Goal: Transaction & Acquisition: Purchase product/service

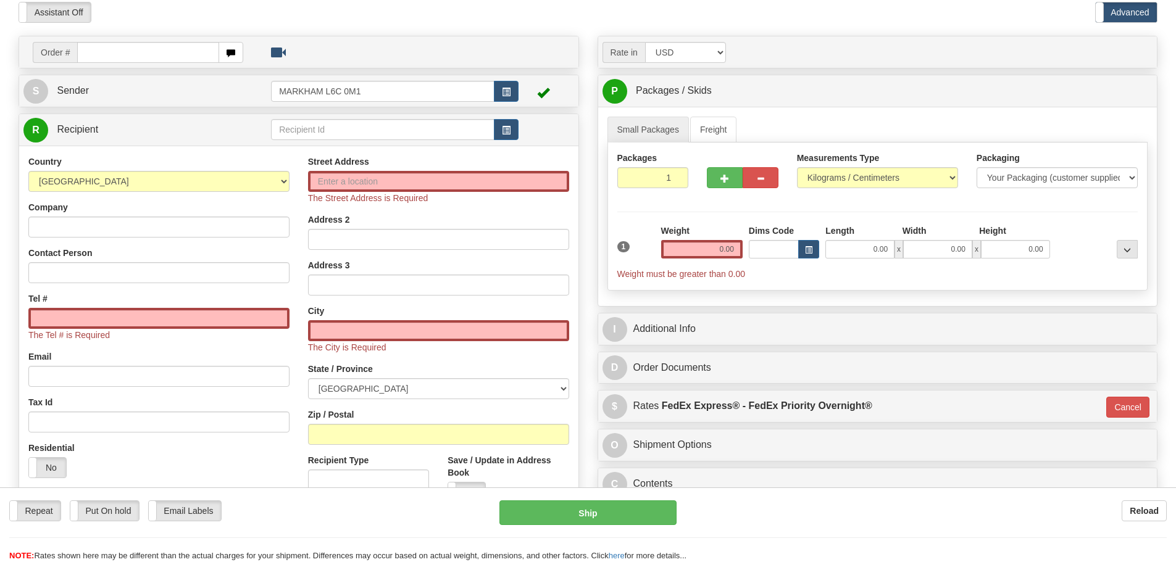
scroll to position [185, 0]
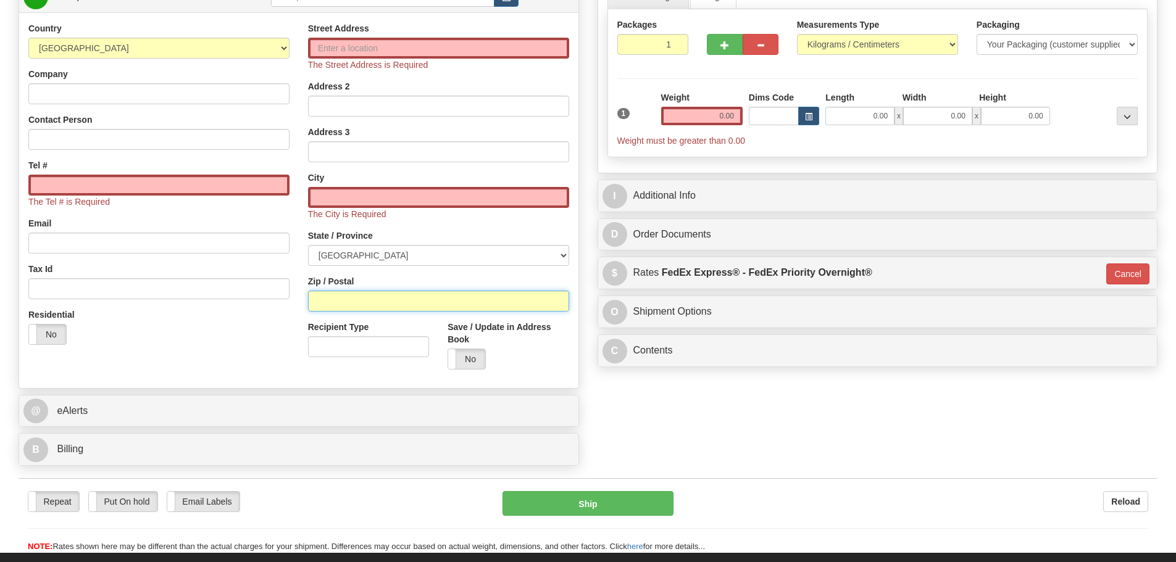
click at [346, 296] on input "Zip / Postal" at bounding box center [438, 301] width 261 height 21
paste input "N1R 5N9"
type input "N1R 5N9"
click at [288, 332] on div "Residential Yes No" at bounding box center [159, 332] width 280 height 46
type input "CAMBRIDGE"
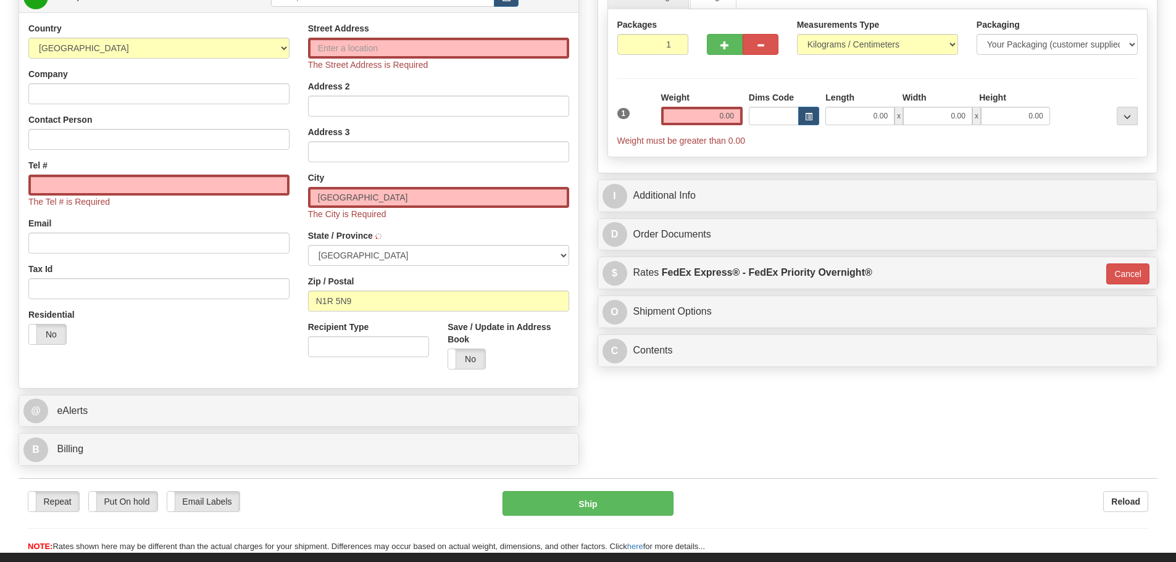
select select "ON"
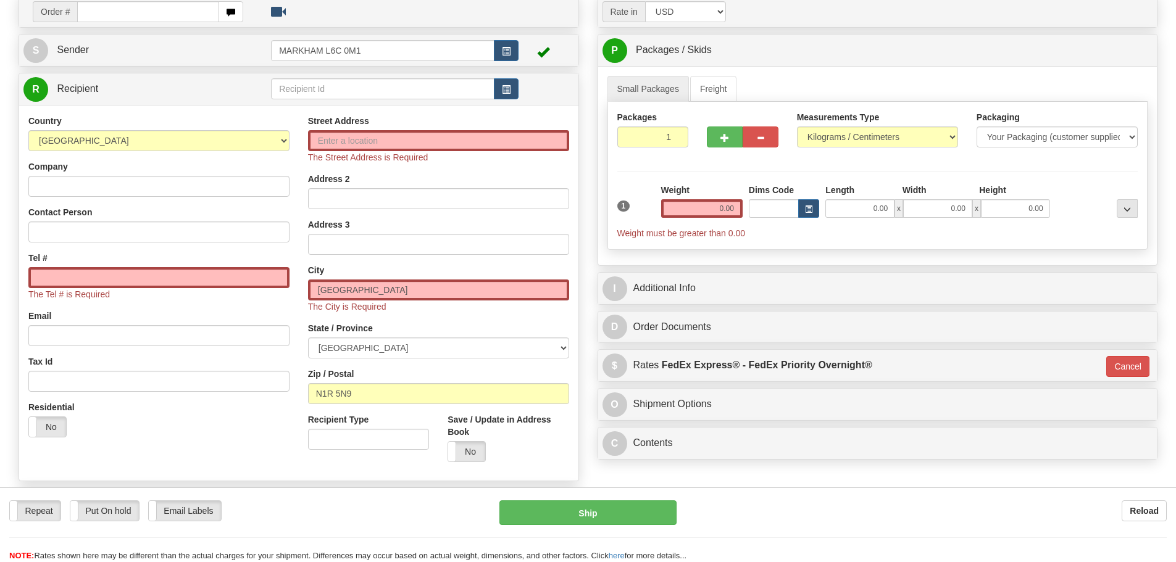
scroll to position [62, 0]
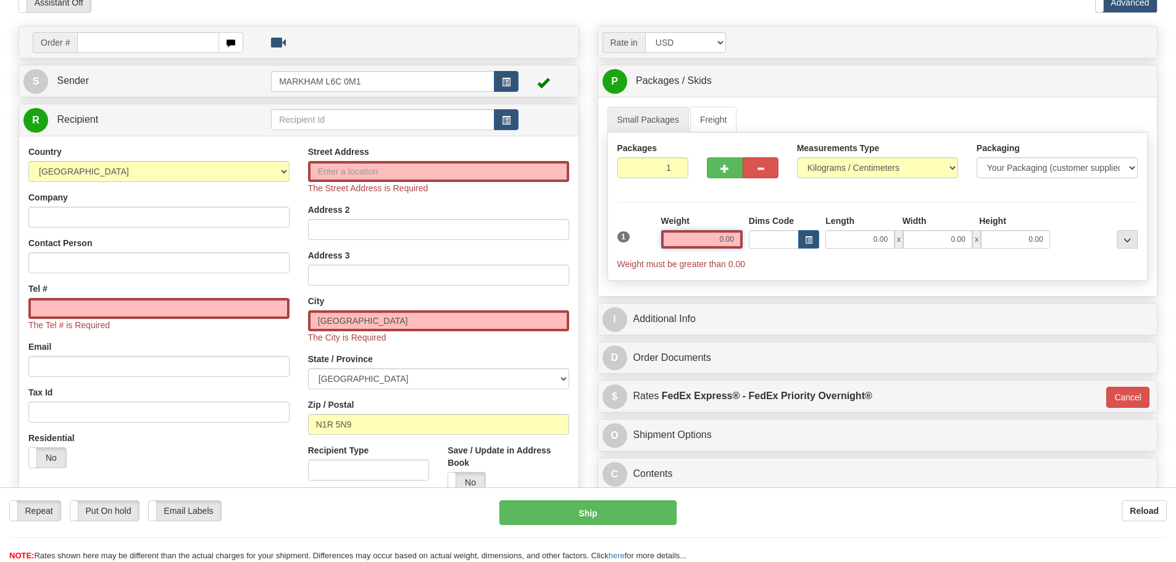
click at [723, 236] on input "0.00" at bounding box center [701, 239] width 81 height 19
drag, startPoint x: 719, startPoint y: 230, endPoint x: 767, endPoint y: 227, distance: 48.3
click at [767, 227] on div "1 Weight Dims Code Length x" at bounding box center [877, 243] width 527 height 56
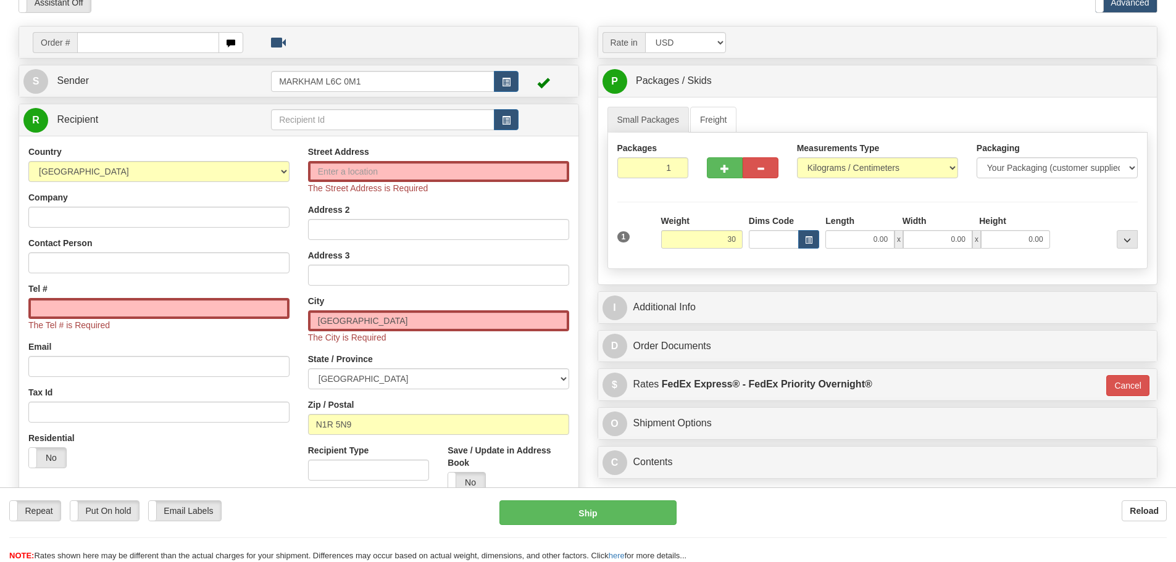
type input "30.00"
type input "01"
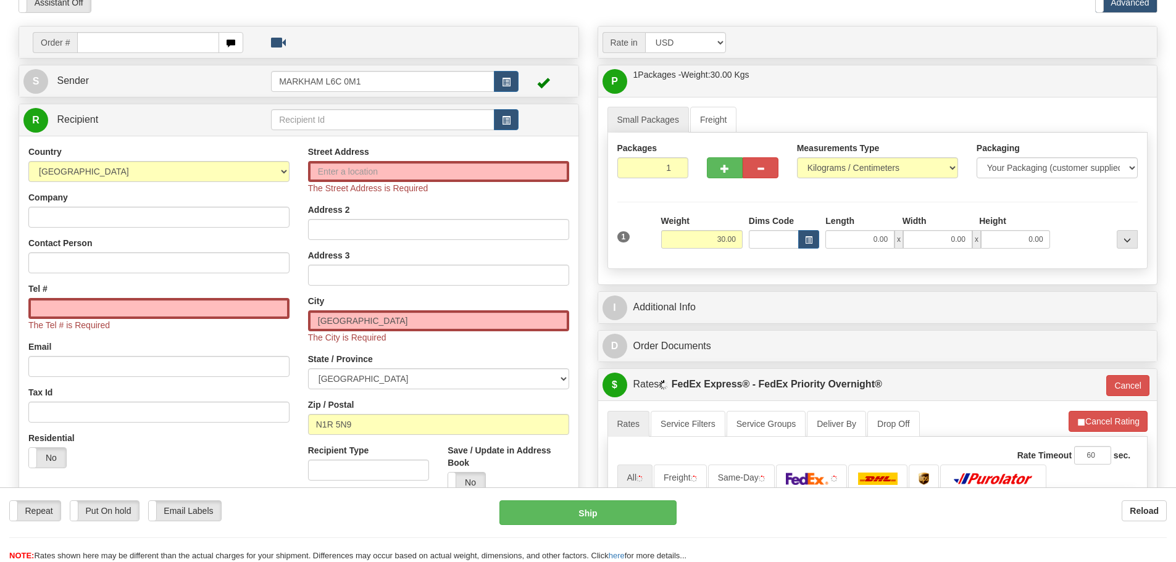
click at [741, 212] on div "Packages 1 1 Measurements Type" at bounding box center [877, 201] width 541 height 136
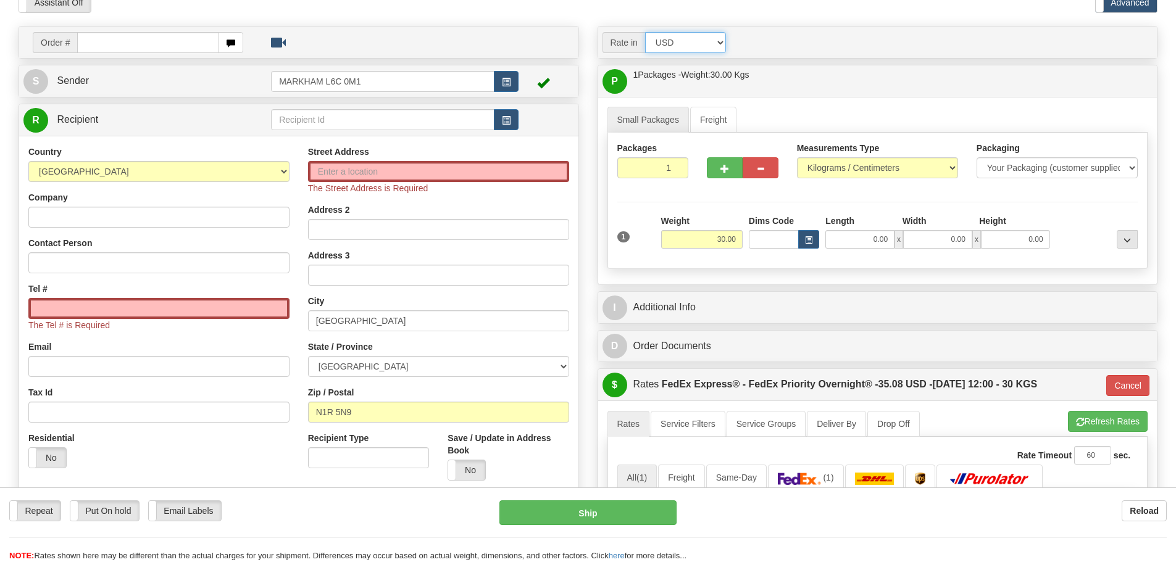
click at [718, 44] on select "Account Currency ARN AWG AUD AUS BHD BBD BFR BMD BRC BRL GBP UKL BND BGN CAD CH…" at bounding box center [685, 42] width 81 height 21
select select "CAD"
click at [645, 32] on select "Account Currency ARN AWG AUD AUS BHD BBD BFR BMD BRC BRL GBP UKL BND BGN CAD CH…" at bounding box center [685, 42] width 81 height 21
click at [750, 25] on div at bounding box center [877, 25] width 579 height 1
click at [1094, 415] on button "Refresh Rates" at bounding box center [1108, 421] width 80 height 21
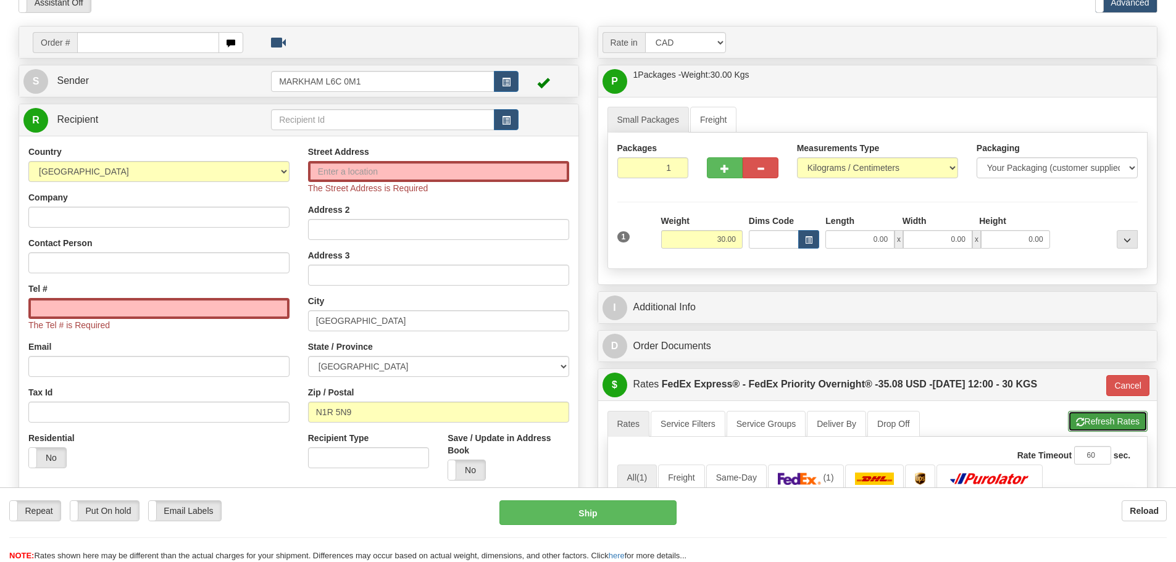
type input "01"
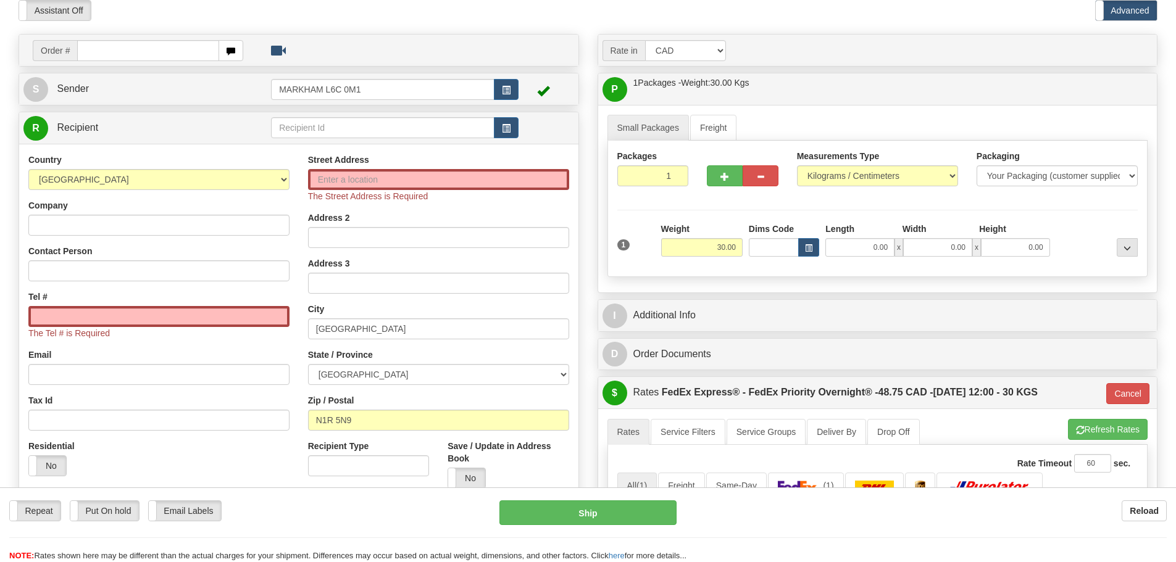
scroll to position [0, 0]
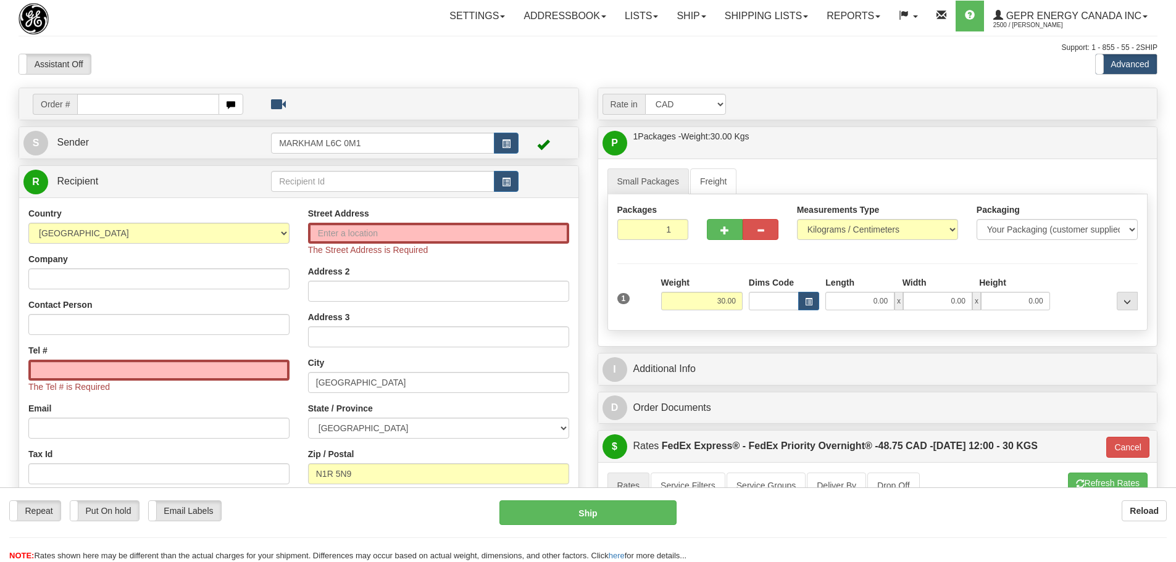
click at [382, 48] on div "Support: 1 - 855 - 55 - 2SHIP" at bounding box center [588, 48] width 1139 height 10
click at [143, 102] on input "text" at bounding box center [148, 104] width 142 height 21
paste input "86684107"
type input "86684107"
click at [151, 78] on body "Training Course Close Toggle navigation Settings Shipping Preferences New Recip…" at bounding box center [592, 281] width 1185 height 562
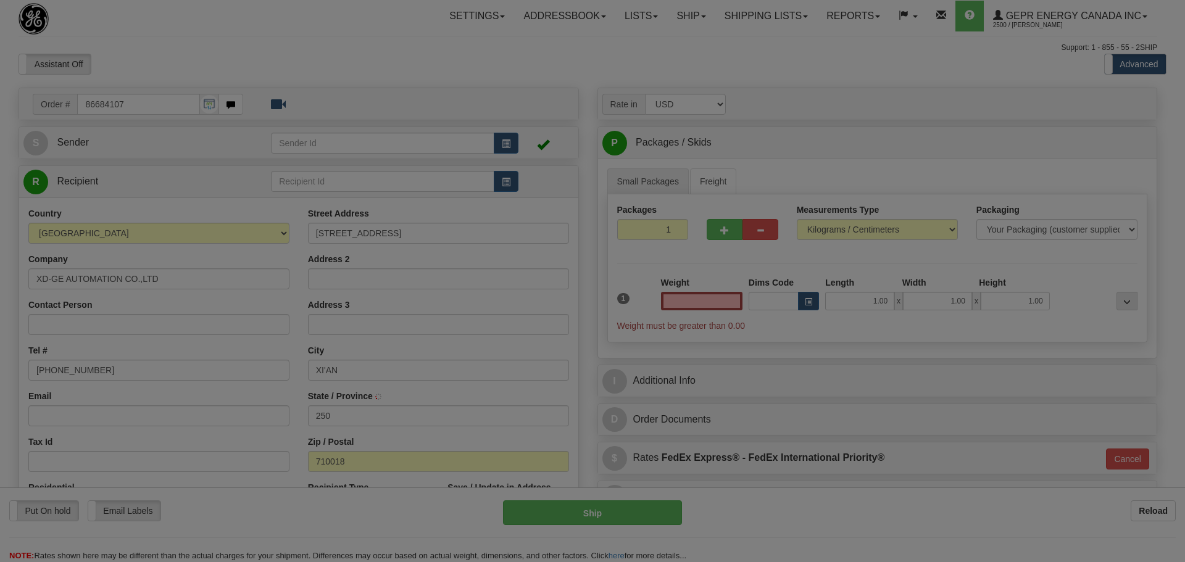
type input "0.00"
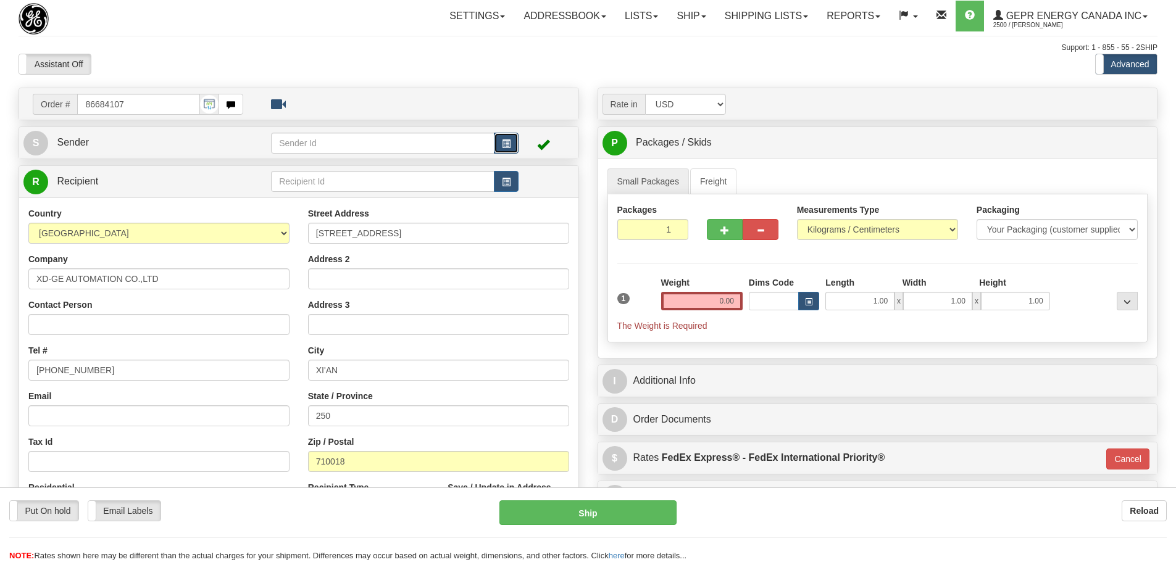
click at [503, 140] on span "button" at bounding box center [506, 144] width 9 height 8
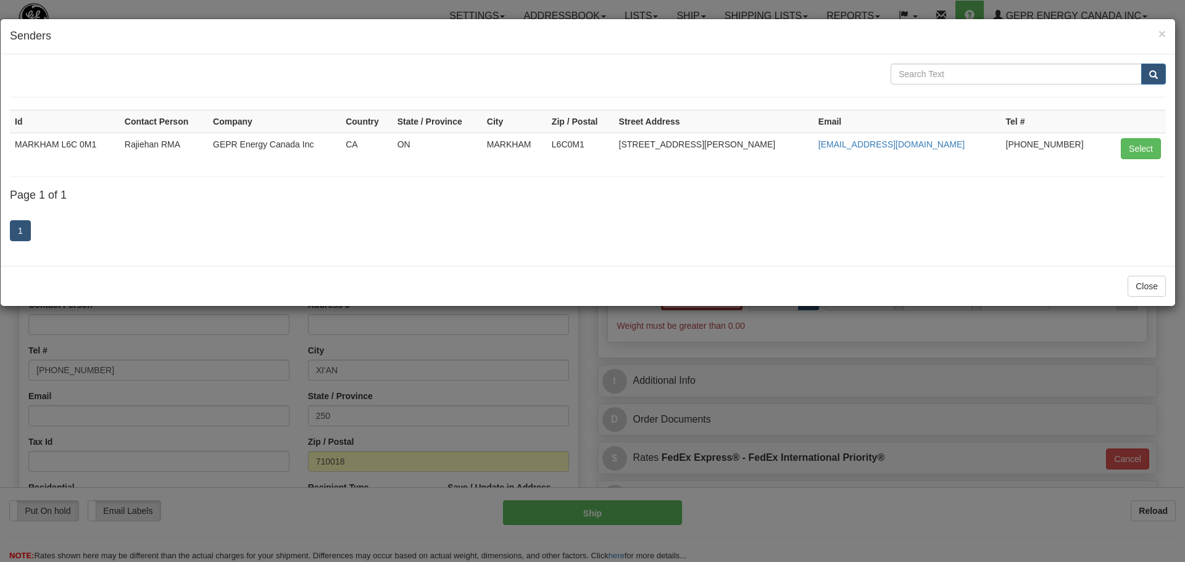
click at [1138, 159] on td "Select" at bounding box center [1136, 148] width 60 height 31
click at [1138, 151] on button "Select" at bounding box center [1141, 148] width 40 height 21
type input "MARKHAM L6C 0M1"
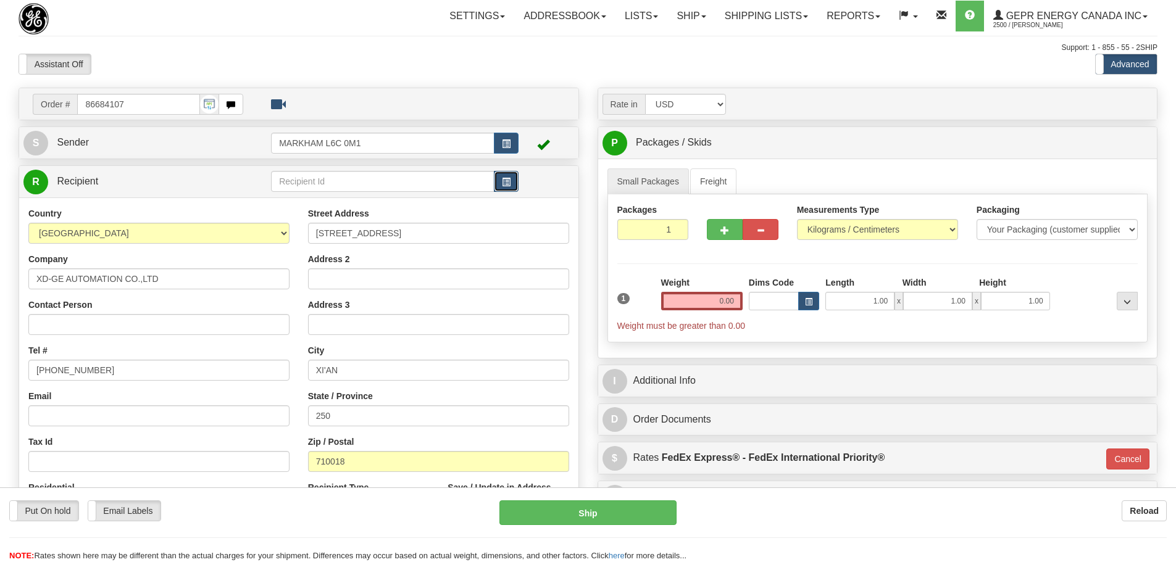
click at [505, 186] on span "button" at bounding box center [506, 182] width 9 height 8
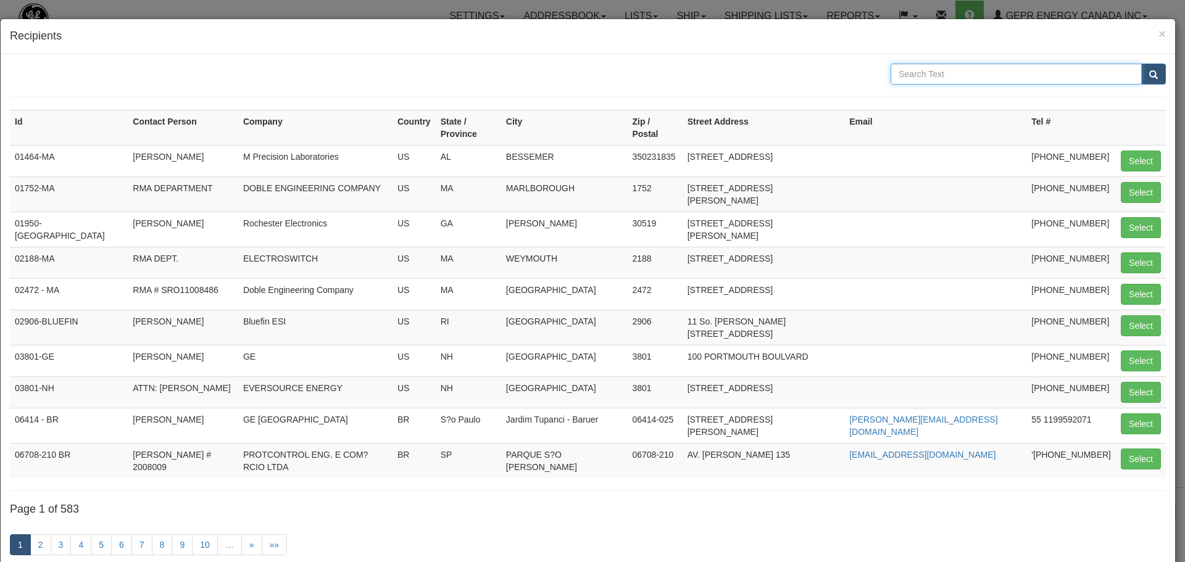
click at [931, 78] on input "text" at bounding box center [1016, 74] width 251 height 21
type input "0"
type input "101"
click at [1152, 72] on button "submit" at bounding box center [1153, 74] width 25 height 21
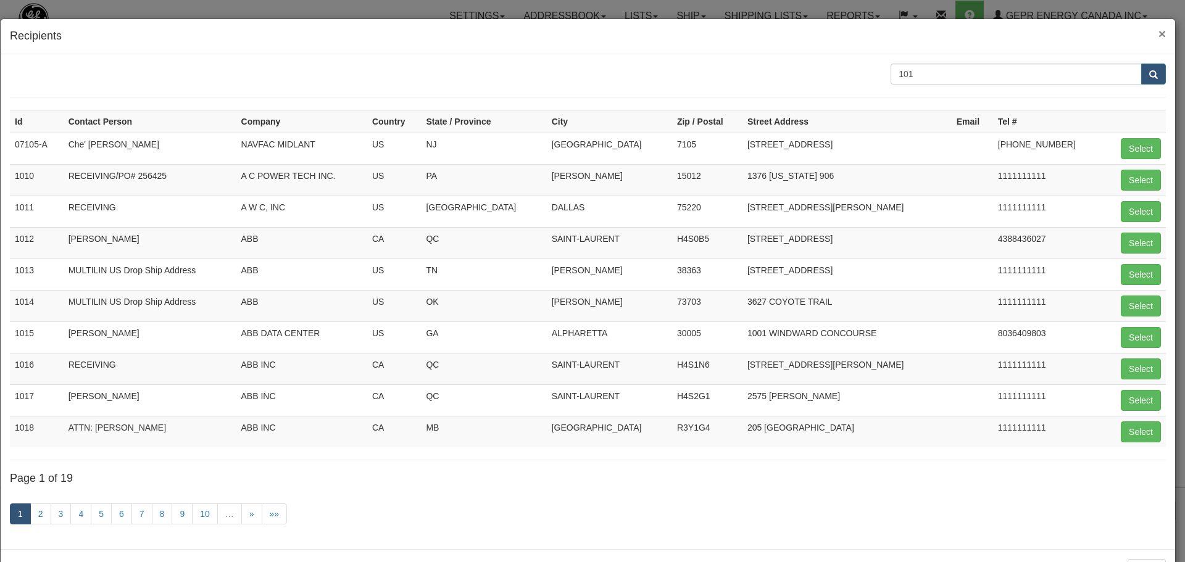
click at [1159, 30] on span "×" at bounding box center [1162, 34] width 7 height 14
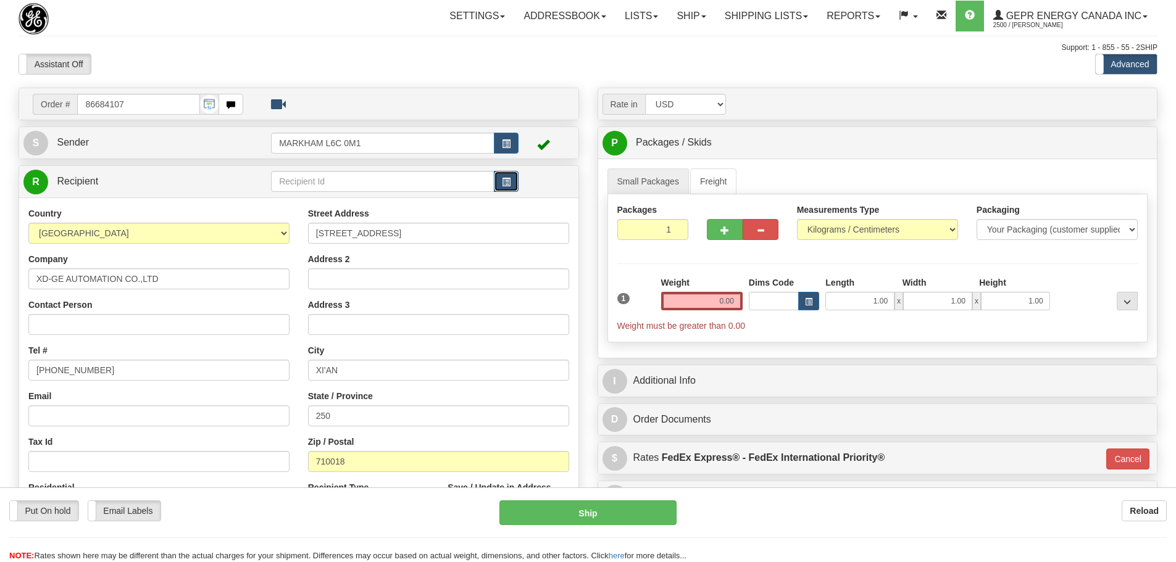
click at [500, 178] on button "button" at bounding box center [506, 181] width 25 height 21
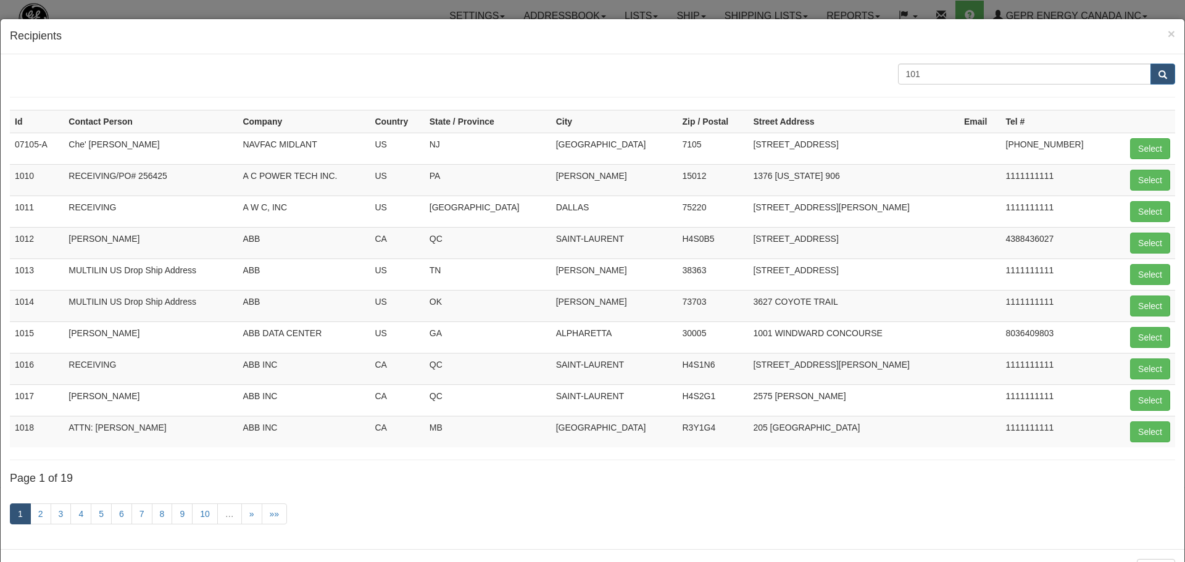
drag, startPoint x: 927, startPoint y: 62, endPoint x: 890, endPoint y: 78, distance: 40.4
click at [868, 72] on div "101 Id Contact Person Company Country State / Province City Zip / Postal Street…" at bounding box center [593, 301] width 1184 height 495
drag, startPoint x: 885, startPoint y: 89, endPoint x: 854, endPoint y: 91, distance: 31.5
click at [854, 91] on form "101" at bounding box center [593, 81] width 1166 height 34
type input "XD-GE"
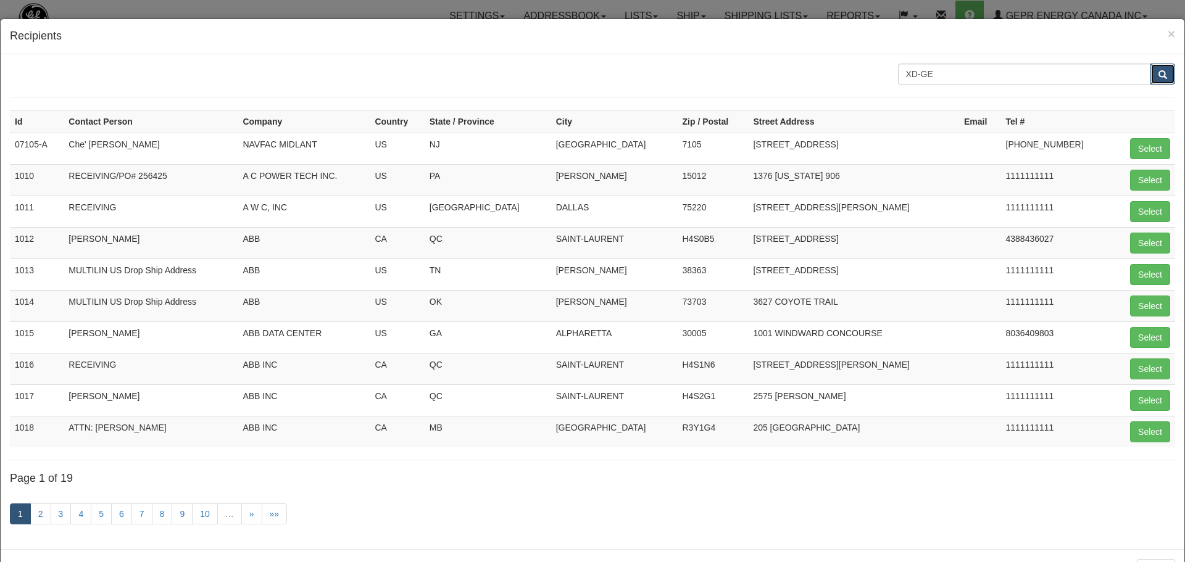
click at [1151, 75] on button "submit" at bounding box center [1163, 74] width 25 height 21
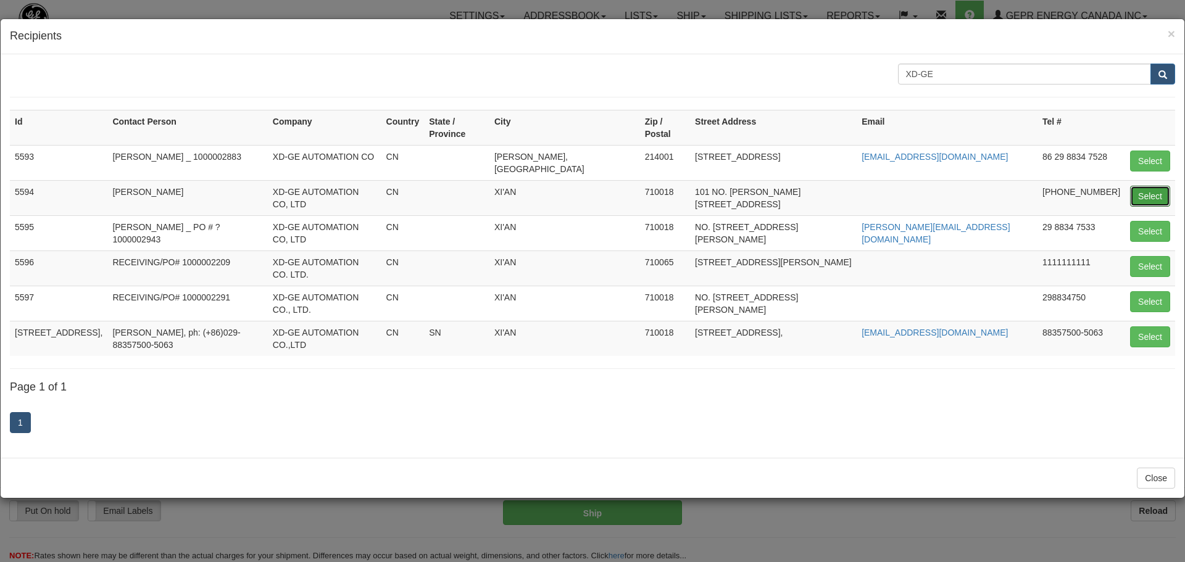
click at [1168, 186] on button "Select" at bounding box center [1150, 196] width 40 height 21
type input "5594"
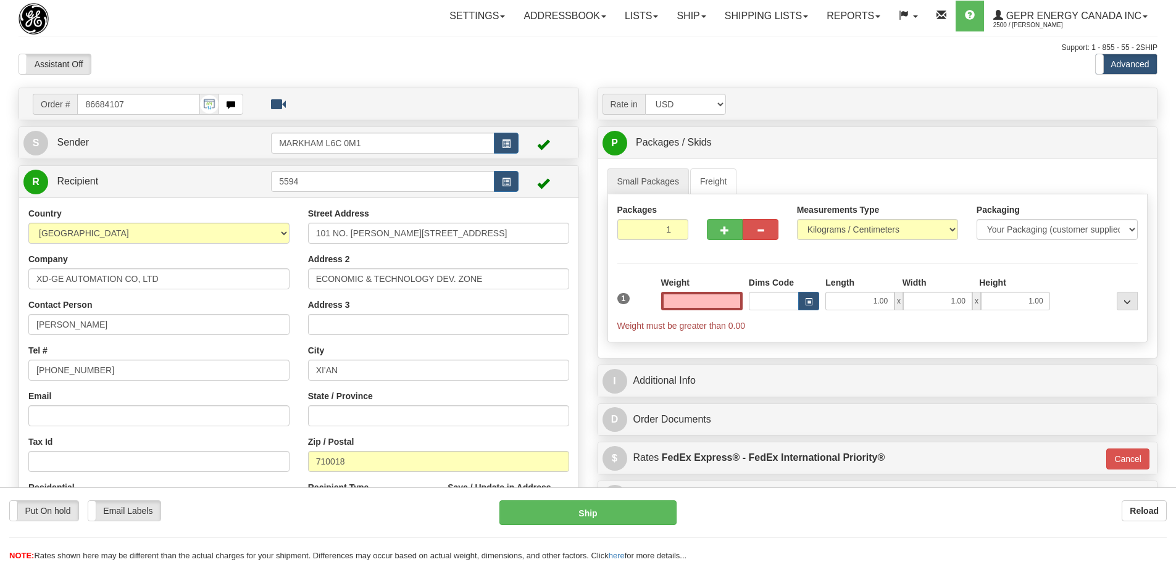
type input "0.00"
click at [115, 320] on input "Hao Chao" at bounding box center [158, 324] width 261 height 21
drag, startPoint x: -28, startPoint y: 316, endPoint x: -90, endPoint y: 313, distance: 61.2
click at [0, 313] on html "Training Course Close Toggle navigation Settings Shipping Preferences New Sende…" at bounding box center [588, 281] width 1176 height 562
paste input "Zhou WeiWei"
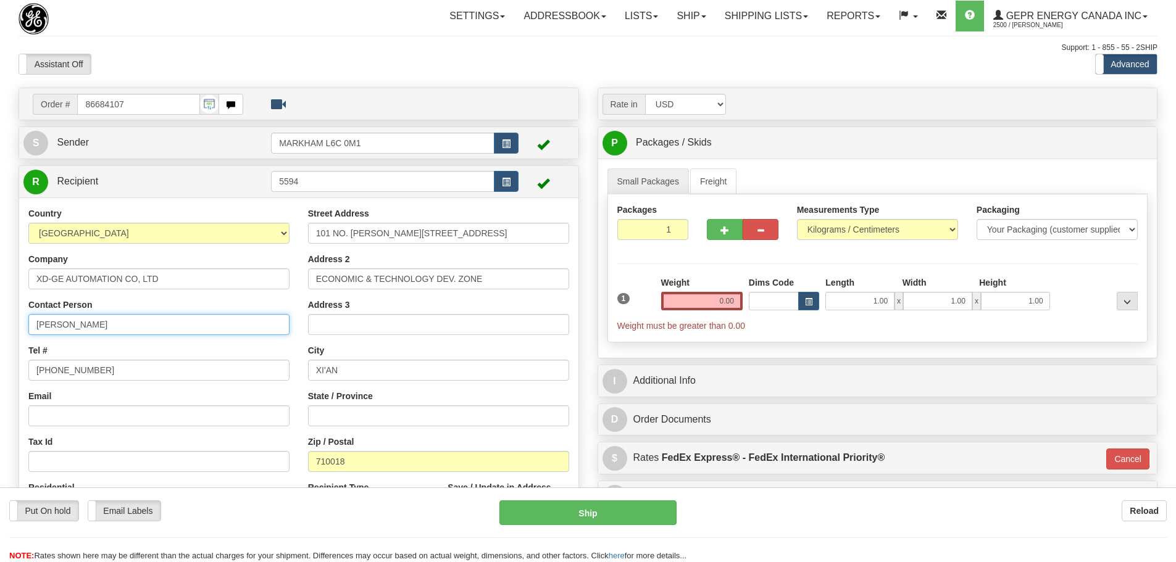
type input "Zhou WeiWei"
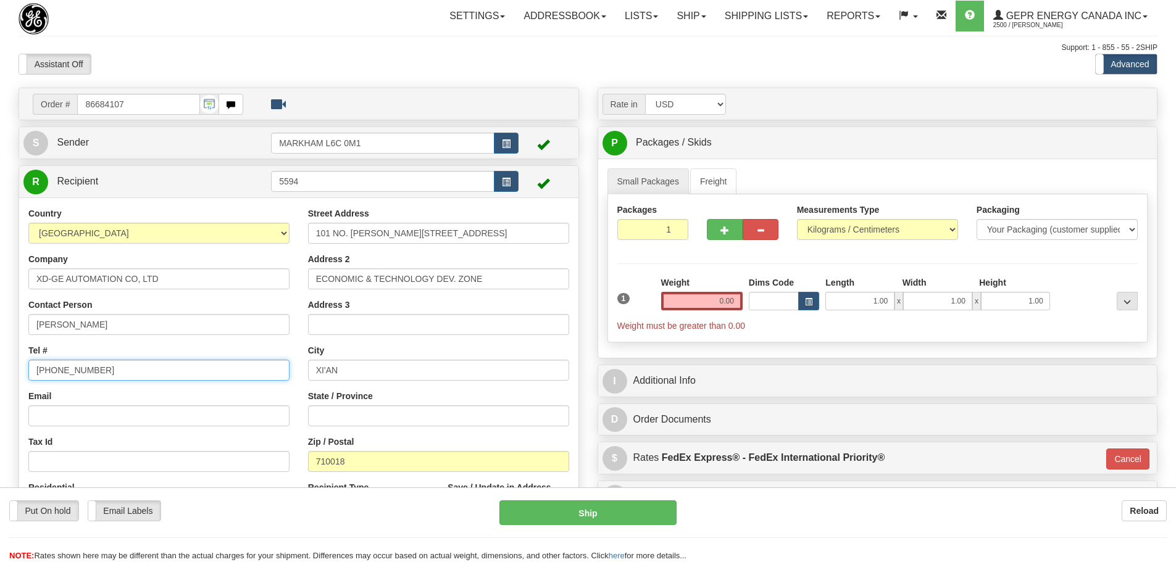
click at [243, 373] on input "86-029-88347500" at bounding box center [158, 370] width 261 height 21
drag, startPoint x: 212, startPoint y: 370, endPoint x: -20, endPoint y: 372, distance: 231.5
click at [0, 372] on html "Training Course Close Toggle navigation Settings Shipping Preferences New Sende…" at bounding box center [588, 281] width 1176 height 562
paste input "(+86)029-88357500-5063"
type input "(+86)029-88357500-5063"
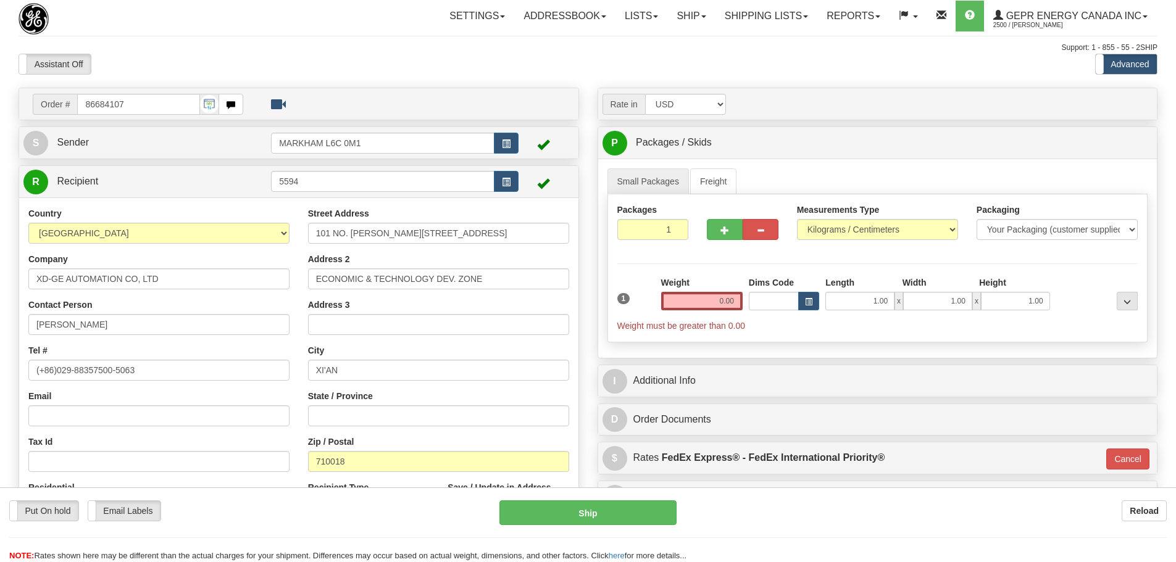
click at [270, 386] on div "Country AFGHANISTAN ALAND ISLANDS ALBANIA ALGERIA AMERICAN SAMOA ANDORRA ANGOLA…" at bounding box center [159, 367] width 280 height 320
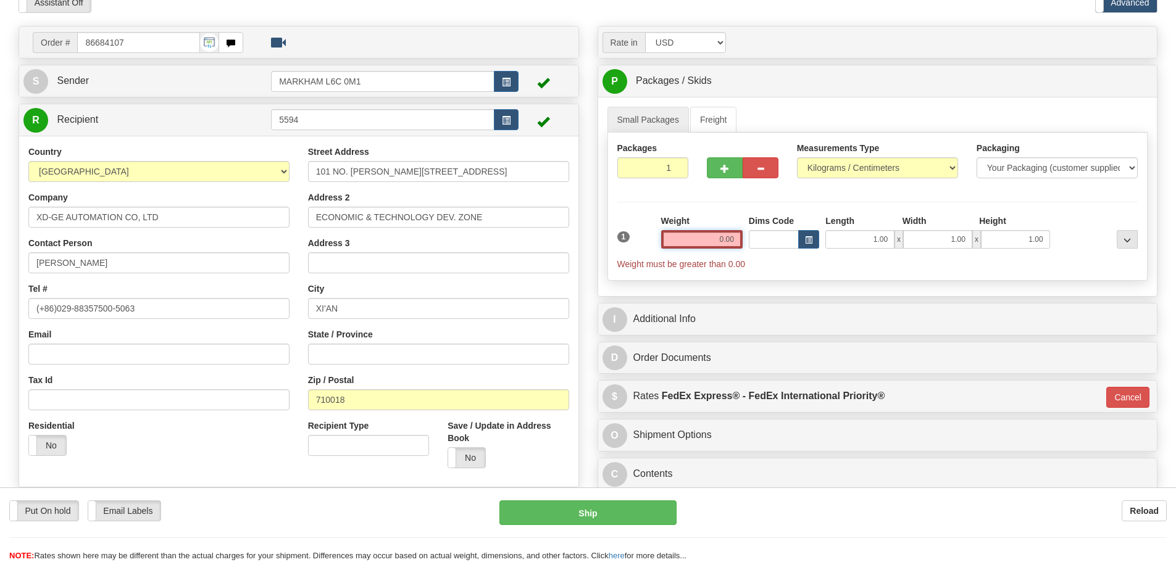
click at [704, 239] on input "0.00" at bounding box center [701, 239] width 81 height 19
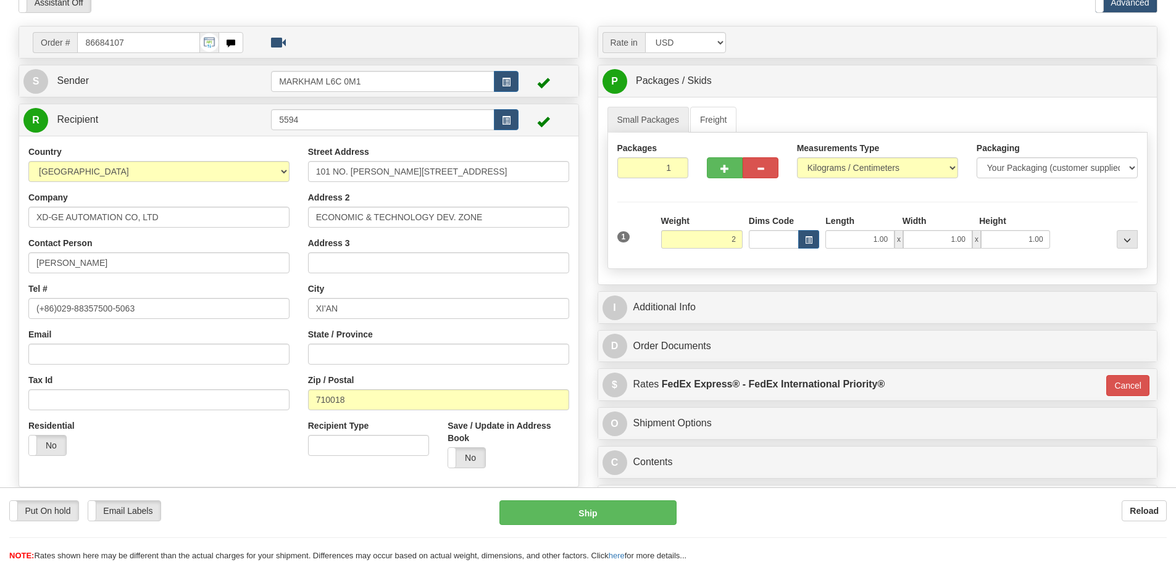
type input "2.00"
type input "01"
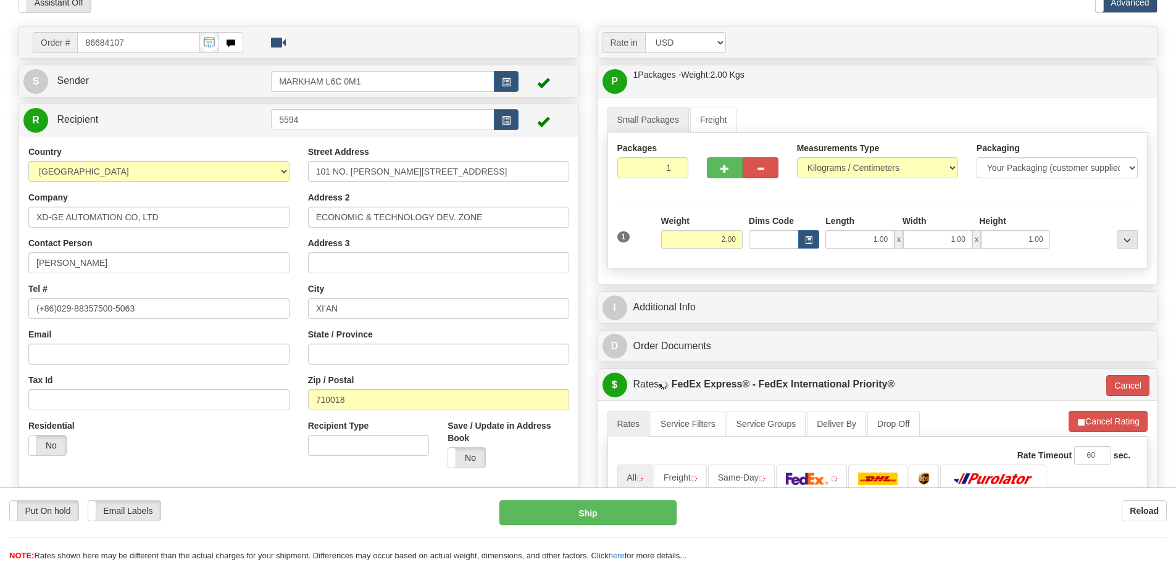
click at [703, 202] on hr at bounding box center [877, 202] width 521 height 1
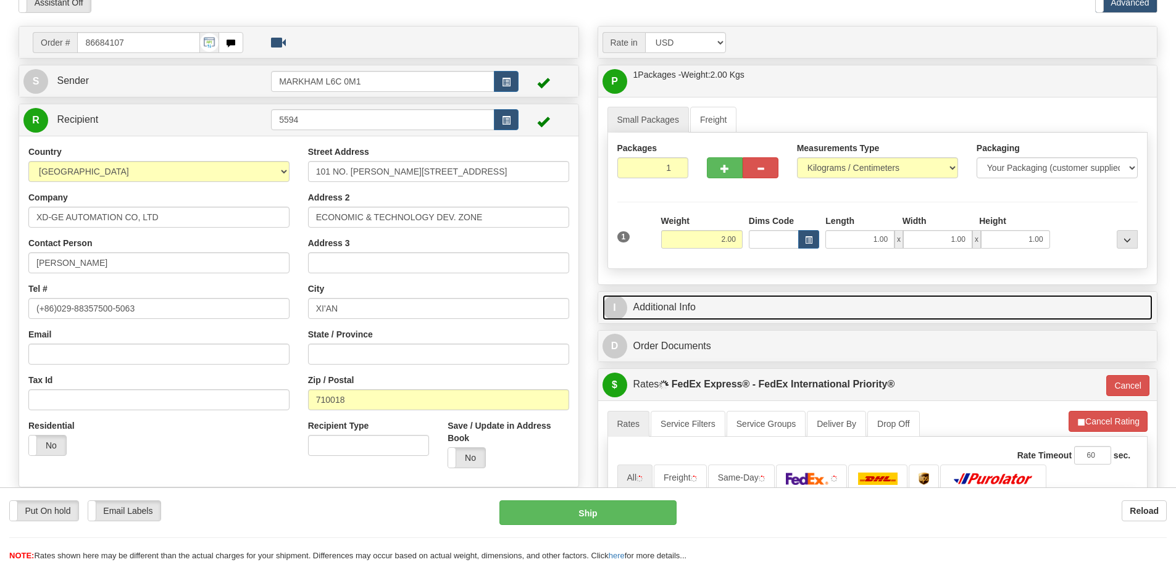
click at [691, 304] on link "I Additional Info" at bounding box center [878, 307] width 551 height 25
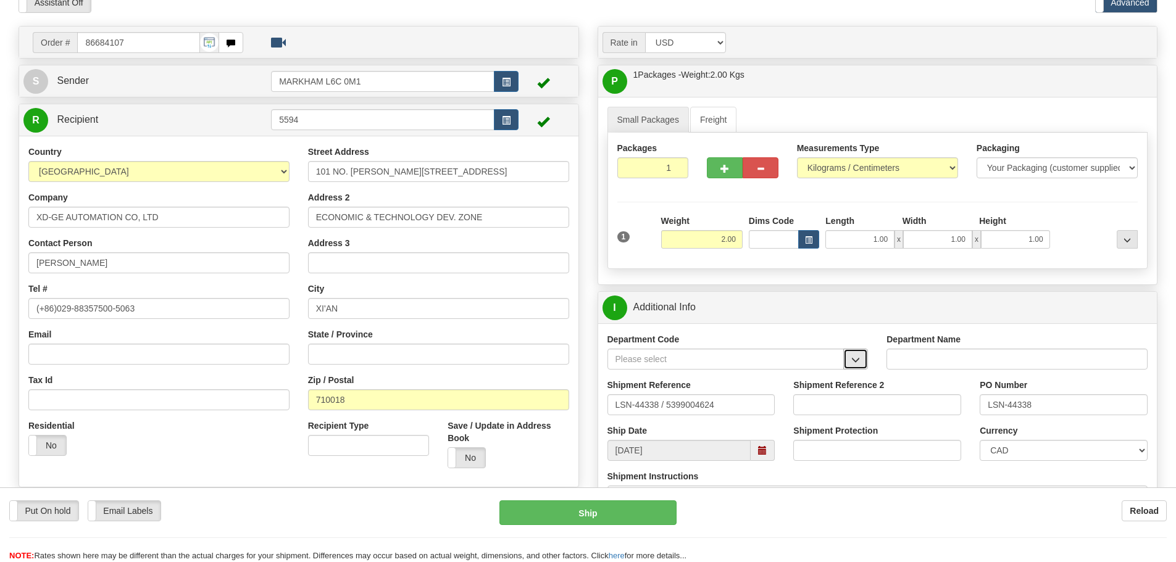
click at [849, 357] on button "button" at bounding box center [855, 359] width 25 height 21
click at [772, 374] on div "SER" at bounding box center [723, 379] width 225 height 14
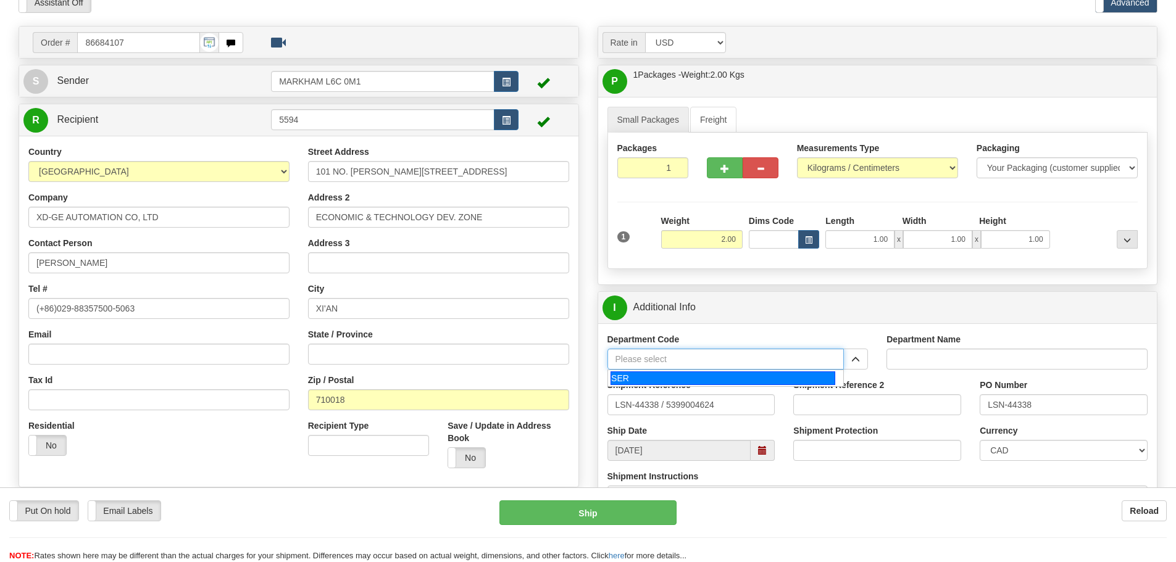
type input "SER"
type input "SERVICE DEPARTMENT"
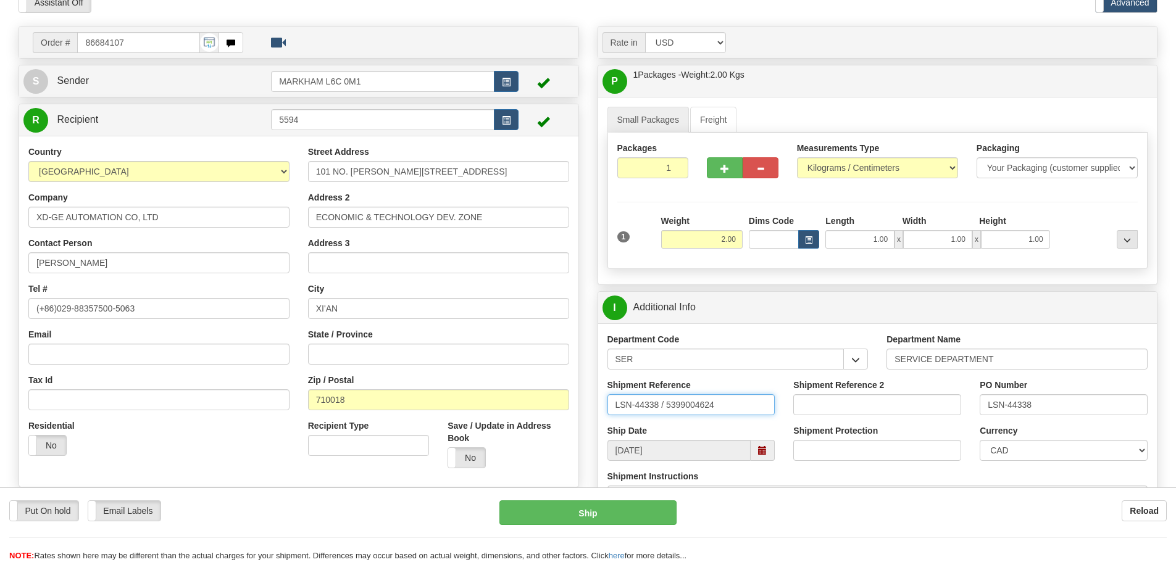
click at [664, 409] on input "LSN-44338 / 5399004624" at bounding box center [691, 404] width 168 height 21
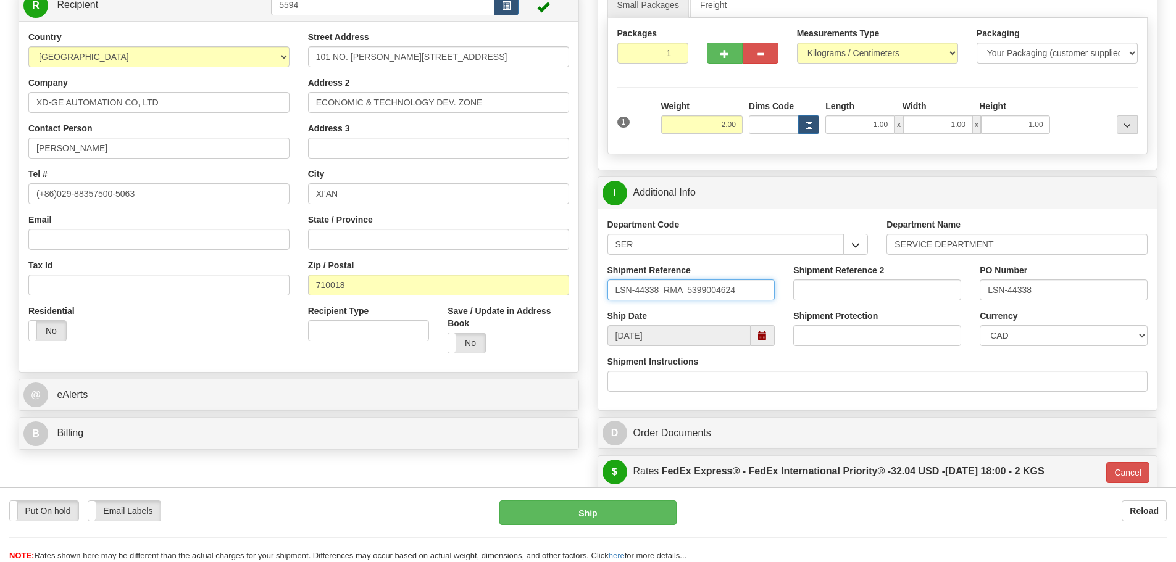
scroll to position [185, 0]
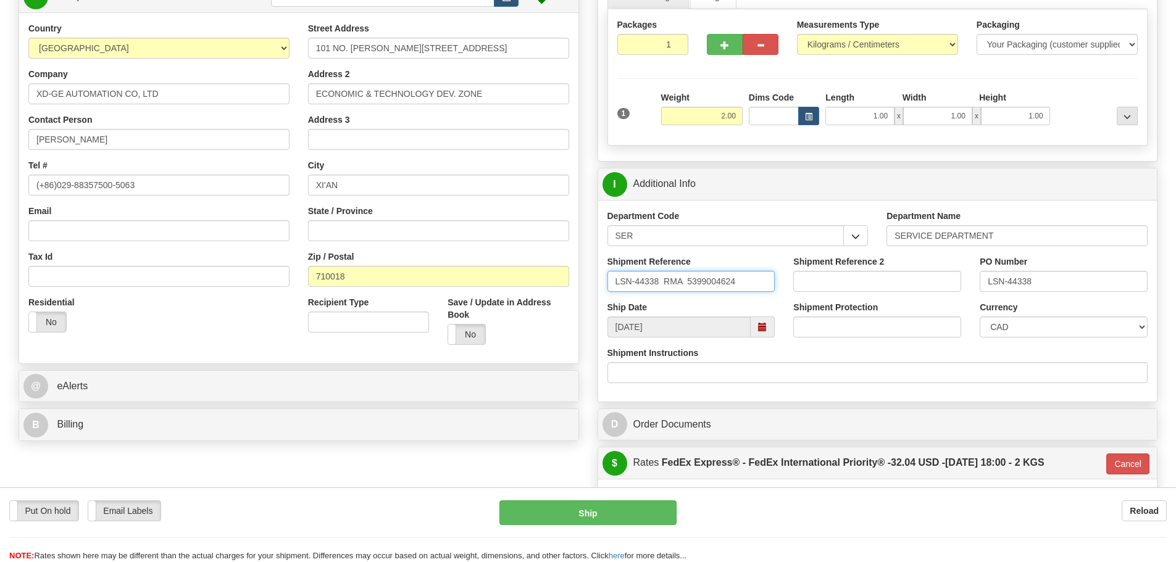
type input "LSN-44338 RMA 5399004624"
click at [1038, 322] on select "CAD USD EUR ZAR RON ANG ARN AUD AUS AWG BBD BFR BGN BHD BMD BND BRC BRL CHP CKZ…" at bounding box center [1064, 327] width 168 height 21
select select "1"
click at [980, 317] on select "CAD USD EUR ZAR RON ANG ARN AUD AUS AWG BBD BFR BGN BHD BMD BND BRC BRL CHP CKZ…" at bounding box center [1064, 327] width 168 height 21
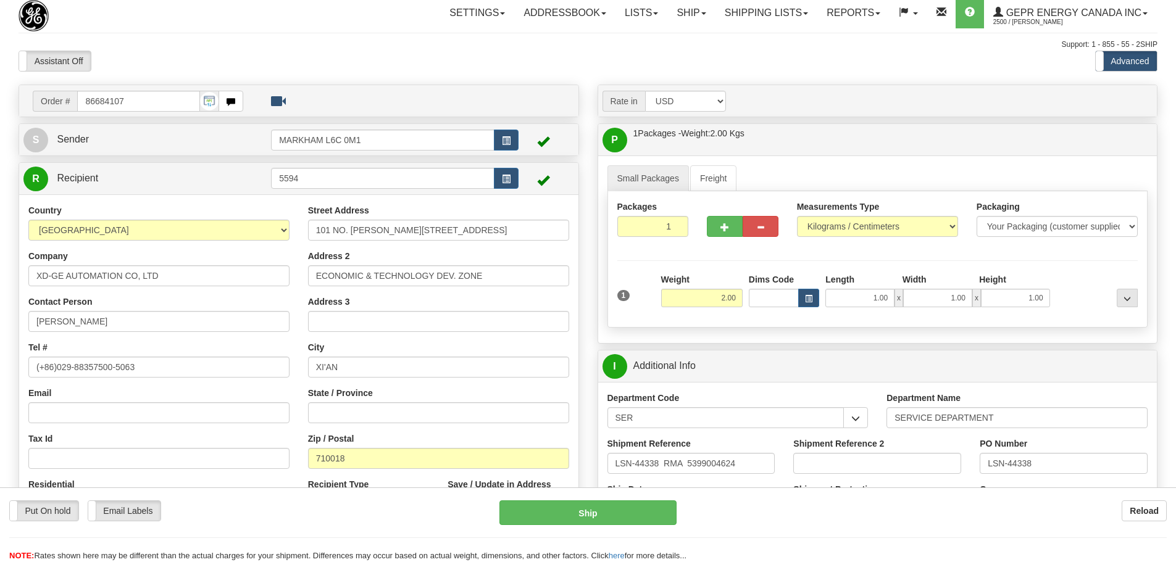
scroll to position [0, 0]
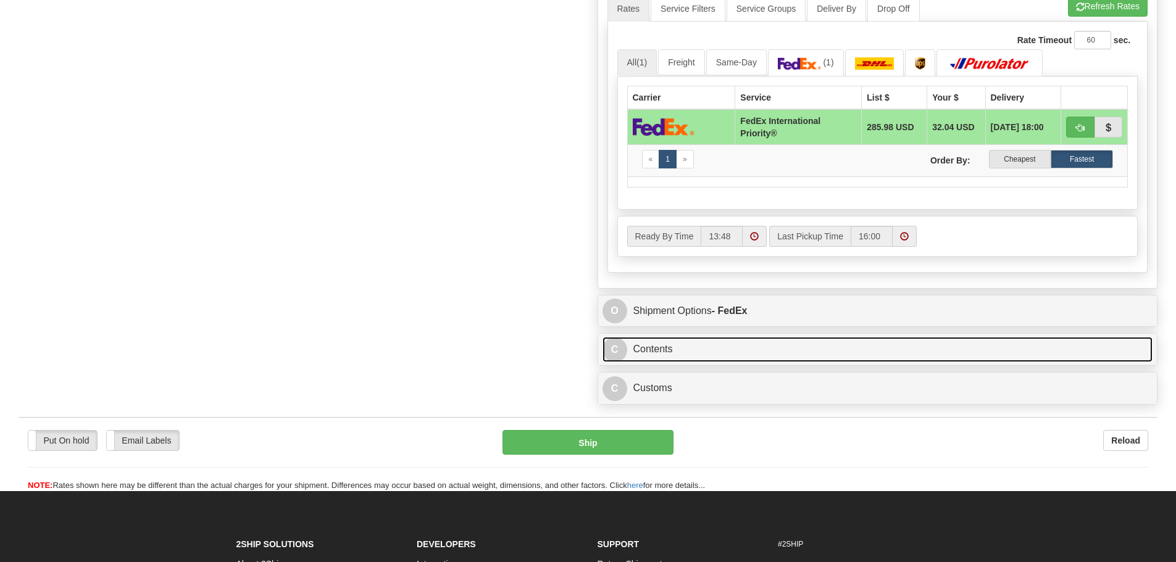
click at [721, 352] on link "C Contents" at bounding box center [878, 349] width 551 height 25
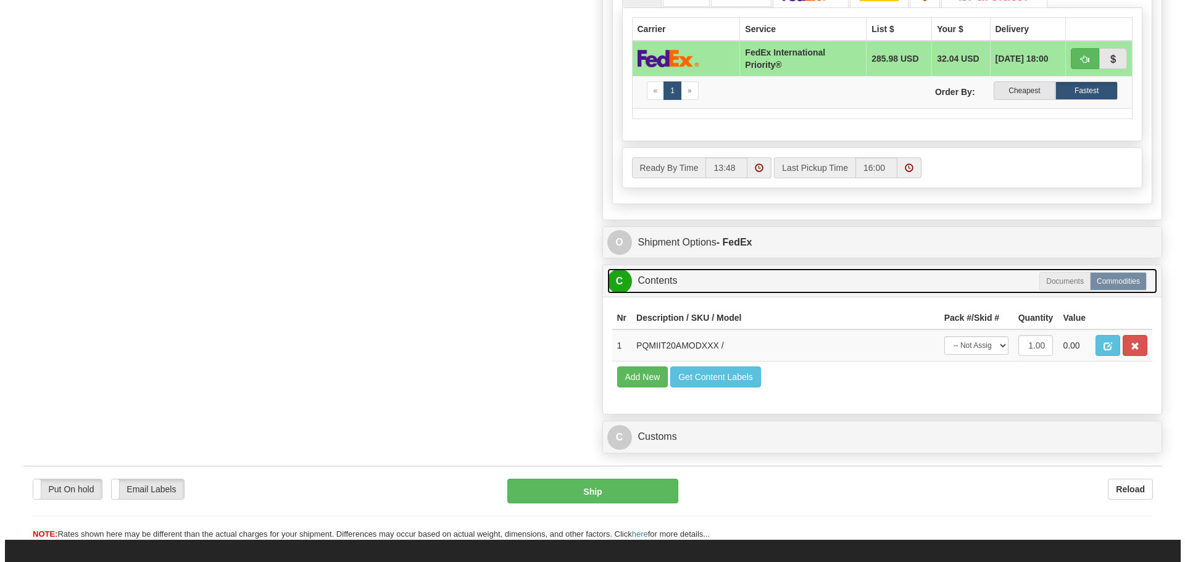
scroll to position [803, 0]
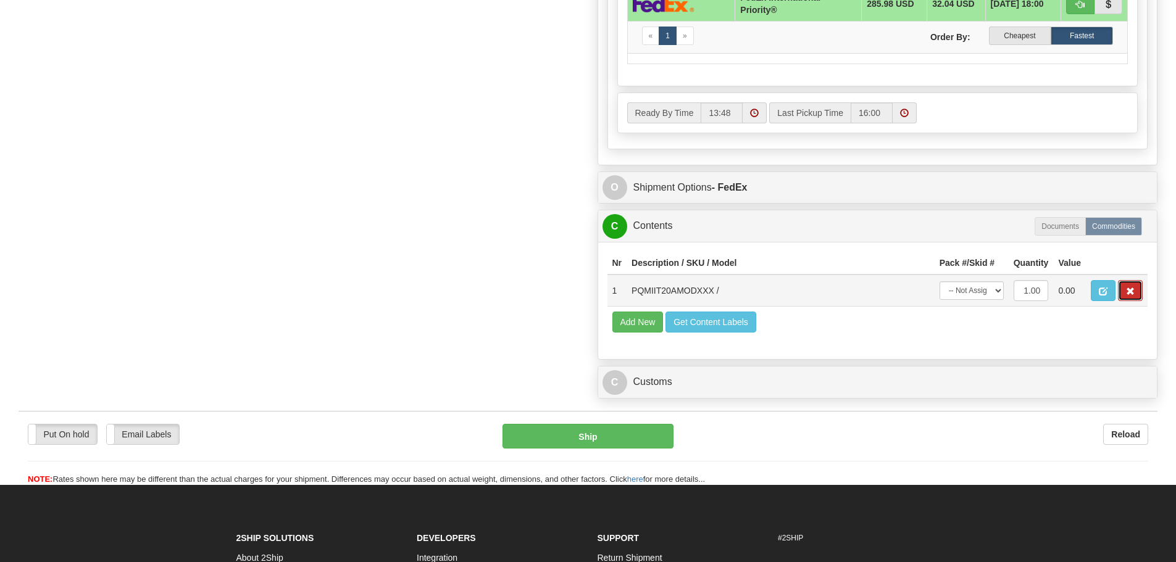
click at [1120, 288] on button "button" at bounding box center [1130, 290] width 25 height 21
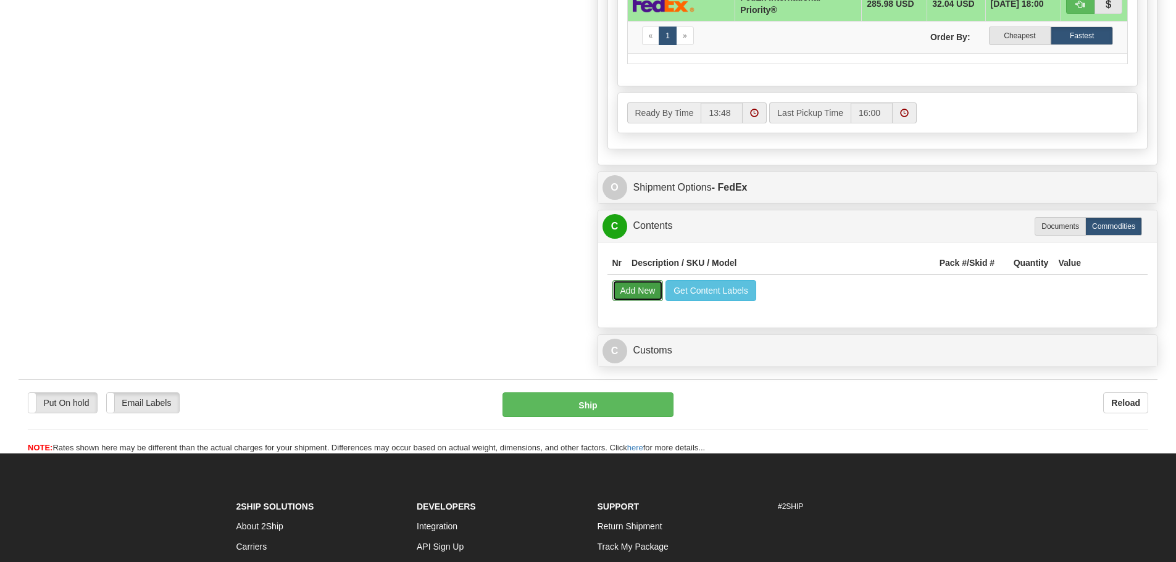
click at [615, 301] on button "Add New" at bounding box center [637, 290] width 51 height 21
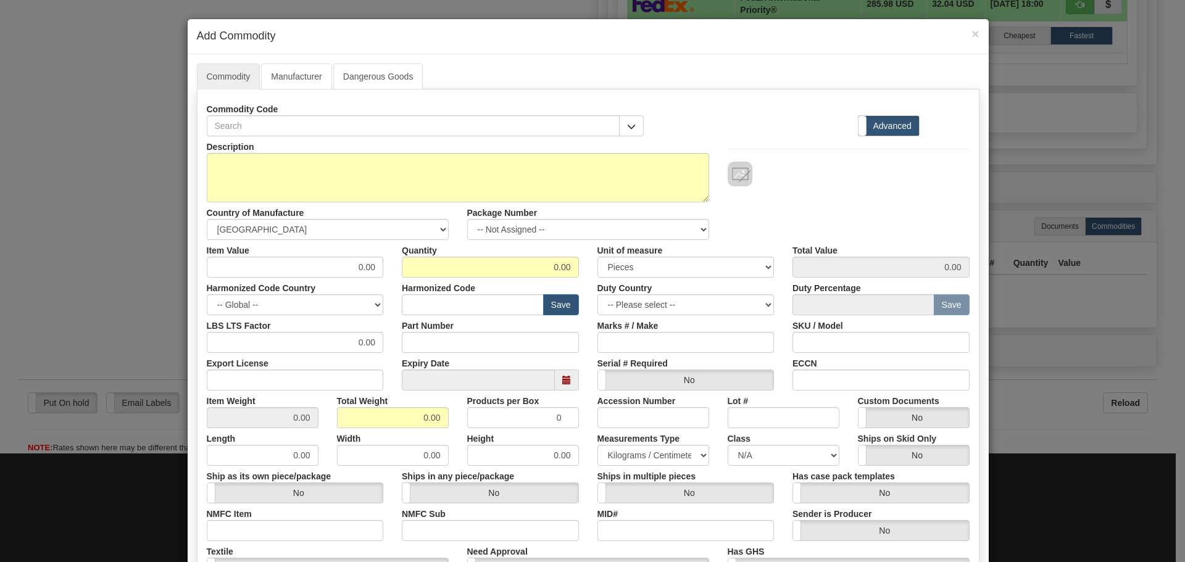
click at [351, 112] on div "Commodity Code" at bounding box center [426, 118] width 438 height 38
click at [350, 114] on div "Commodity Code" at bounding box center [426, 118] width 438 height 38
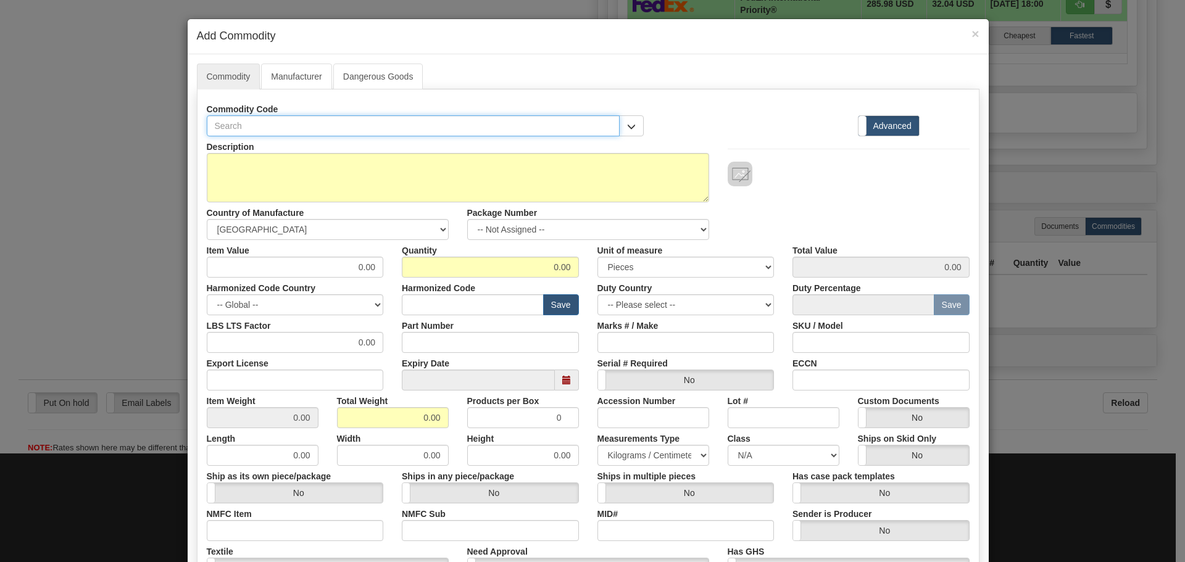
click at [349, 120] on input "text" at bounding box center [414, 125] width 414 height 21
paste input "PQMIIT20A"
type input "PQMIIT20A"
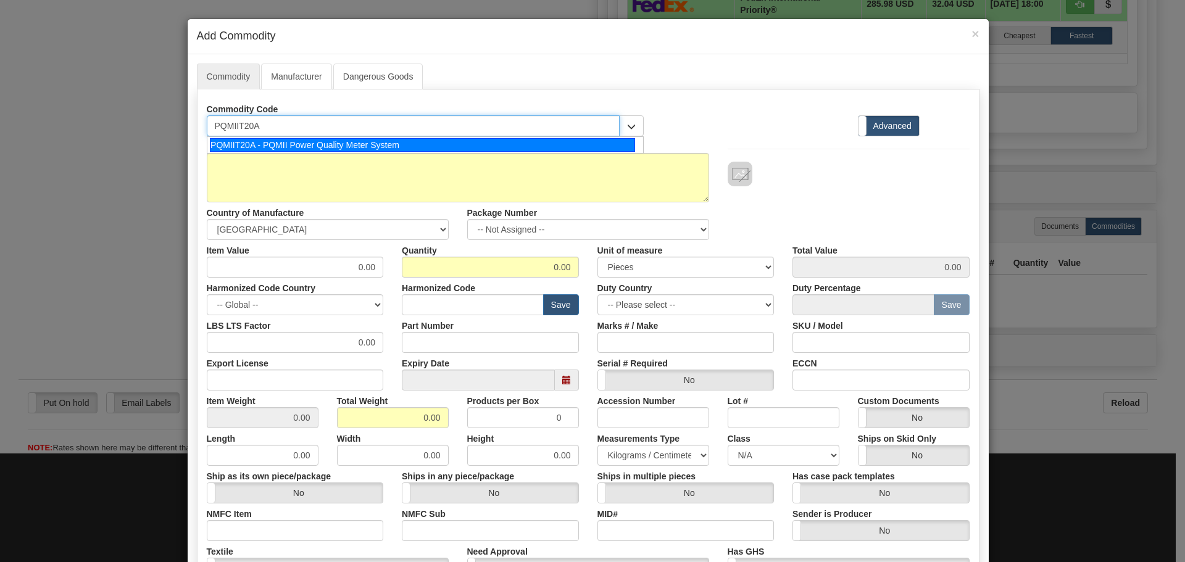
click at [365, 140] on div "PQMIIT20A - PQMII Power Quality Meter System" at bounding box center [422, 145] width 425 height 14
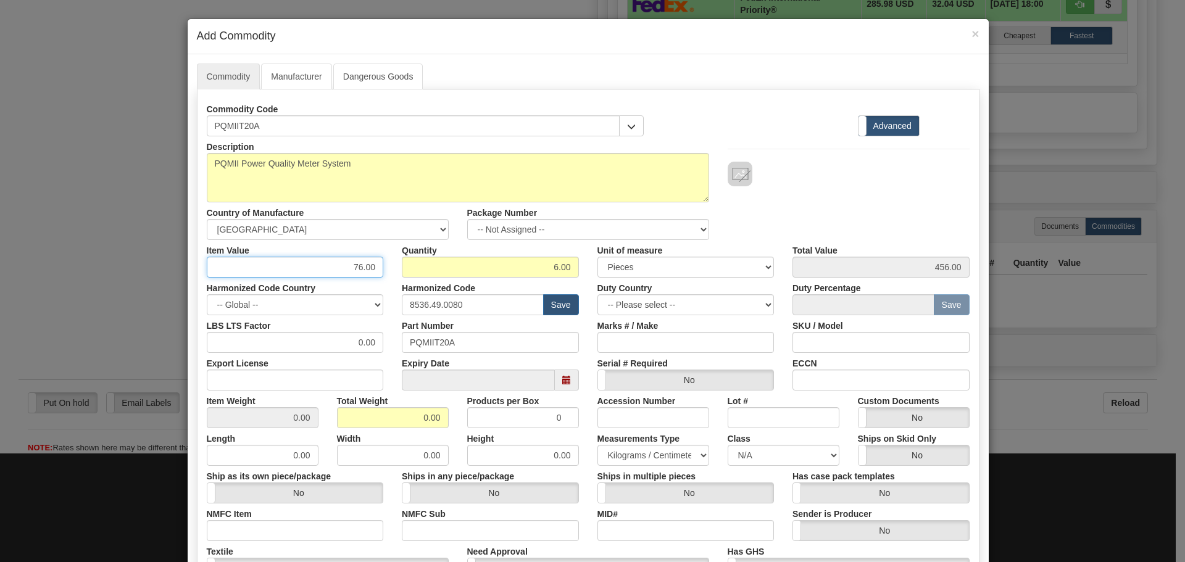
drag, startPoint x: 352, startPoint y: 277, endPoint x: 411, endPoint y: 286, distance: 59.5
click at [411, 286] on div "Description PQMII Power Quality Meter System Country of Manufacture -- Unknown …" at bounding box center [588, 407] width 763 height 543
type input "75"
type input "450.00"
drag, startPoint x: 478, startPoint y: 305, endPoint x: 315, endPoint y: 313, distance: 162.6
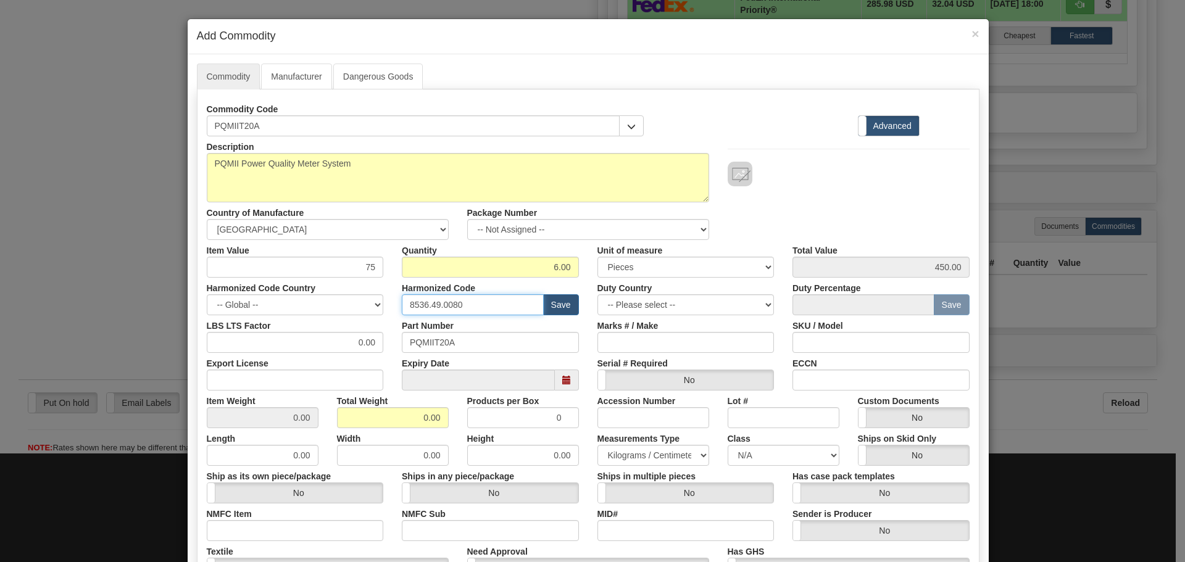
click at [315, 313] on div "Harmonized Code Country -- Global -- AFGHANISTAN ALAND ISLANDS ALBANIA ALGERIA …" at bounding box center [589, 297] width 782 height 38
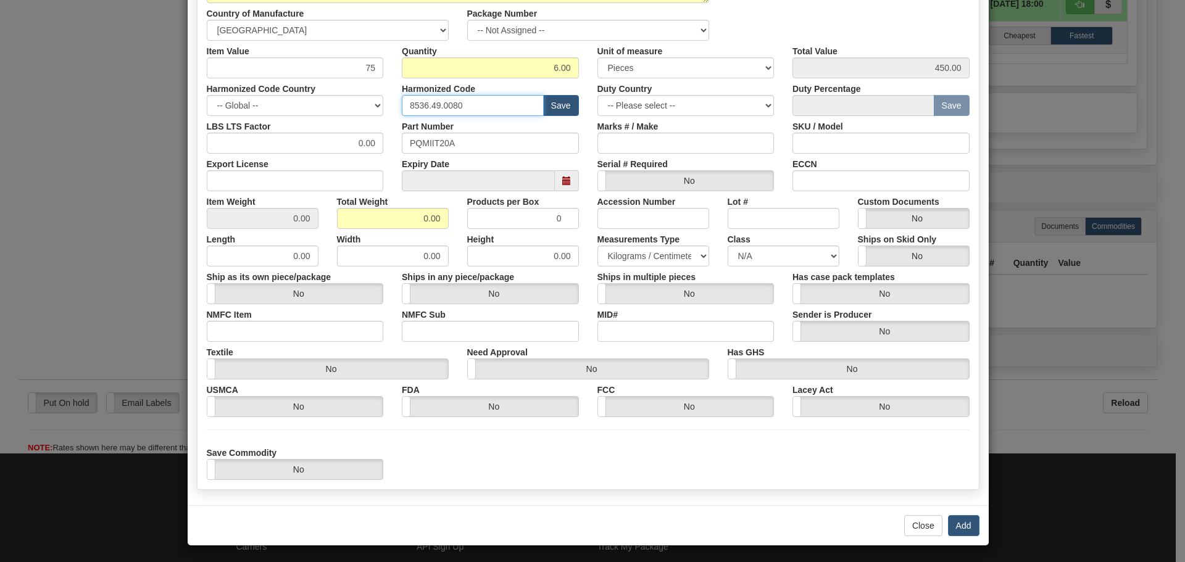
scroll to position [202, 0]
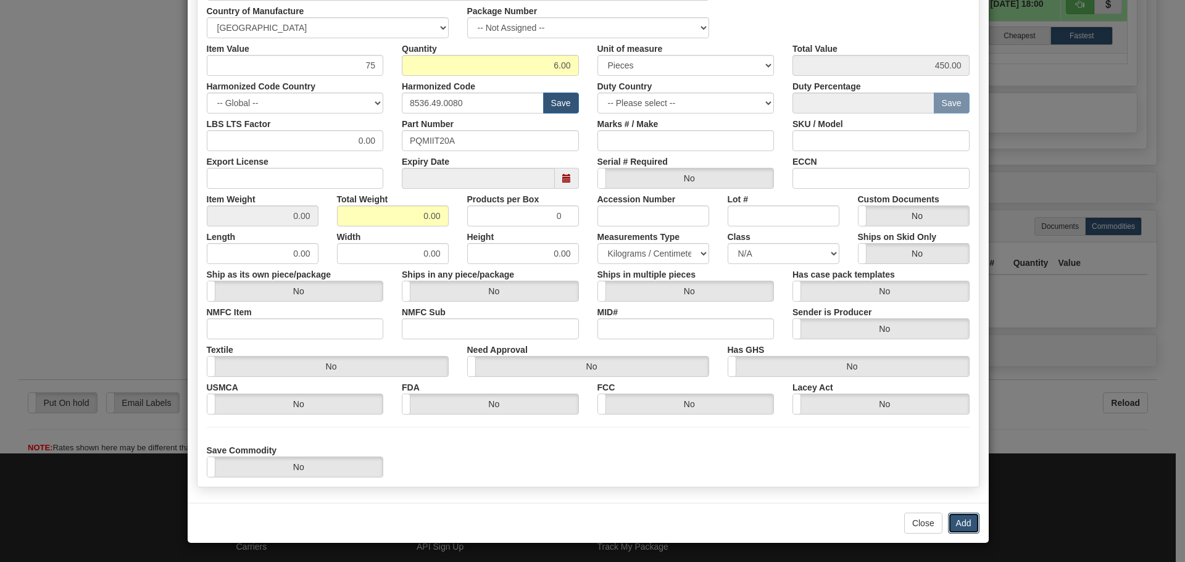
click at [974, 515] on button "Add" at bounding box center [963, 523] width 31 height 21
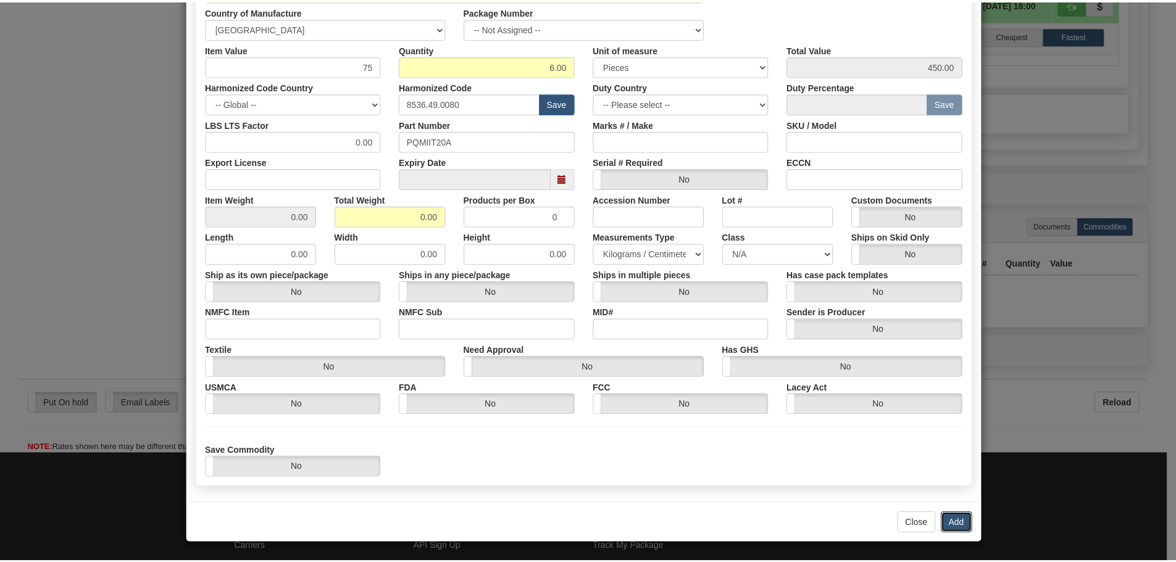
scroll to position [0, 0]
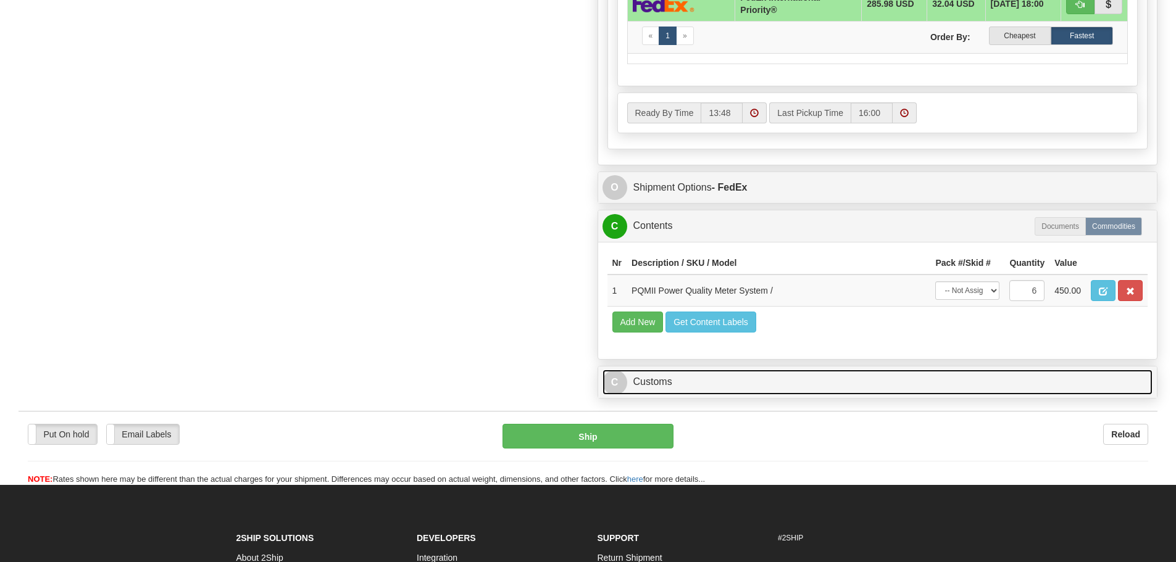
click at [788, 377] on link "C Customs" at bounding box center [878, 382] width 551 height 25
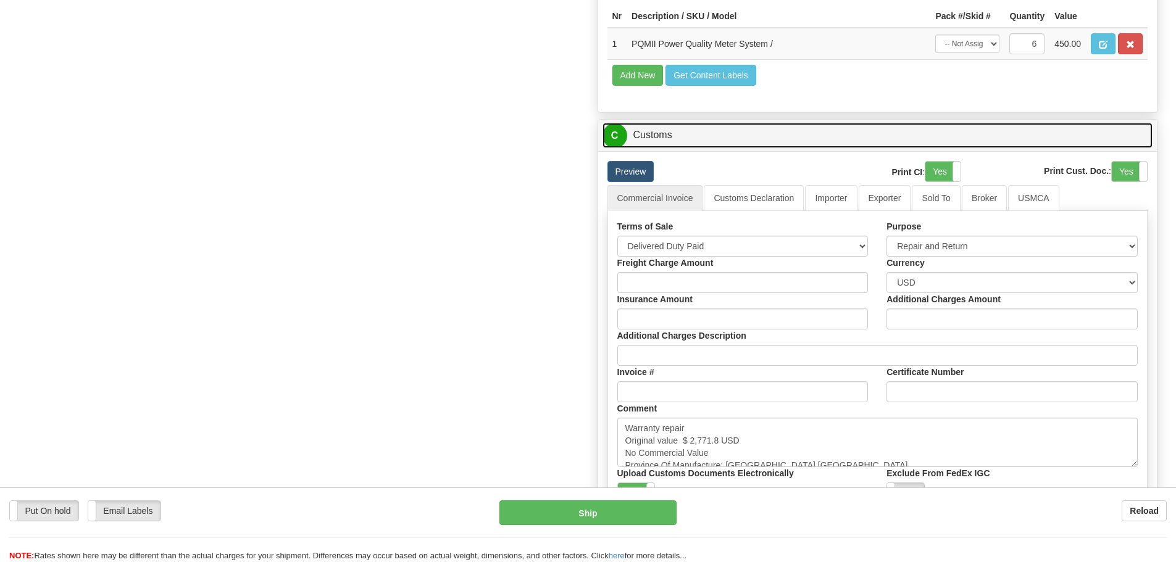
scroll to position [1235, 0]
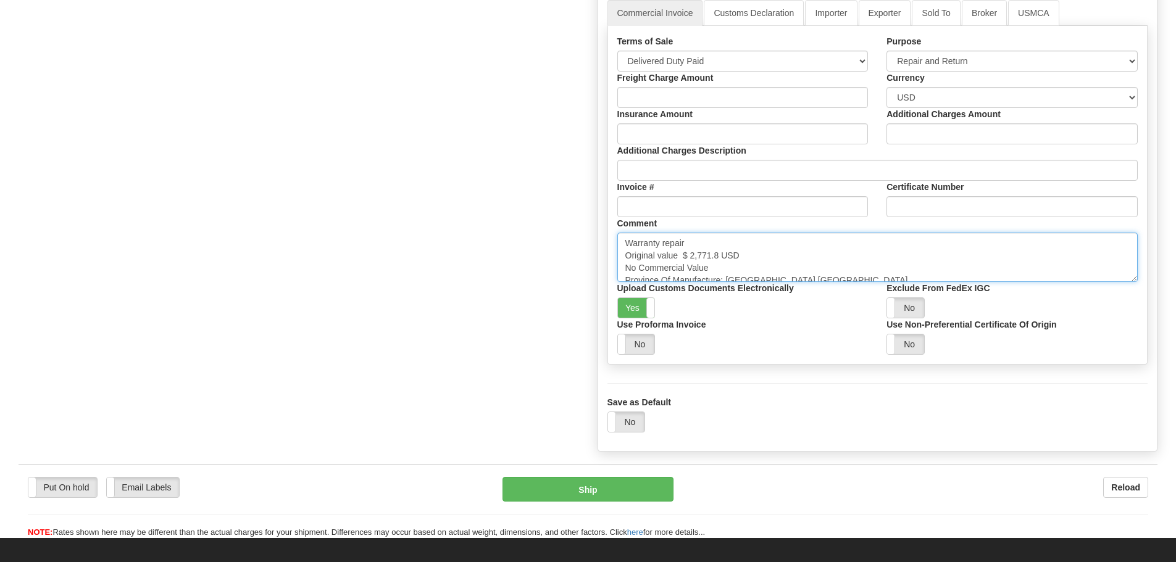
click at [725, 255] on textarea "Warranty repair Original value $ 2,771.8 USD No Commercial Value Province Of Ma…" at bounding box center [877, 257] width 521 height 49
drag, startPoint x: 723, startPoint y: 255, endPoint x: 683, endPoint y: 261, distance: 40.0
click at [683, 261] on textarea "Warranty repair Original value $ 2,771.8 USD No Commercial Value Province Of Ma…" at bounding box center [877, 257] width 521 height 49
paste textarea "043.19"
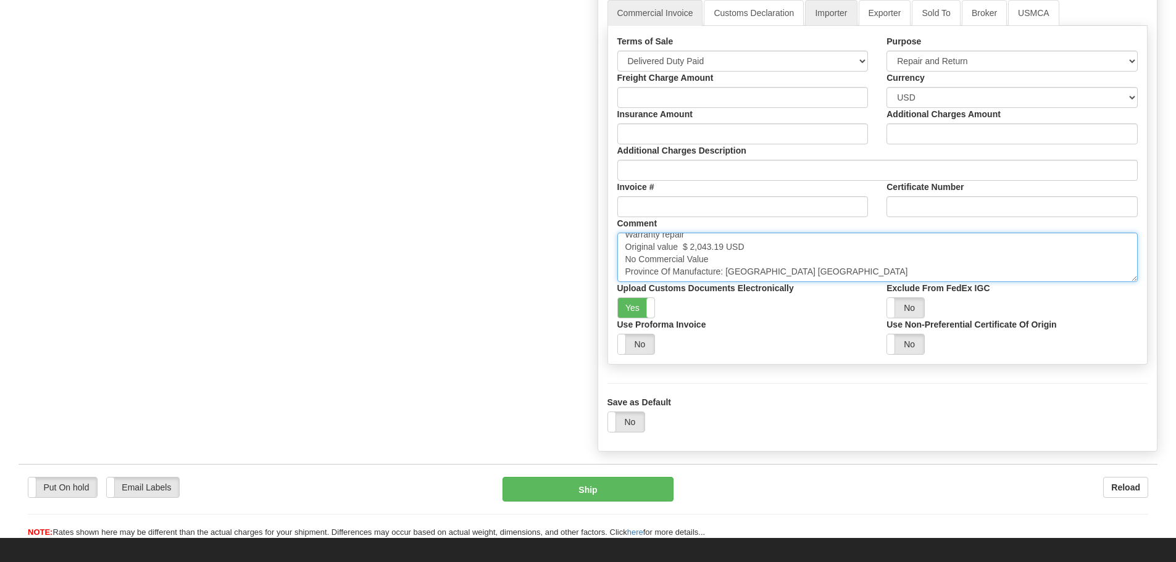
type textarea "Warranty repair Original value $ 2,043.19 USD No Commercial Value Province Of M…"
click at [838, 22] on link "Importer" at bounding box center [831, 13] width 52 height 26
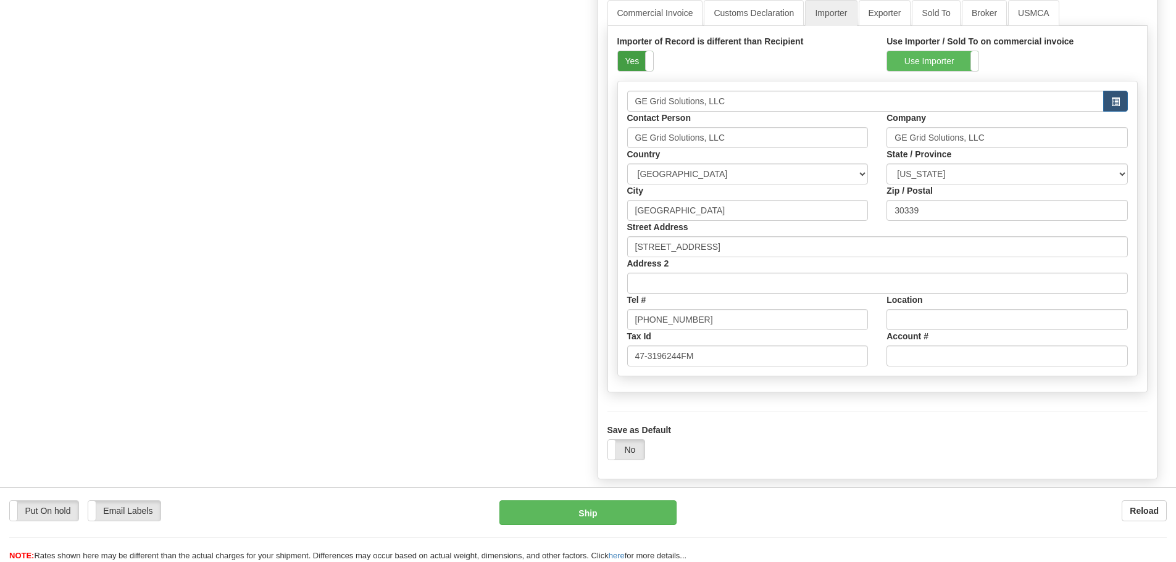
click at [643, 61] on label "Yes" at bounding box center [635, 61] width 35 height 20
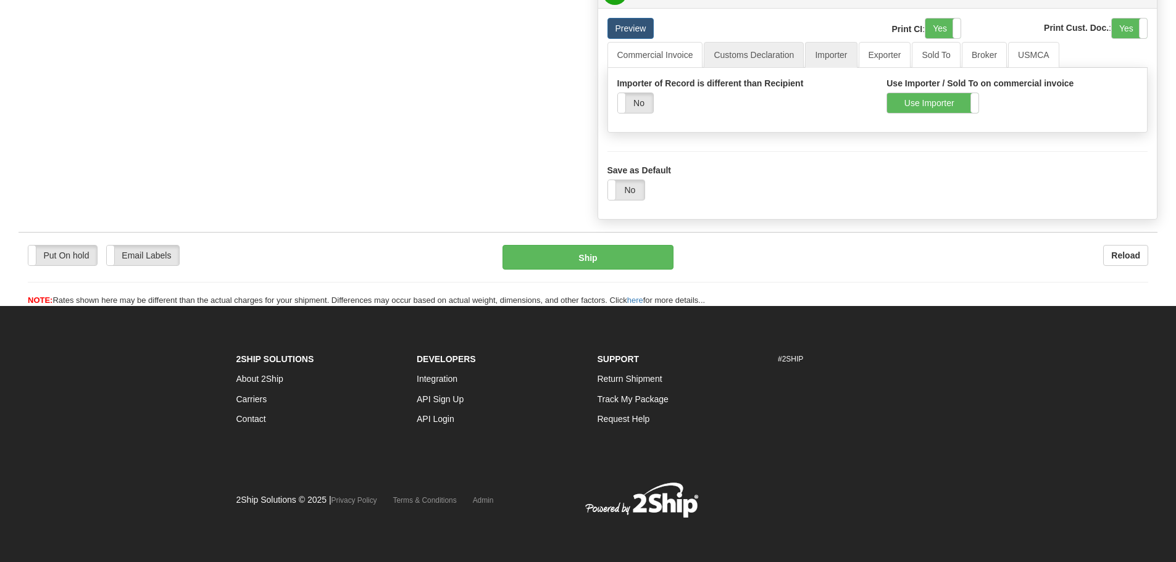
scroll to position [1193, 0]
click at [917, 104] on label "Use Importer" at bounding box center [932, 103] width 91 height 20
click at [664, 60] on link "Commercial Invoice" at bounding box center [655, 55] width 96 height 26
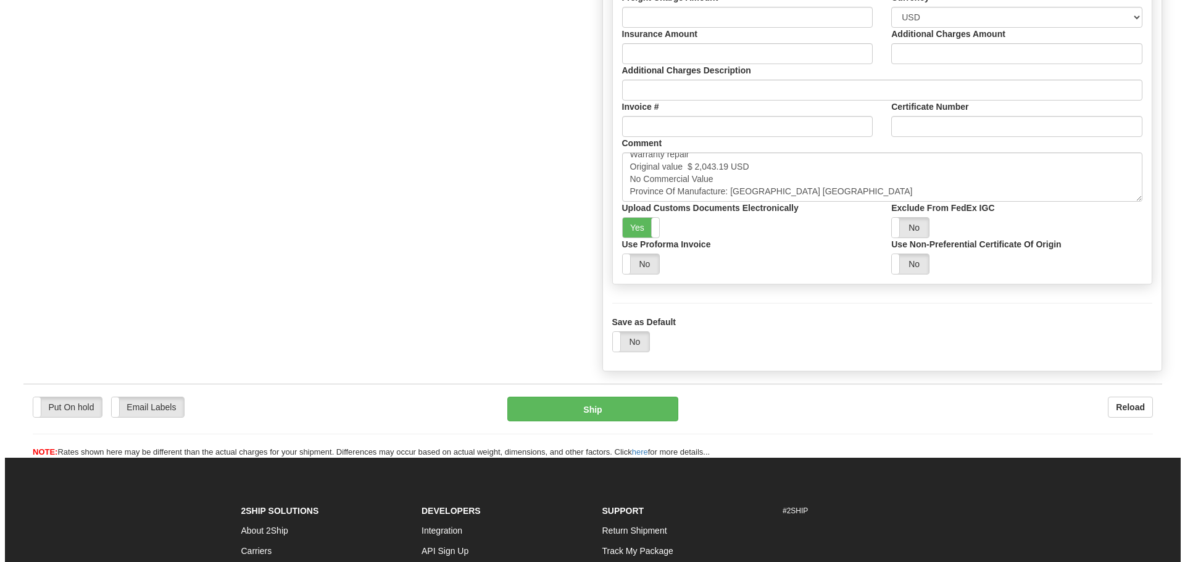
scroll to position [1316, 0]
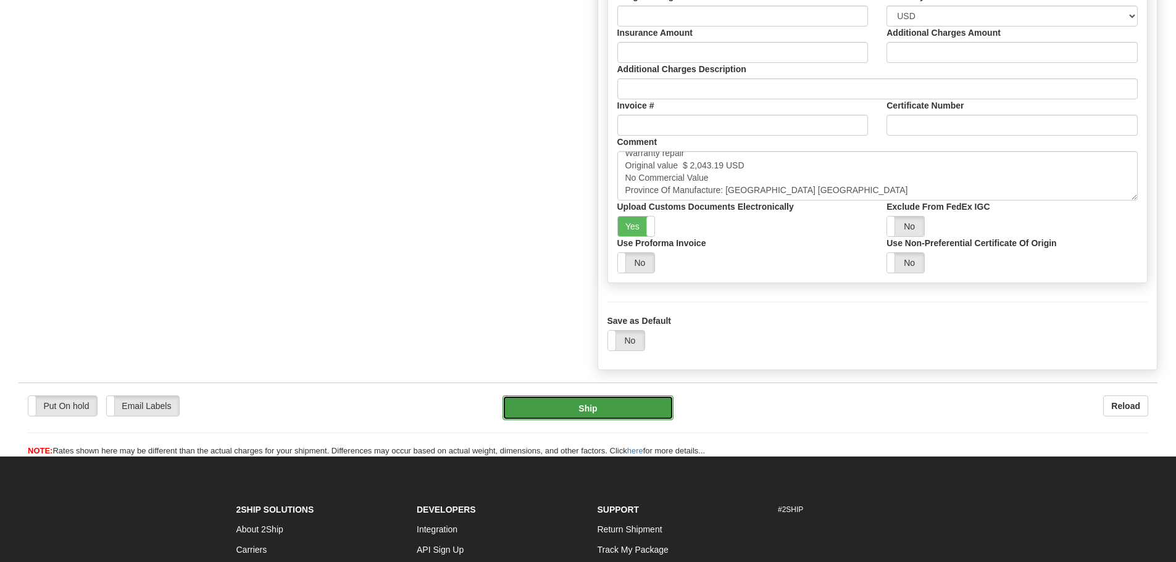
click at [627, 408] on button "Ship" at bounding box center [588, 408] width 171 height 25
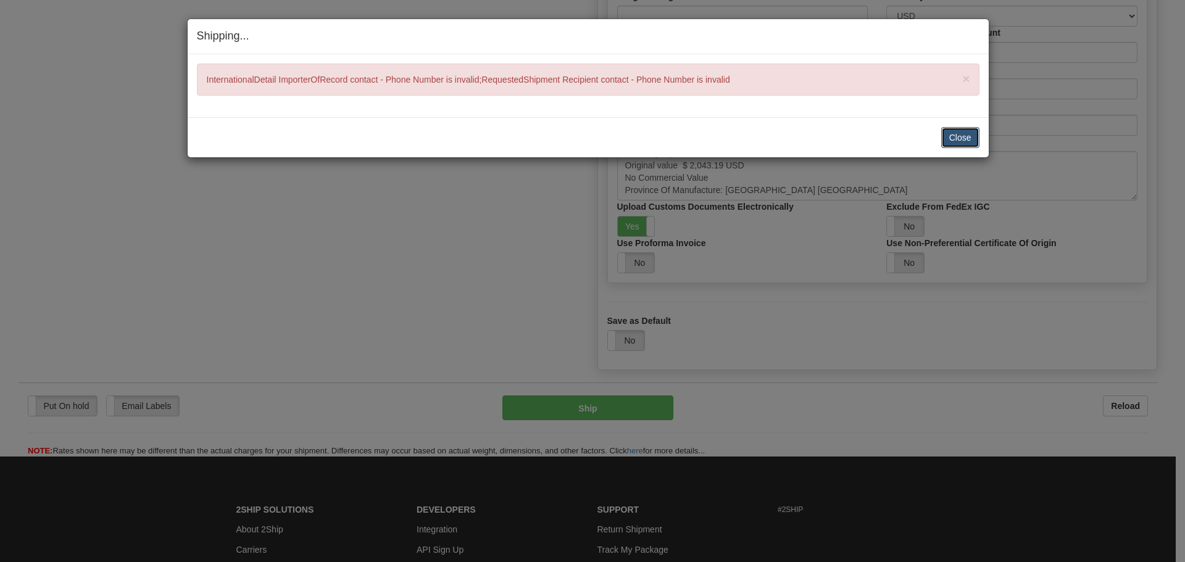
click at [948, 143] on button "Close" at bounding box center [960, 137] width 38 height 21
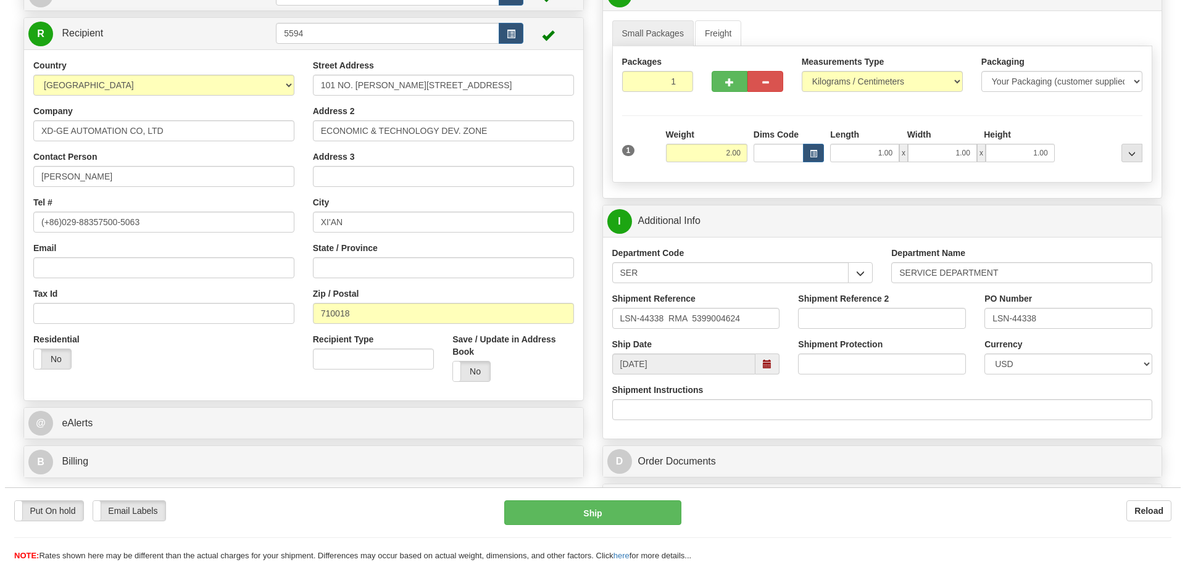
scroll to position [81, 0]
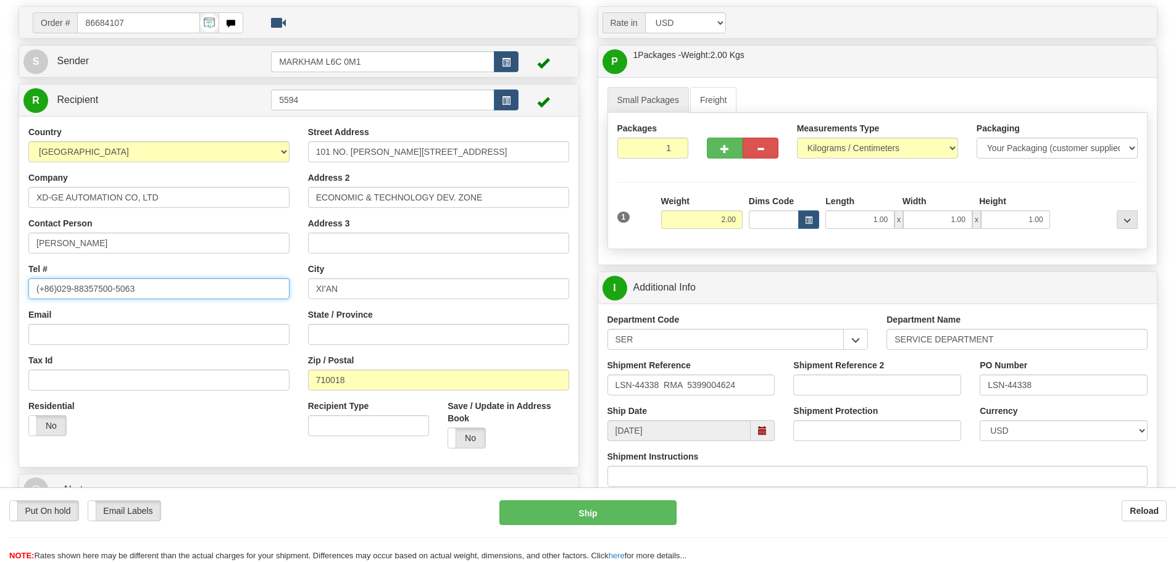
drag, startPoint x: 75, startPoint y: 287, endPoint x: -54, endPoint y: 288, distance: 129.0
click at [0, 288] on html "Training Course Close Toggle navigation Settings Shipping Preferences New Sende…" at bounding box center [588, 200] width 1176 height 562
type input "88357500-5063"
click at [282, 321] on div "Email" at bounding box center [158, 327] width 261 height 36
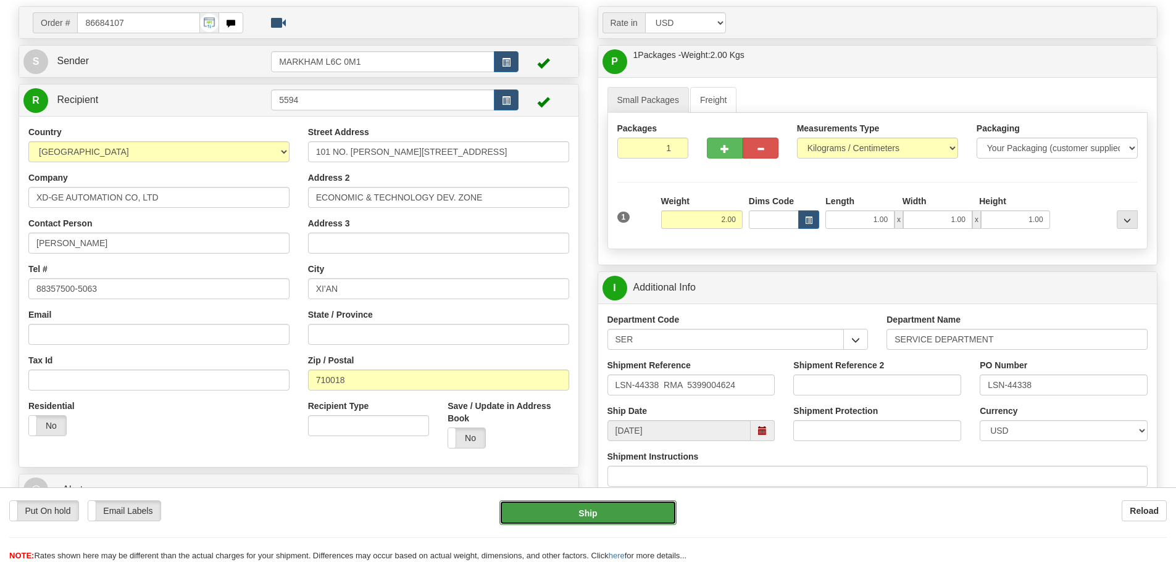
click at [534, 514] on button "Ship" at bounding box center [587, 513] width 177 height 25
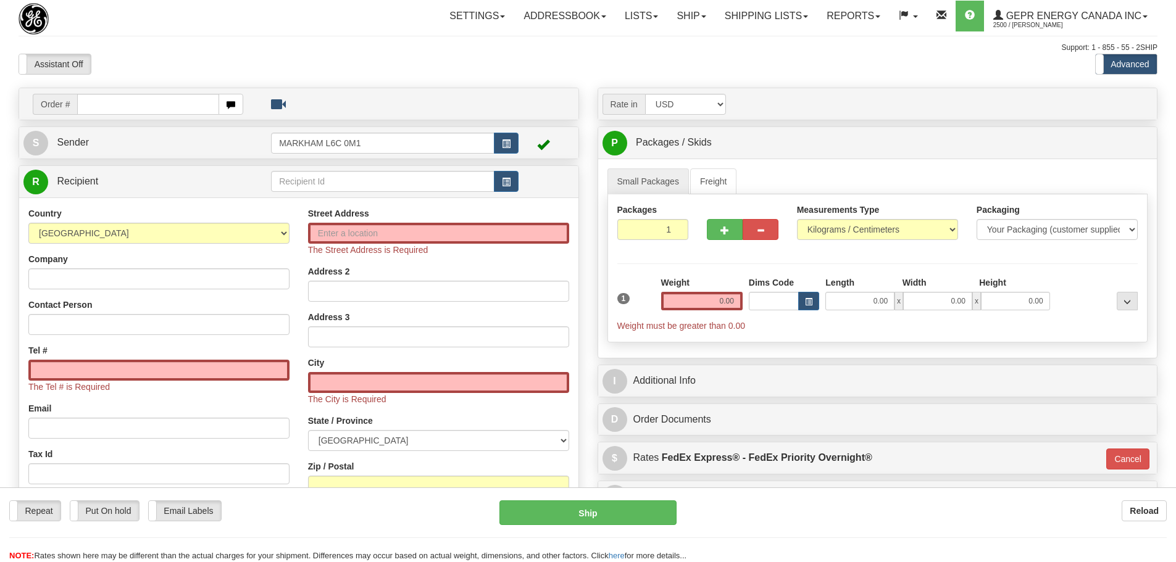
click at [215, 52] on div "Support: 1 - 855 - 55 - 2SHIP" at bounding box center [588, 48] width 1139 height 10
click at [186, 236] on select "[GEOGRAPHIC_DATA] [GEOGRAPHIC_DATA] [GEOGRAPHIC_DATA] [GEOGRAPHIC_DATA] [US_STA…" at bounding box center [158, 233] width 261 height 21
select select "US"
click at [28, 223] on select "AFGHANISTAN ALAND ISLANDS ALBANIA ALGERIA AMERICAN SAMOA ANDORRA ANGOLA ANGUILL…" at bounding box center [158, 233] width 261 height 21
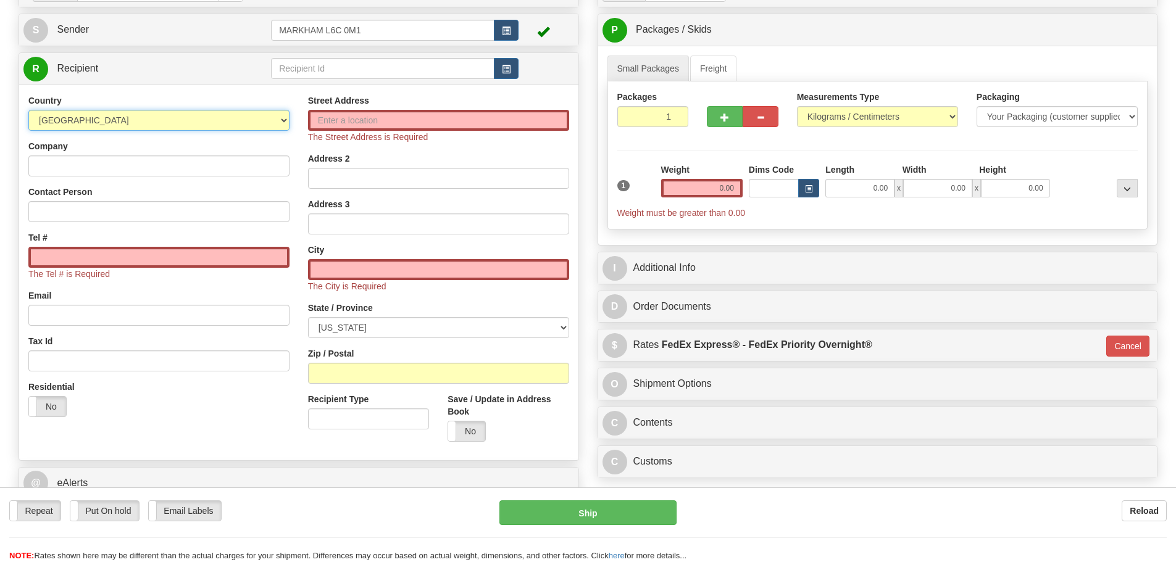
scroll to position [123, 0]
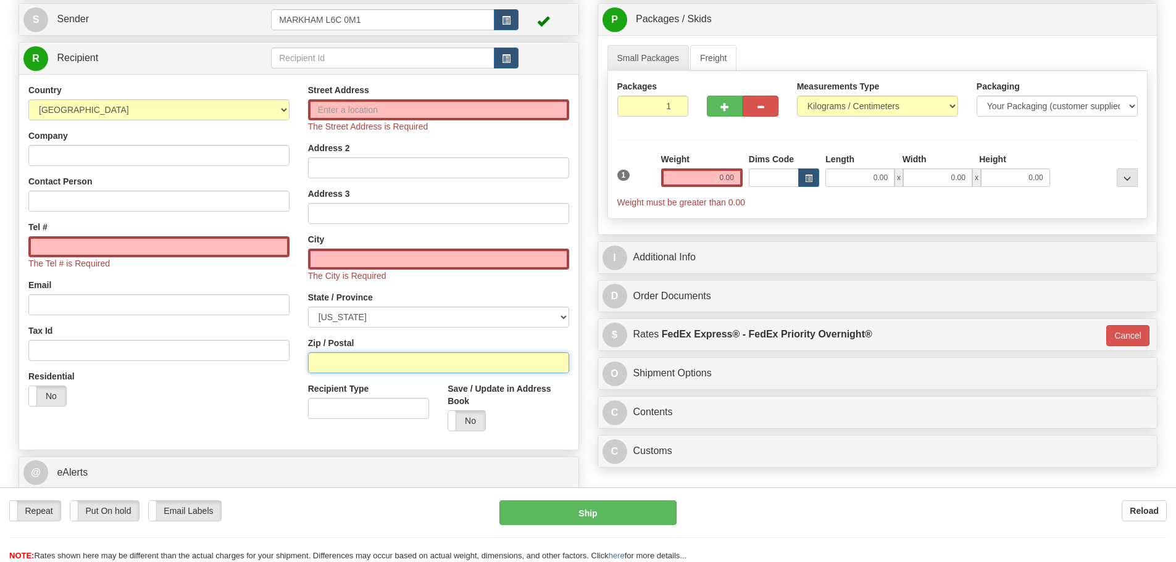
click at [346, 369] on input "Zip / Postal" at bounding box center [438, 362] width 261 height 21
paste input "30005"
type input "30005"
click at [280, 289] on div "Email" at bounding box center [158, 297] width 261 height 36
type input "ALPHARETTA"
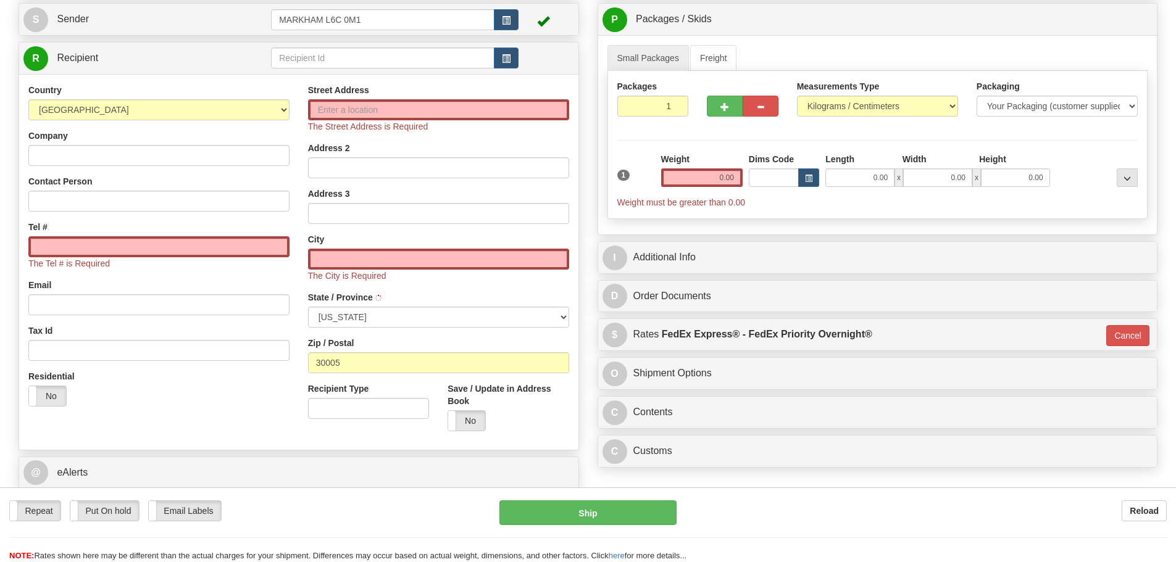
select select "GA"
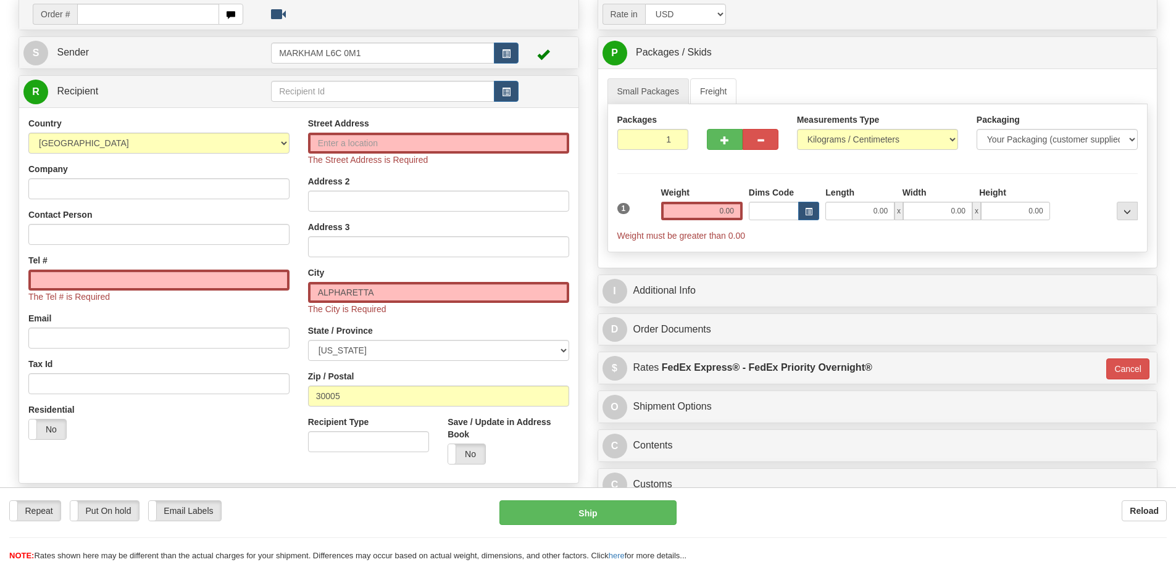
scroll to position [62, 0]
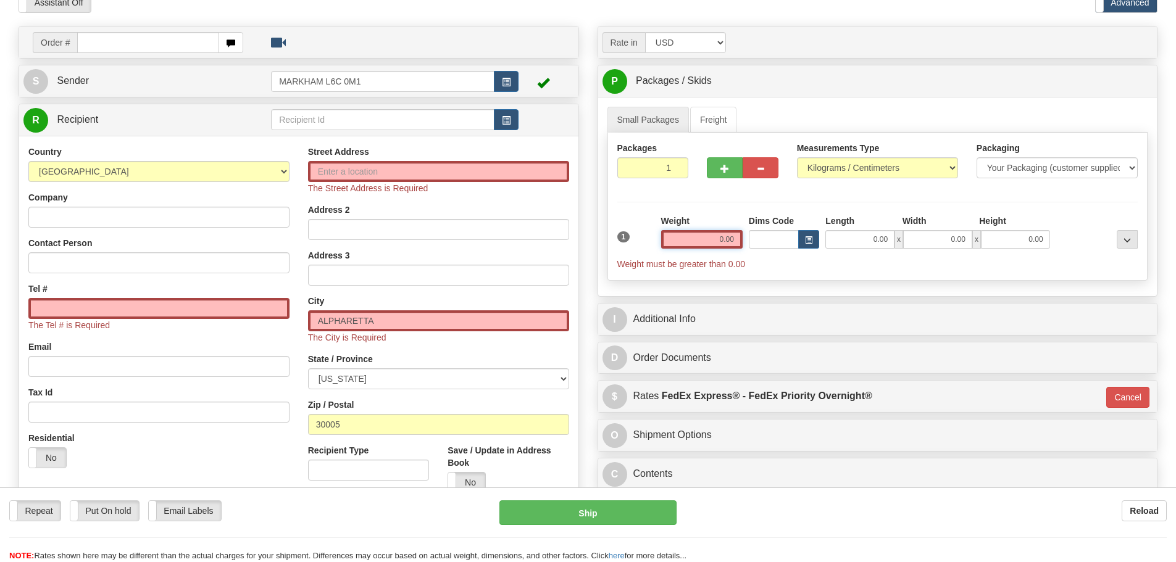
click at [675, 239] on input "0.00" at bounding box center [701, 239] width 81 height 19
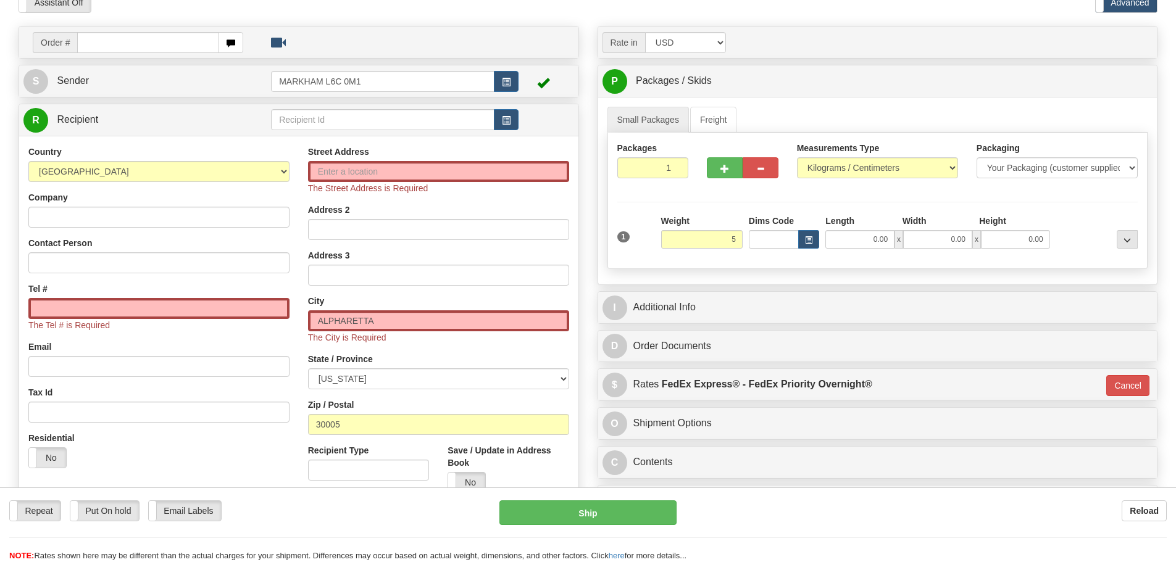
type input "5.00"
type input "01"
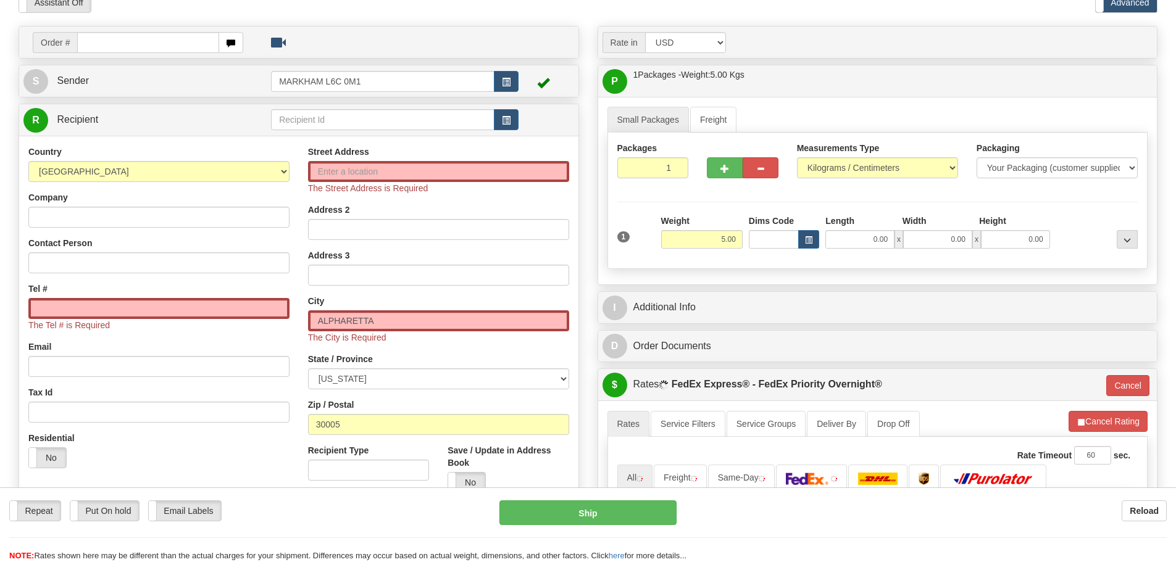
click at [670, 221] on label "Weight" at bounding box center [675, 221] width 28 height 12
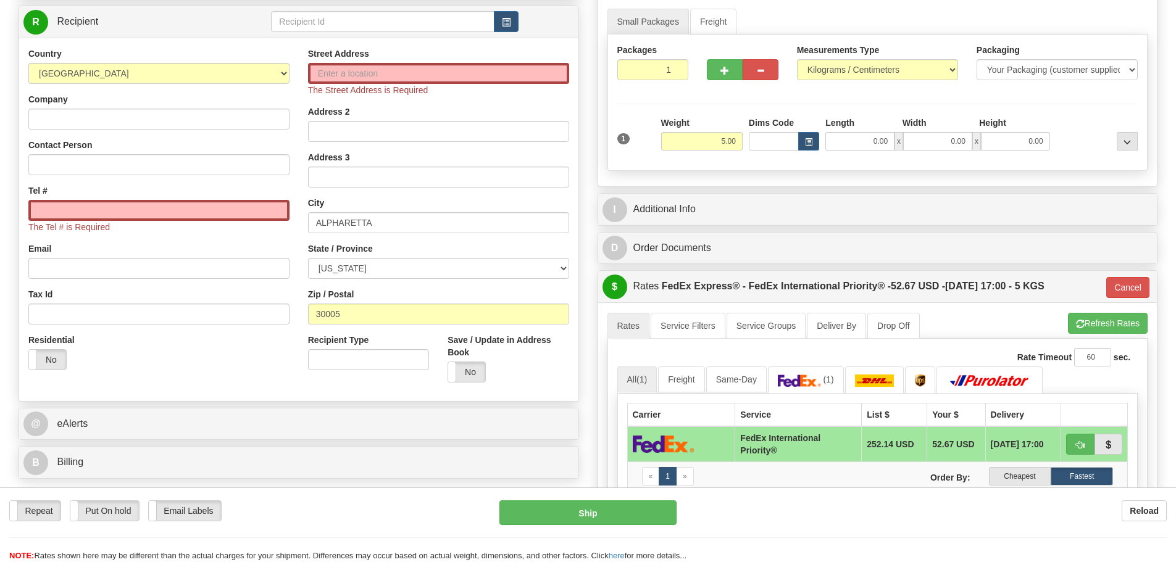
scroll to position [0, 0]
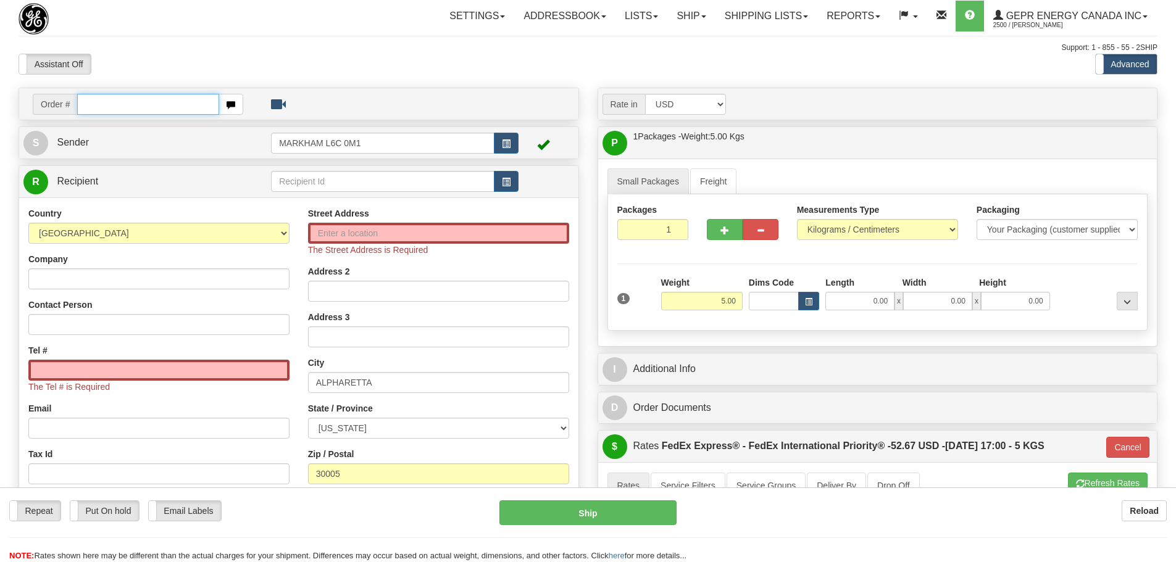
click at [152, 106] on input "text" at bounding box center [148, 104] width 142 height 21
paste input "86684119"
type input "86684119"
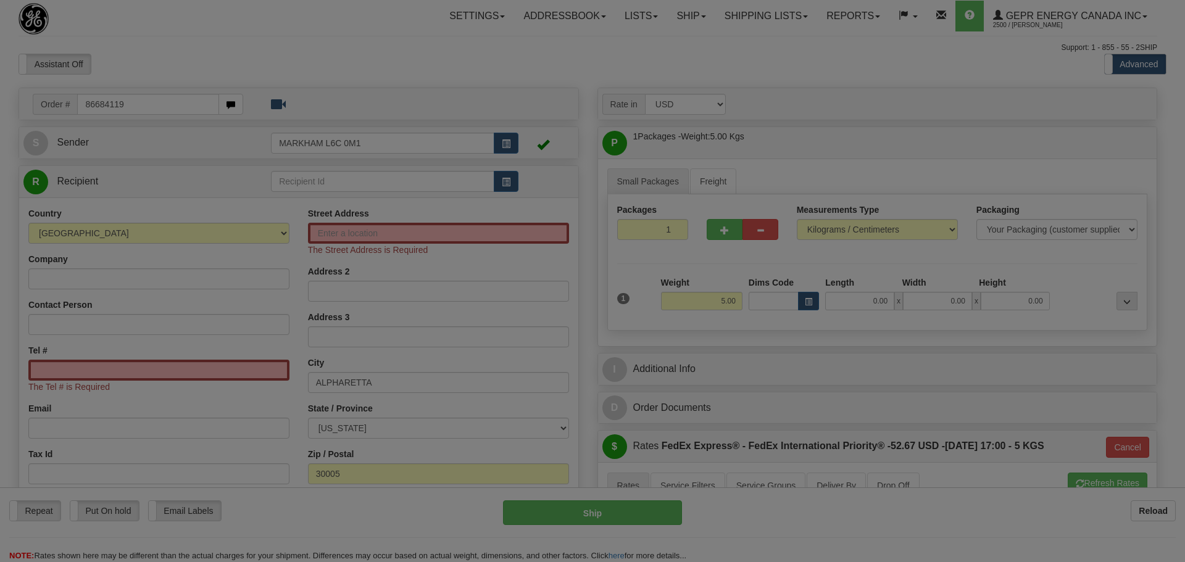
click at [162, 59] on body "Training Course Close Toggle navigation Settings Shipping Preferences New Recip…" at bounding box center [592, 281] width 1185 height 562
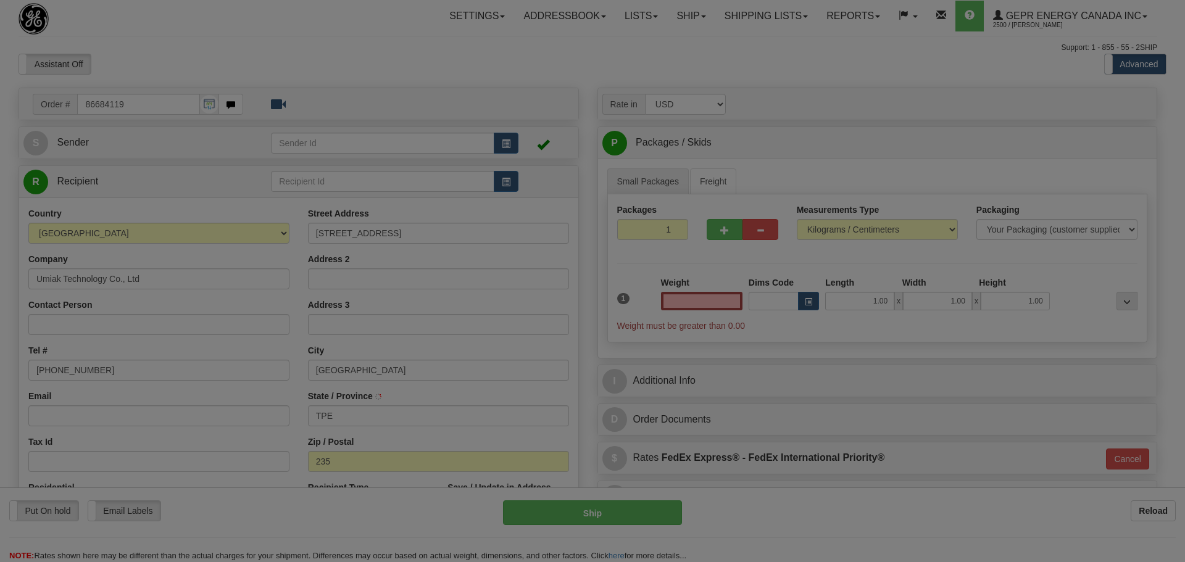
type input "0.00"
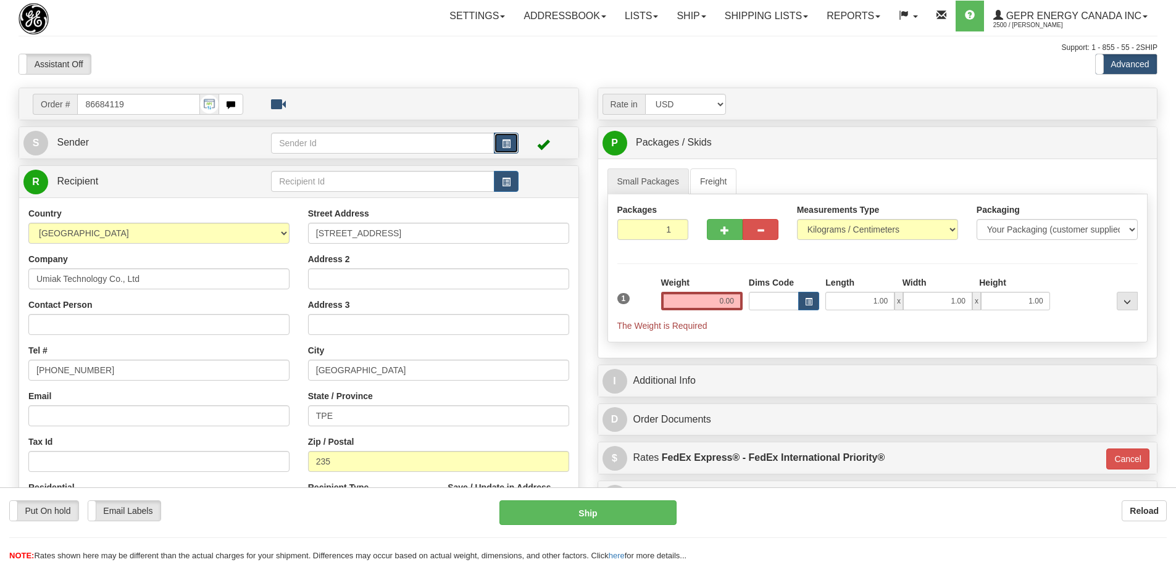
click at [515, 147] on button "button" at bounding box center [506, 143] width 25 height 21
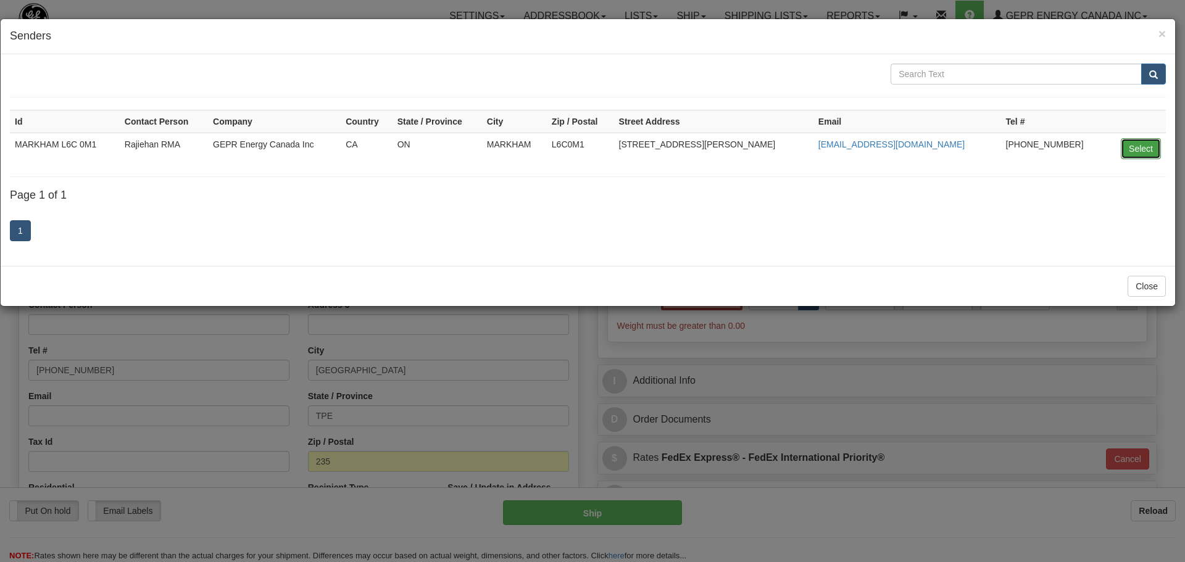
click at [1145, 149] on button "Select" at bounding box center [1141, 148] width 40 height 21
type input "MARKHAM L6C 0M1"
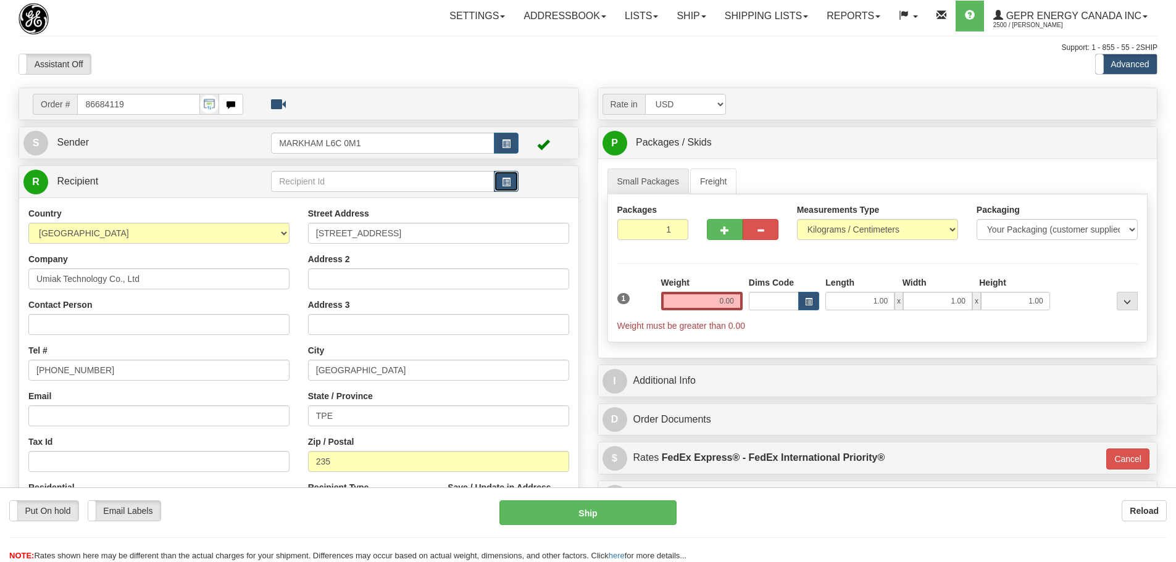
click at [496, 183] on button "button" at bounding box center [506, 181] width 25 height 21
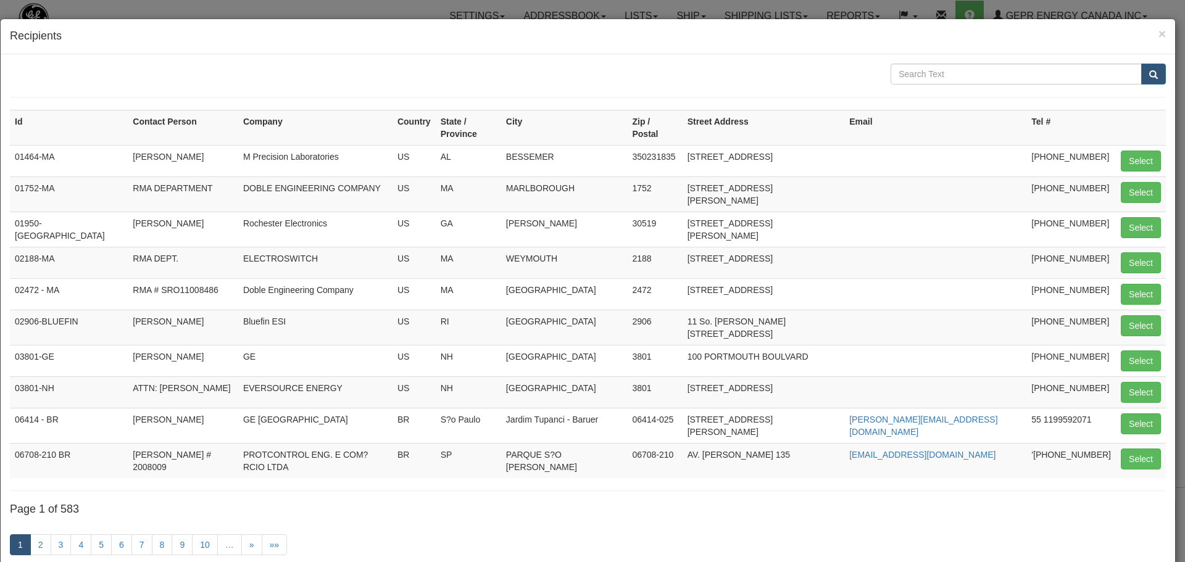
type input "UMIAK"
click at [1149, 75] on span "submit" at bounding box center [1153, 75] width 9 height 8
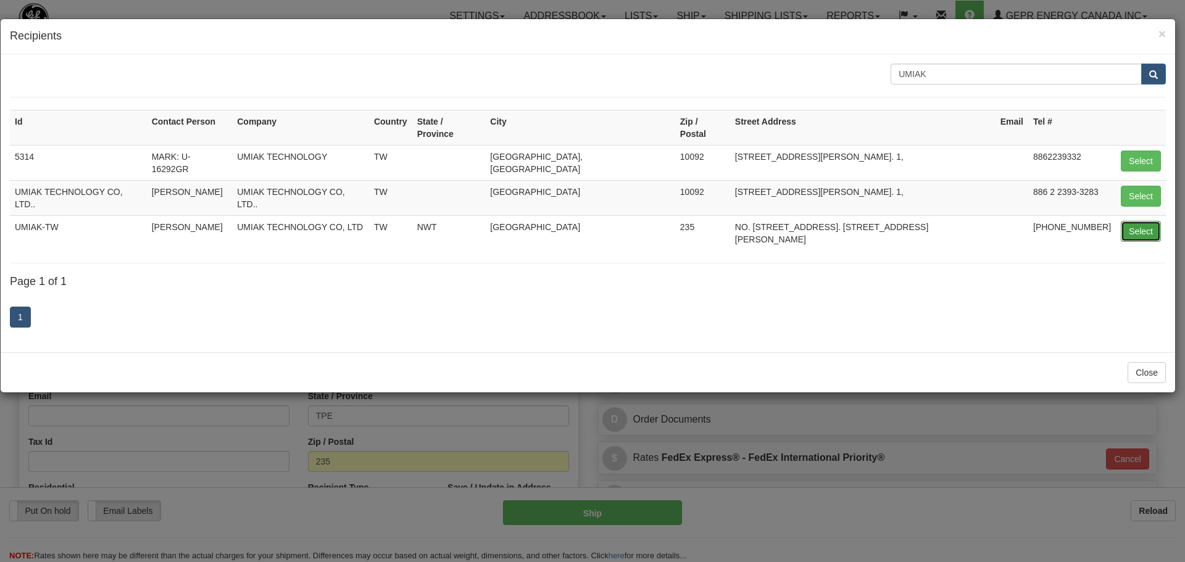
click at [1145, 221] on button "Select" at bounding box center [1141, 231] width 40 height 21
type input "UMIAK-TW"
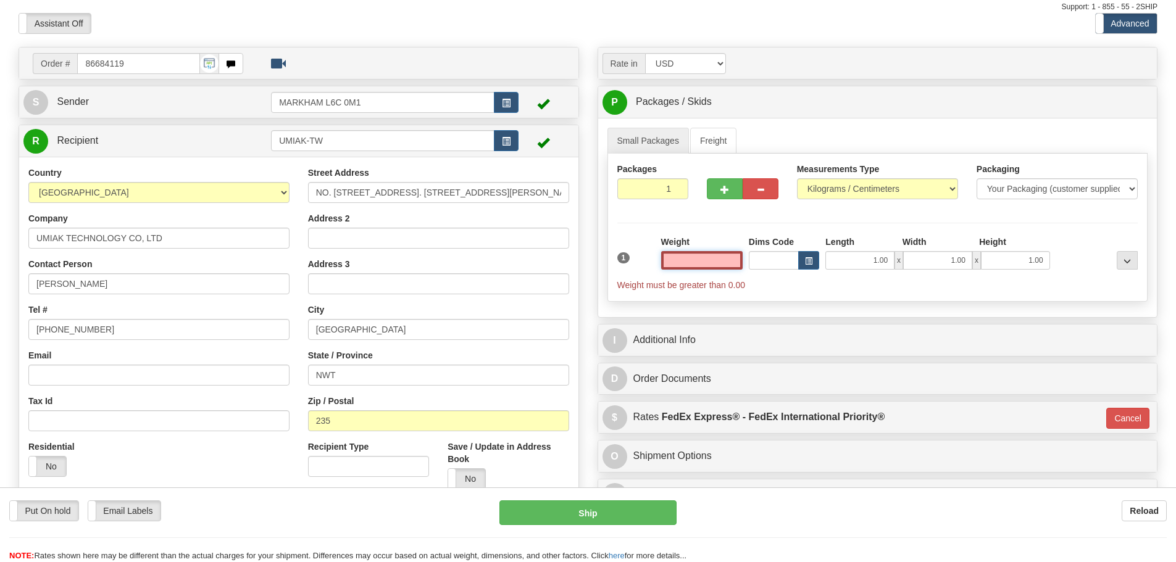
scroll to position [62, 0]
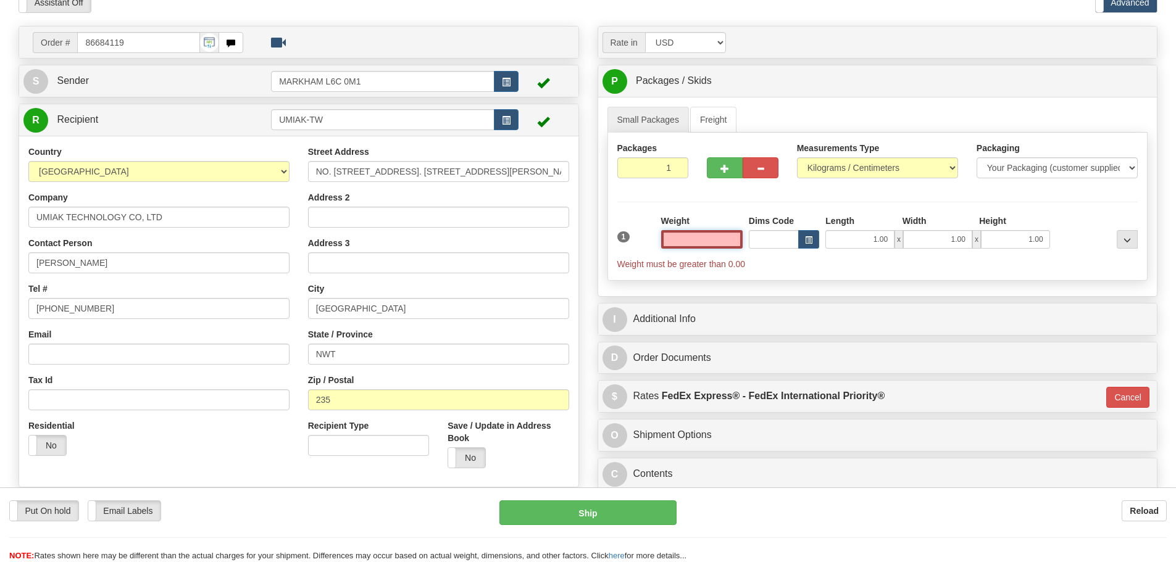
click at [698, 241] on input "text" at bounding box center [701, 239] width 81 height 19
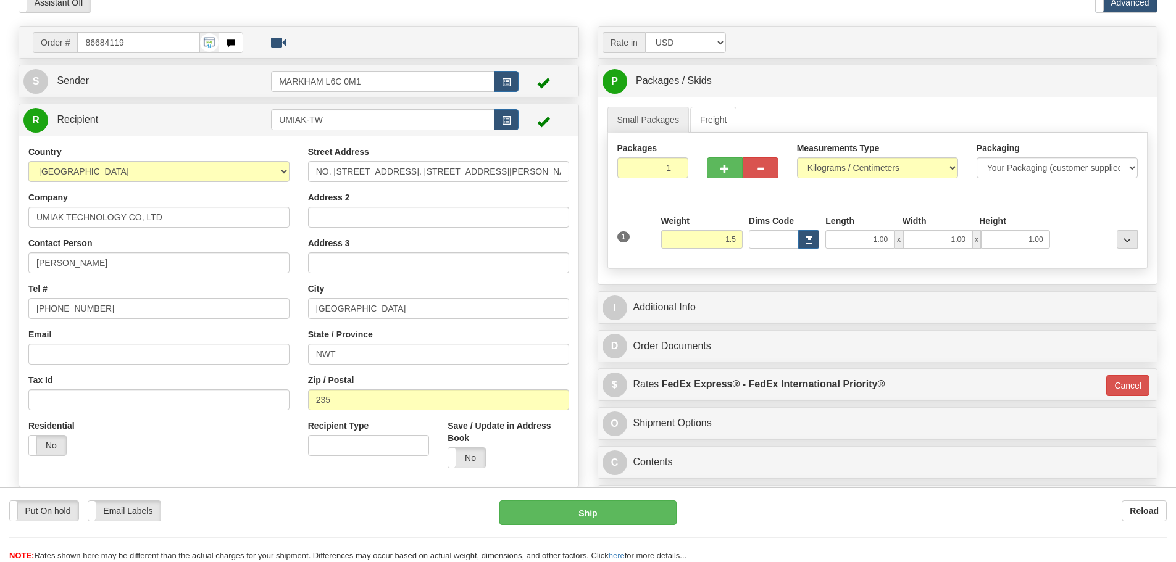
type input "1.50"
type input "01"
click at [759, 203] on div "Packages 1 1 Measurements Type" at bounding box center [877, 201] width 541 height 136
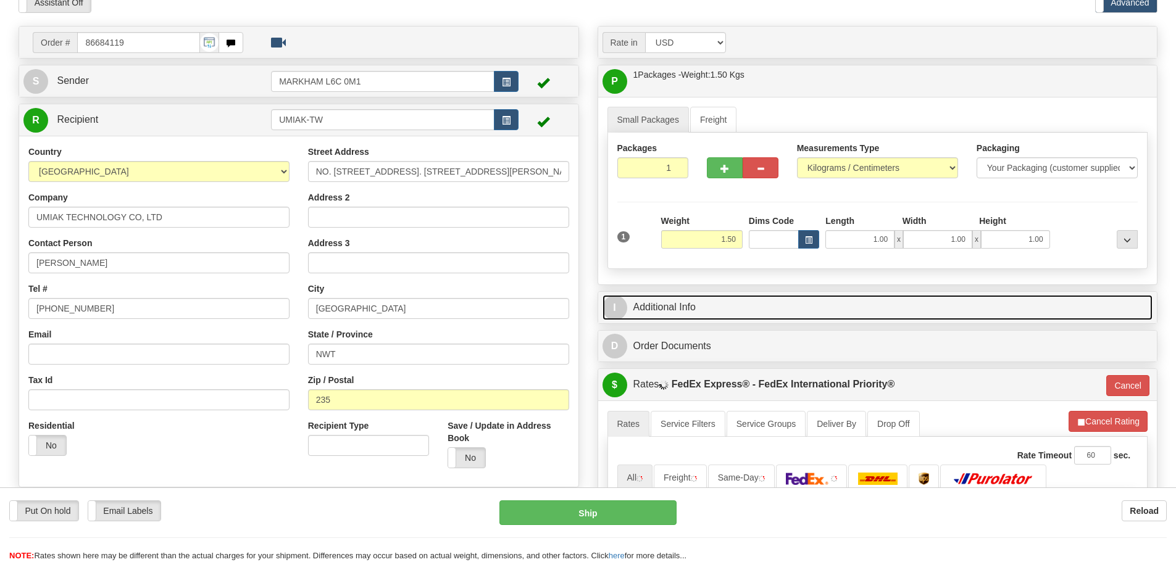
click at [788, 310] on link "I Additional Info" at bounding box center [878, 307] width 551 height 25
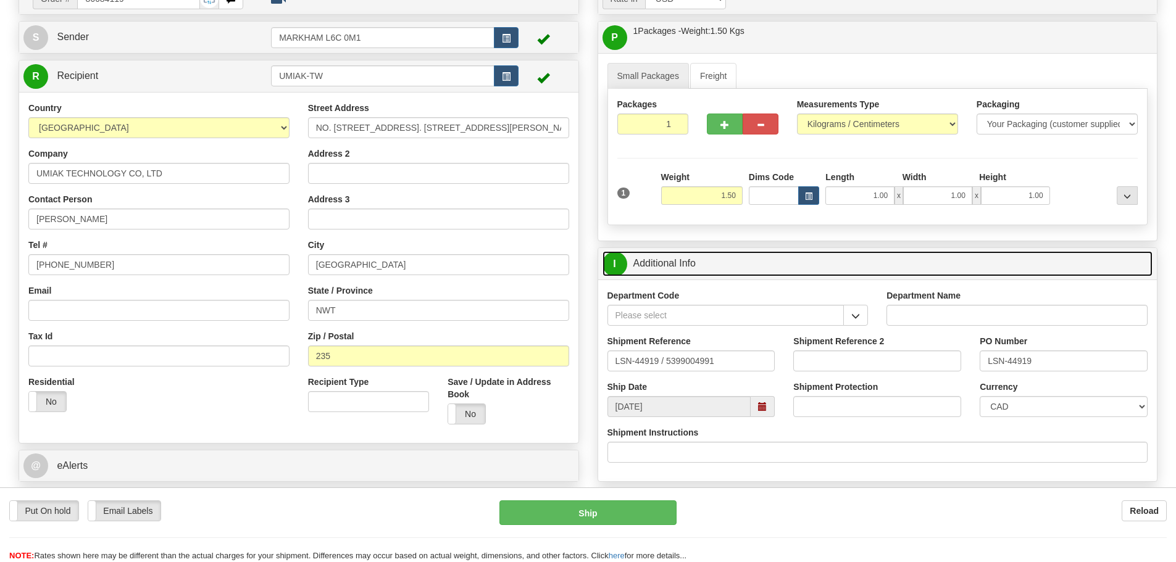
scroll to position [123, 0]
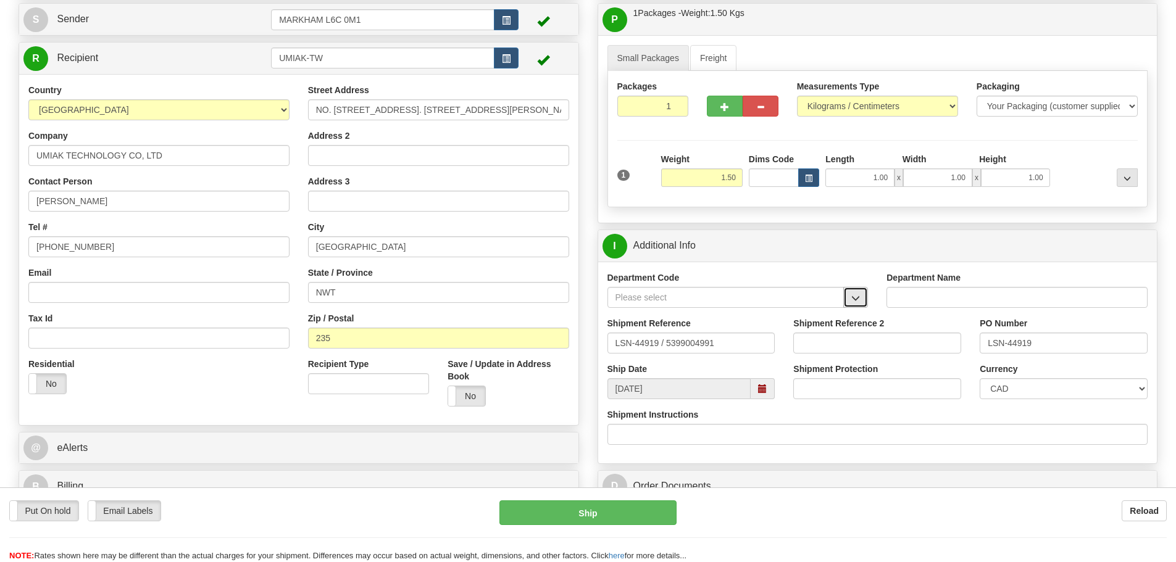
click at [851, 294] on span "button" at bounding box center [855, 298] width 9 height 8
click at [806, 309] on li "SER" at bounding box center [726, 317] width 236 height 16
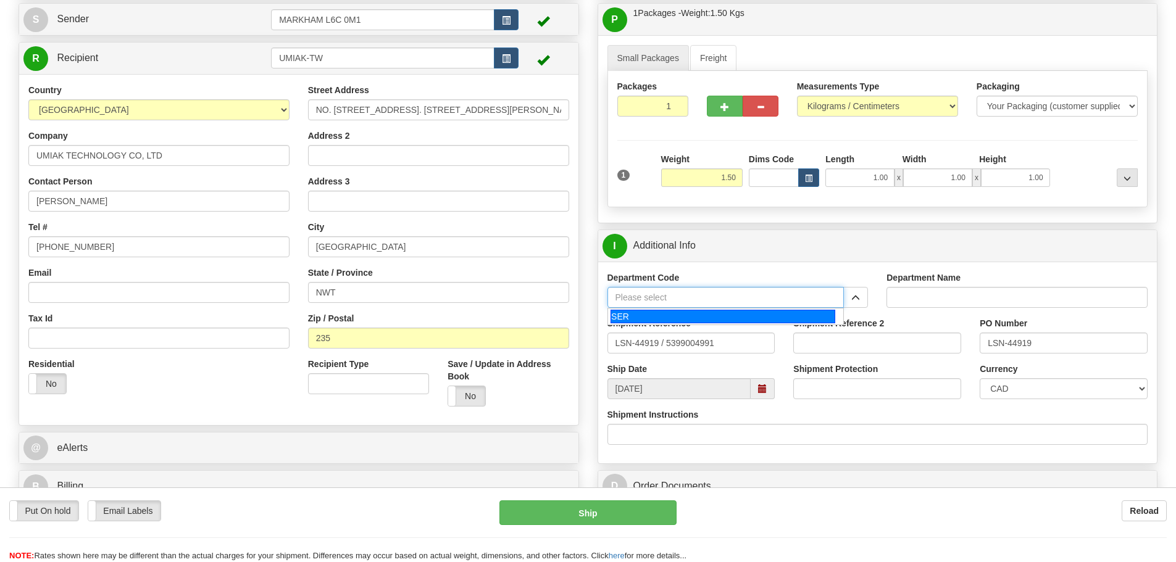
type input "SER"
type input "SERVICE DEPARTMENT"
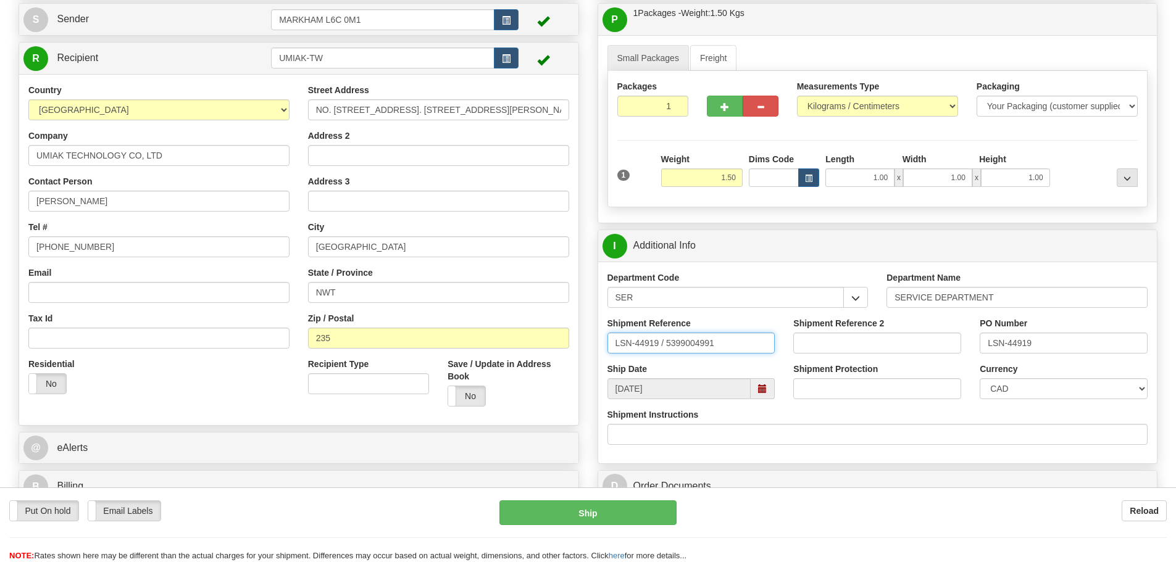
click at [661, 343] on input "LSN-44919 / 5399004991" at bounding box center [691, 343] width 168 height 21
click at [661, 344] on input "LSN-44919 / 5399004991" at bounding box center [691, 343] width 168 height 21
drag, startPoint x: 661, startPoint y: 344, endPoint x: 665, endPoint y: 349, distance: 6.6
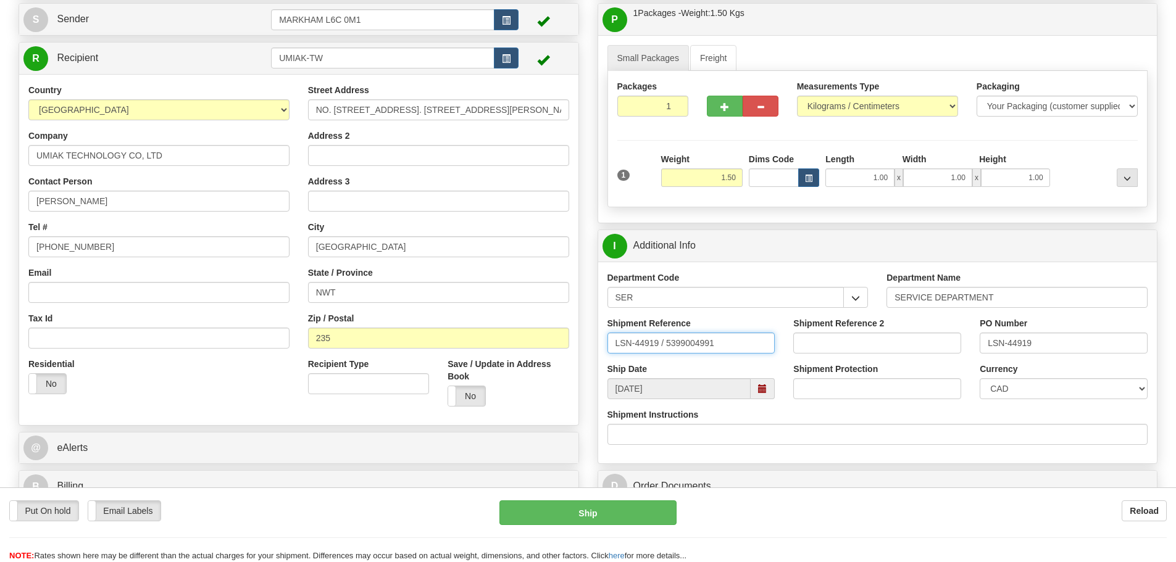
click at [665, 349] on input "LSN-44919 / 5399004991" at bounding box center [691, 343] width 168 height 21
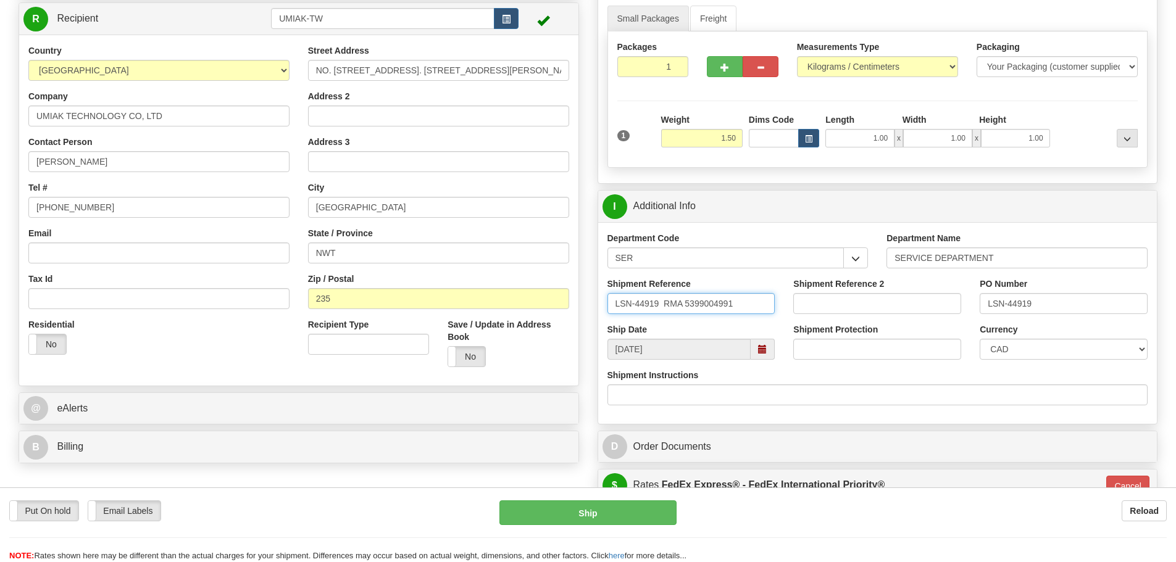
scroll to position [185, 0]
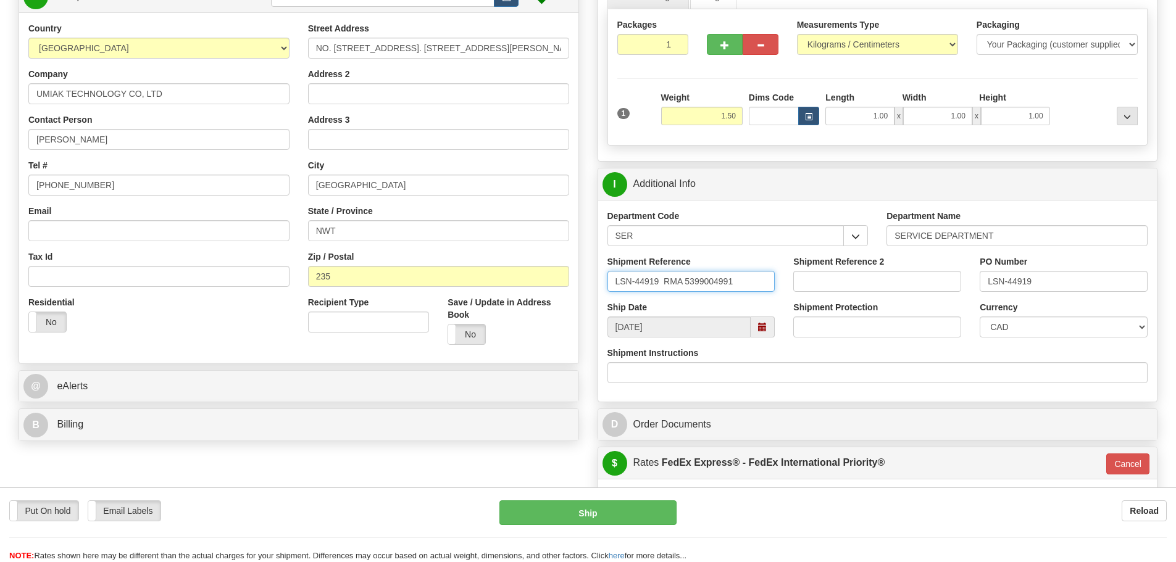
type input "LSN-44919 RMA 5399004991"
click at [1043, 324] on select "CAD USD EUR ZAR RON ANG ARN AUD AUS AWG BBD BFR BGN BHD BMD BND BRC BRL CHP CKZ…" at bounding box center [1064, 327] width 168 height 21
select select "1"
click at [980, 317] on select "CAD USD EUR ZAR RON ANG ARN AUD AUS AWG BBD BFR BGN BHD BMD BND BRC BRL CHP CKZ…" at bounding box center [1064, 327] width 168 height 21
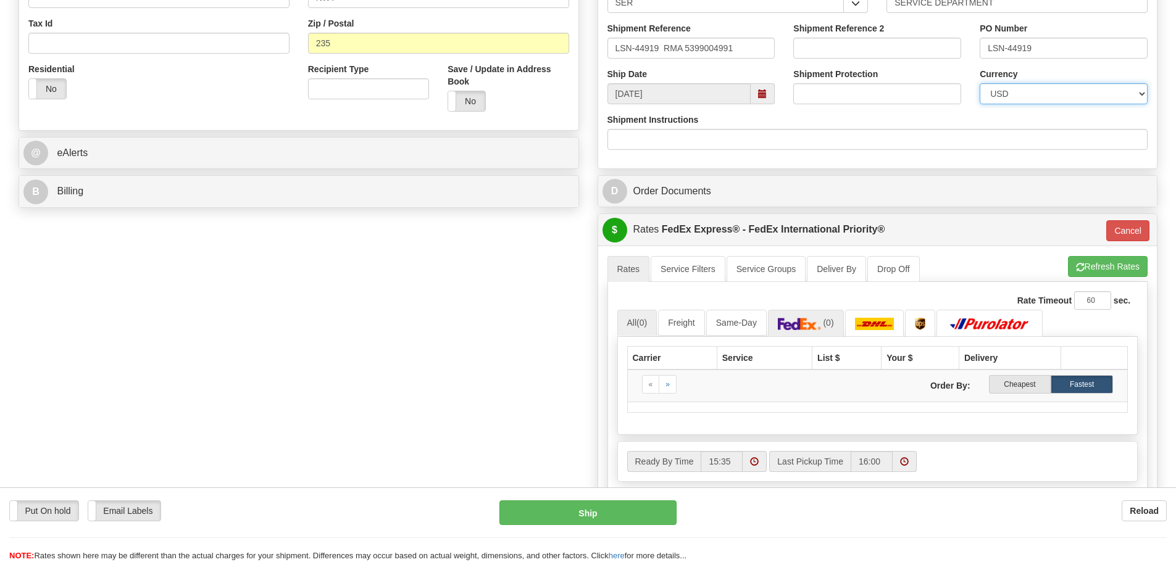
scroll to position [494, 0]
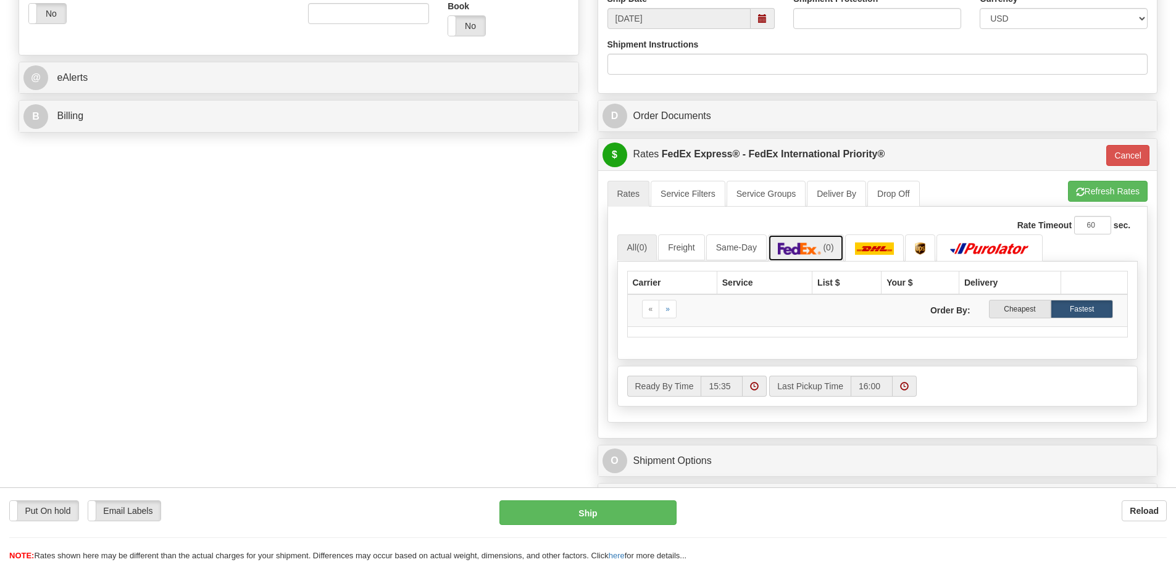
click at [817, 240] on link "(0)" at bounding box center [806, 248] width 76 height 27
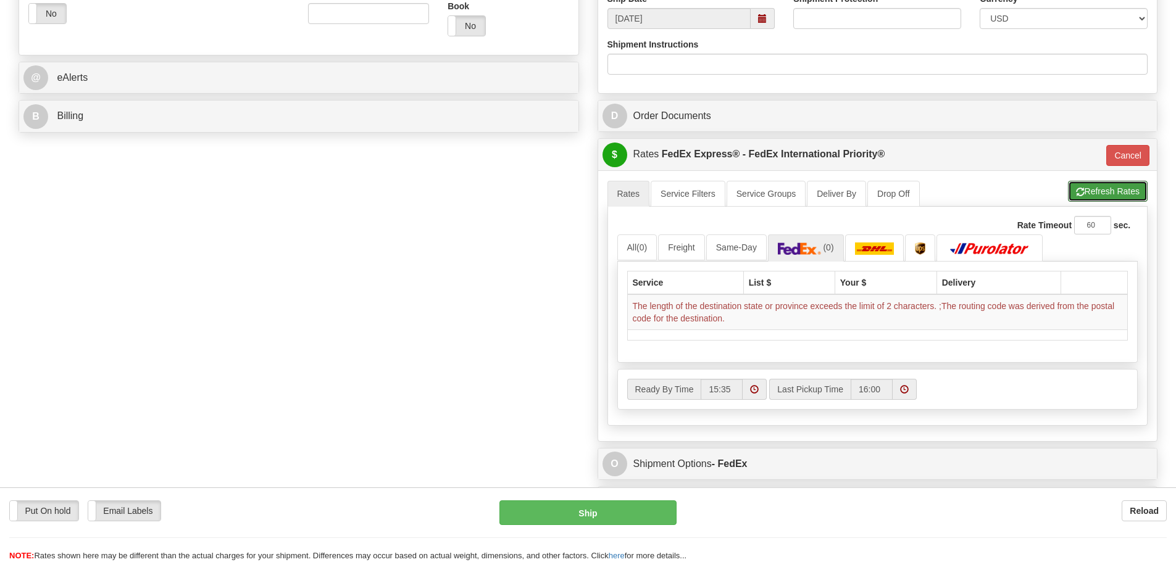
click at [1109, 191] on button "Refresh Rates" at bounding box center [1108, 191] width 80 height 21
type input "01"
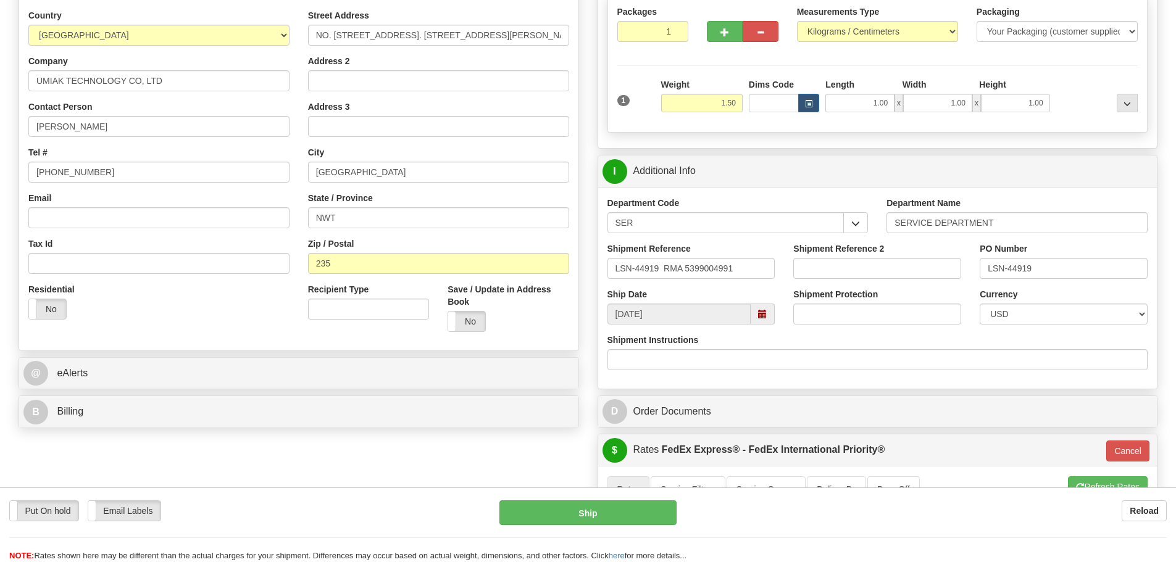
scroll to position [185, 0]
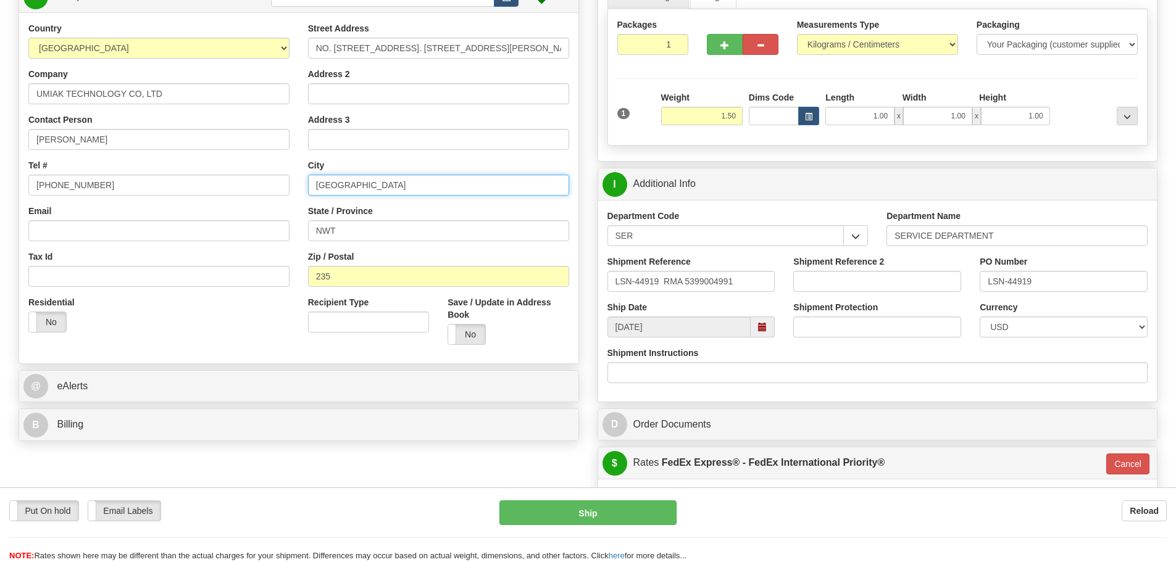
drag, startPoint x: 414, startPoint y: 183, endPoint x: 298, endPoint y: 190, distance: 116.9
click at [298, 190] on div "Country AFGHANISTAN ALAND ISLANDS ALBANIA ALGERIA AMERICAN SAMOA ANDORRA ANGOLA…" at bounding box center [298, 188] width 559 height 332
paste input "Taipei"
type input "Taipei"
click at [301, 204] on div "Street Address NO. 19 LANE 327 SEC. 2, CHONG RD. Address 2 Address 3 City Taipe…" at bounding box center [439, 188] width 280 height 332
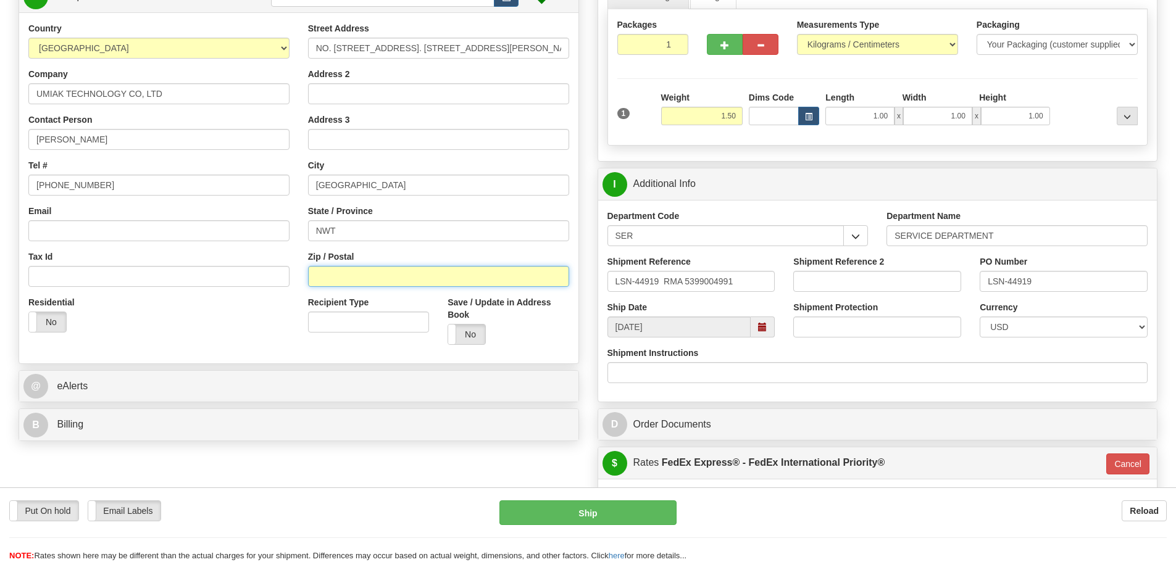
click at [396, 283] on input "Zip / Postal" at bounding box center [438, 276] width 261 height 21
paste input "235"
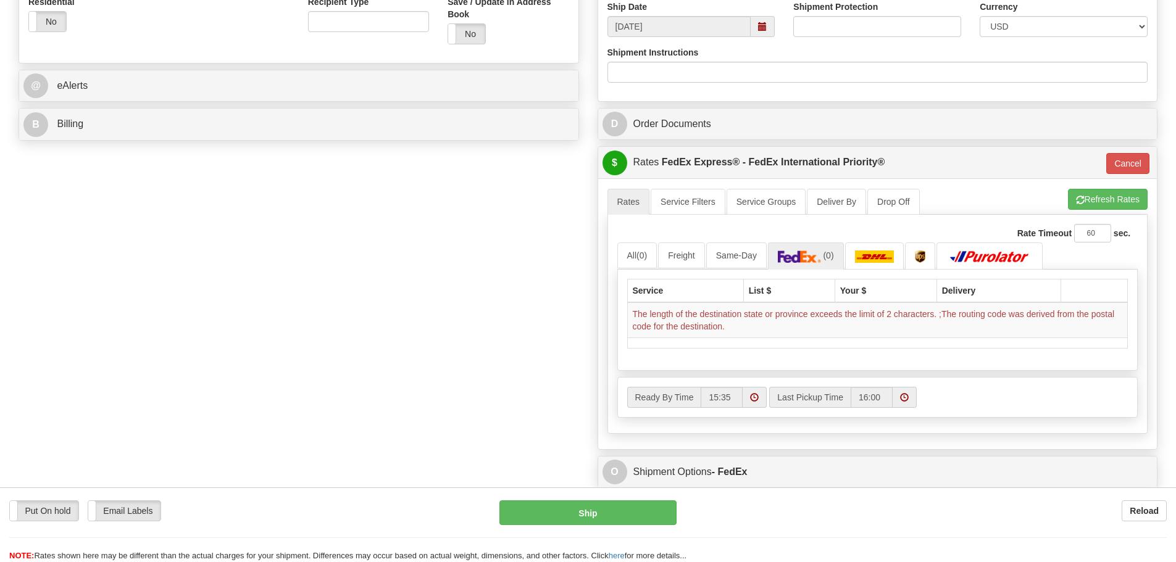
scroll to position [494, 0]
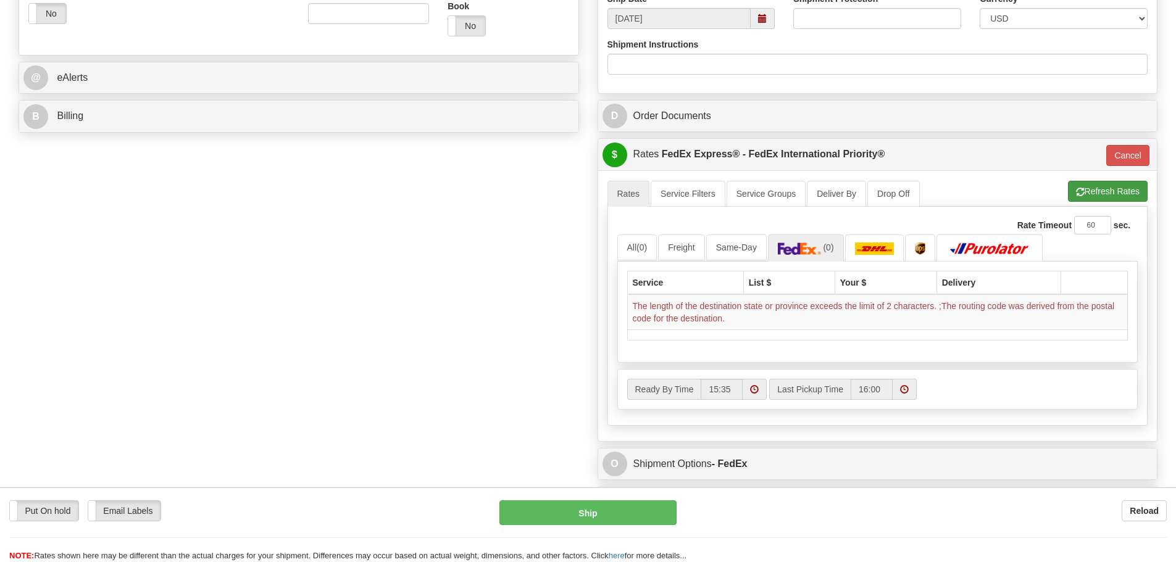
type input "235"
click at [1080, 196] on span "button" at bounding box center [1080, 192] width 9 height 8
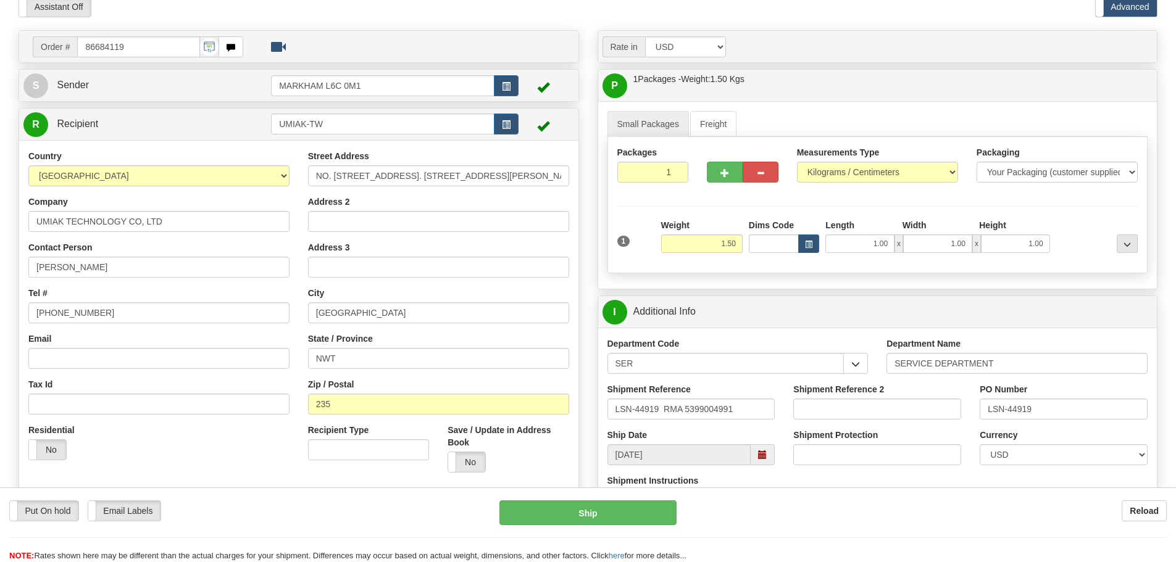
scroll to position [0, 0]
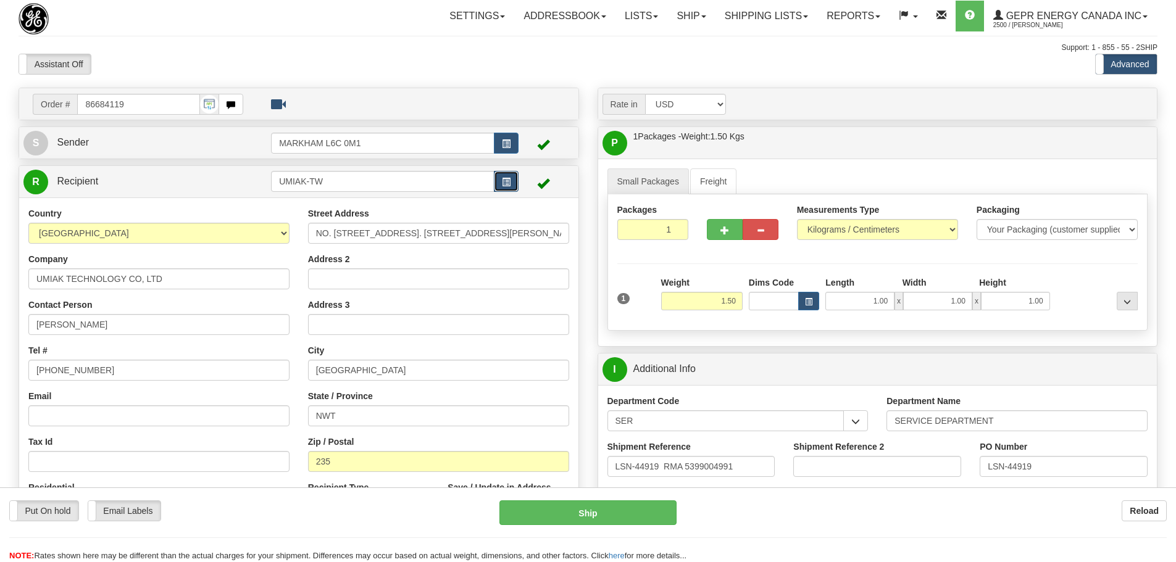
click at [498, 177] on button "button" at bounding box center [506, 181] width 25 height 21
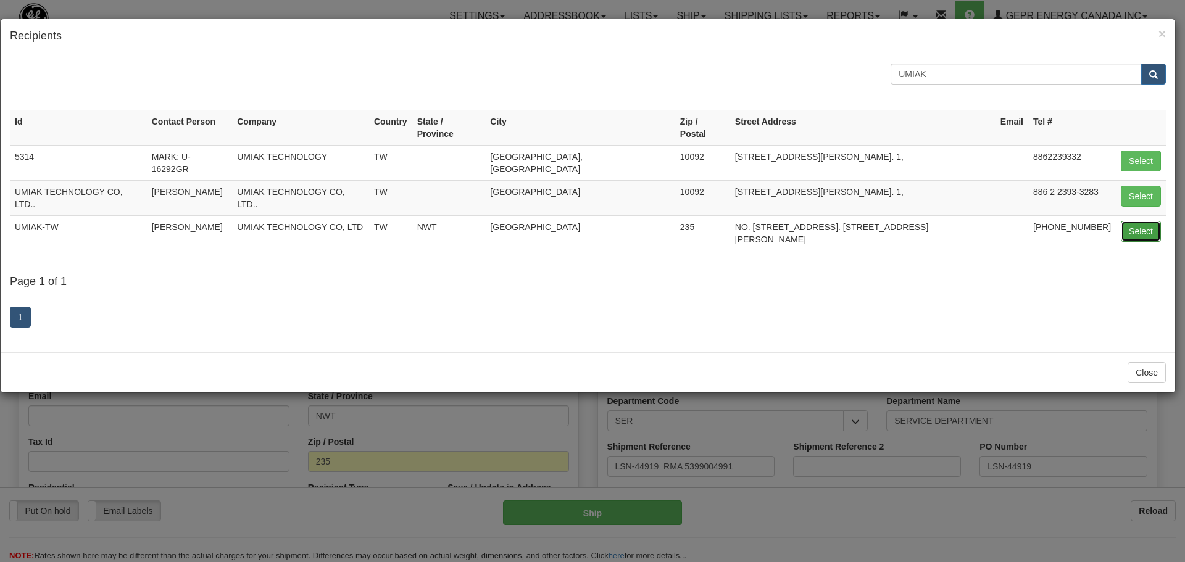
click at [1156, 221] on button "Select" at bounding box center [1141, 231] width 40 height 21
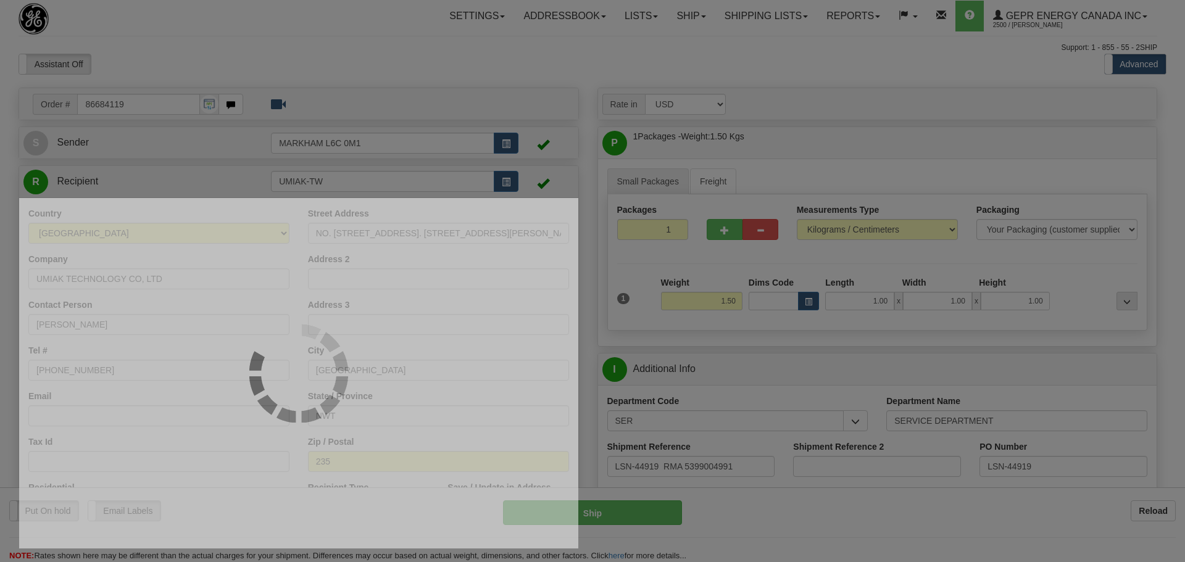
type input "01"
select select "0"
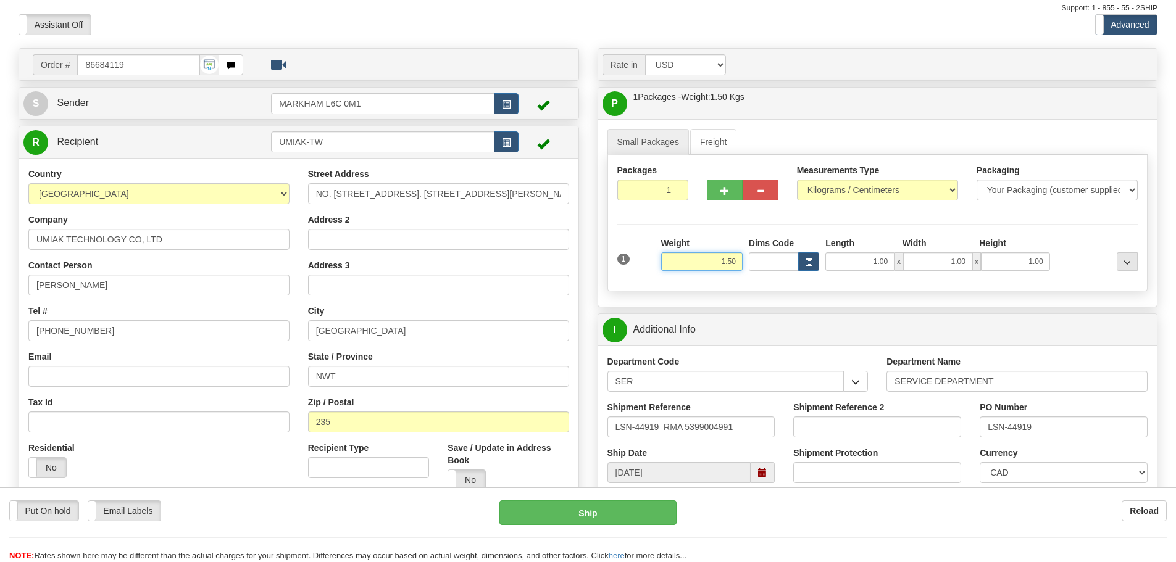
scroll to position [123, 0]
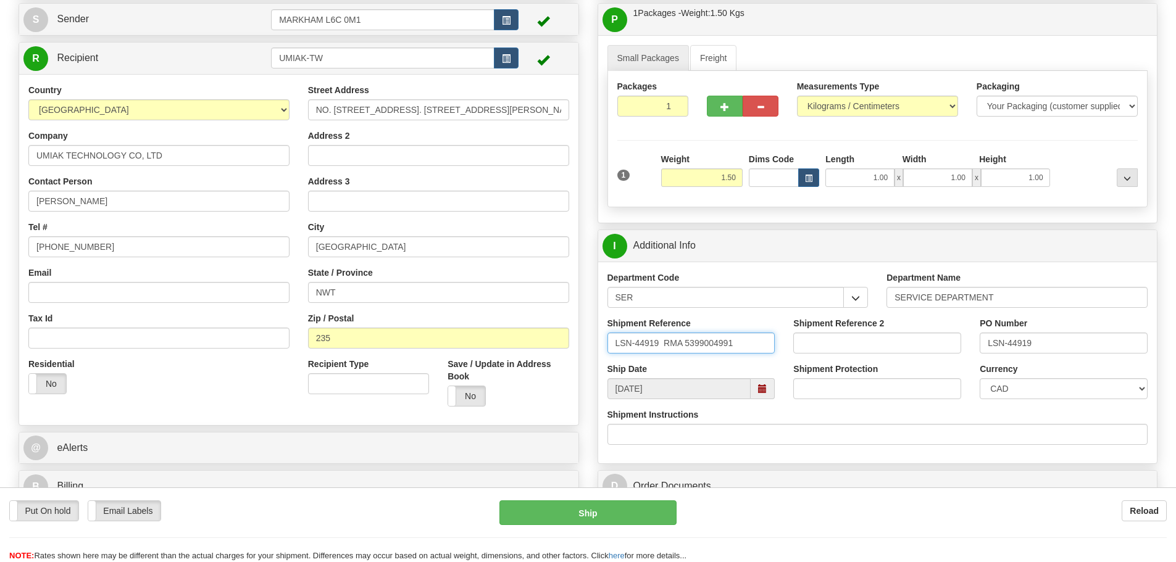
click at [662, 343] on input "LSN-44919 RMA 5399004991" at bounding box center [691, 343] width 168 height 21
drag, startPoint x: 661, startPoint y: 342, endPoint x: 615, endPoint y: 340, distance: 45.1
click at [615, 340] on input "LSN-44919 RMA 5399004991" at bounding box center [691, 343] width 168 height 21
drag, startPoint x: 417, startPoint y: 104, endPoint x: 254, endPoint y: 106, distance: 163.6
click at [254, 105] on div "Country AFGHANISTAN ALAND ISLANDS ALBANIA ALGERIA AMERICAN SAMOA ANDORRA ANGOLA…" at bounding box center [298, 250] width 559 height 332
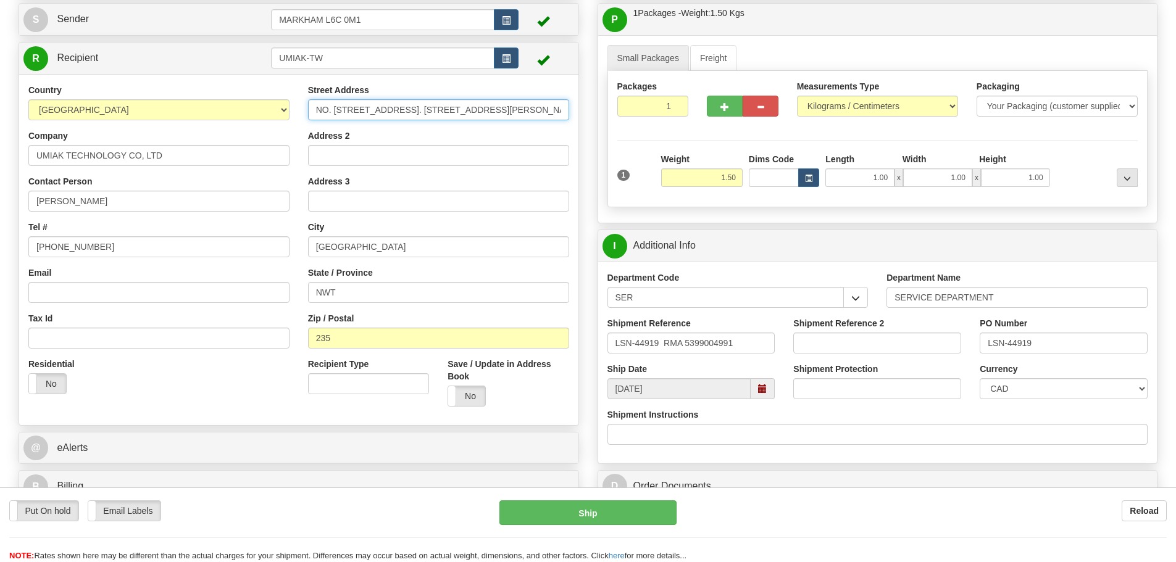
paste input "o. 19, Ln. 327, Sec. 2"
type input "No. 19, Ln. 327, Sec. 2"
click at [325, 158] on input "Address 2" at bounding box center [438, 155] width 261 height 21
paste input "Zhongshan Rd"
type input "Zhongshan Rd"
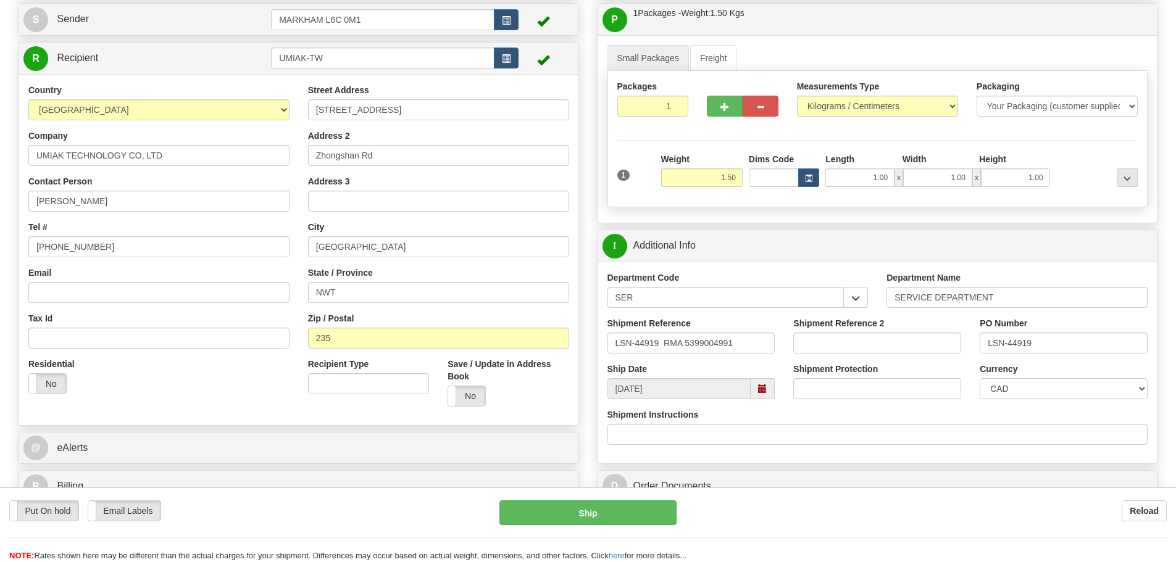
click at [303, 131] on div "Street Address No. 19, Ln. 327, Sec. 2 Address 2 Zhongshan Rd Address 3 City CH…" at bounding box center [439, 250] width 280 height 332
drag, startPoint x: 357, startPoint y: 291, endPoint x: 282, endPoint y: 306, distance: 76.8
click at [282, 306] on div "Country AFGHANISTAN ALAND ISLANDS ALBANIA ALGERIA AMERICAN SAMOA ANDORRA ANGOLA…" at bounding box center [298, 250] width 559 height 332
paste input "Zhonghe Dis"
type input "Zhonghe Dist"
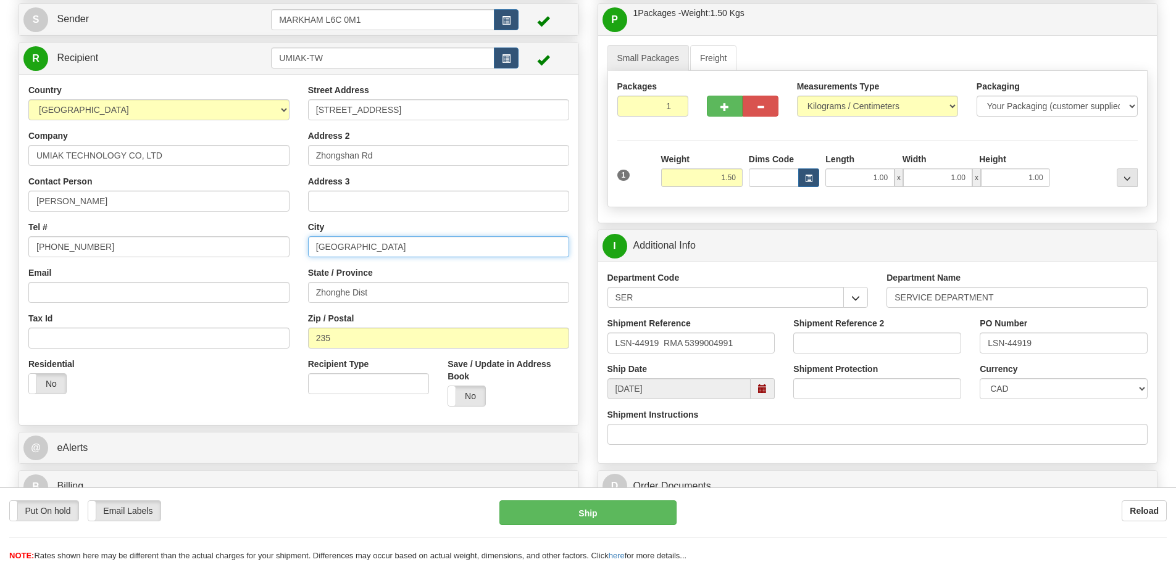
click at [386, 245] on input "CHUNGHO CITY" at bounding box center [438, 246] width 261 height 21
drag, startPoint x: 395, startPoint y: 244, endPoint x: 271, endPoint y: 262, distance: 125.3
click at [271, 262] on div "Country AFGHANISTAN ALAND ISLANDS ALBANIA ALGERIA AMERICAN SAMOA ANDORRA ANGOLA…" at bounding box center [298, 250] width 559 height 332
paste input "New Taipei City"
type input "New Taipei City"
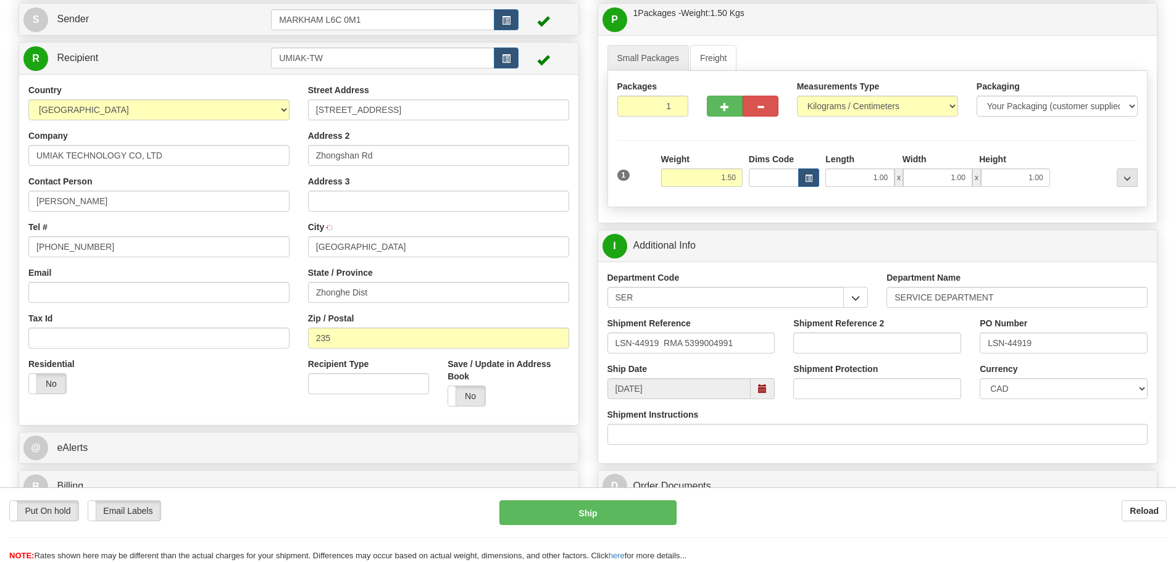
click at [274, 407] on div "Country AFGHANISTAN ALAND ISLANDS ALBANIA ALGERIA AMERICAN SAMOA ANDORRA ANGOLA…" at bounding box center [298, 250] width 559 height 332
click at [356, 347] on input "Zip / Postal" at bounding box center [438, 338] width 261 height 21
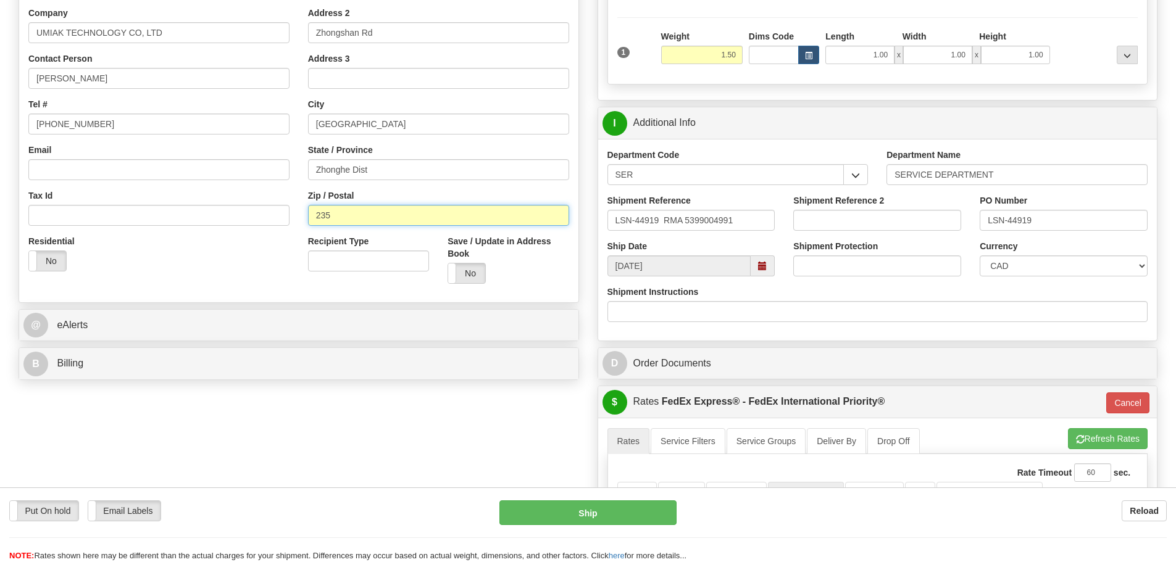
scroll to position [247, 0]
type input "235"
click at [1086, 438] on button "Refresh Rates" at bounding box center [1108, 438] width 80 height 21
type input "01"
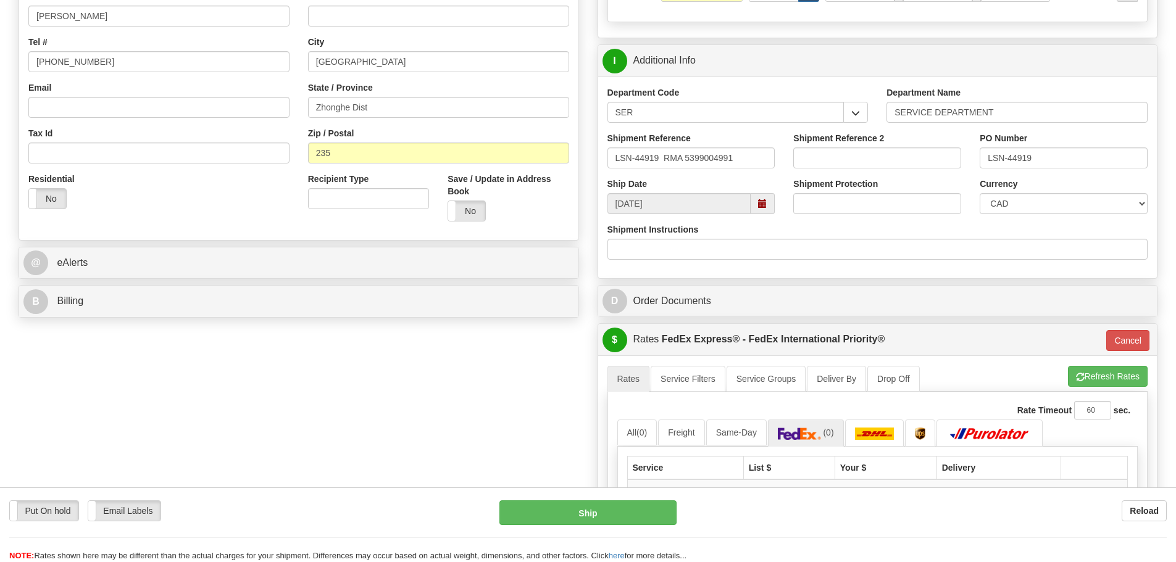
scroll to position [432, 0]
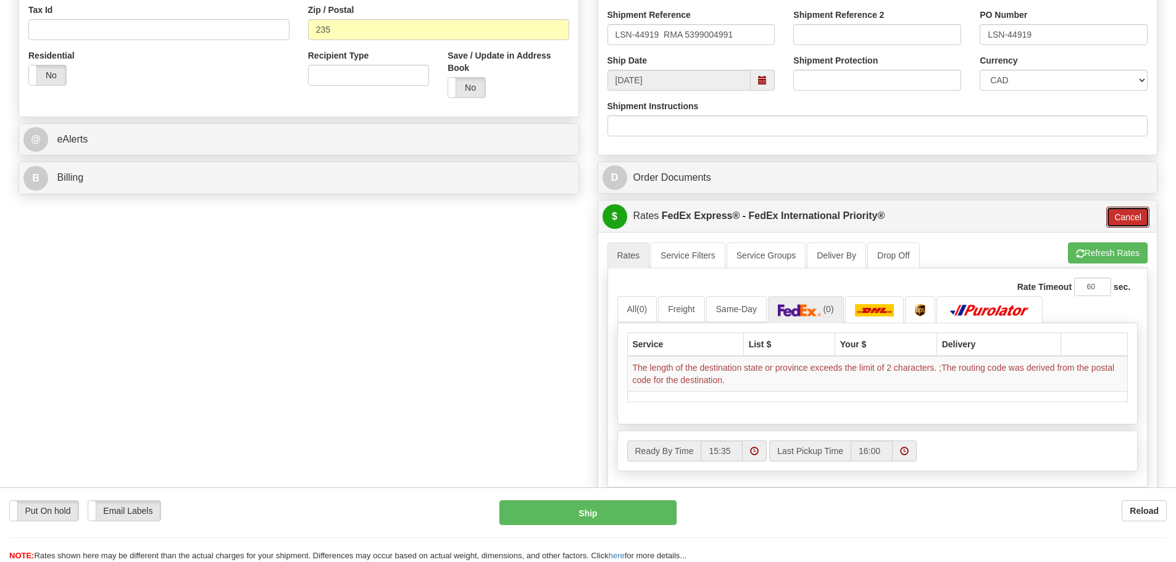
click at [1147, 215] on button "Cancel" at bounding box center [1127, 217] width 43 height 21
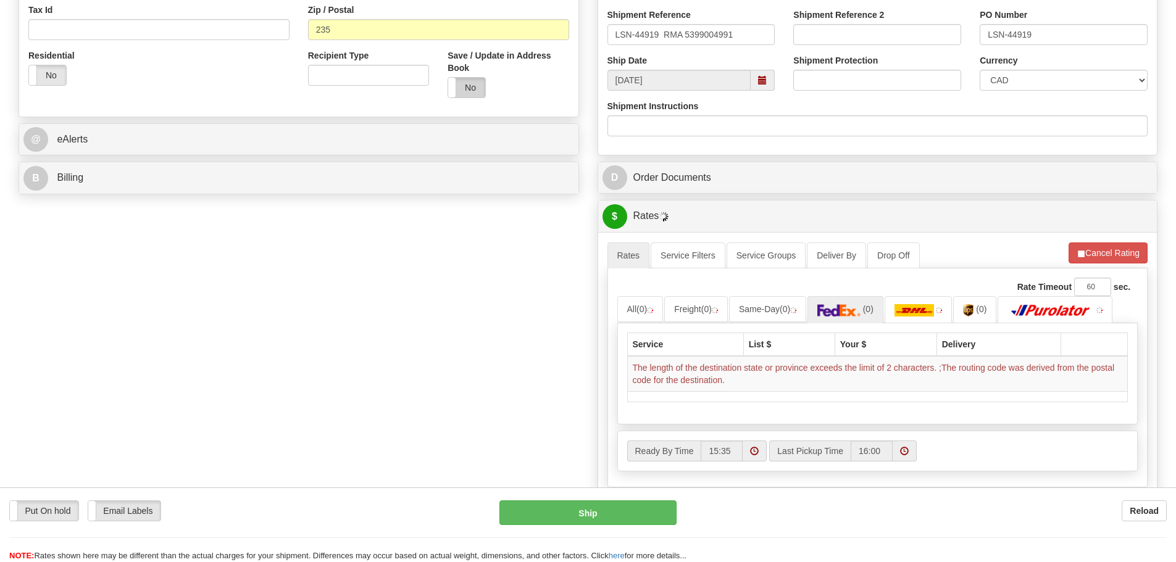
click at [460, 83] on label "No" at bounding box center [466, 88] width 37 height 20
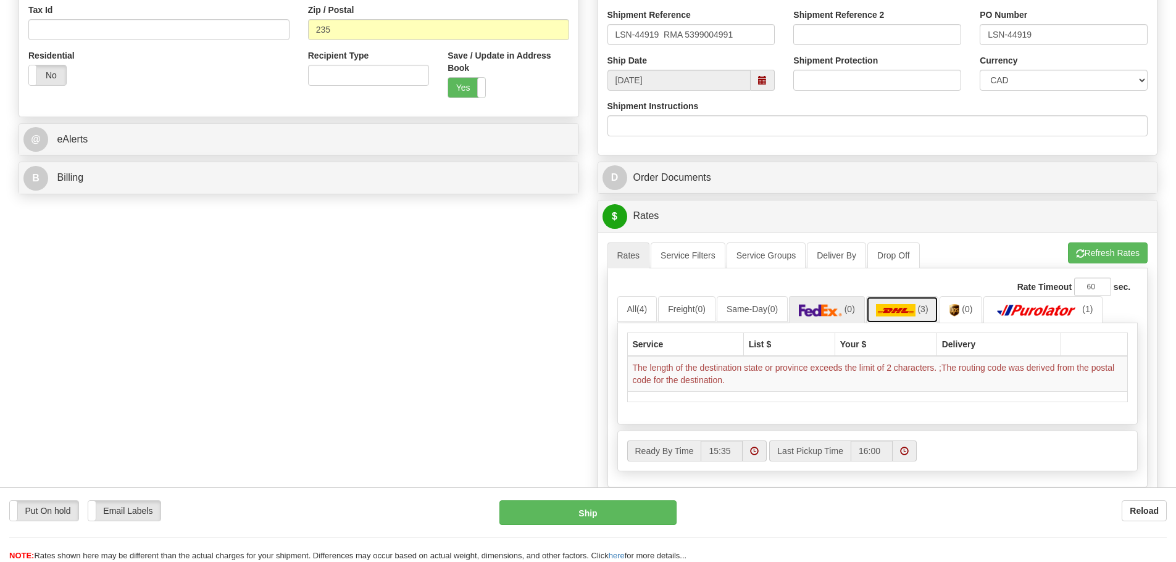
click at [912, 317] on link "(3)" at bounding box center [902, 309] width 72 height 27
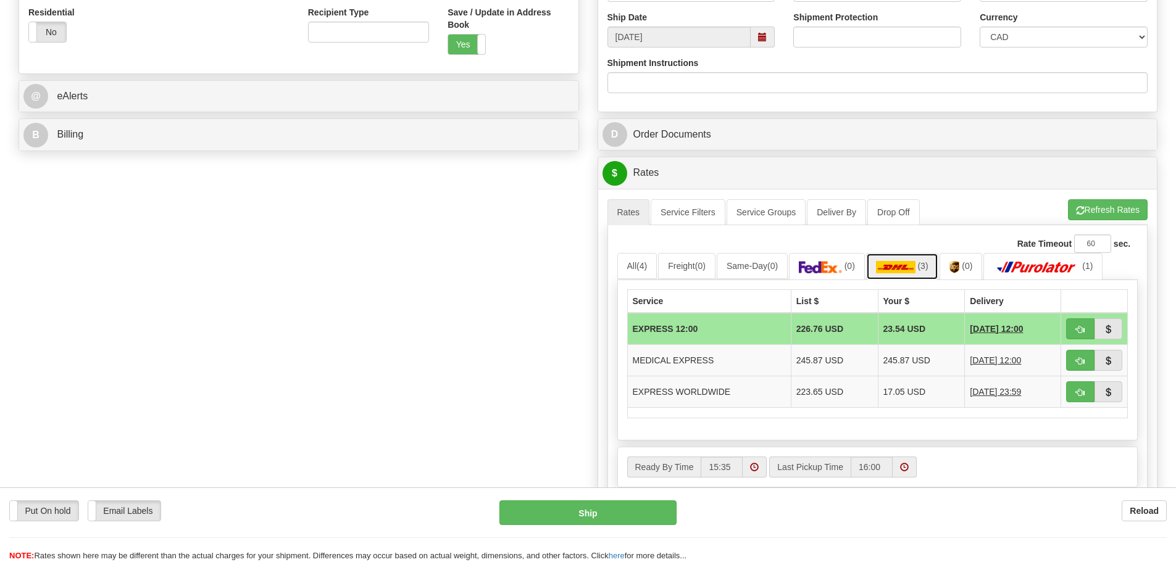
scroll to position [494, 0]
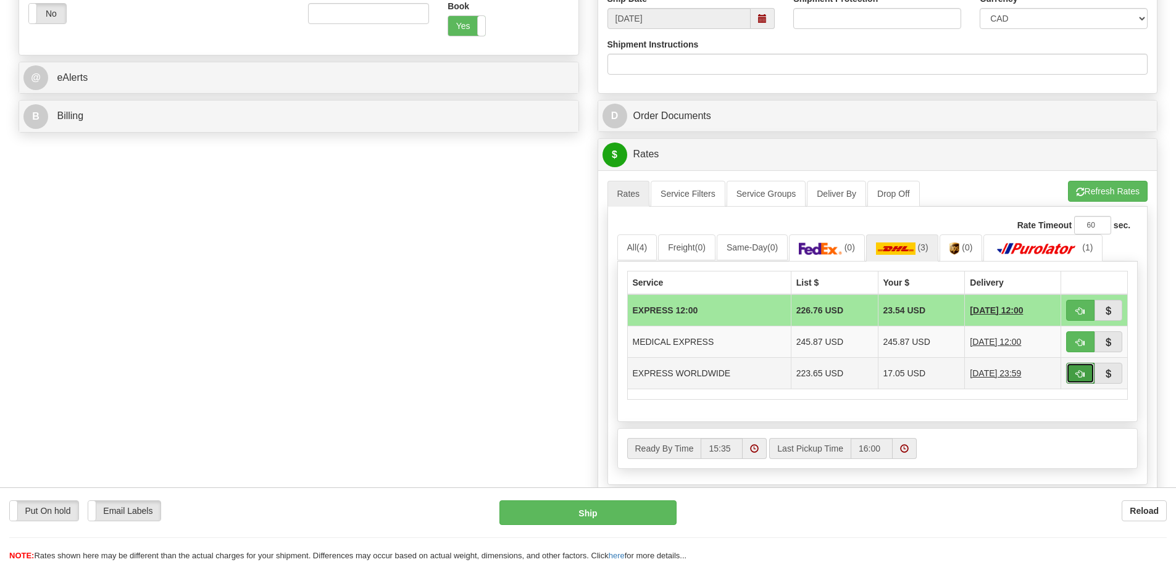
click at [1084, 377] on span "button" at bounding box center [1080, 374] width 9 height 8
type input "P"
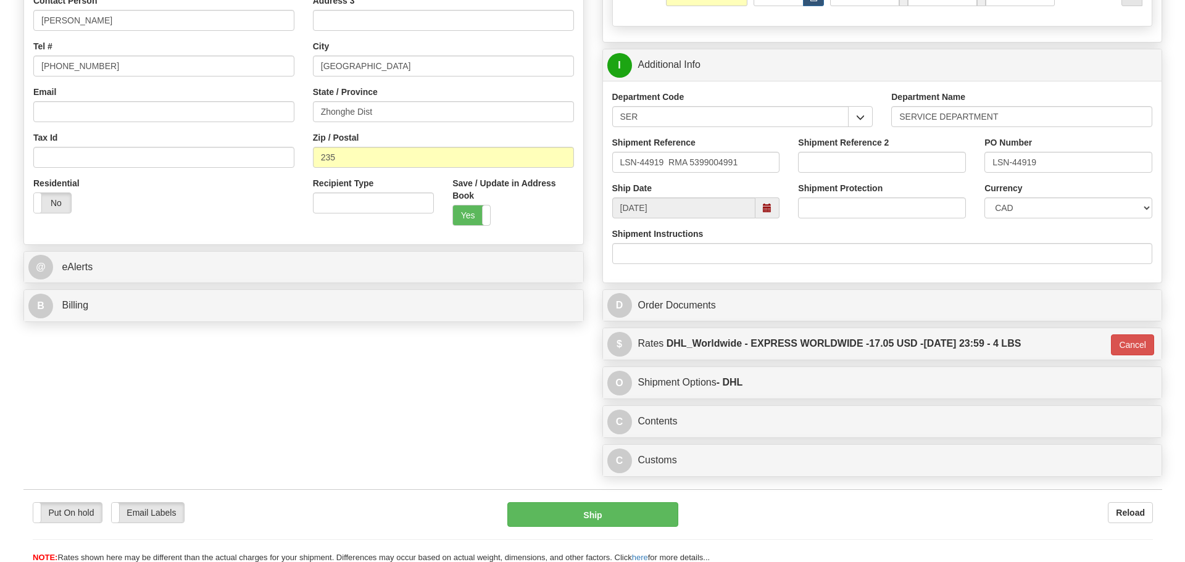
scroll to position [432, 0]
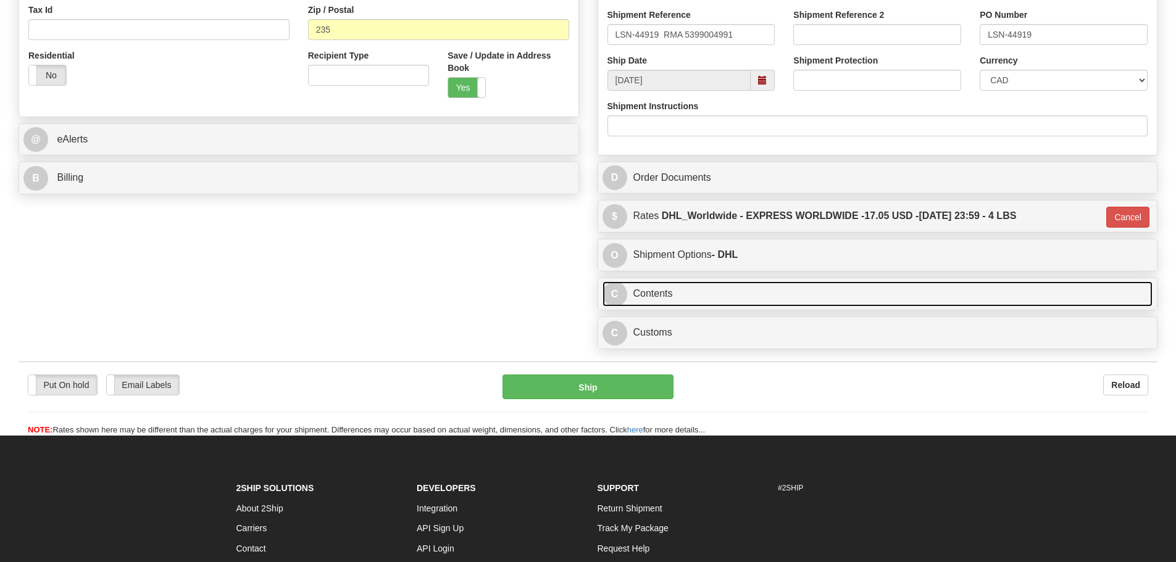
click at [652, 291] on link "C Contents" at bounding box center [878, 294] width 551 height 25
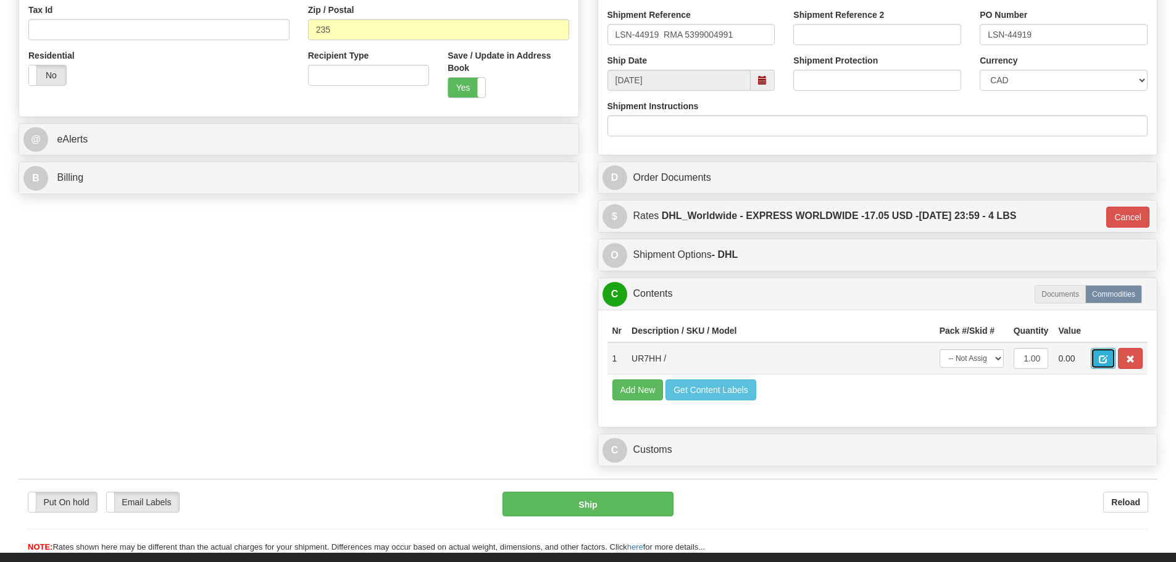
click at [1103, 361] on span "button" at bounding box center [1103, 360] width 9 height 8
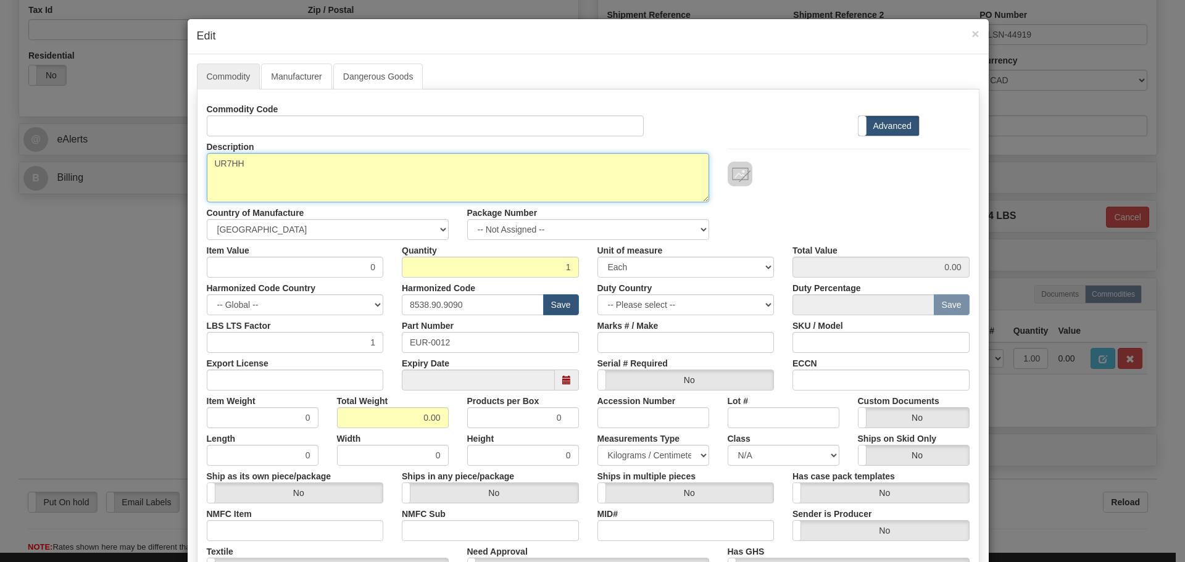
drag, startPoint x: 296, startPoint y: 159, endPoint x: 128, endPoint y: 171, distance: 167.8
click at [128, 171] on div "× Edit Commodity Manufacturer Dangerous Goods Commodity Code Standard Advanced …" at bounding box center [592, 281] width 1185 height 562
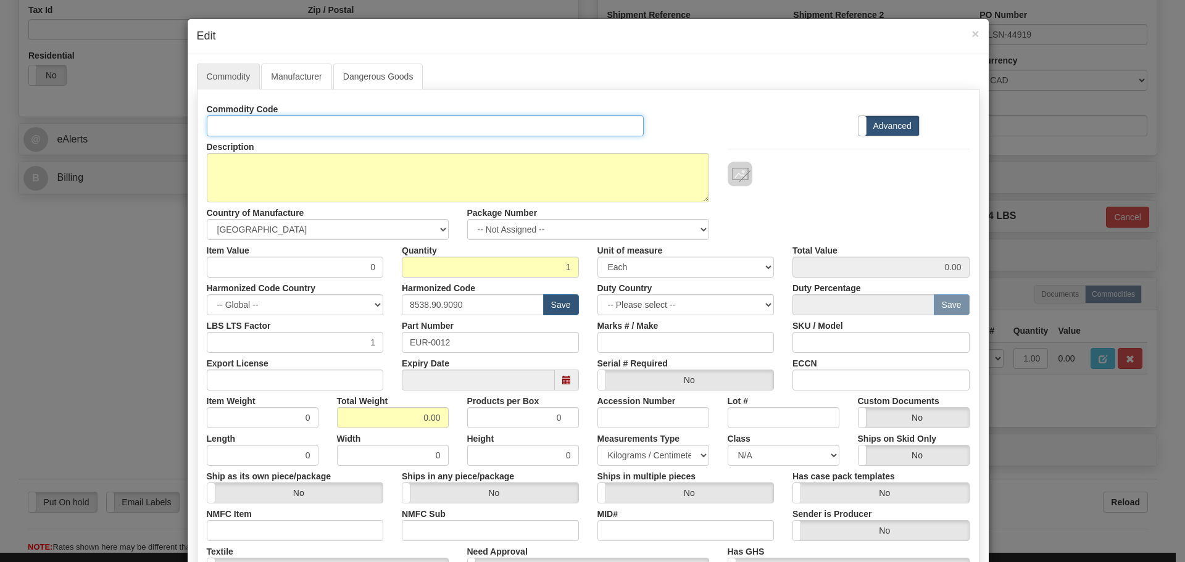
click at [244, 128] on input "Id" at bounding box center [426, 125] width 438 height 21
paste input "UR7HH"
type input "UR7HH"
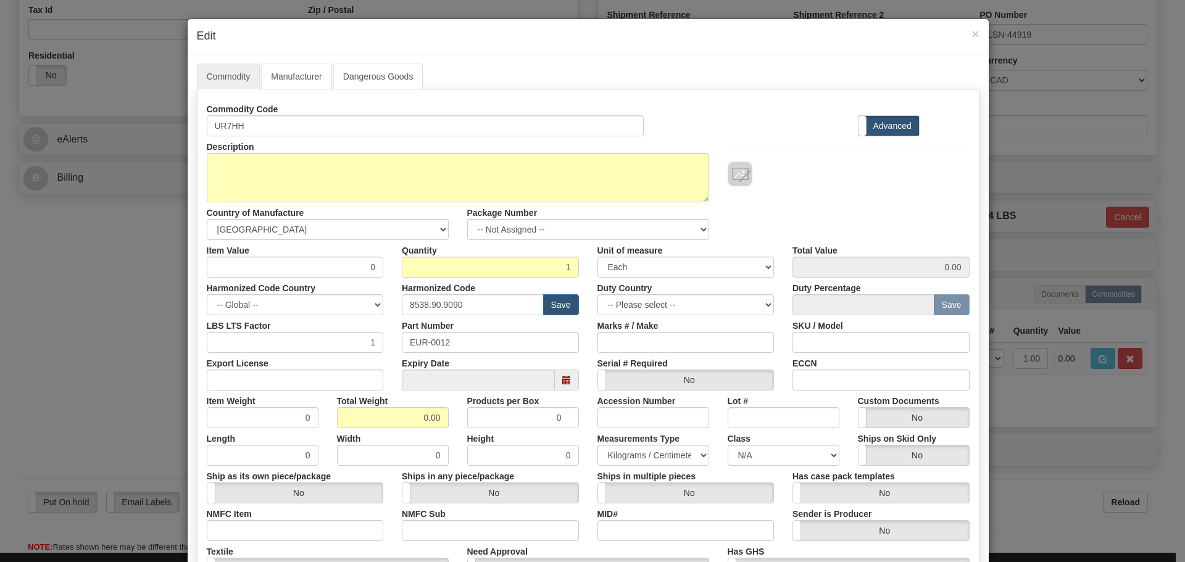
click at [269, 144] on div "Description UR7HH" at bounding box center [458, 169] width 521 height 66
click at [271, 151] on div "Description UR7HH" at bounding box center [458, 169] width 521 height 66
drag, startPoint x: 504, startPoint y: 331, endPoint x: 357, endPoint y: 325, distance: 147.0
click at [357, 325] on div "LBS LTS Factor 1 Part Number EUR-0012 Marks # / Make SKU / Model" at bounding box center [589, 334] width 782 height 38
paste input "UR7HH"
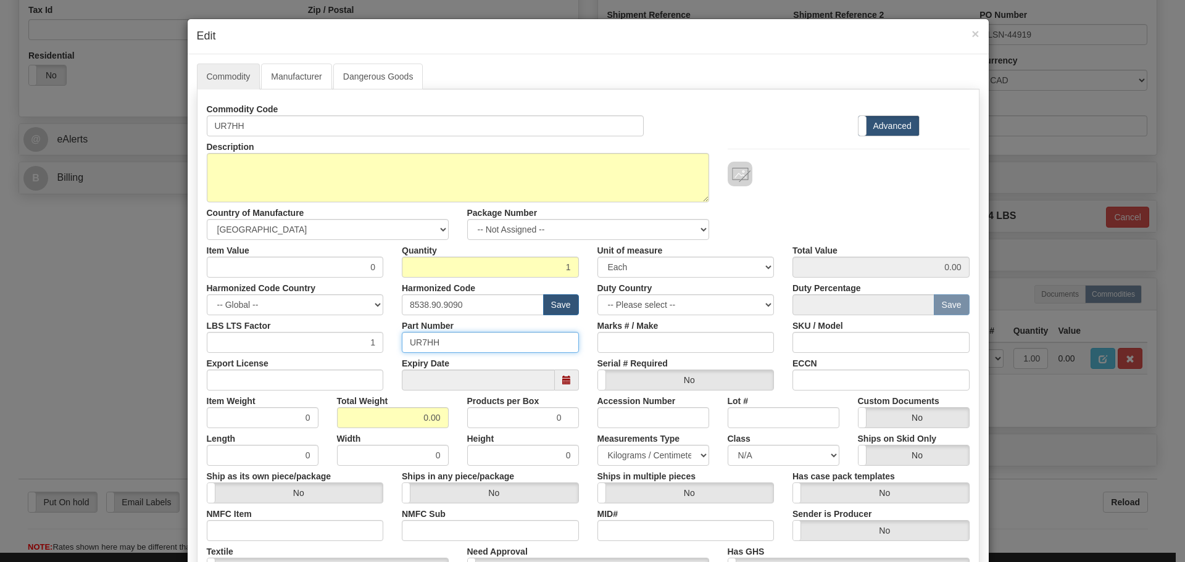
type input "UR7HH"
drag, startPoint x: 385, startPoint y: 321, endPoint x: 377, endPoint y: 317, distance: 8.3
click at [380, 319] on div "LBS LTS Factor 1 Part Number UR7HH Marks # / Make SKU / Model" at bounding box center [589, 334] width 782 height 38
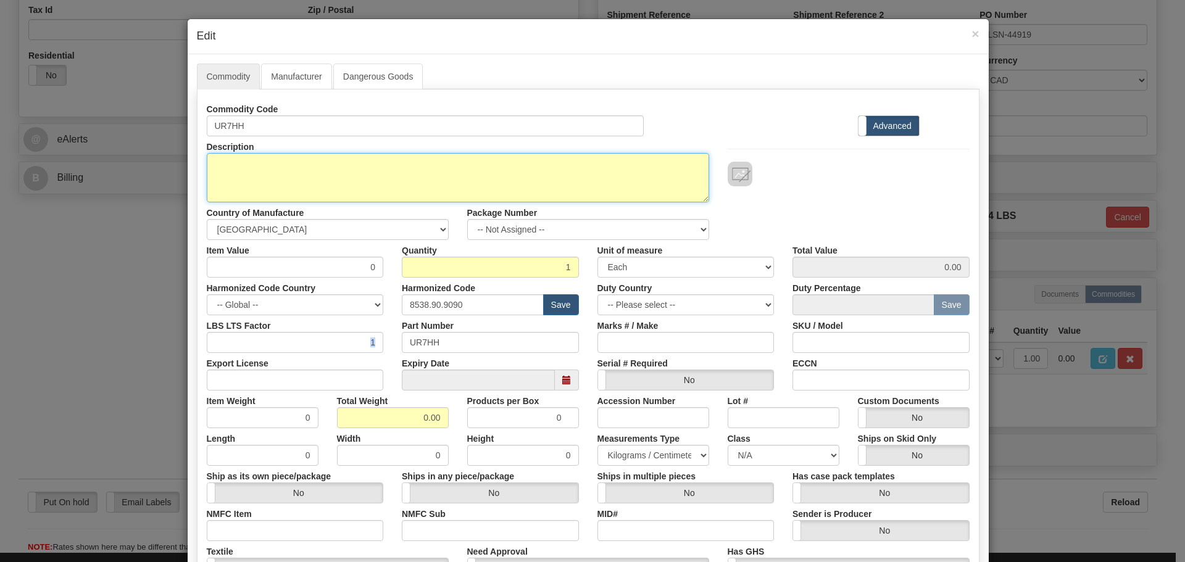
click at [217, 180] on textarea "UR7HH" at bounding box center [458, 177] width 503 height 49
paste textarea "Inter-Relay Communications Module"
type textarea "Inter-Relay Communications Module"
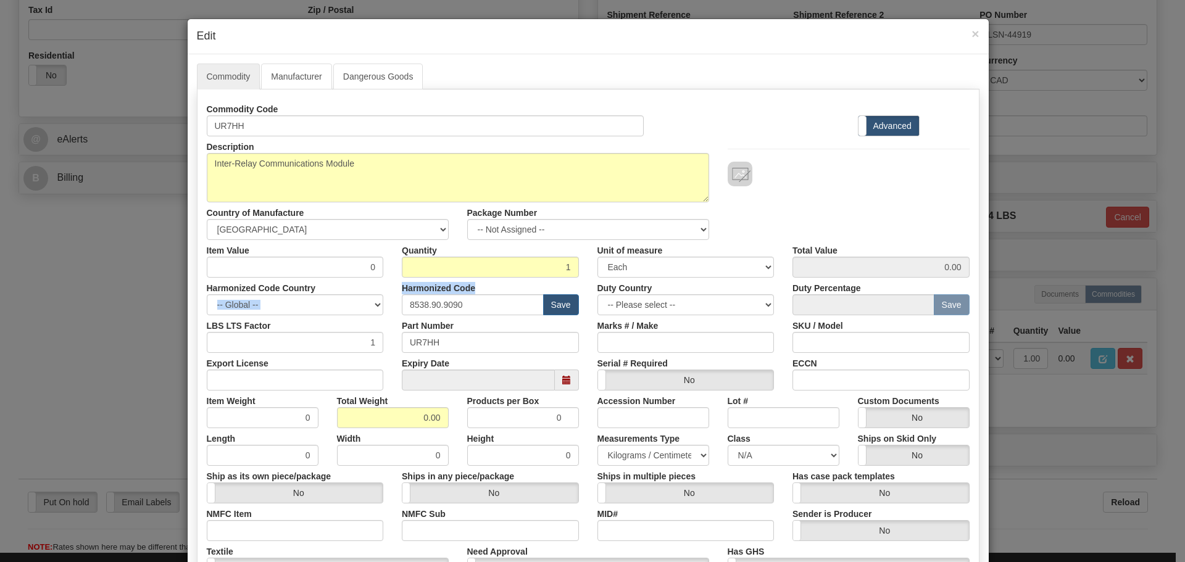
drag, startPoint x: 348, startPoint y: 290, endPoint x: 427, endPoint y: 294, distance: 79.2
click at [427, 294] on div "Harmonized Code Country -- Global -- AFGHANISTAN ALAND ISLANDS ALBANIA ALGERIA …" at bounding box center [589, 297] width 782 height 38
click at [351, 272] on input "0" at bounding box center [295, 267] width 177 height 21
drag, startPoint x: 349, startPoint y: 270, endPoint x: 377, endPoint y: 270, distance: 27.8
click at [377, 270] on input "0" at bounding box center [295, 267] width 177 height 21
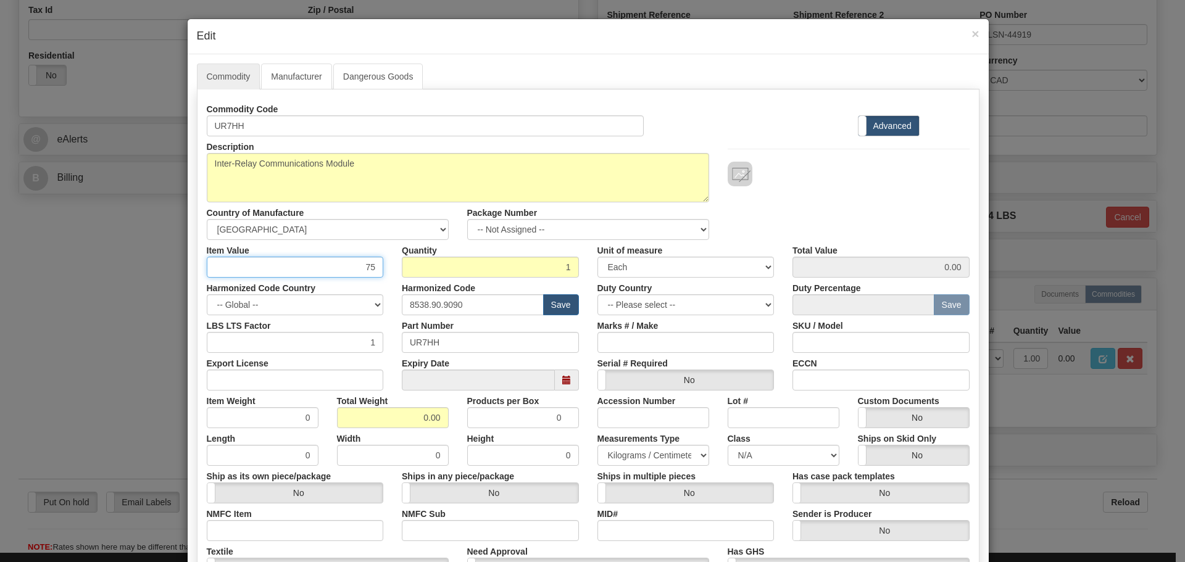
type input "75"
type input "75.00"
drag, startPoint x: 477, startPoint y: 306, endPoint x: 291, endPoint y: 336, distance: 187.7
click at [291, 331] on div "Commodity Code UR7HH Standard Advanced Description UR7HH Country of Manufacture…" at bounding box center [588, 358] width 763 height 518
click at [402, 303] on input "text" at bounding box center [473, 304] width 142 height 21
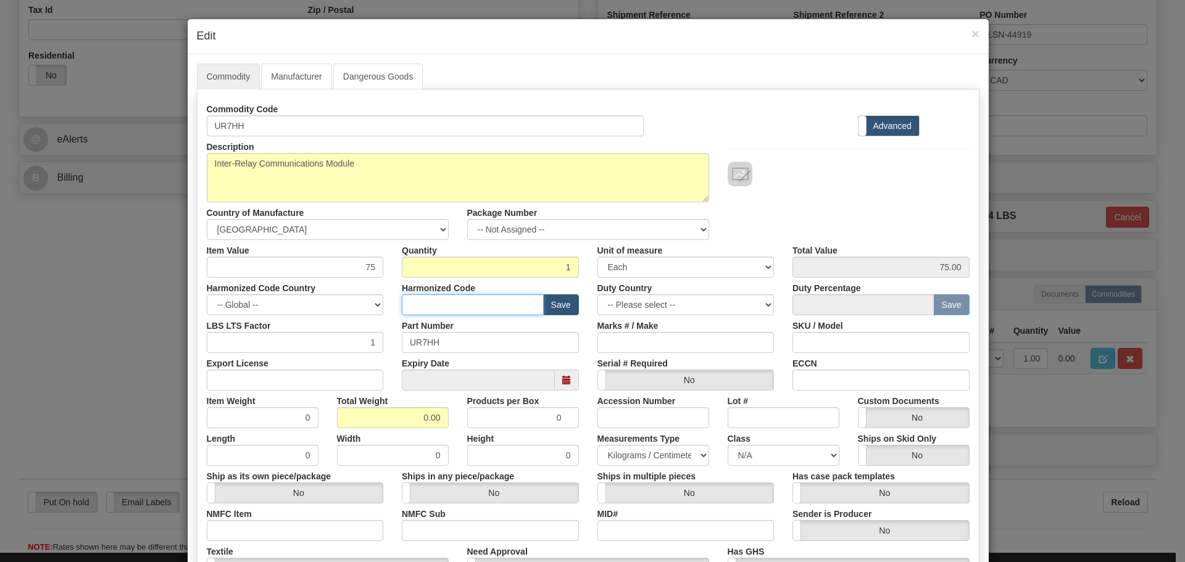
type input "8536.49.0080"
drag, startPoint x: 425, startPoint y: 427, endPoint x: 470, endPoint y: 430, distance: 44.6
click at [470, 430] on div "Commodity Code UR7HH Standard Advanced Description UR7HH Country of Manufacture…" at bounding box center [588, 358] width 763 height 518
type input "7"
type input "1.5"
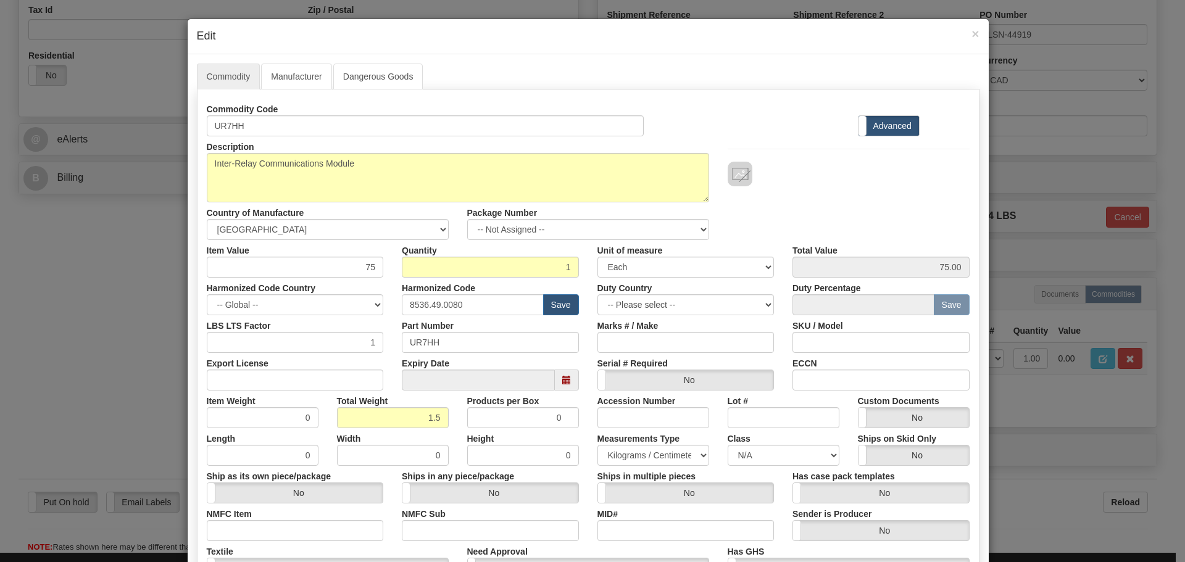
type input "1.5000"
click at [458, 425] on div "Products per Box 0" at bounding box center [523, 410] width 130 height 38
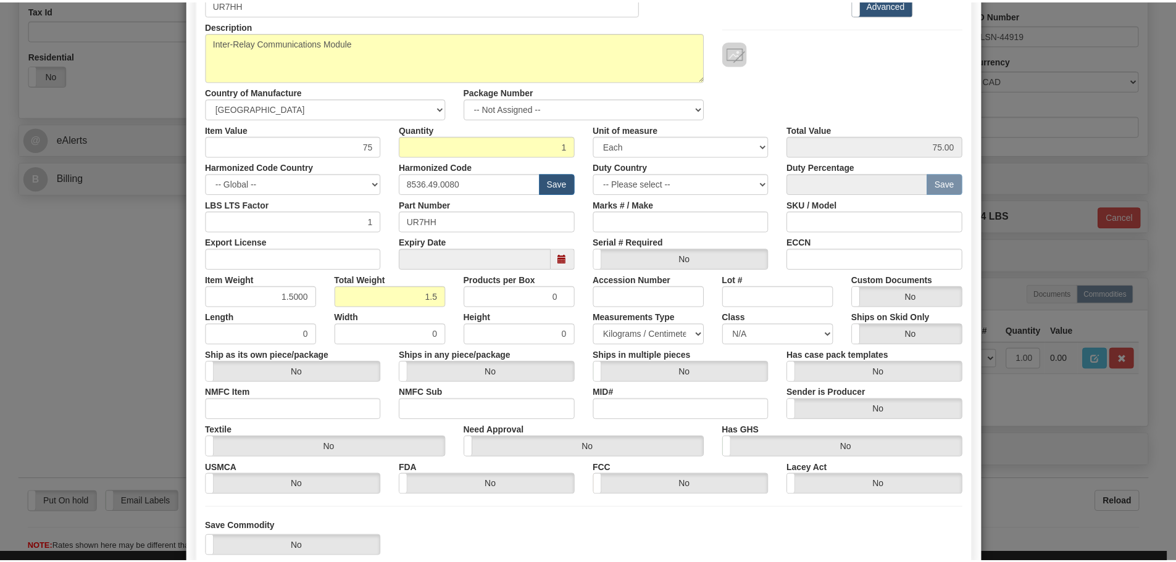
scroll to position [201, 0]
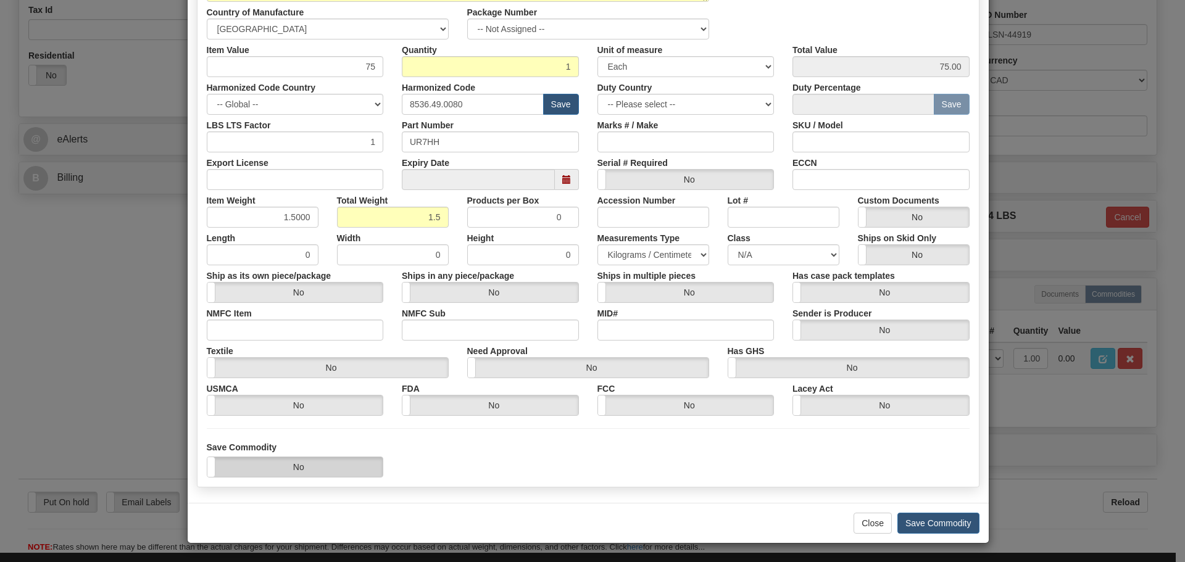
click at [348, 462] on label "No" at bounding box center [295, 467] width 176 height 20
click at [932, 514] on button "Save Commodity" at bounding box center [939, 523] width 82 height 21
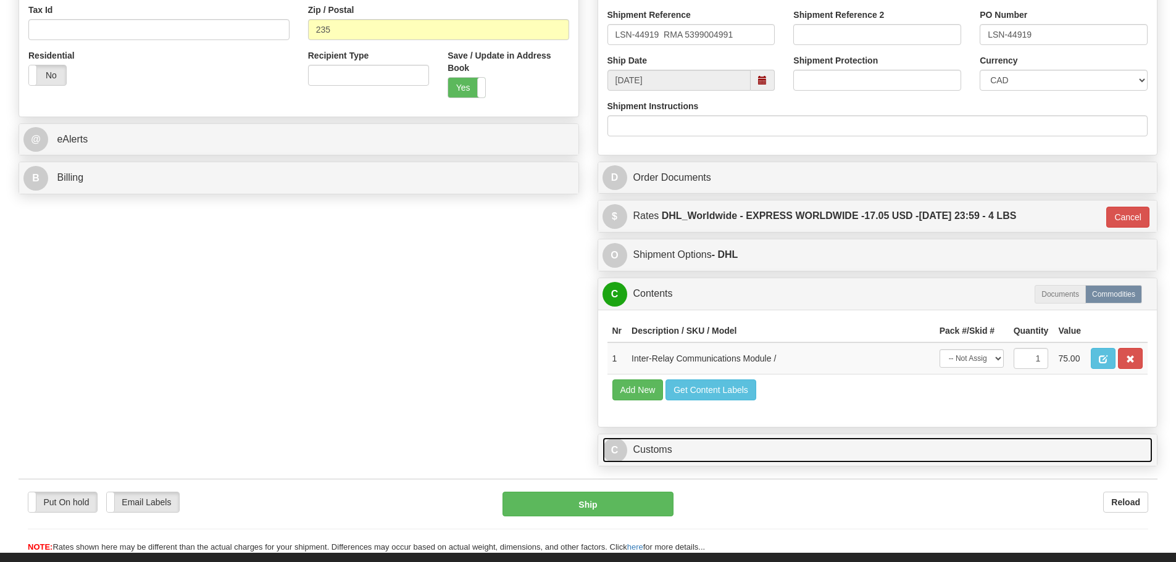
click at [762, 450] on link "C Customs" at bounding box center [878, 450] width 551 height 25
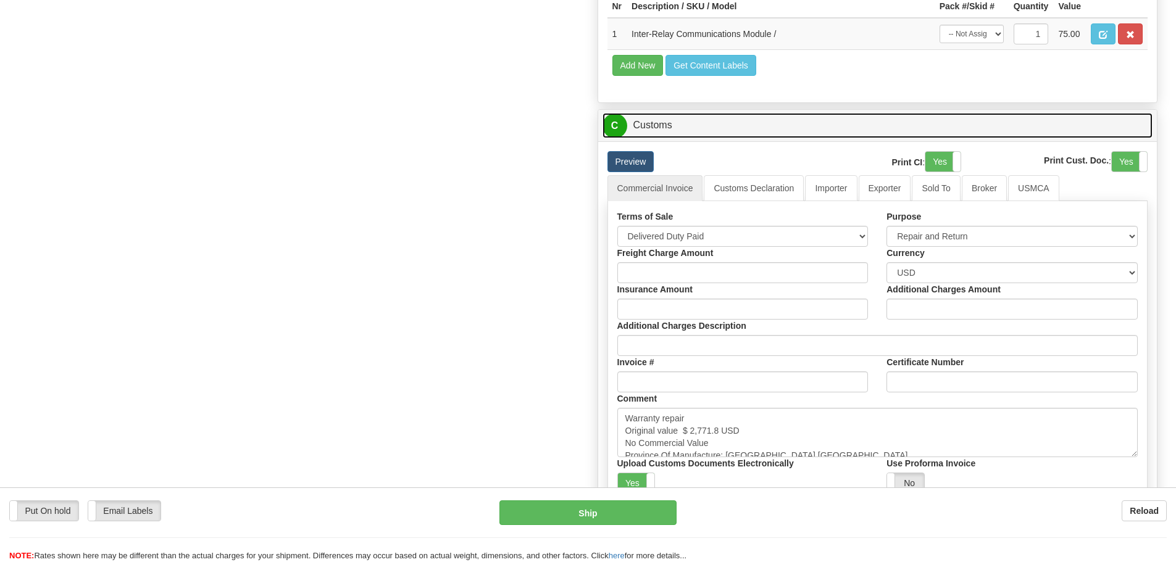
scroll to position [803, 0]
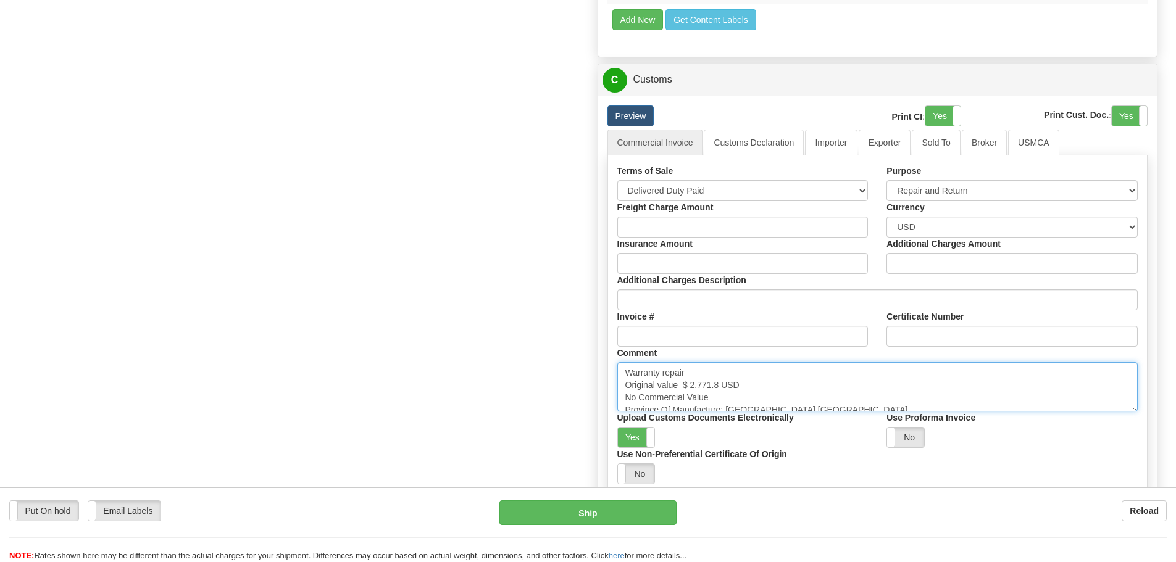
click at [807, 388] on textarea "Warranty repair Original value $ 2,771.8 USD No Commercial Value Province Of Ma…" at bounding box center [877, 386] width 521 height 49
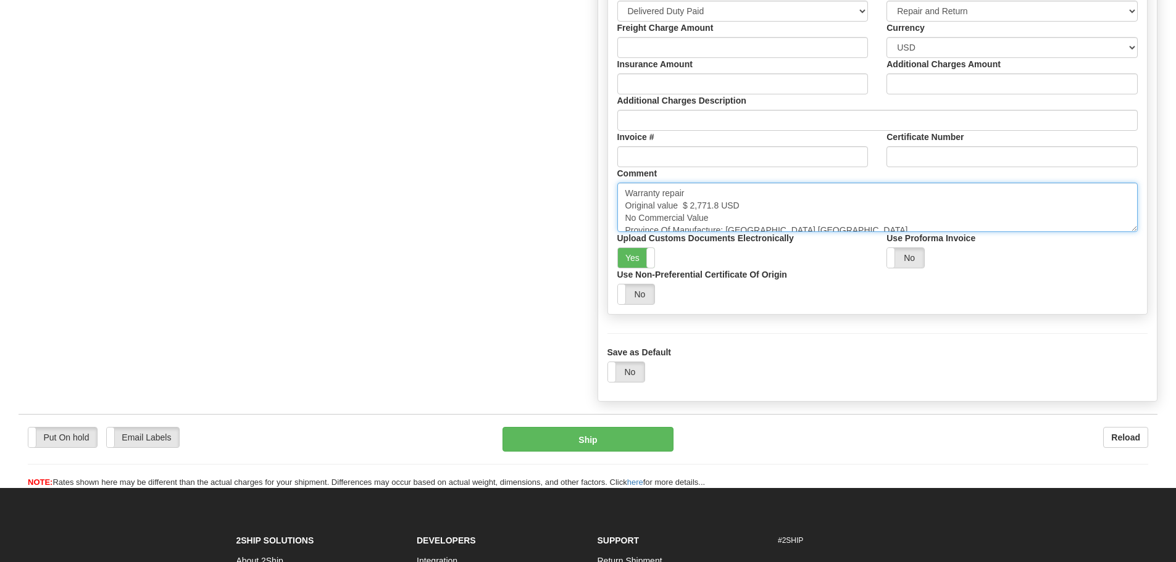
scroll to position [988, 0]
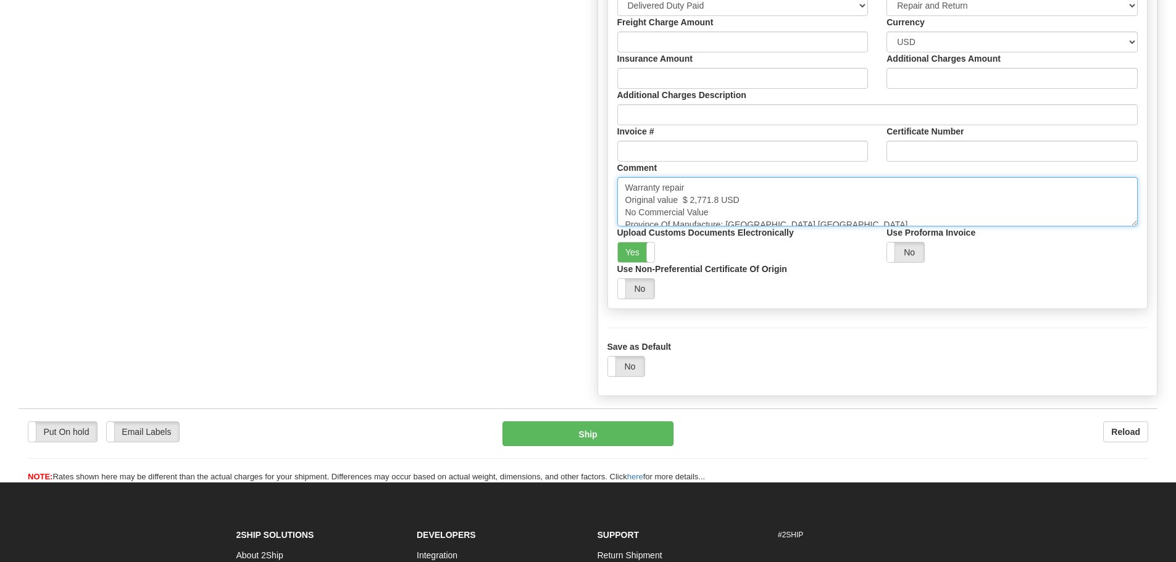
drag, startPoint x: 720, startPoint y: 201, endPoint x: 679, endPoint y: 205, distance: 41.6
click at [679, 205] on textarea "Warranty repair Original value $ 2,771.8 USD No Commercial Value Province Of Ma…" at bounding box center [877, 201] width 521 height 49
paste textarea "$ 3,483.81"
click at [678, 201] on textarea "Warranty repair Original value $ 2,771.8 USD No Commercial Value Province Of Ma…" at bounding box center [877, 201] width 521 height 49
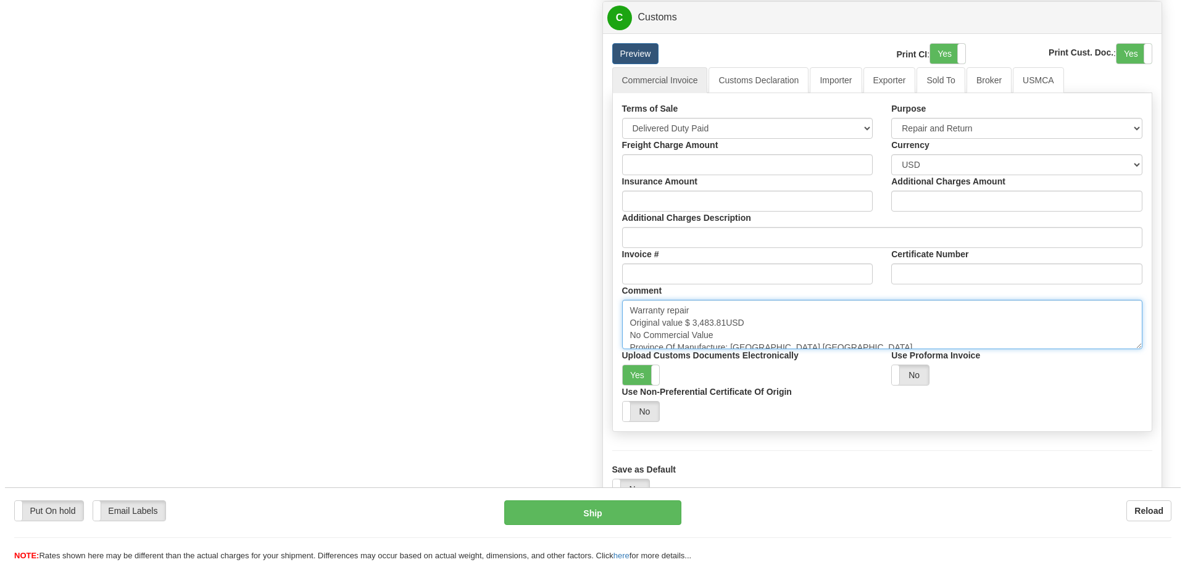
scroll to position [864, 0]
type textarea "Warranty repair Original value $ 3,483.81USD No Commercial Value Province Of Ma…"
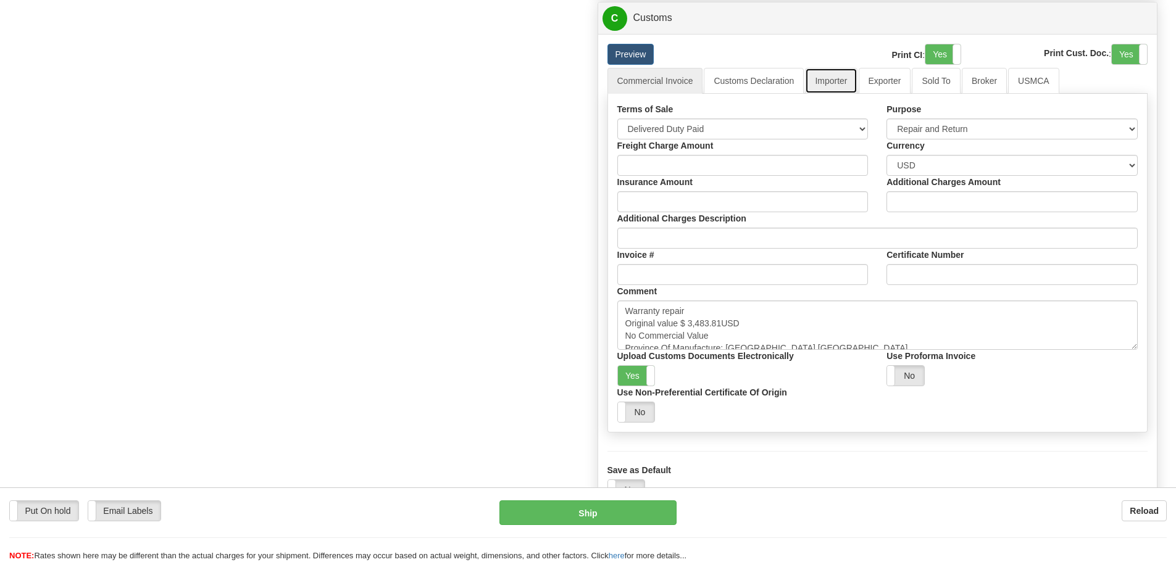
click at [845, 69] on link "Importer" at bounding box center [831, 81] width 52 height 26
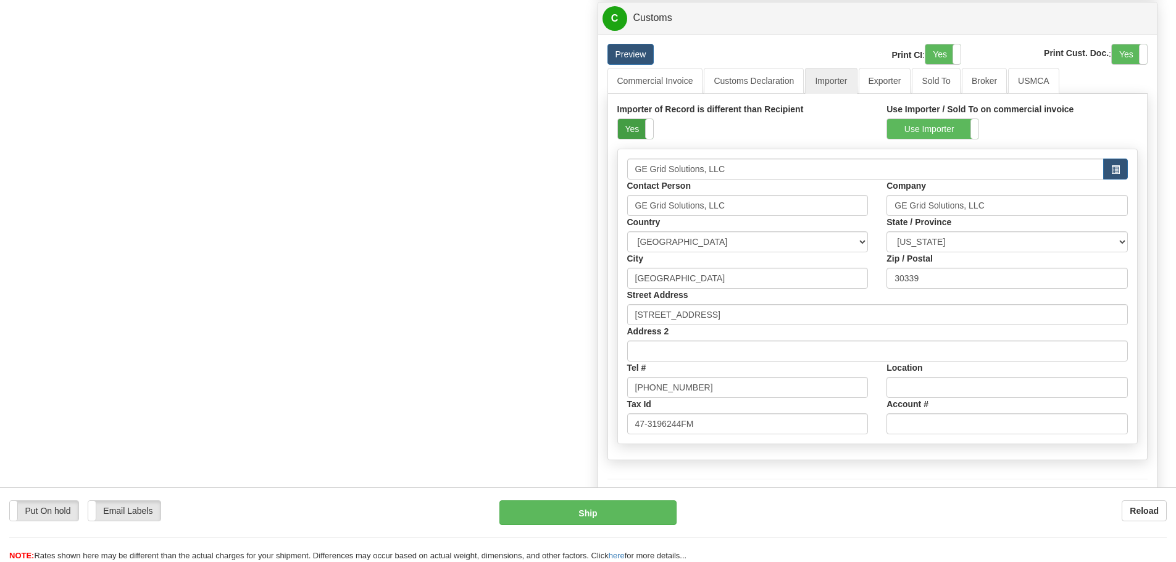
click at [638, 126] on label "Yes" at bounding box center [635, 129] width 35 height 20
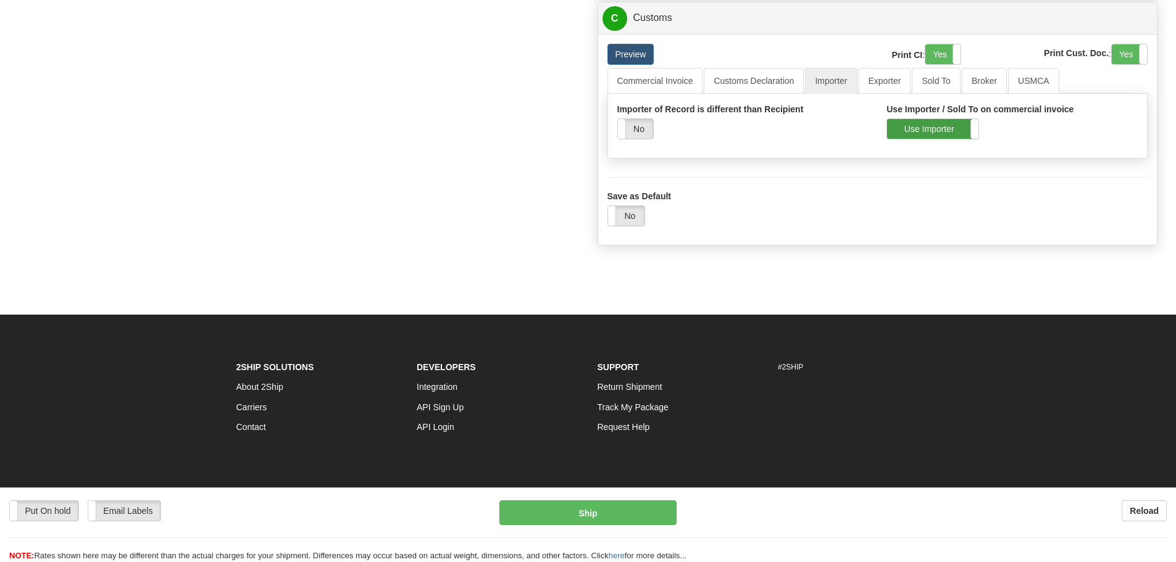
click at [907, 129] on label "Use Importer" at bounding box center [932, 129] width 91 height 20
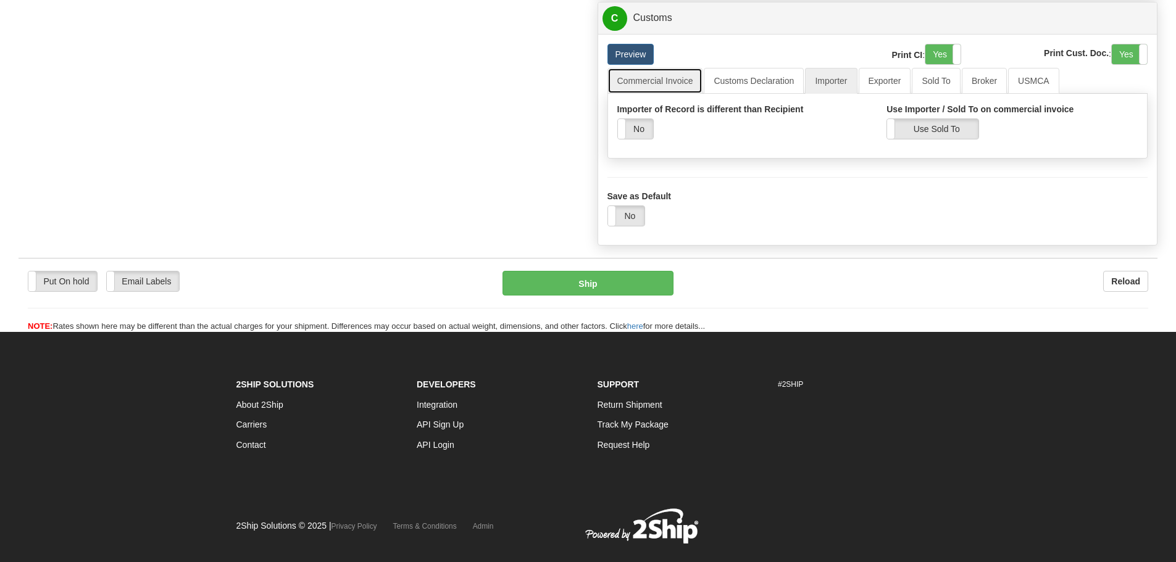
click at [664, 77] on link "Commercial Invoice" at bounding box center [655, 81] width 96 height 26
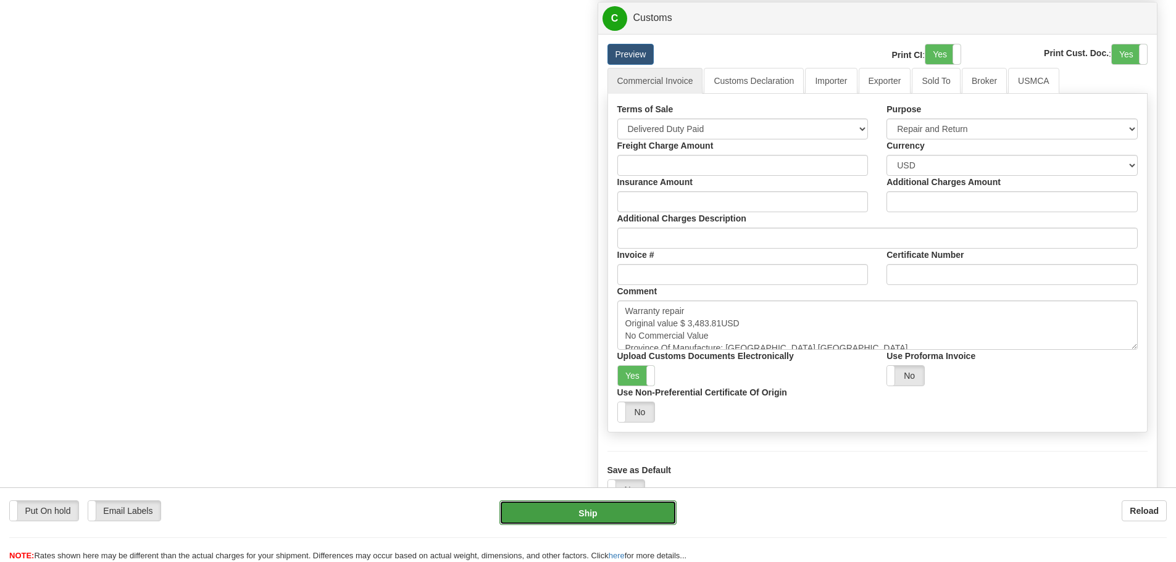
click at [653, 515] on button "Ship" at bounding box center [587, 513] width 177 height 25
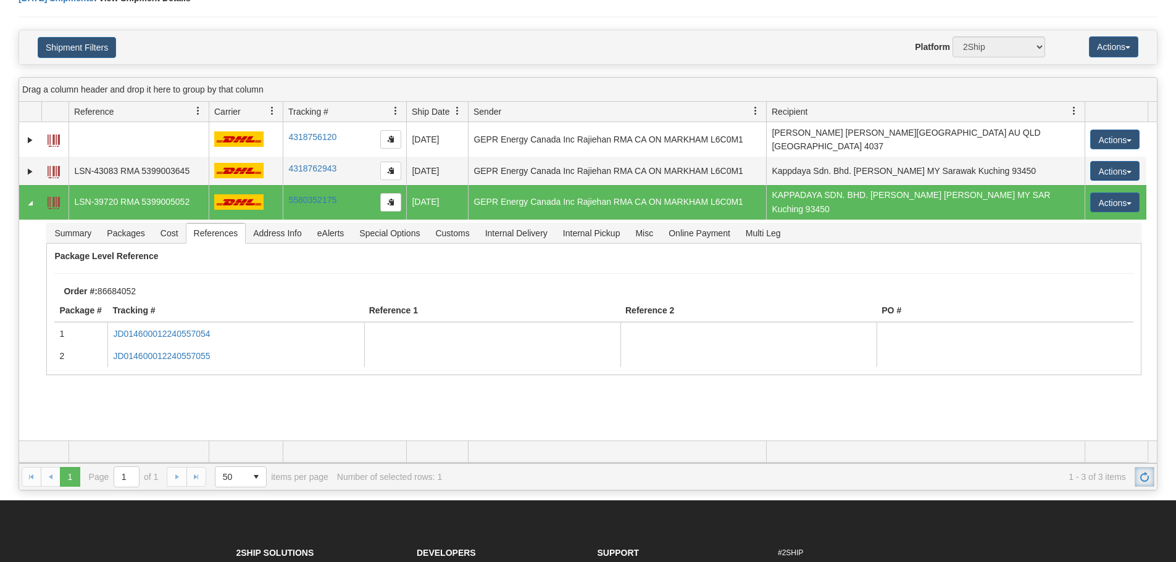
click at [1147, 473] on span "Refresh" at bounding box center [1145, 477] width 10 height 10
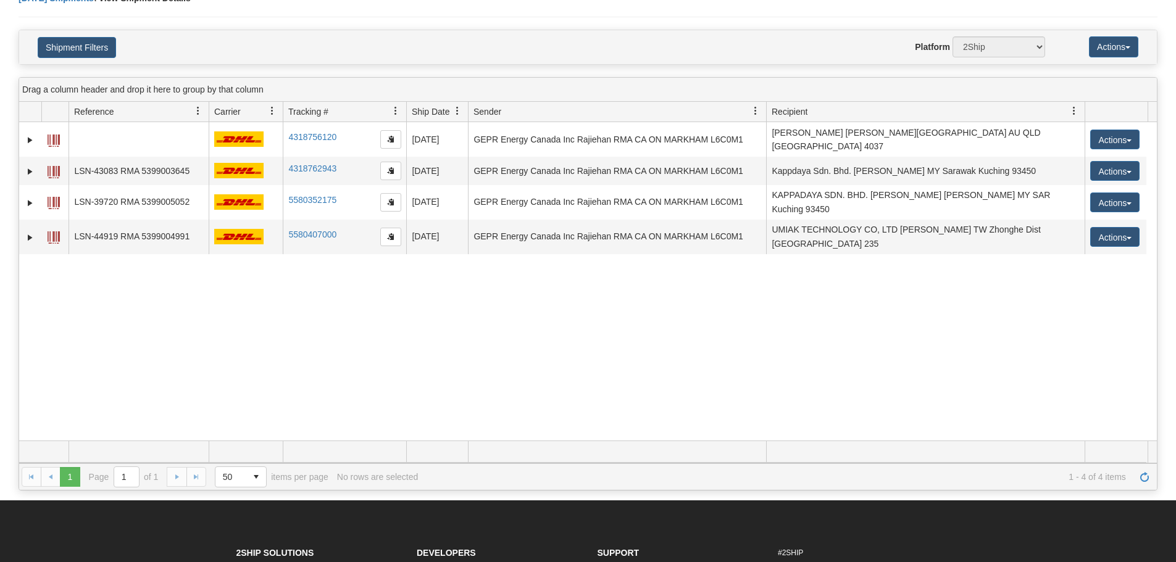
click at [597, 390] on div "31505932 2500 4318756120 4318756120 08/21/2025 08/21/2025 01:09:54 PM GEPR Ener…" at bounding box center [588, 281] width 1138 height 319
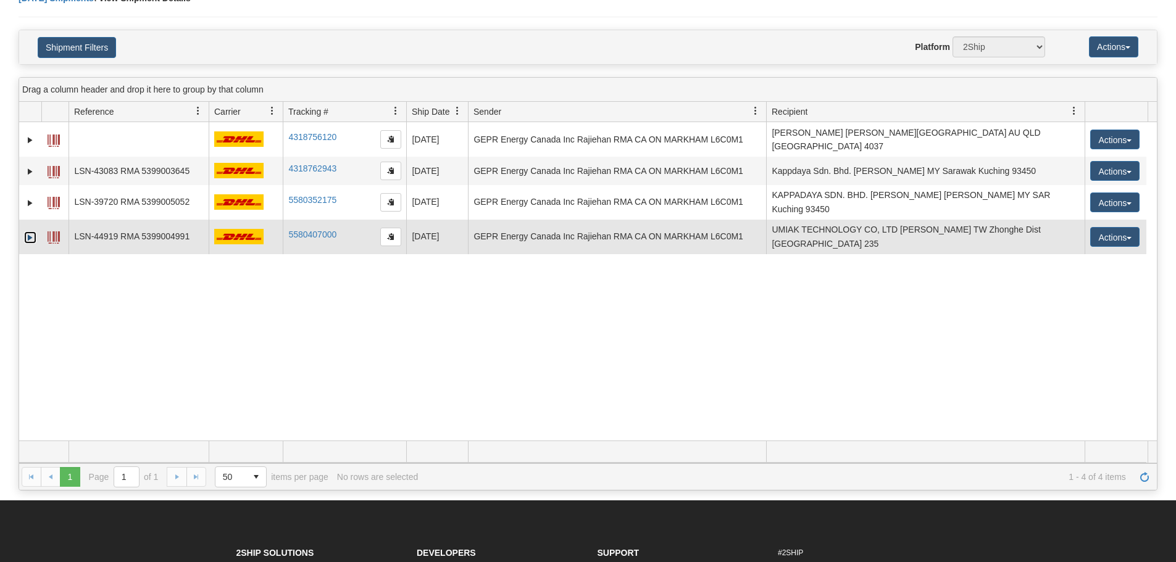
click at [27, 231] on link "Expand" at bounding box center [30, 237] width 12 height 12
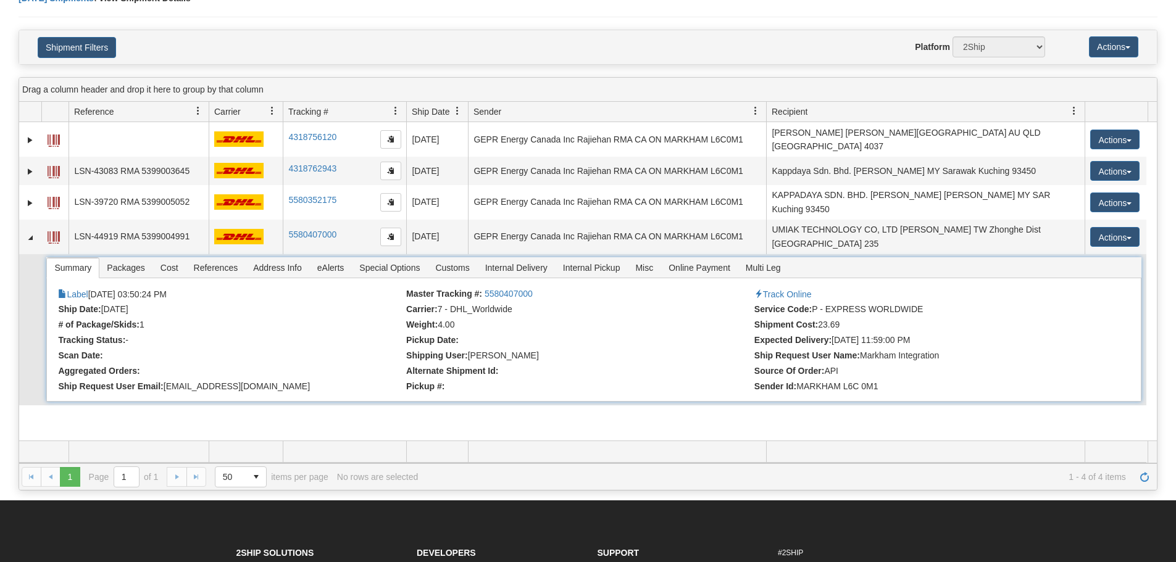
click at [217, 259] on li "References" at bounding box center [216, 267] width 60 height 21
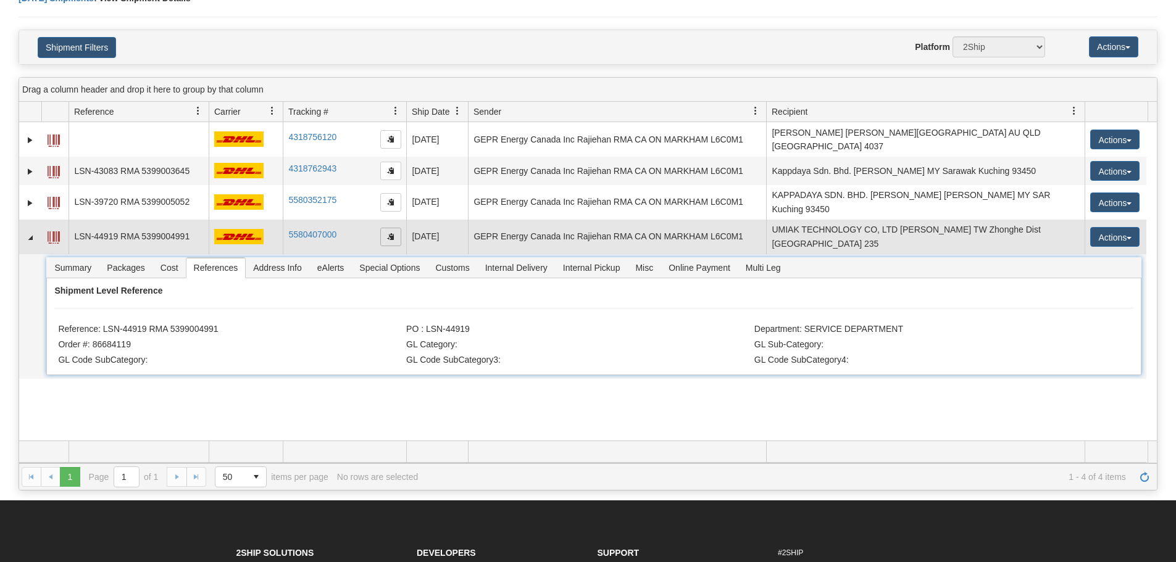
click at [393, 233] on span "button" at bounding box center [390, 236] width 7 height 7
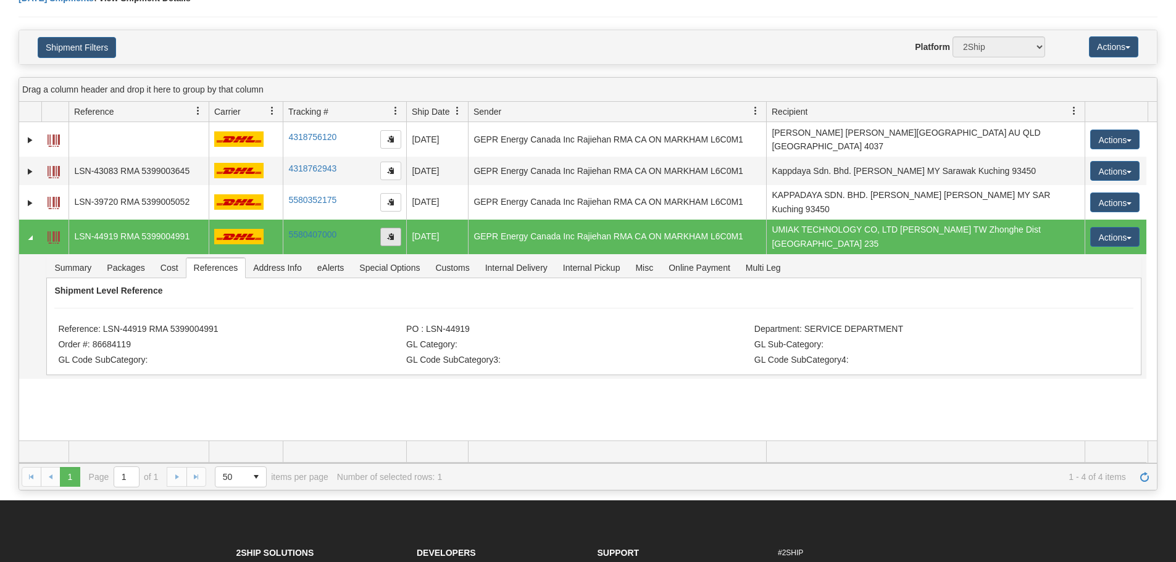
click at [390, 233] on span "button" at bounding box center [390, 236] width 7 height 7
drag, startPoint x: 143, startPoint y: 313, endPoint x: 97, endPoint y: 311, distance: 45.7
click at [99, 324] on li "Reference: LSN-44919 RMA 5399004991" at bounding box center [230, 330] width 345 height 12
click at [97, 324] on li "Reference: LSN-44919 RMA 5399004991" at bounding box center [230, 330] width 345 height 12
drag, startPoint x: 102, startPoint y: 311, endPoint x: 146, endPoint y: 316, distance: 44.1
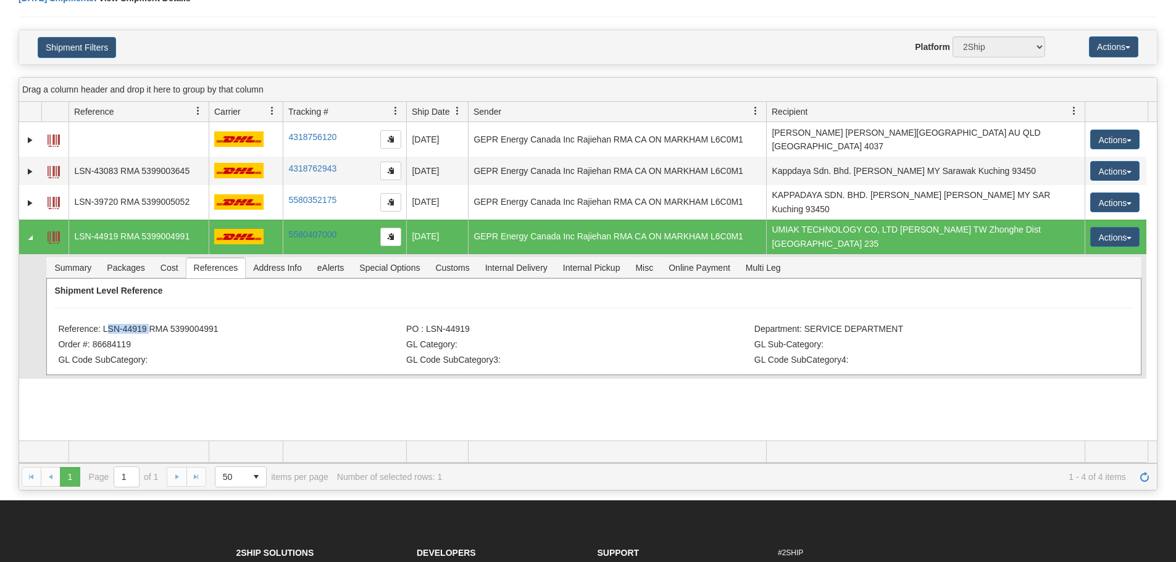
click at [146, 324] on li "Reference: LSN-44919 RMA 5399004991" at bounding box center [230, 330] width 345 height 12
copy li "LSN-44919"
click at [154, 41] on h4 "Shipment Filters" at bounding box center [121, 47] width 186 height 22
drag, startPoint x: 222, startPoint y: 314, endPoint x: 102, endPoint y: 315, distance: 119.8
click at [102, 324] on li "Reference: LSN-44919 RMA 5399004991" at bounding box center [230, 330] width 345 height 12
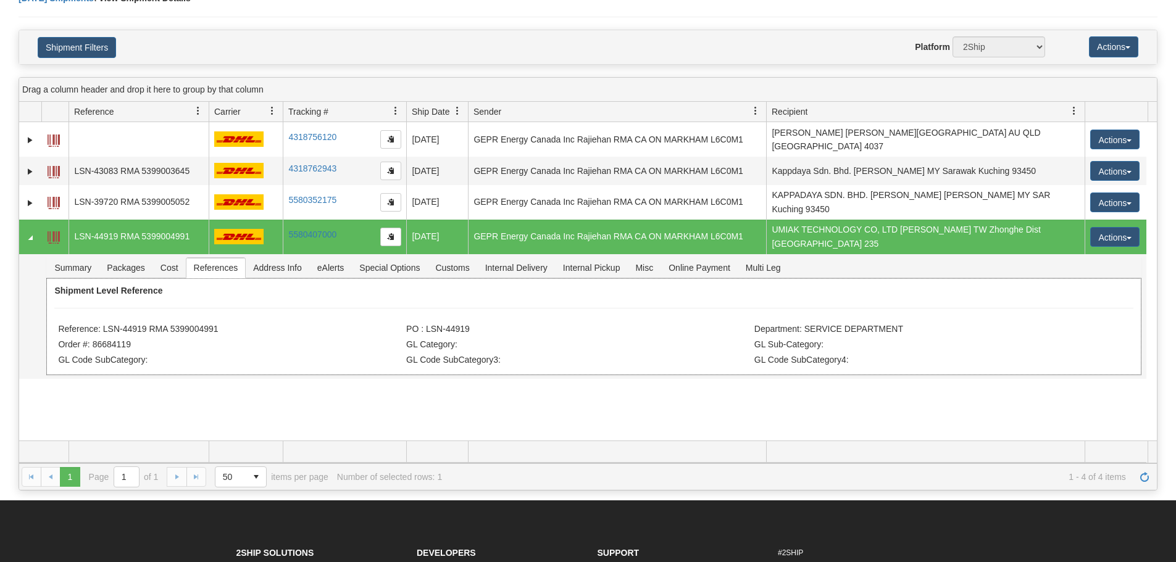
copy li "LSN-44919 RMA 5399004991"
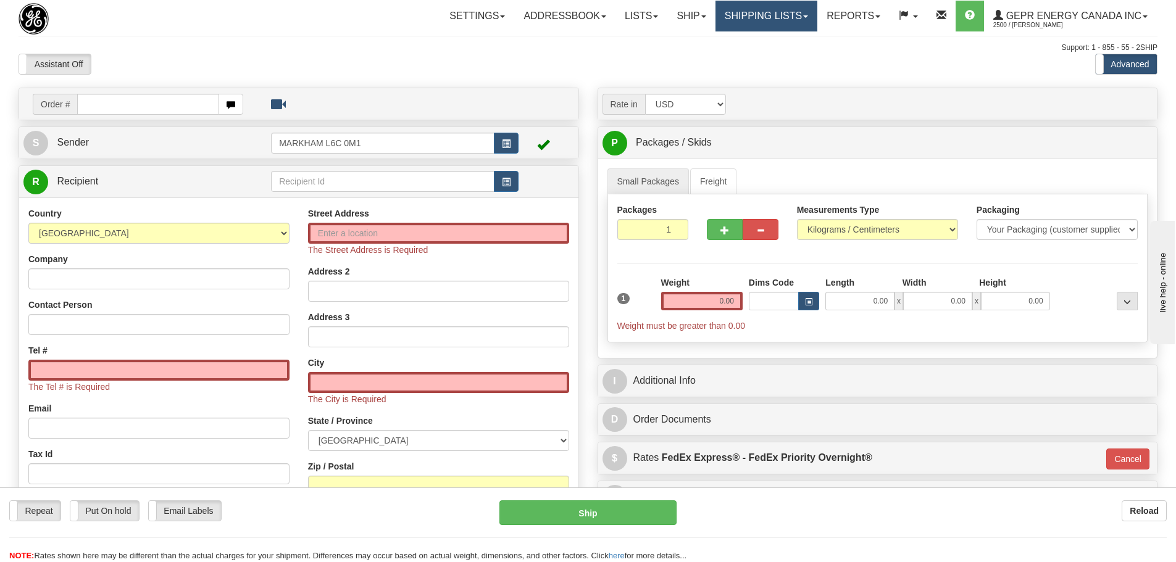
click at [762, 14] on link "Shipping lists" at bounding box center [766, 16] width 102 height 31
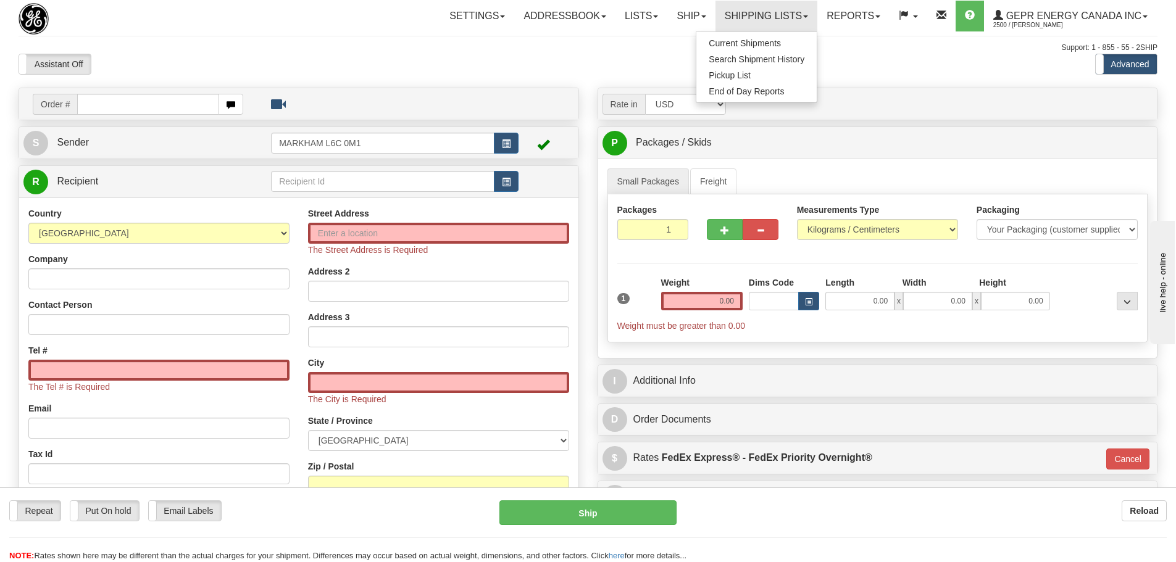
click at [749, 31] on ul "Current Shipments Search Shipment History Pickup List End of Day Reports" at bounding box center [757, 67] width 122 height 72
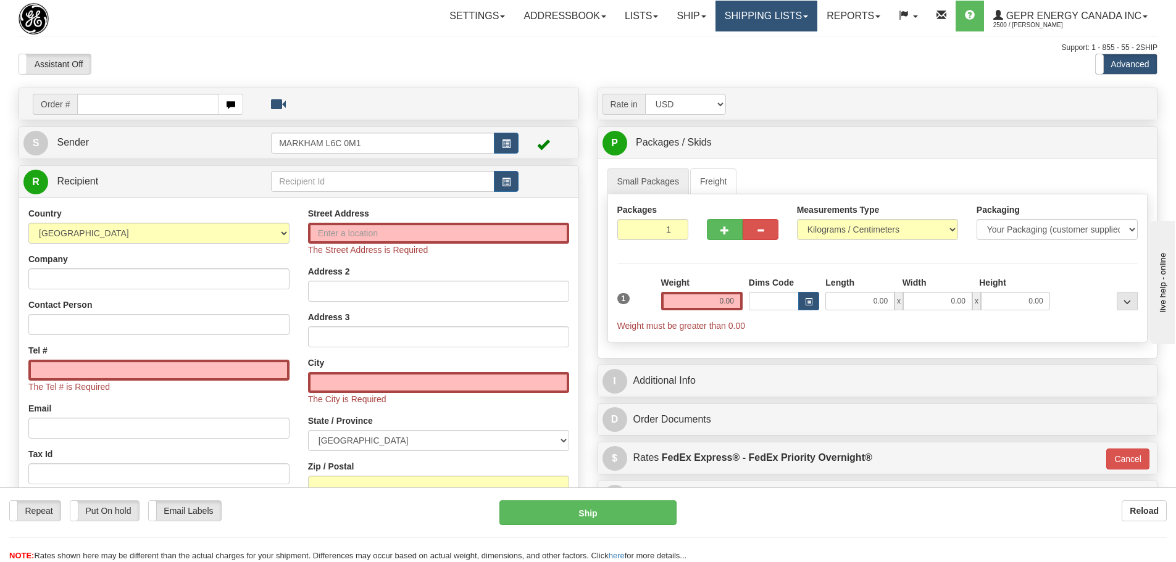
click at [758, 13] on link "Shipping lists" at bounding box center [766, 16] width 102 height 31
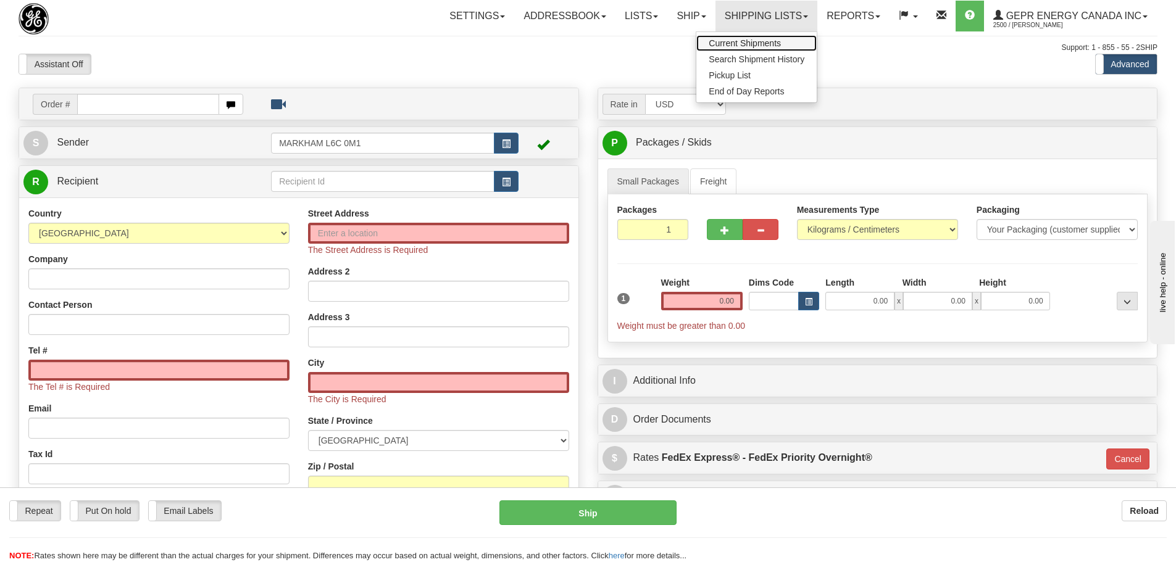
click at [757, 43] on span "Current Shipments" at bounding box center [745, 43] width 72 height 10
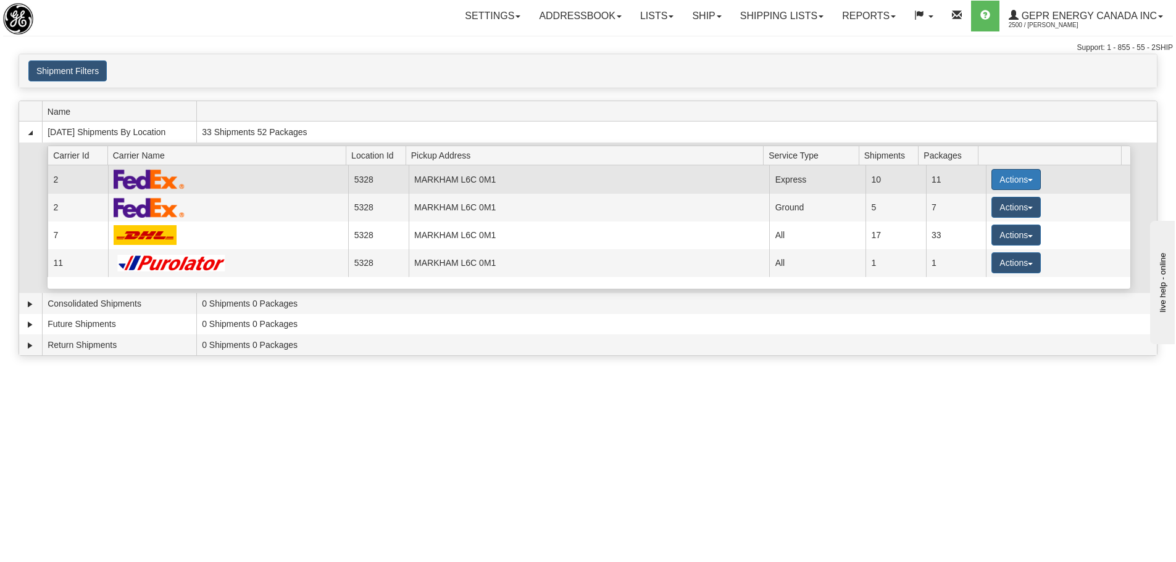
click at [1032, 182] on button "Actions" at bounding box center [1015, 179] width 49 height 21
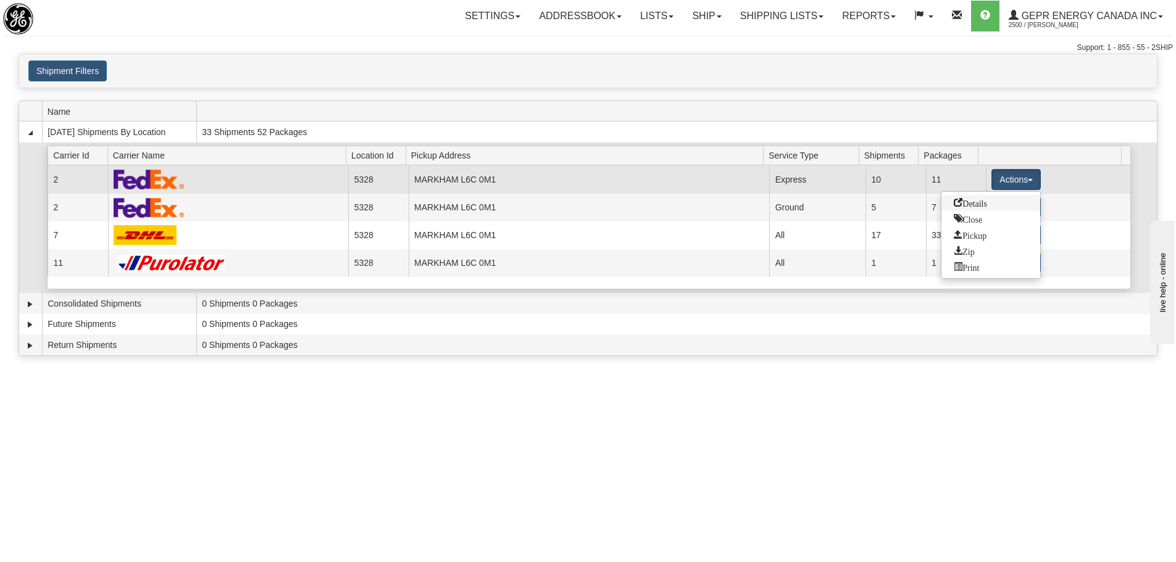
click at [966, 209] on link "Details" at bounding box center [990, 203] width 99 height 16
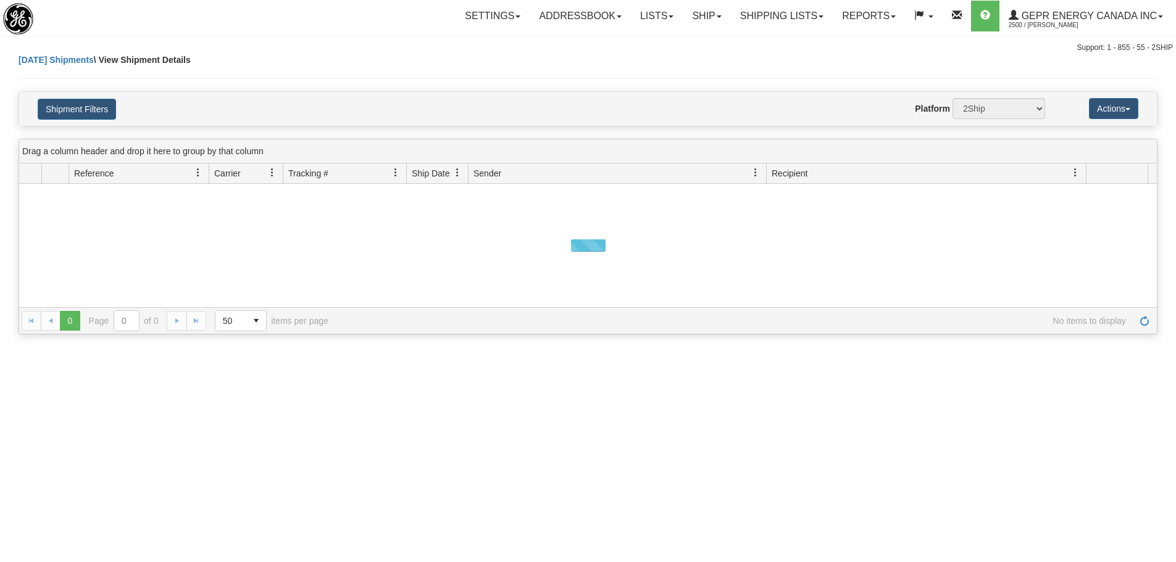
select select "5328"
select select "2"
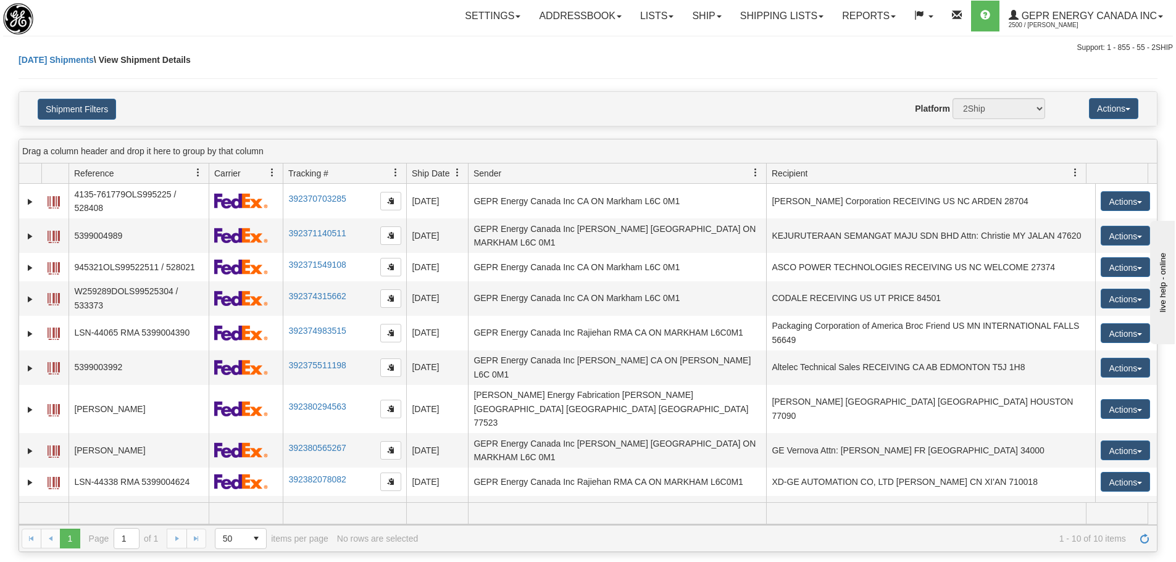
select select "12416"
select select "2"
click at [107, 110] on button "Shipment Filters" at bounding box center [77, 109] width 78 height 21
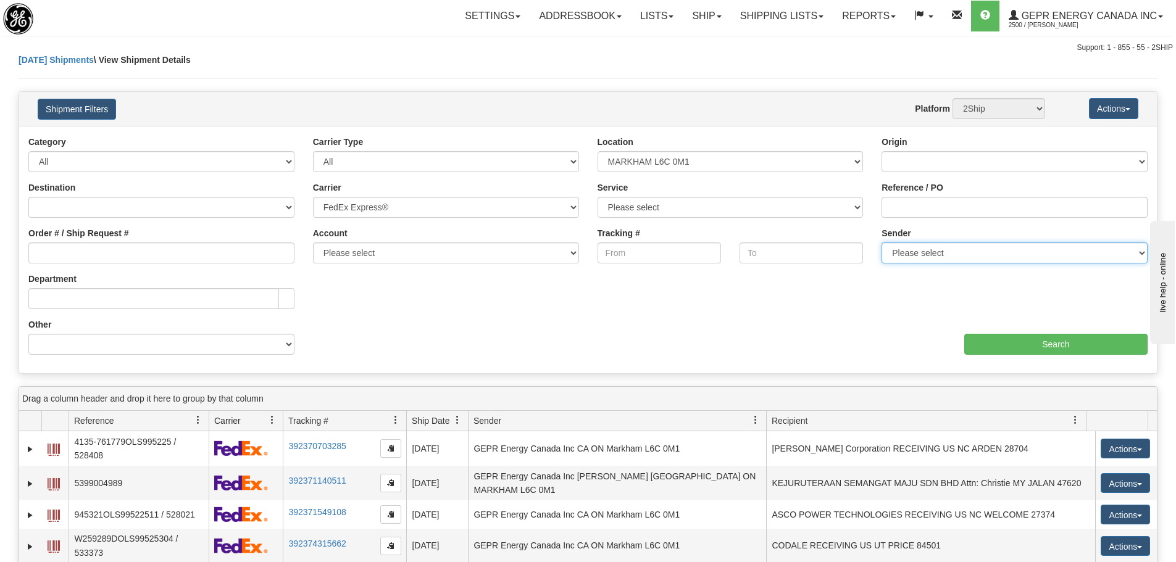
click at [934, 262] on select "Please select GEPR Energy Canada Inc , Rajiehan RMA, ([GEOGRAPHIC_DATA])" at bounding box center [1015, 253] width 266 height 21
select select "206864"
click at [882, 243] on select "Please select GEPR Energy Canada Inc , Rajiehan RMA, ([GEOGRAPHIC_DATA])" at bounding box center [1015, 253] width 266 height 21
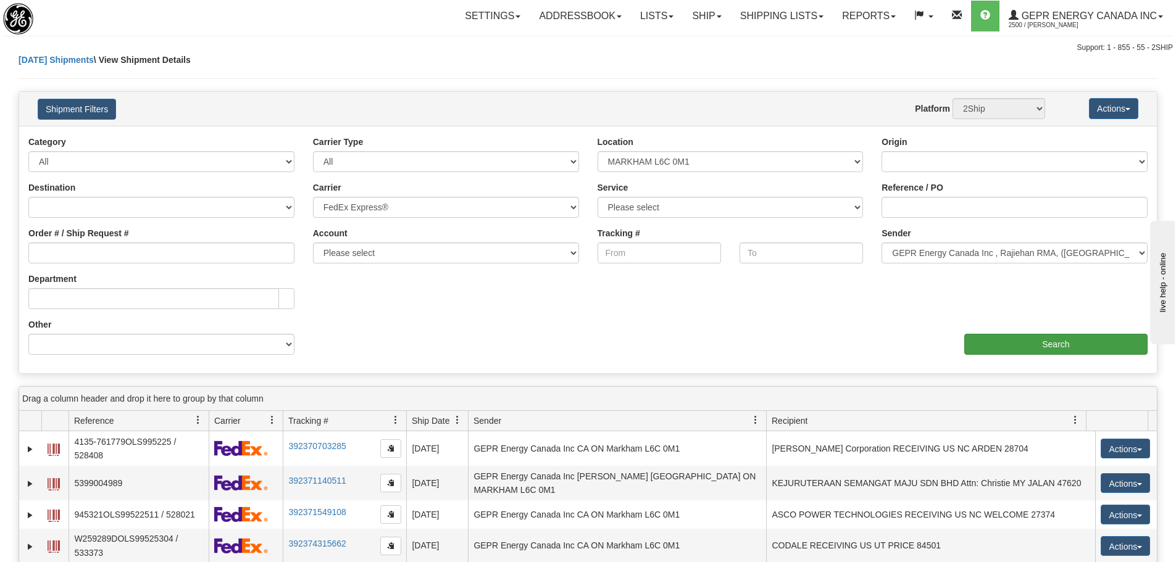
click at [994, 334] on div "aaa Search" at bounding box center [872, 337] width 569 height 36
click at [994, 334] on input "Search" at bounding box center [1055, 344] width 183 height 21
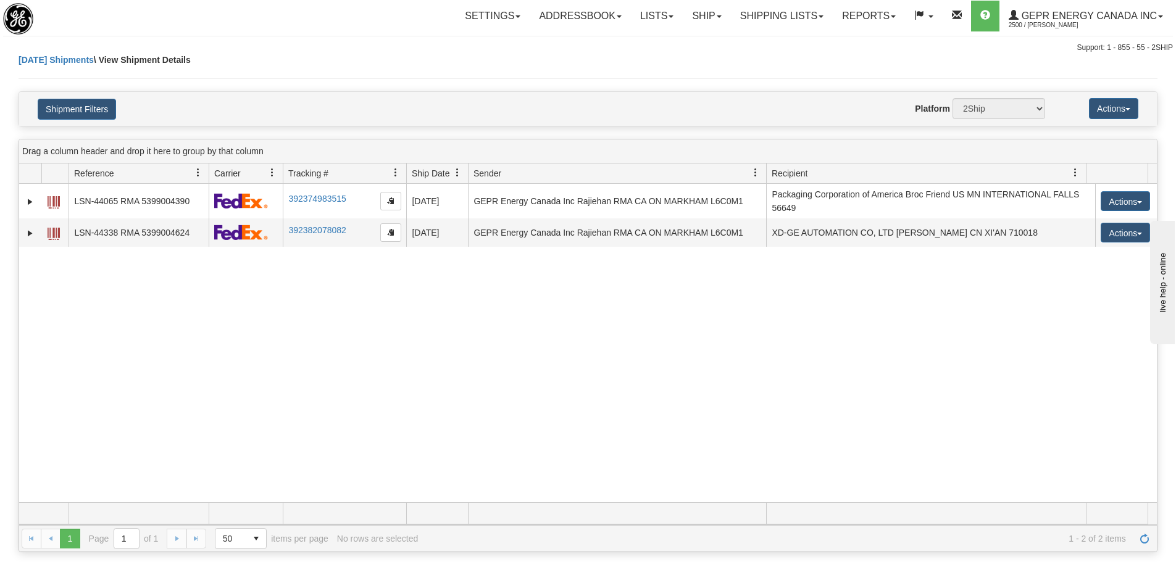
click at [392, 300] on div "31506394 2500 LSN-44065 RMA 5399004390 392374983515 08/21/2025 08/21/2025 01:27…" at bounding box center [588, 343] width 1138 height 319
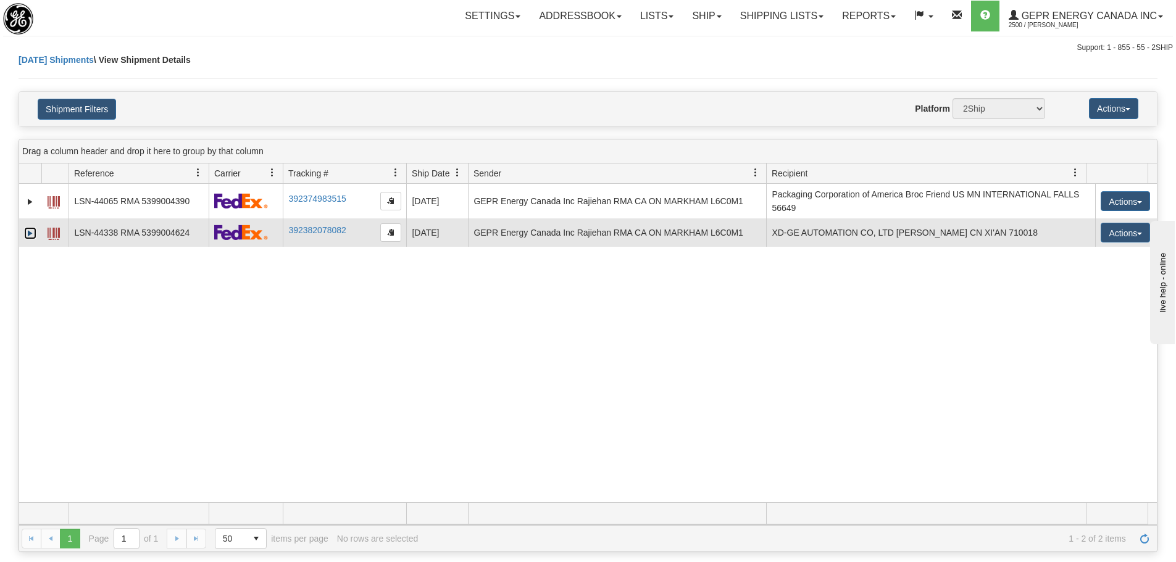
click at [35, 236] on link "Expand" at bounding box center [30, 233] width 12 height 12
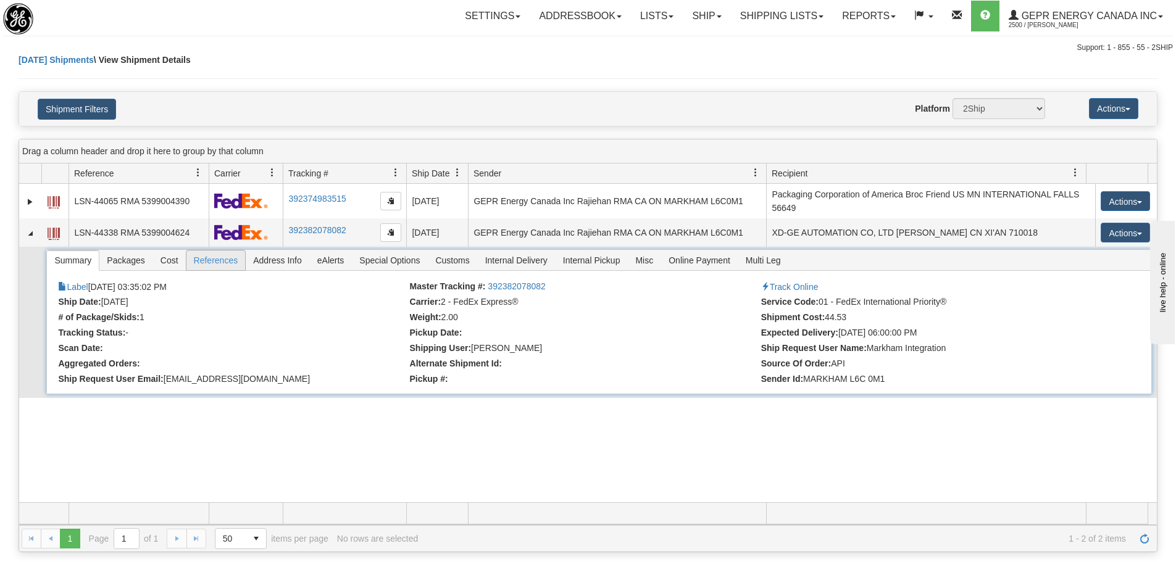
click at [210, 261] on span "References" at bounding box center [215, 261] width 59 height 20
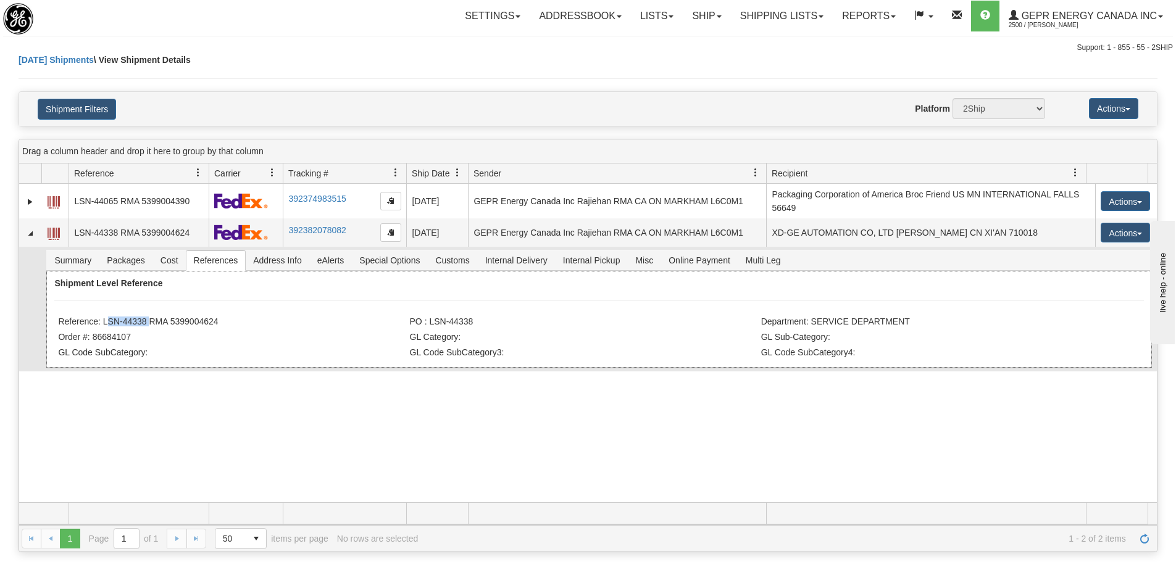
drag, startPoint x: 146, startPoint y: 323, endPoint x: 102, endPoint y: 323, distance: 44.4
click at [102, 323] on li "Reference: LSN-44338 RMA 5399004624" at bounding box center [232, 323] width 348 height 12
copy li "LSN-44338"
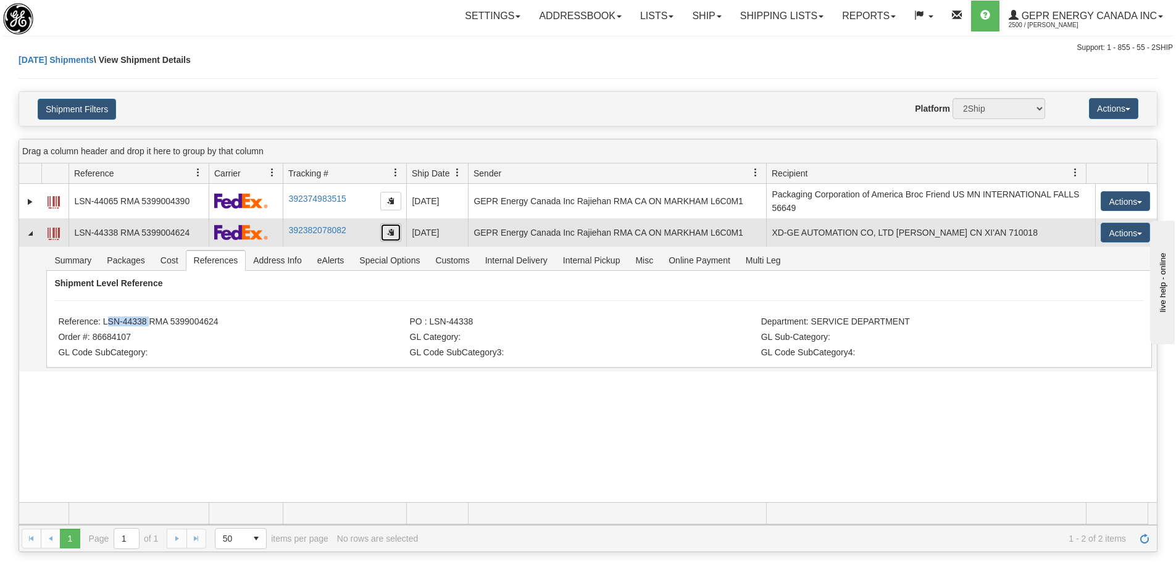
click at [396, 236] on button "button" at bounding box center [390, 232] width 21 height 19
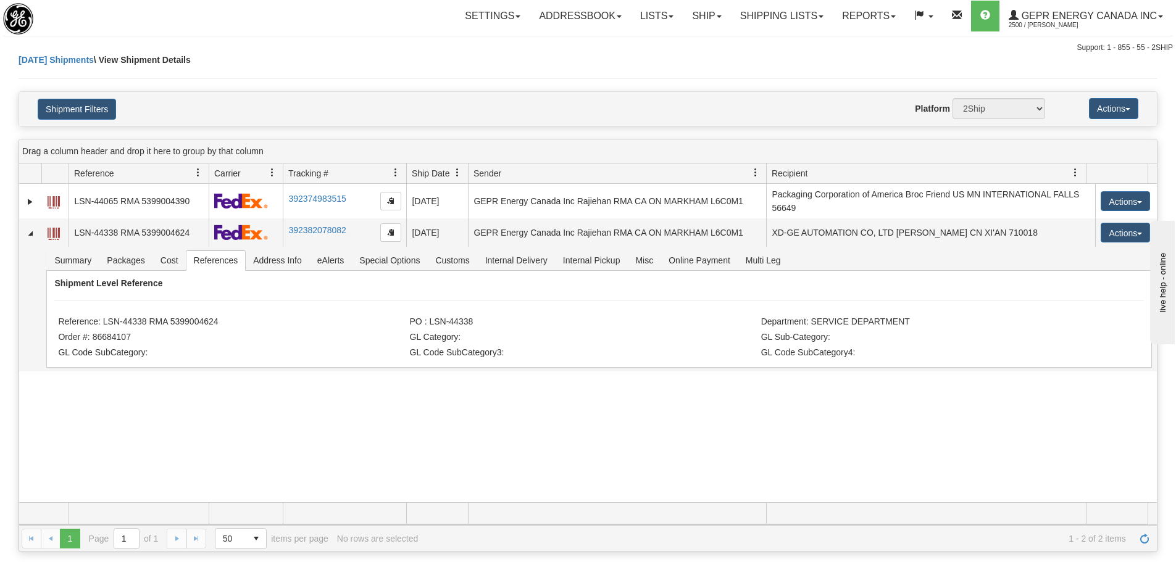
click at [348, 68] on div "Today Shipments \ View Shipment Details" at bounding box center [588, 73] width 1139 height 38
drag, startPoint x: 222, startPoint y: 321, endPoint x: 104, endPoint y: 324, distance: 118.0
click at [104, 324] on li "Reference: LSN-44338 RMA 5399004624" at bounding box center [232, 323] width 348 height 12
copy li "LSN-44338 RMA 5399004624"
click at [601, 420] on div "31506394 2500 LSN-44065 RMA 5399004390 392374983515 08/21/2025 08/21/2025 01:27…" at bounding box center [588, 343] width 1138 height 319
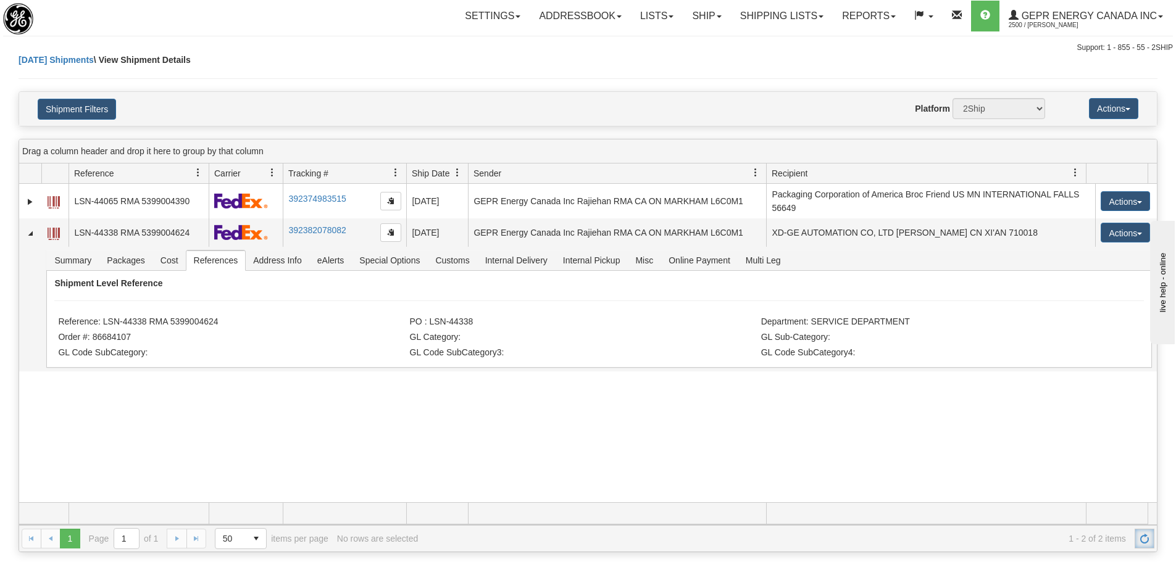
click at [1141, 545] on link "Refresh" at bounding box center [1145, 539] width 20 height 20
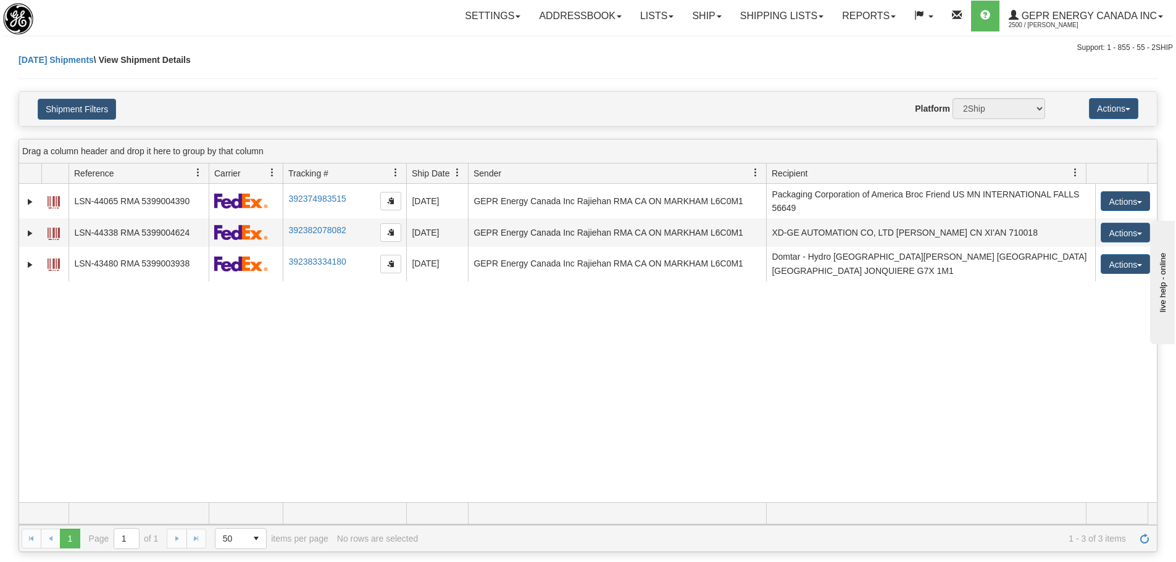
click at [94, 428] on div "31506394 2500 LSN-44065 RMA 5399004390 392374983515 08/21/2025 08/21/2025 01:27…" at bounding box center [588, 343] width 1138 height 319
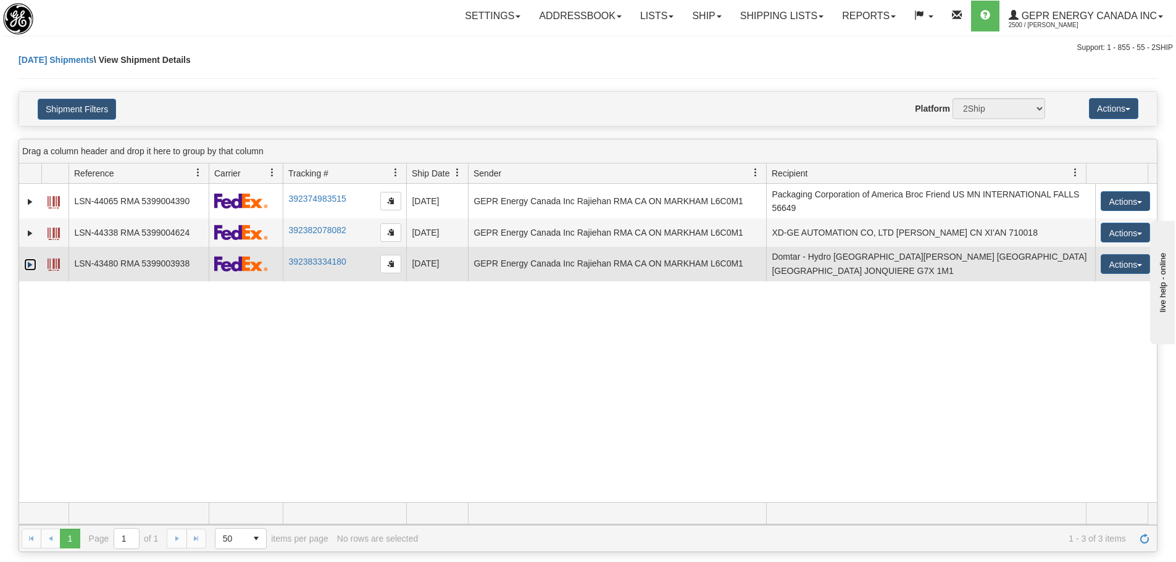
click at [35, 259] on link "Expand" at bounding box center [30, 265] width 12 height 12
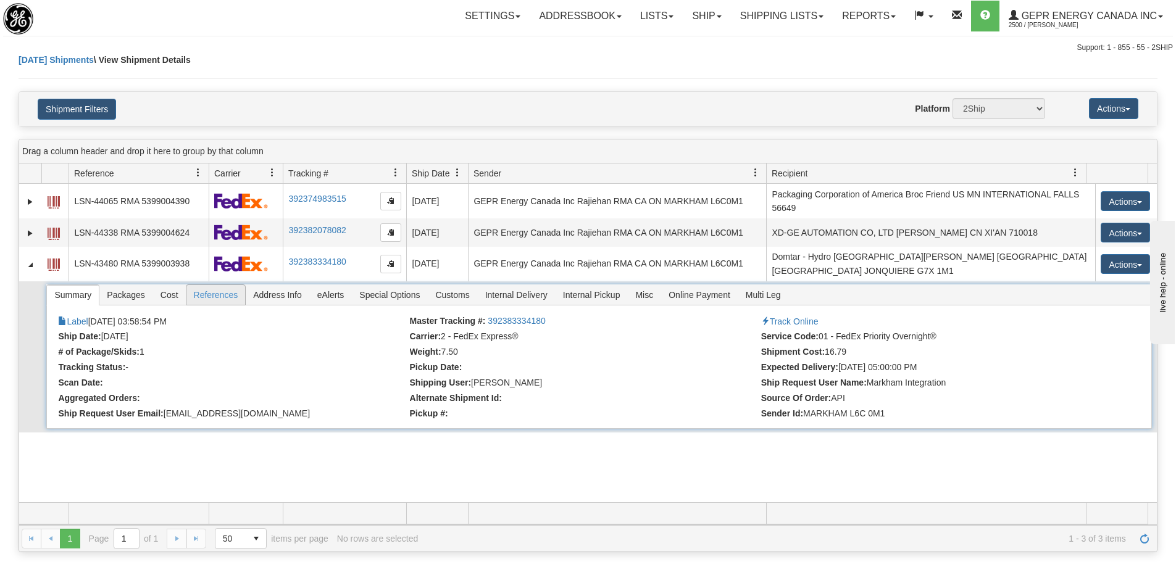
click at [217, 286] on span "References" at bounding box center [215, 295] width 59 height 20
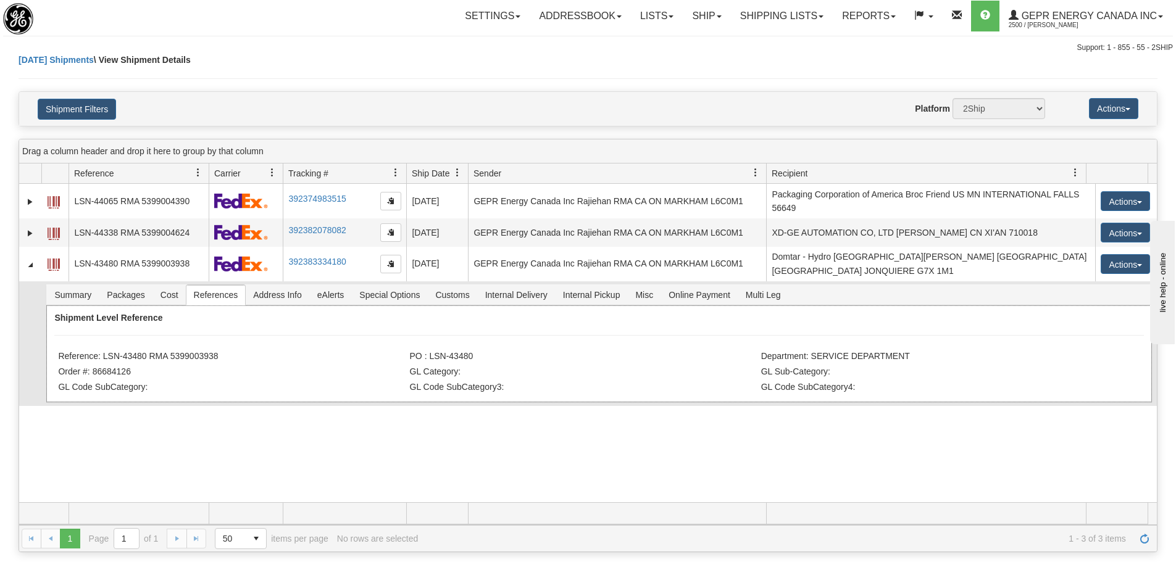
click at [143, 351] on li "Reference: LSN-43480 RMA 5399003938" at bounding box center [232, 357] width 348 height 12
drag, startPoint x: 146, startPoint y: 351, endPoint x: 105, endPoint y: 351, distance: 41.4
click at [105, 351] on li "Reference: LSN-43480 RMA 5399003938" at bounding box center [232, 357] width 348 height 12
click at [211, 338] on div "Shipment Level Reference Reference: LSN-43480 RMA 5399003938 PO : LSN-43480 Dep…" at bounding box center [598, 354] width 1105 height 97
drag, startPoint x: 146, startPoint y: 349, endPoint x: 105, endPoint y: 351, distance: 41.4
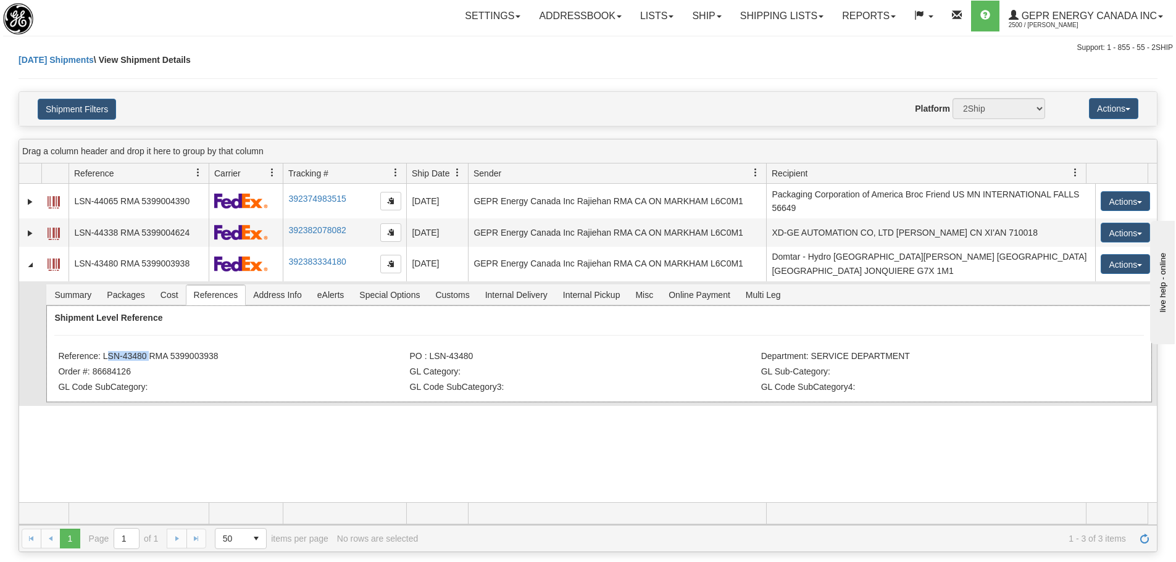
click at [105, 351] on li "Reference: LSN-43480 RMA 5399003938" at bounding box center [232, 357] width 348 height 12
copy li "LSN-43480"
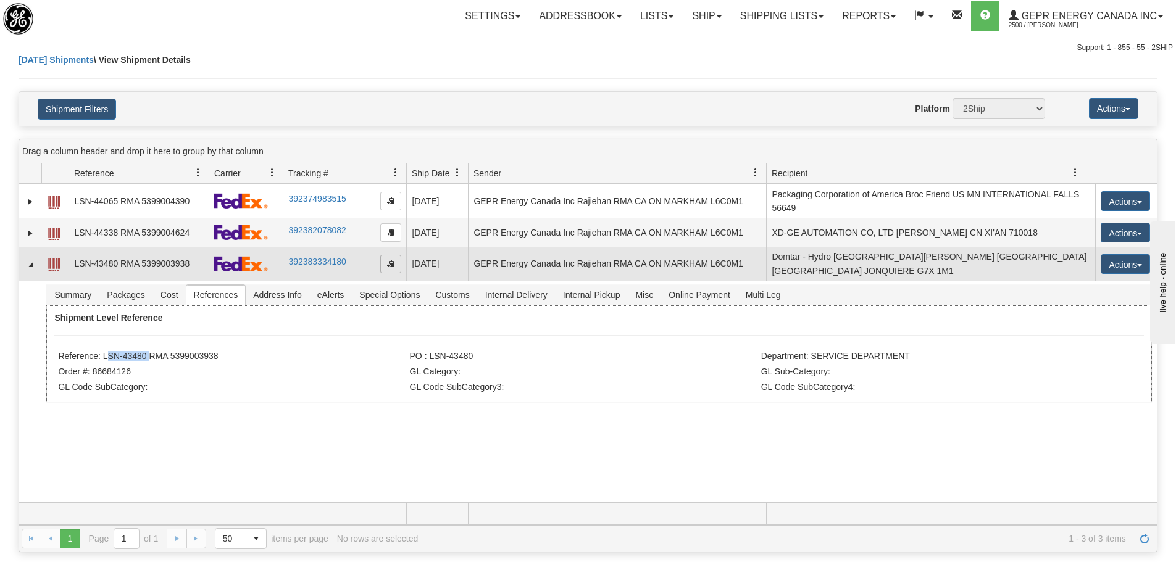
click at [393, 260] on span "button" at bounding box center [390, 263] width 7 height 7
copy li "LSN-43480"
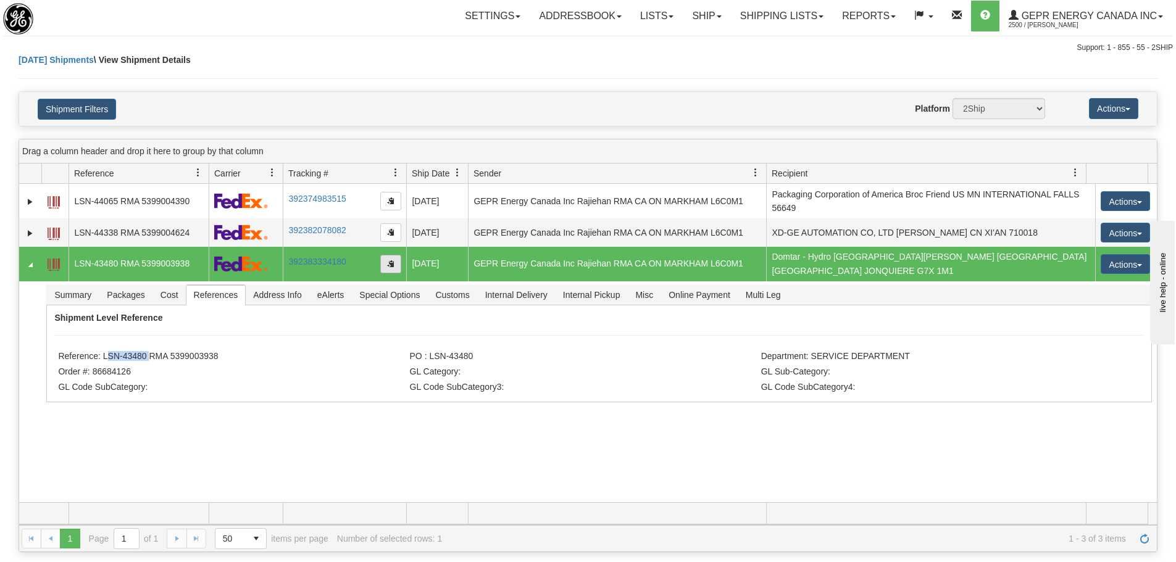
click at [394, 264] on span "button" at bounding box center [390, 263] width 7 height 7
copy li "LSN-43480"
click at [220, 351] on li "Reference: LSN-43480 RMA 5399003938" at bounding box center [232, 357] width 348 height 12
drag, startPoint x: 211, startPoint y: 352, endPoint x: 102, endPoint y: 352, distance: 108.0
click at [102, 352] on li "Reference: LSN-43480 RMA 5399003938" at bounding box center [232, 357] width 348 height 12
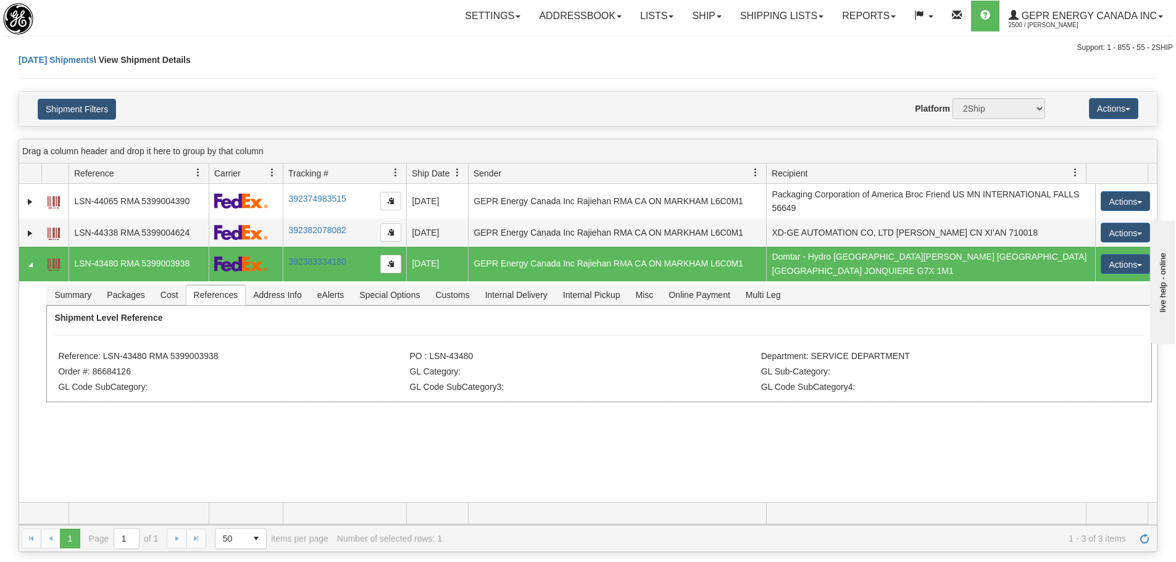
copy li "LSN-43480 RMA 5399003938"
drag, startPoint x: 936, startPoint y: 485, endPoint x: 945, endPoint y: 482, distance: 9.2
click at [940, 485] on div "31506394 2500 LSN-44065 RMA 5399004390 392374983515 08/21/2025 08/21/2025 01:27…" at bounding box center [588, 343] width 1138 height 319
click at [1149, 538] on link "Refresh" at bounding box center [1145, 539] width 20 height 20
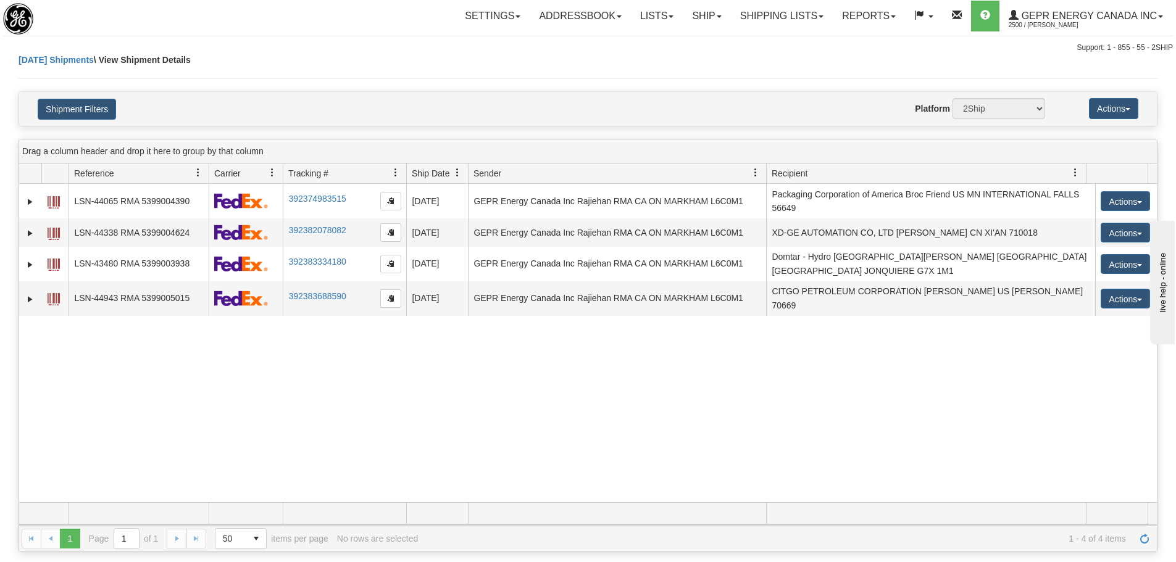
click at [602, 481] on div "31506394 2500 LSN-44065 RMA 5399004390 392374983515 08/21/2025 08/21/2025 01:27…" at bounding box center [588, 343] width 1138 height 319
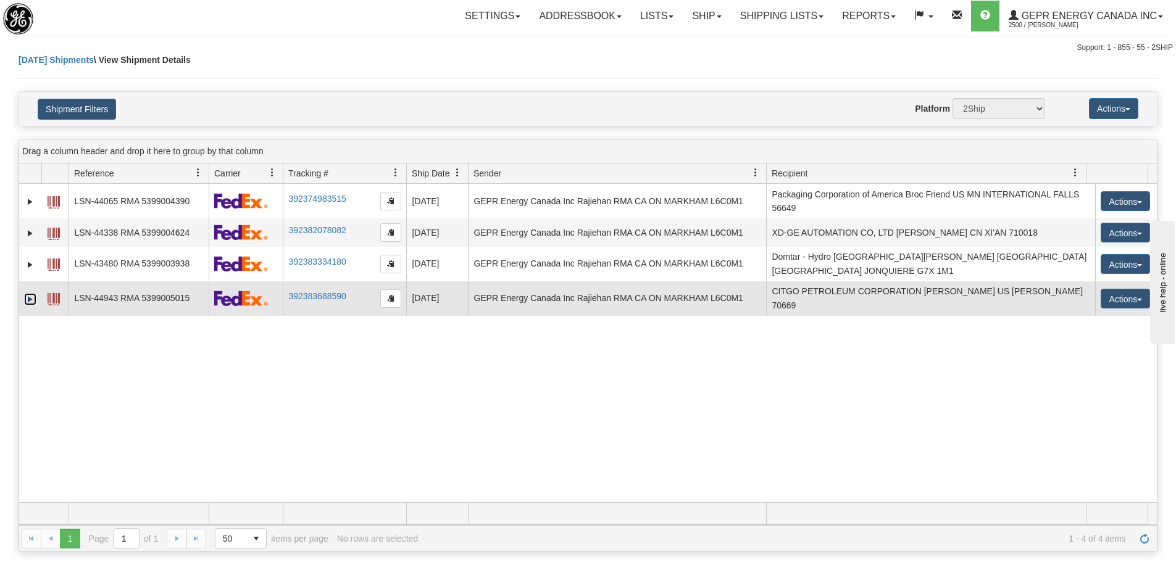
click at [31, 293] on link "Expand" at bounding box center [30, 299] width 12 height 12
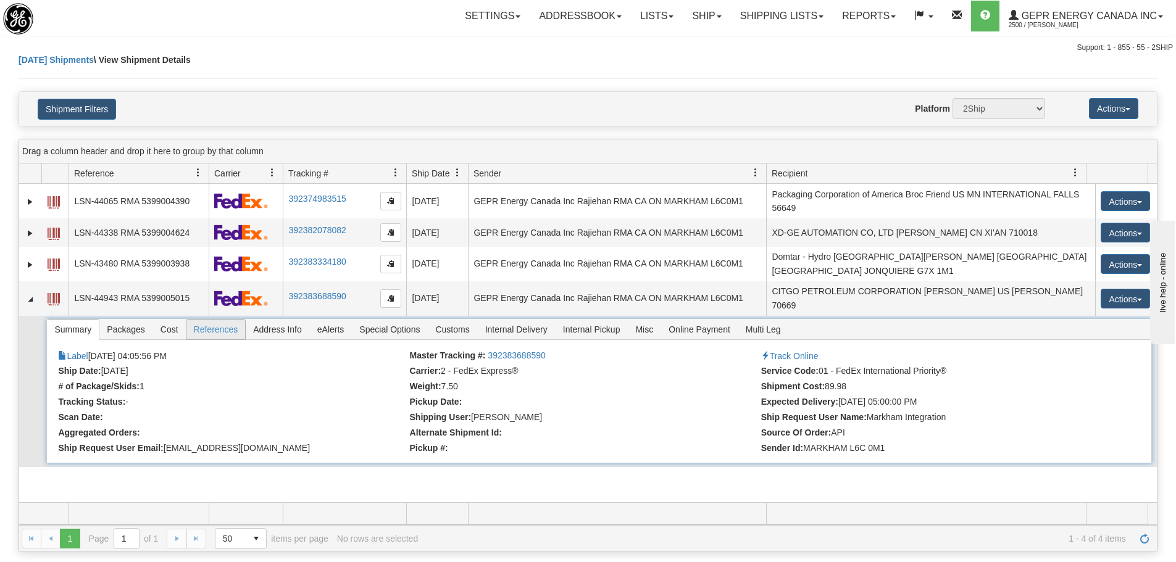
click at [210, 320] on span "References" at bounding box center [215, 330] width 59 height 20
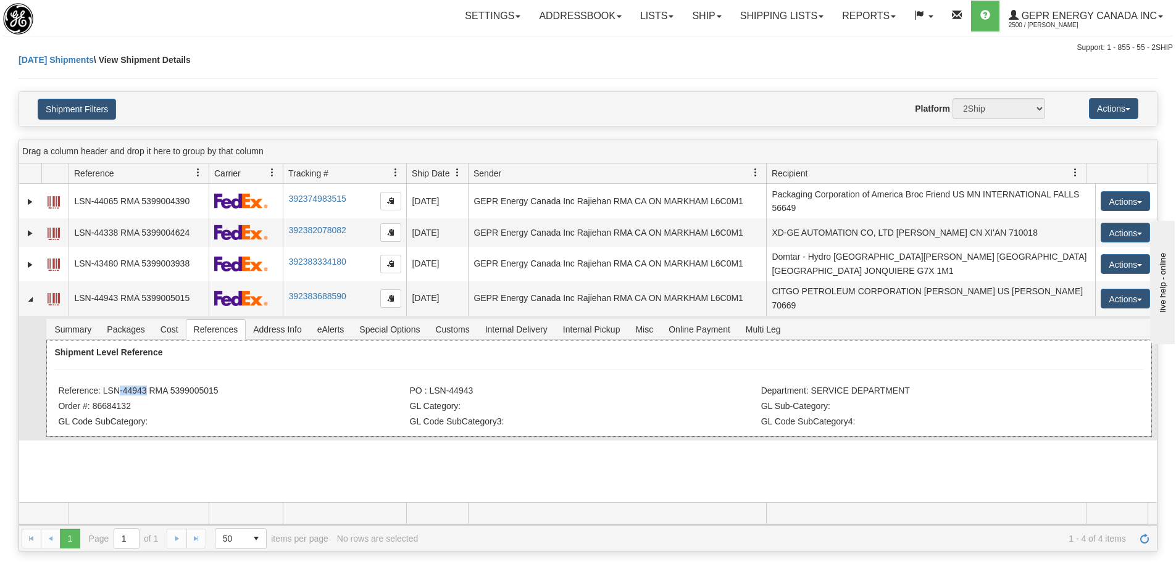
drag, startPoint x: 144, startPoint y: 380, endPoint x: 111, endPoint y: 378, distance: 32.8
click at [113, 386] on li "Reference: LSN-44943 RMA 5399005015" at bounding box center [232, 392] width 348 height 12
click at [109, 386] on li "Reference: LSN-44943 RMA 5399005015" at bounding box center [232, 392] width 348 height 12
drag, startPoint x: 102, startPoint y: 378, endPoint x: 148, endPoint y: 373, distance: 45.3
click at [148, 386] on li "Reference: LSN-44943 RMA 5399005015" at bounding box center [232, 392] width 348 height 12
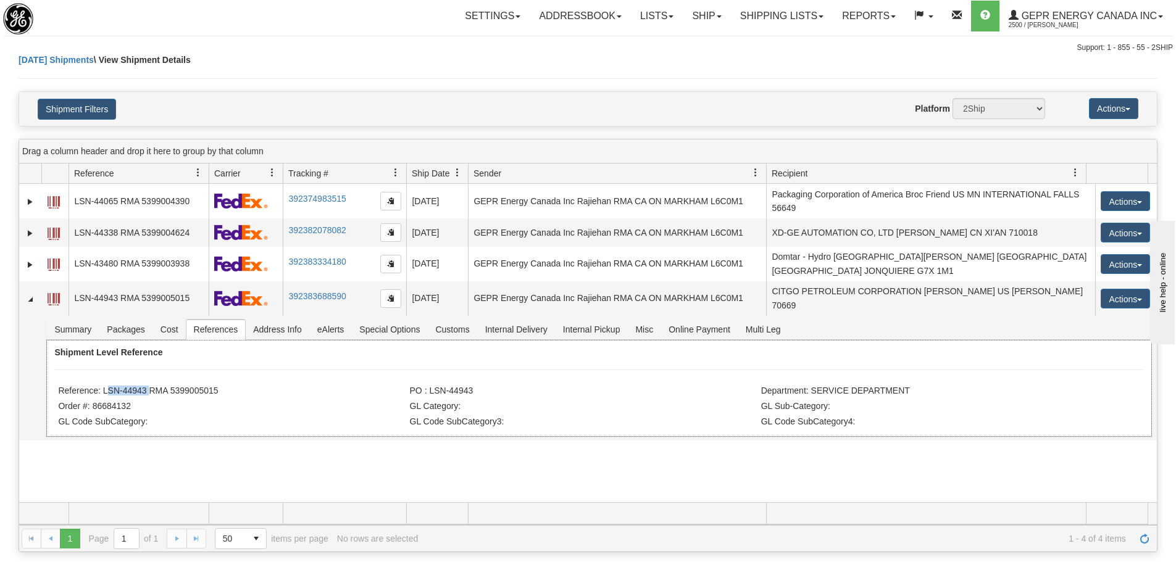
copy li "LSN-44943"
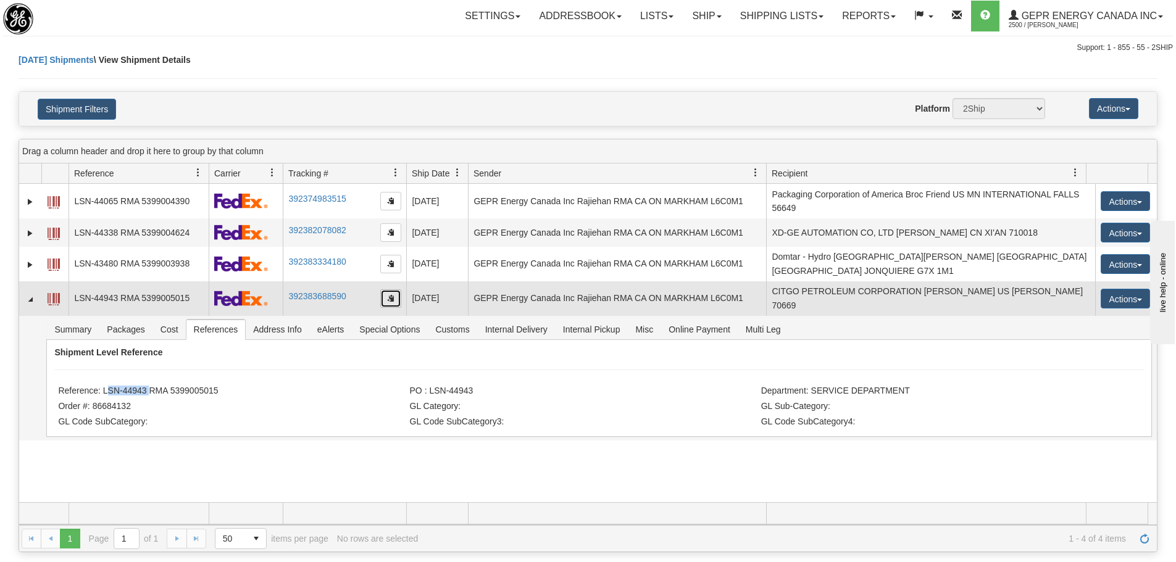
click at [391, 293] on button "button" at bounding box center [390, 299] width 21 height 19
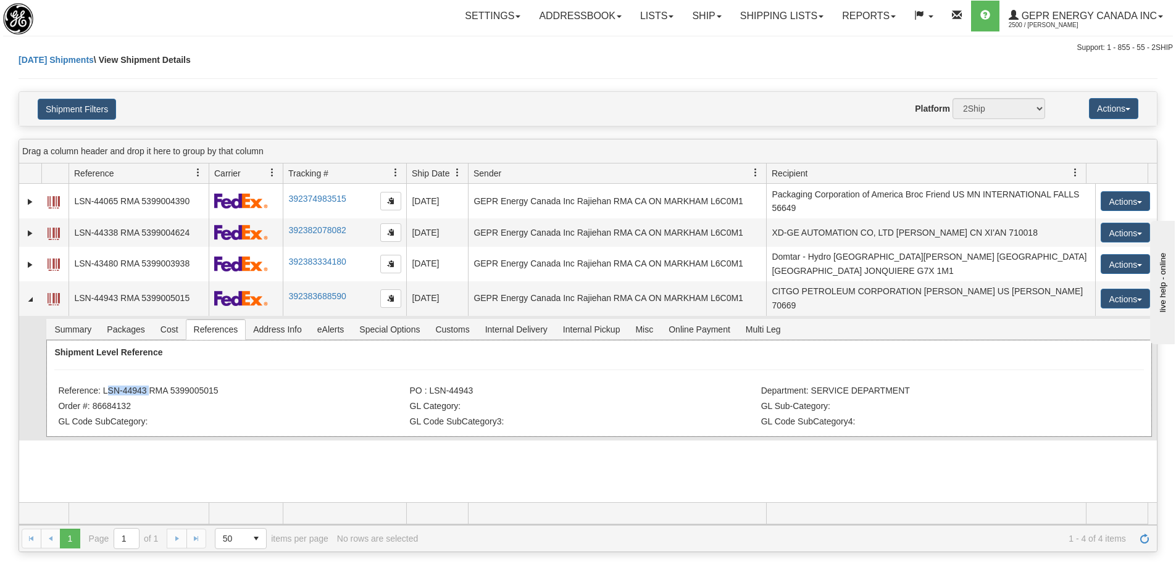
drag, startPoint x: 148, startPoint y: 377, endPoint x: 104, endPoint y: 377, distance: 43.8
click at [104, 386] on li "Reference: LSN-44943 RMA 5399005015" at bounding box center [232, 392] width 348 height 12
copy li "LSN-44943"
click at [300, 385] on div "Shipment Level Reference Reference: LSN-44943 RMA 5399005015 PO : LSN-44943 Dep…" at bounding box center [598, 388] width 1105 height 97
click at [217, 386] on li "Reference: LSN-44943 RMA 5399005015" at bounding box center [232, 392] width 348 height 12
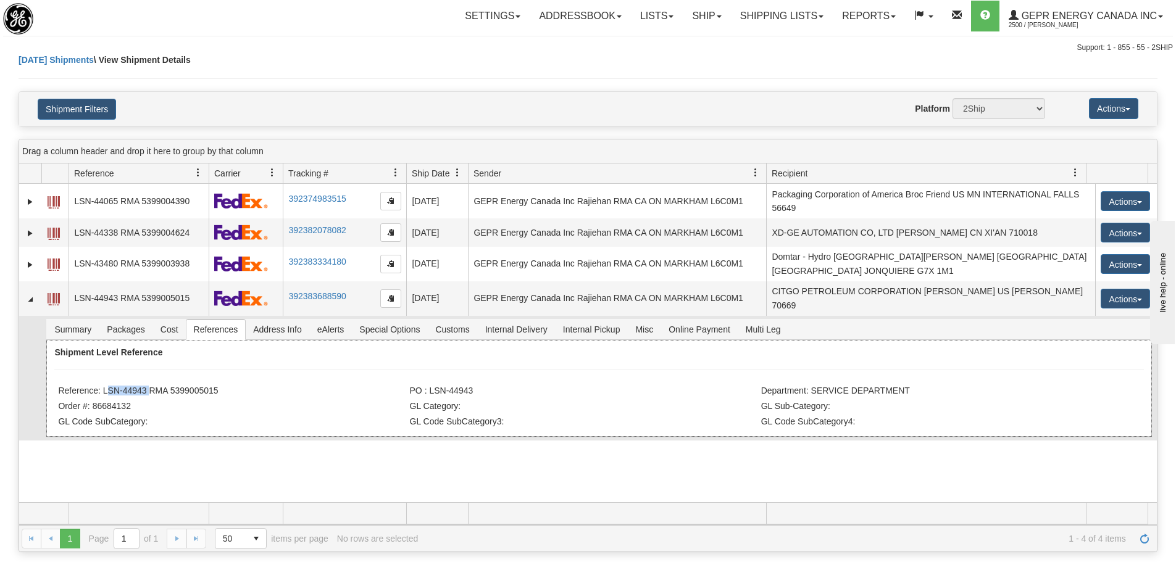
click at [226, 370] on div "Shipment Level Reference Reference: LSN-44943 RMA 5399005015 PO : LSN-44943 Dep…" at bounding box center [598, 388] width 1105 height 97
click at [219, 367] on div "Shipment Level Reference Reference: LSN-44943 RMA 5399005015 PO : LSN-44943 Dep…" at bounding box center [598, 388] width 1105 height 97
click at [213, 401] on li "Order #: 86684132" at bounding box center [232, 407] width 348 height 12
drag, startPoint x: 224, startPoint y: 372, endPoint x: 186, endPoint y: 375, distance: 37.8
click at [183, 379] on div "Shipment Level Reference Reference: LSN-44943 RMA 5399005015 PO : LSN-44943 Dep…" at bounding box center [598, 388] width 1105 height 97
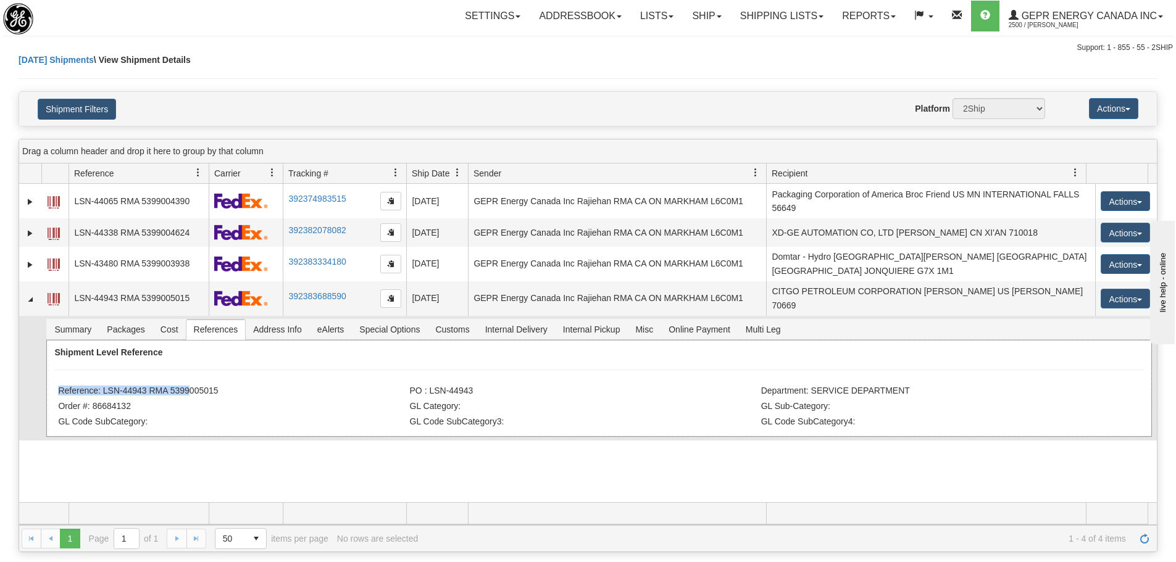
drag, startPoint x: 214, startPoint y: 370, endPoint x: 177, endPoint y: 370, distance: 36.4
click at [213, 370] on div "Shipment Level Reference Reference: LSN-44943 RMA 5399005015 PO : LSN-44943 Dep…" at bounding box center [598, 388] width 1105 height 97
click at [143, 372] on div "Shipment Level Reference Reference: LSN-44943 RMA 5399005015 PO : LSN-44943 Dep…" at bounding box center [598, 388] width 1105 height 97
drag, startPoint x: 104, startPoint y: 374, endPoint x: 225, endPoint y: 384, distance: 121.4
click at [225, 386] on li "Reference: LSN-44943 RMA 5399005015" at bounding box center [232, 392] width 348 height 12
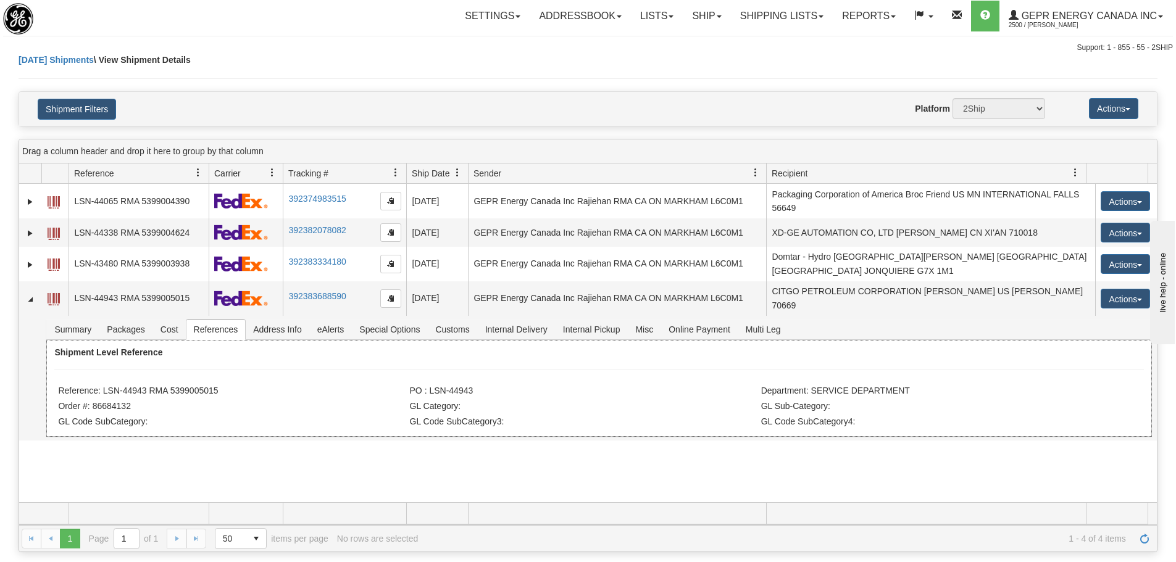
copy li "LSN-44943 RMA 5399005015"
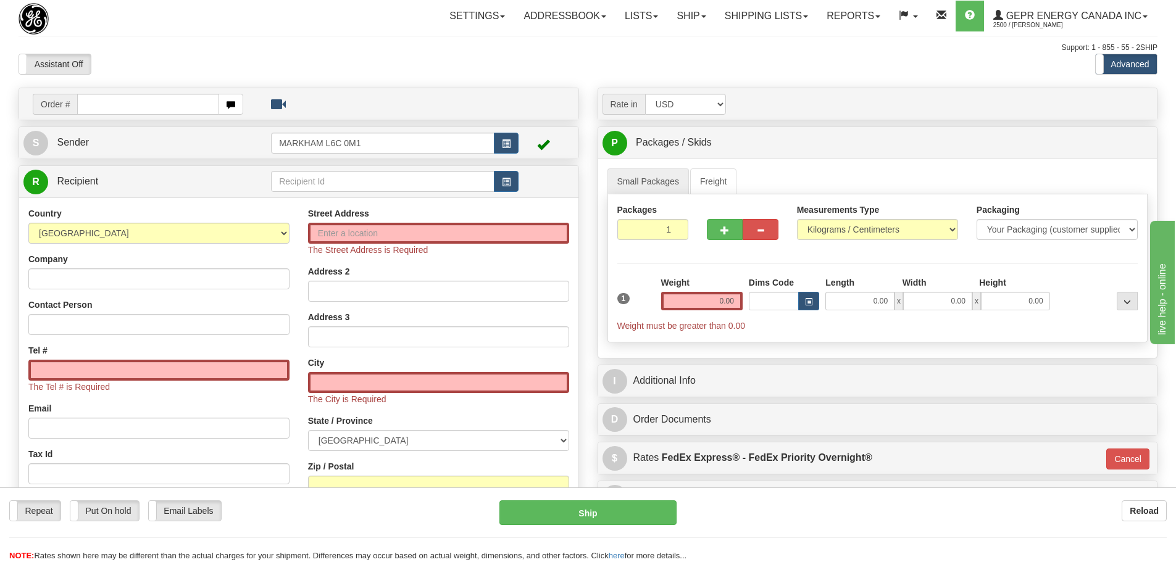
click at [175, 92] on td "Order #" at bounding box center [298, 103] width 551 height 25
drag, startPoint x: 175, startPoint y: 92, endPoint x: 175, endPoint y: 109, distance: 16.7
click at [175, 94] on td "Order #" at bounding box center [298, 103] width 551 height 25
click at [175, 109] on input "text" at bounding box center [148, 104] width 142 height 21
paste input "86684126"
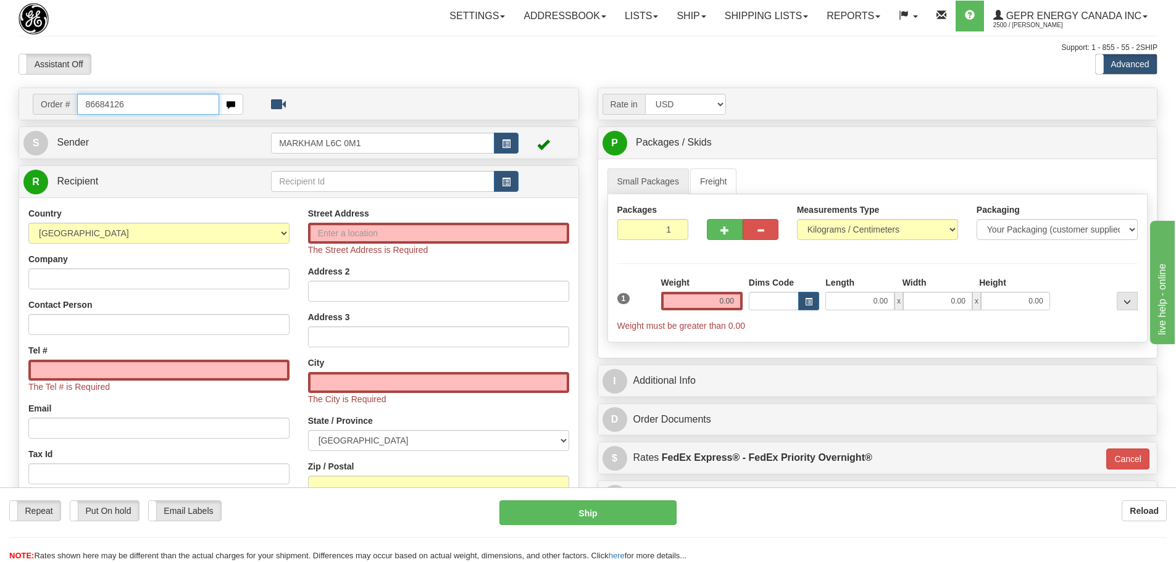
type input "86684126"
click at [215, 62] on body "Training Course Close Toggle navigation Settings Shipping Preferences New Recip…" at bounding box center [588, 281] width 1176 height 562
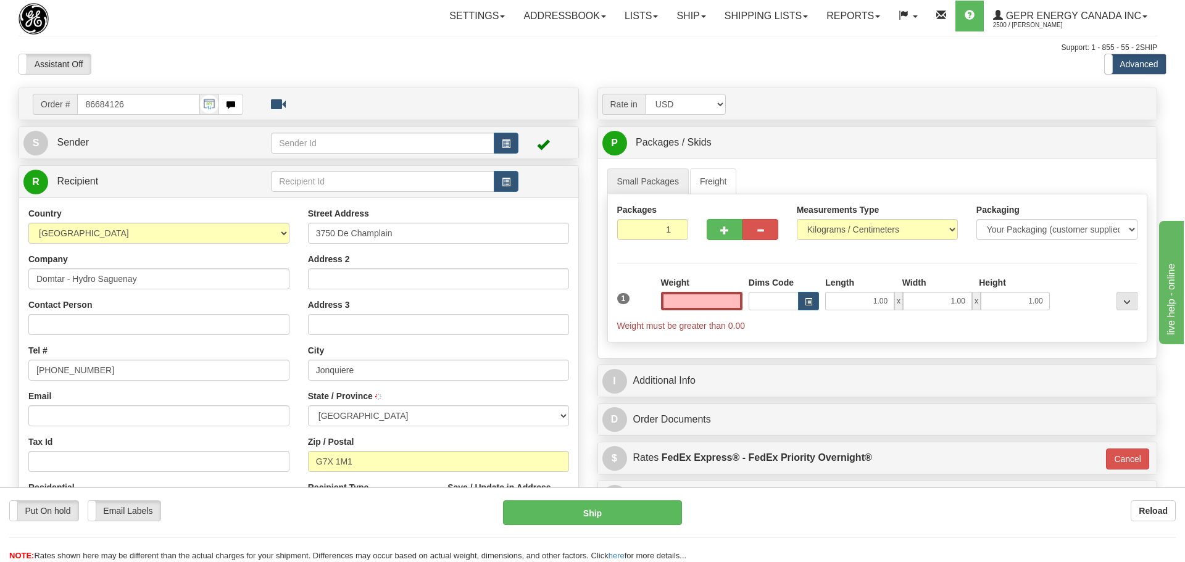
type input "JONQUIERE"
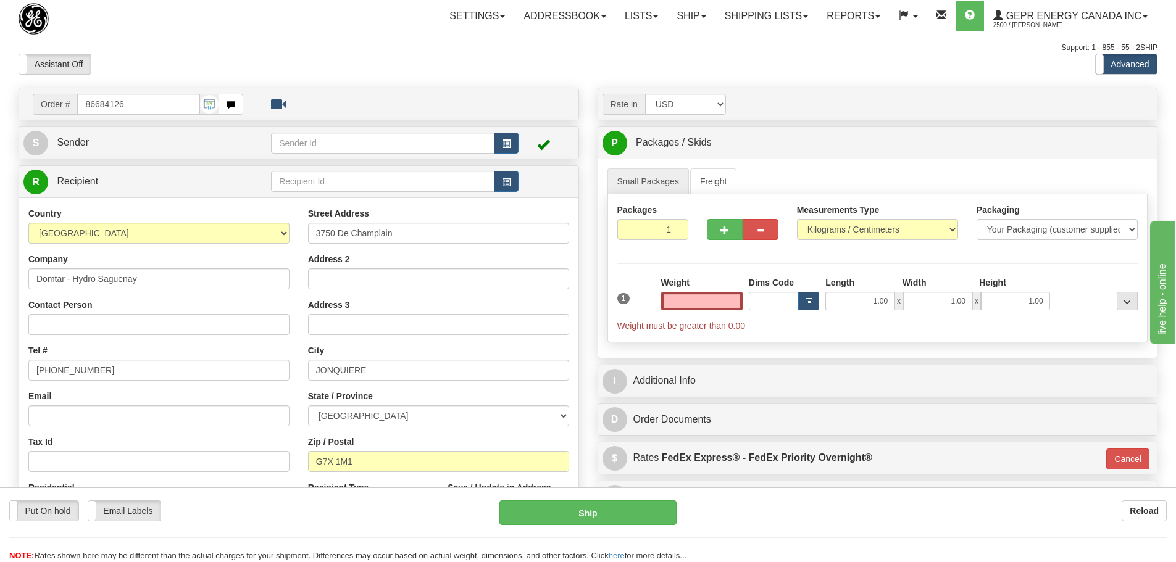
type input "0.00"
click at [502, 148] on span "button" at bounding box center [506, 144] width 9 height 8
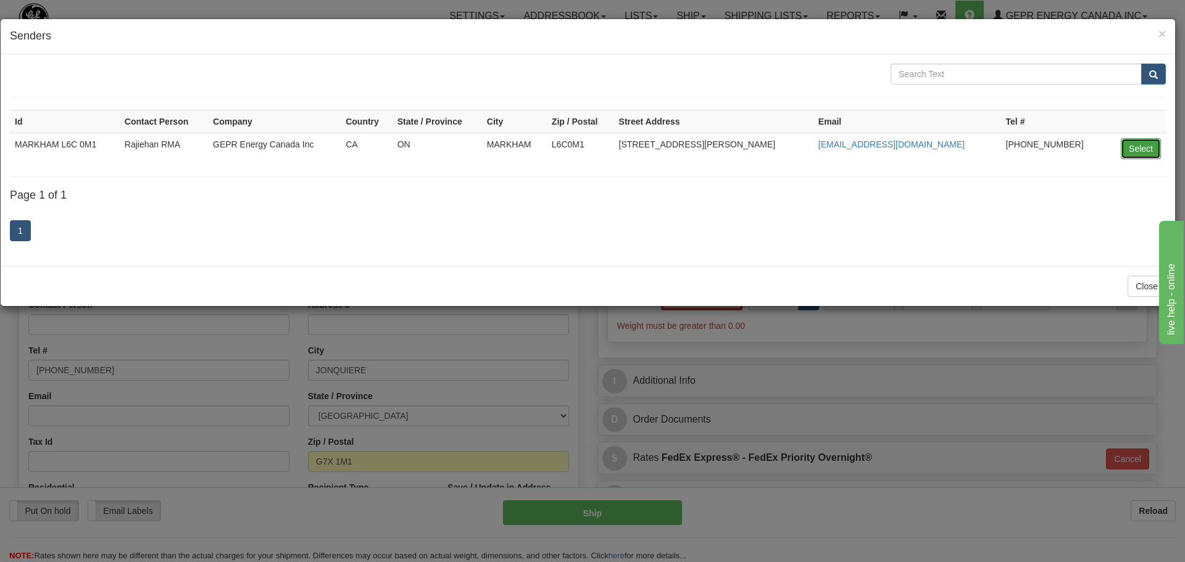
click at [1159, 154] on button "Select" at bounding box center [1141, 148] width 40 height 21
type input "MARKHAM L6C 0M1"
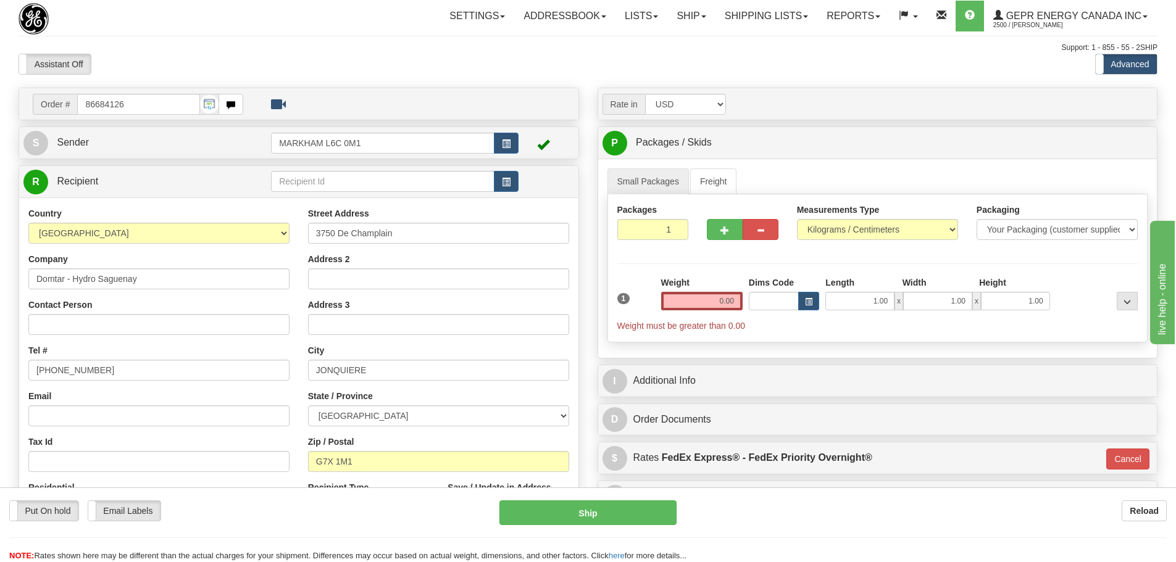
click at [598, 79] on div "Toggle navigation Settings Shipping Preferences Fields Preferences New" at bounding box center [588, 348] width 1176 height 696
click at [593, 69] on div "Assistant On Assistant Off Do a return Do a return Previous Next Standard Advan…" at bounding box center [587, 64] width 1157 height 21
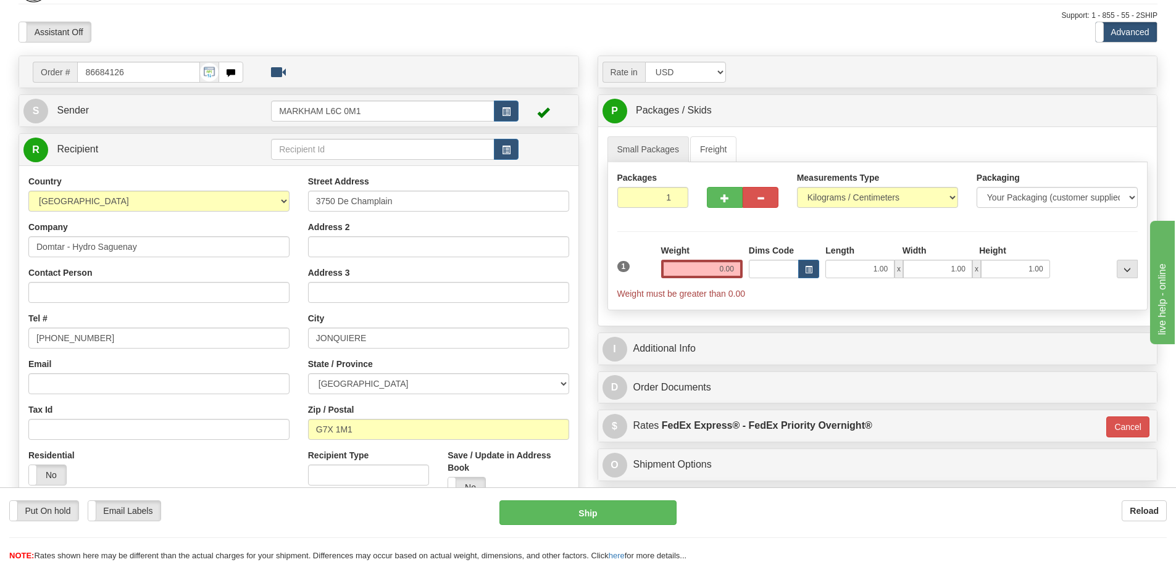
scroll to position [62, 0]
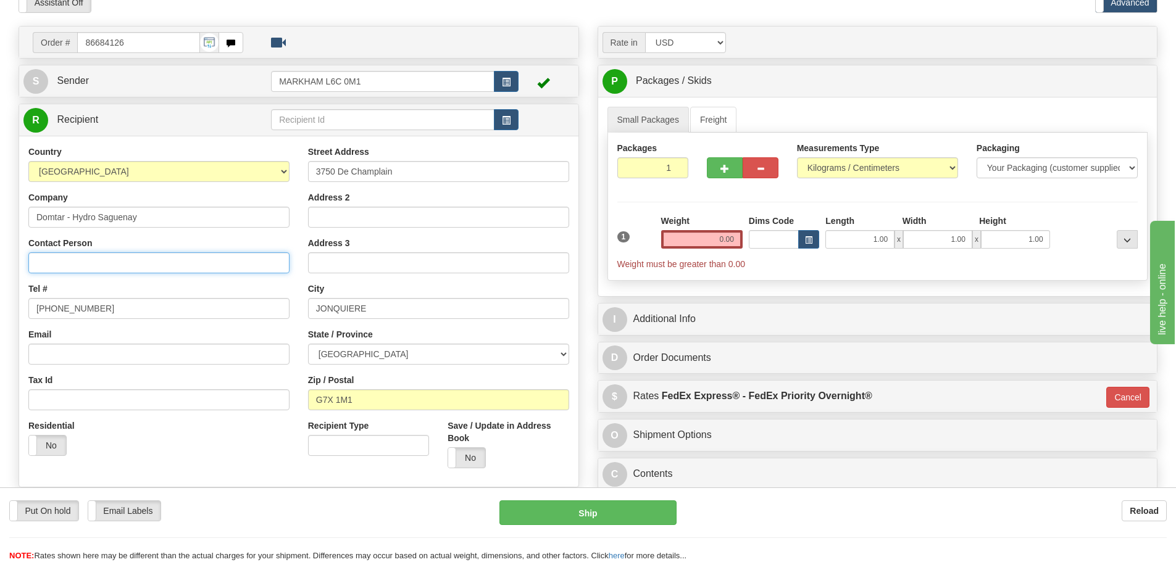
click at [118, 255] on input "Contact Person" at bounding box center [158, 262] width 261 height 21
paste input "Maxime Fortin"
type input "Maxime Fortin"
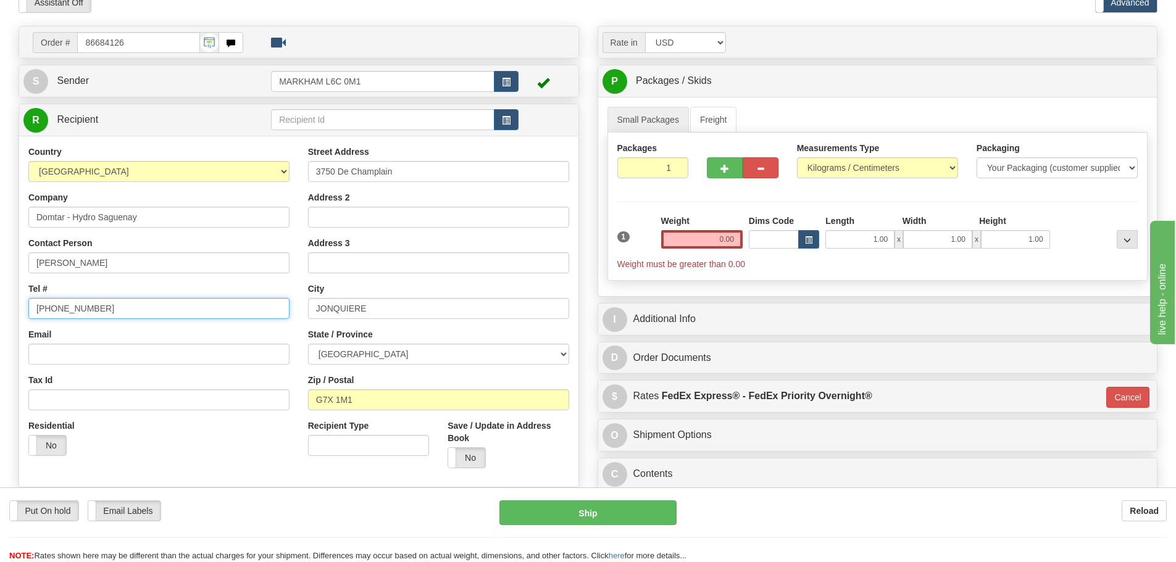
drag, startPoint x: 57, startPoint y: 305, endPoint x: -54, endPoint y: 302, distance: 111.8
click at [0, 302] on html "Training Course Close Toggle navigation Settings Shipping Preferences New Sende…" at bounding box center [588, 219] width 1176 height 562
paste input "581-234-7123"
type input "581-234-7123"
click at [322, 273] on div "Street Address 3750 De Champlain Address 2 Address 3 City JONQUIERE State / Pro…" at bounding box center [439, 312] width 280 height 332
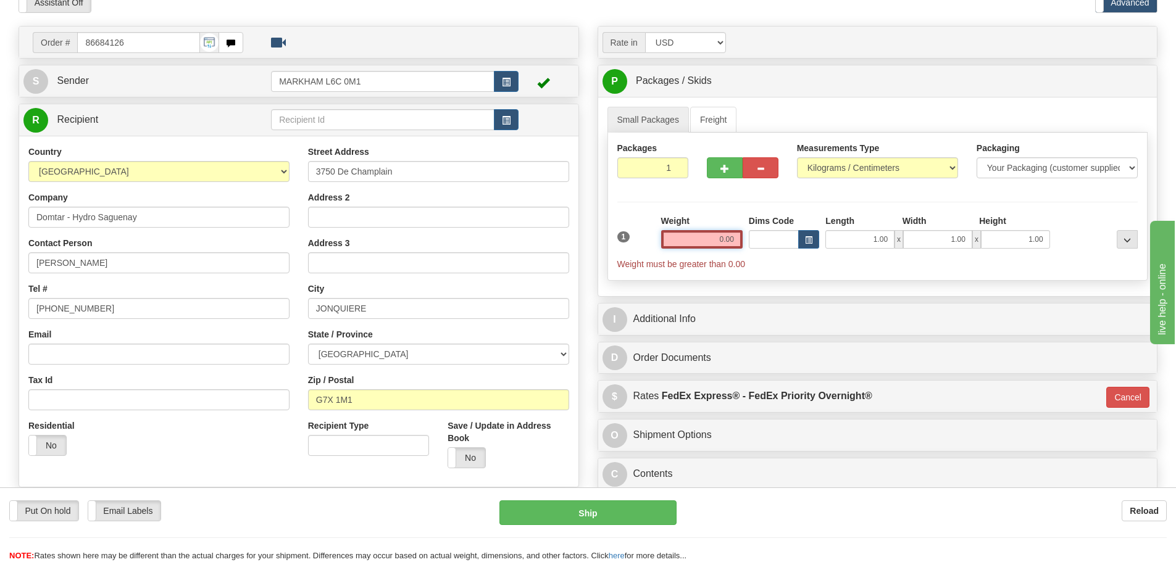
click at [681, 240] on input "0.00" at bounding box center [701, 239] width 81 height 19
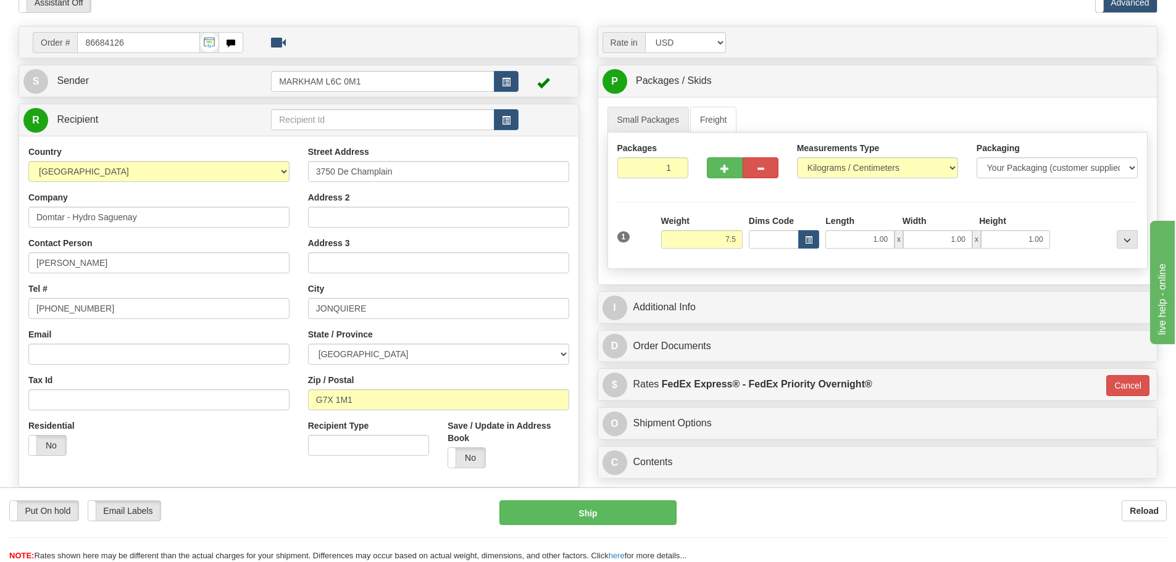
type input "7.50"
type input "01"
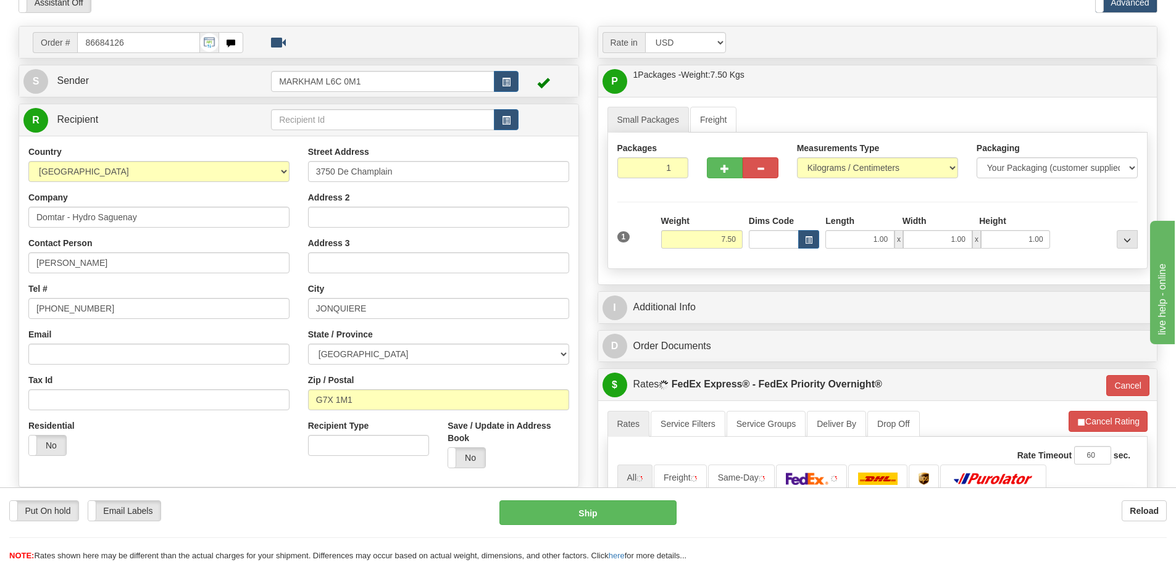
drag, startPoint x: 704, startPoint y: 202, endPoint x: 707, endPoint y: 212, distance: 10.0
click at [704, 202] on div "Packages 1 1 Measurements Type" at bounding box center [877, 201] width 541 height 136
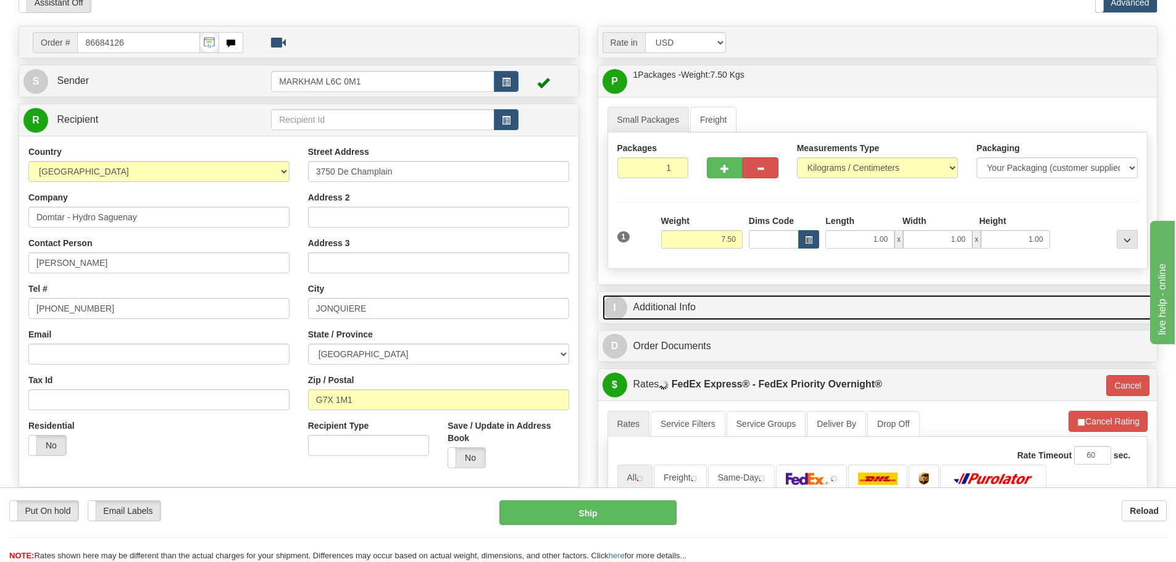
drag, startPoint x: 730, startPoint y: 301, endPoint x: 730, endPoint y: 291, distance: 9.9
click at [730, 301] on link "I Additional Info" at bounding box center [878, 307] width 551 height 25
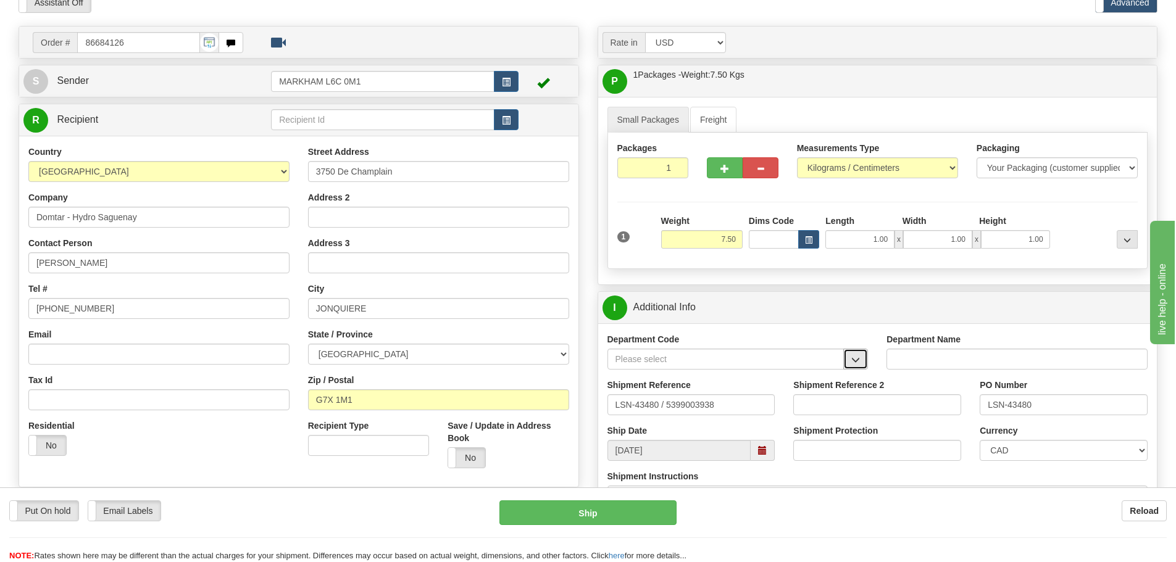
click at [854, 349] on button "button" at bounding box center [855, 359] width 25 height 21
click at [804, 373] on div "SER" at bounding box center [723, 379] width 225 height 14
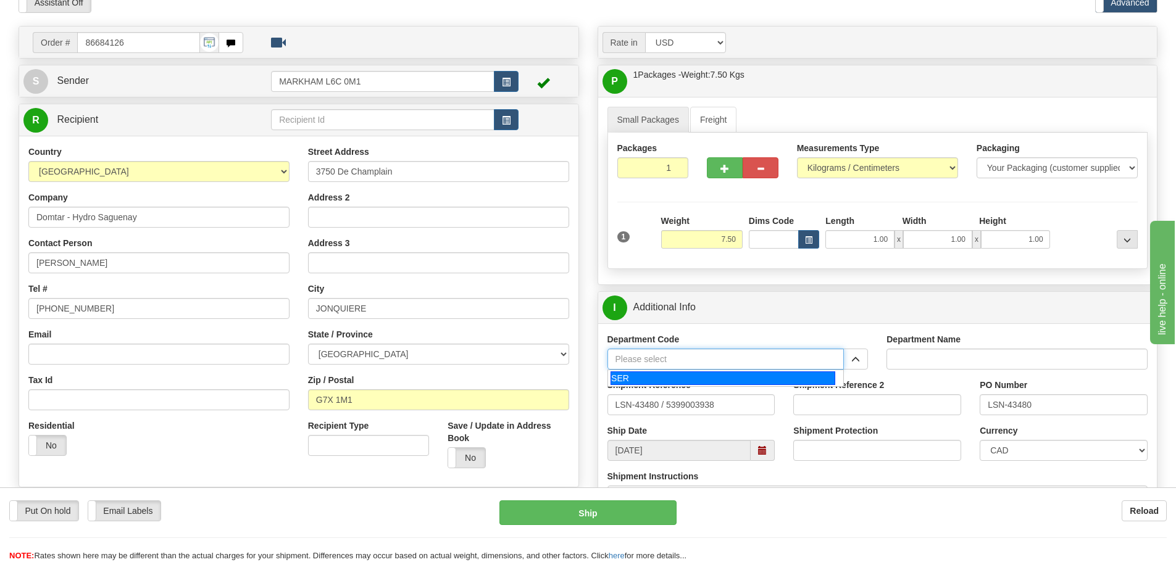
type input "SER"
type input "SERVICE DEPARTMENT"
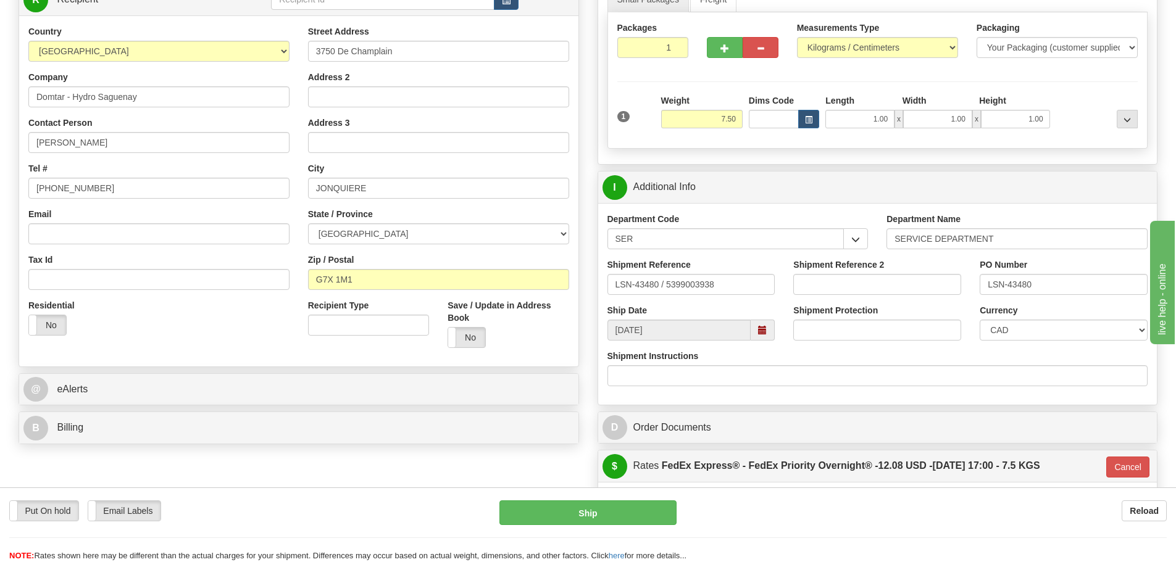
scroll to position [185, 0]
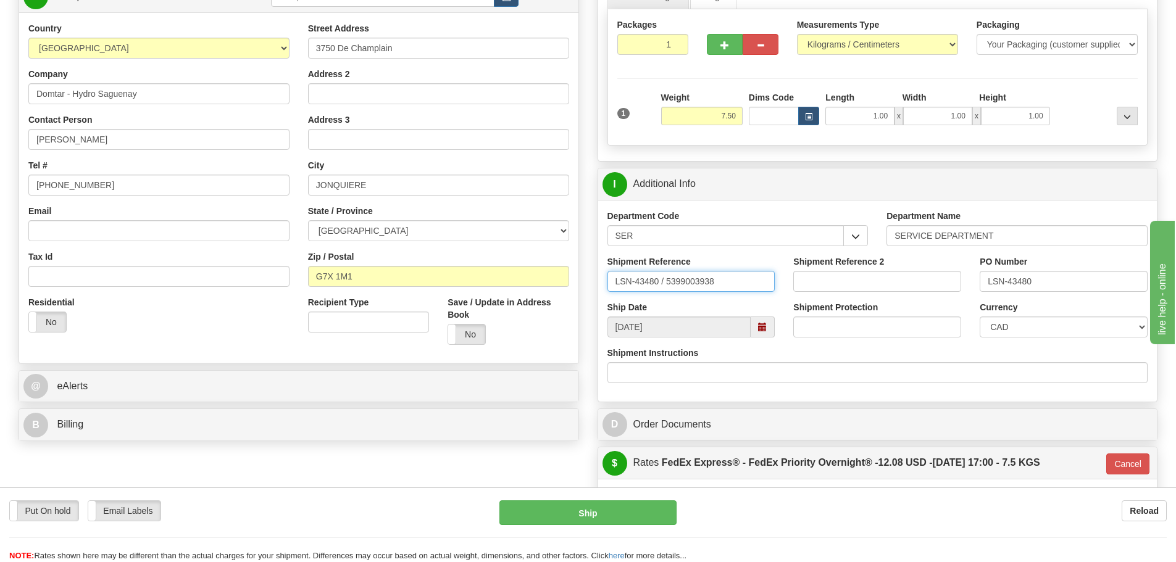
click at [661, 289] on input "LSN-43480 / 5399003938" at bounding box center [691, 281] width 168 height 21
click at [662, 291] on input "LSN-43480 / 5399003938" at bounding box center [691, 281] width 168 height 21
drag, startPoint x: 662, startPoint y: 286, endPoint x: 665, endPoint y: 292, distance: 6.9
click at [665, 292] on div "Shipment Reference LSN-43480 / 5399003938" at bounding box center [691, 279] width 186 height 46
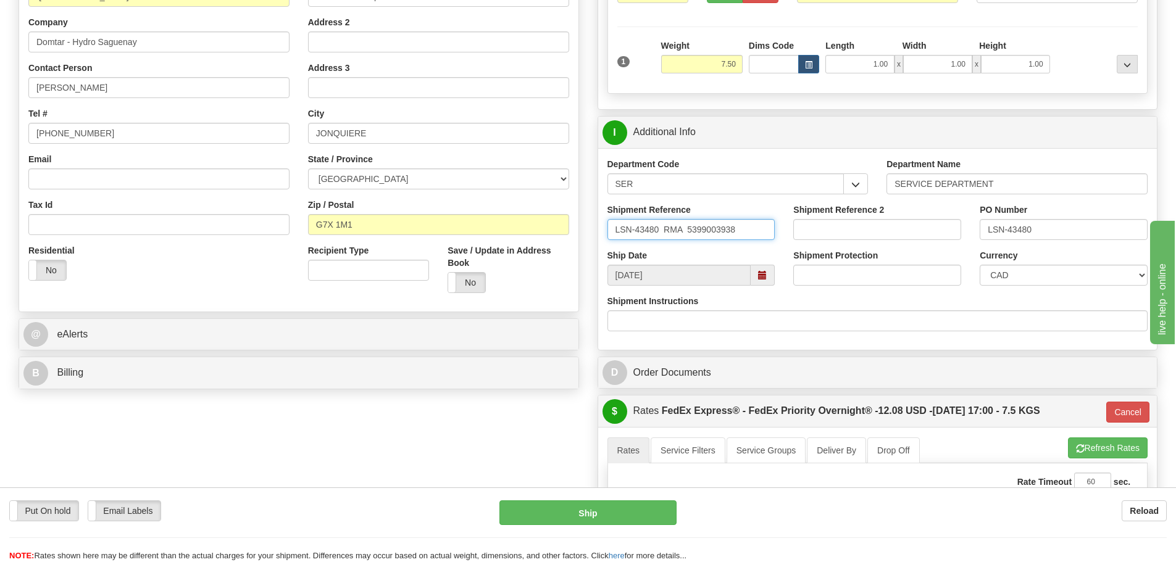
scroll to position [309, 0]
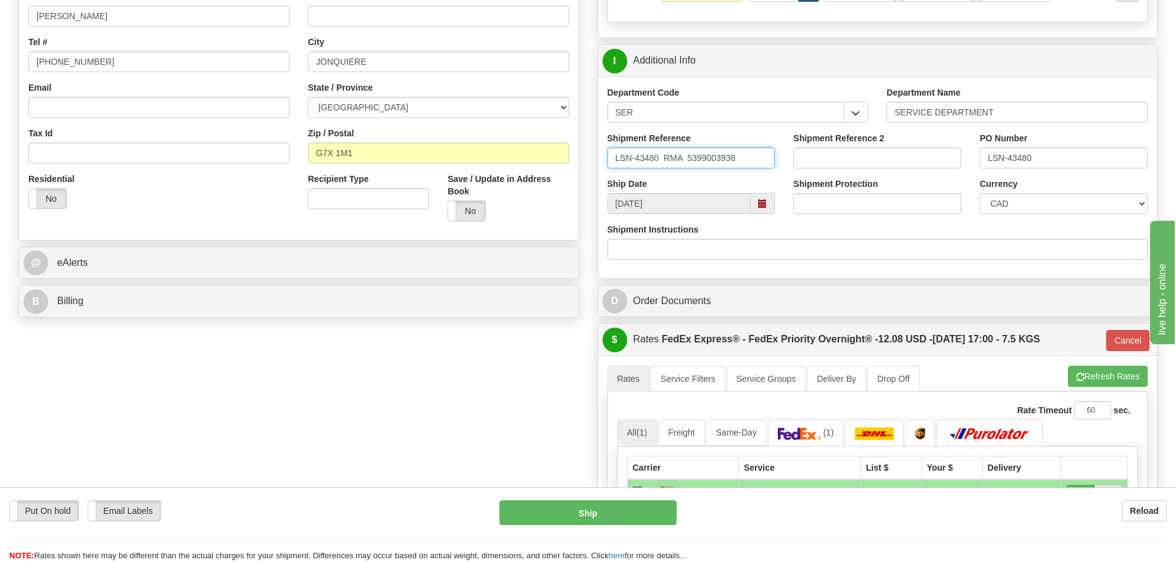
type input "LSN-43480 RMA 5399003938"
click at [1050, 211] on select "CAD USD EUR ZAR RON ANG ARN AUD AUS AWG BBD BFR BGN BHD BMD BND BRC BRL CHP CKZ…" at bounding box center [1064, 203] width 168 height 21
click at [980, 193] on select "CAD USD EUR ZAR RON ANG ARN AUD AUS AWG BBD BFR BGN BHD BMD BND BRC BRL CHP CKZ…" at bounding box center [1064, 203] width 168 height 21
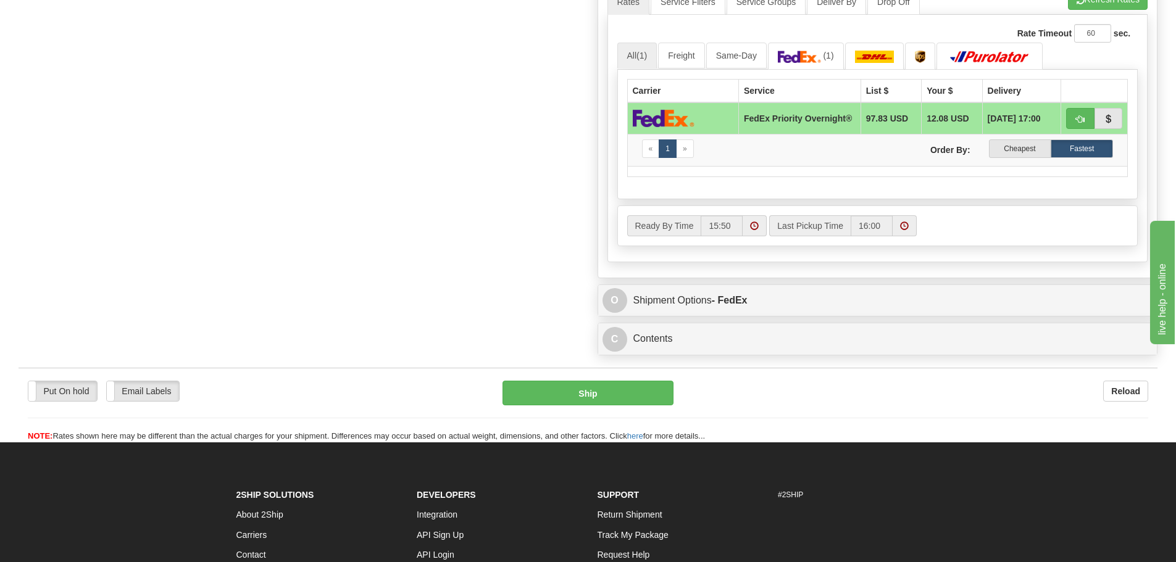
scroll to position [741, 0]
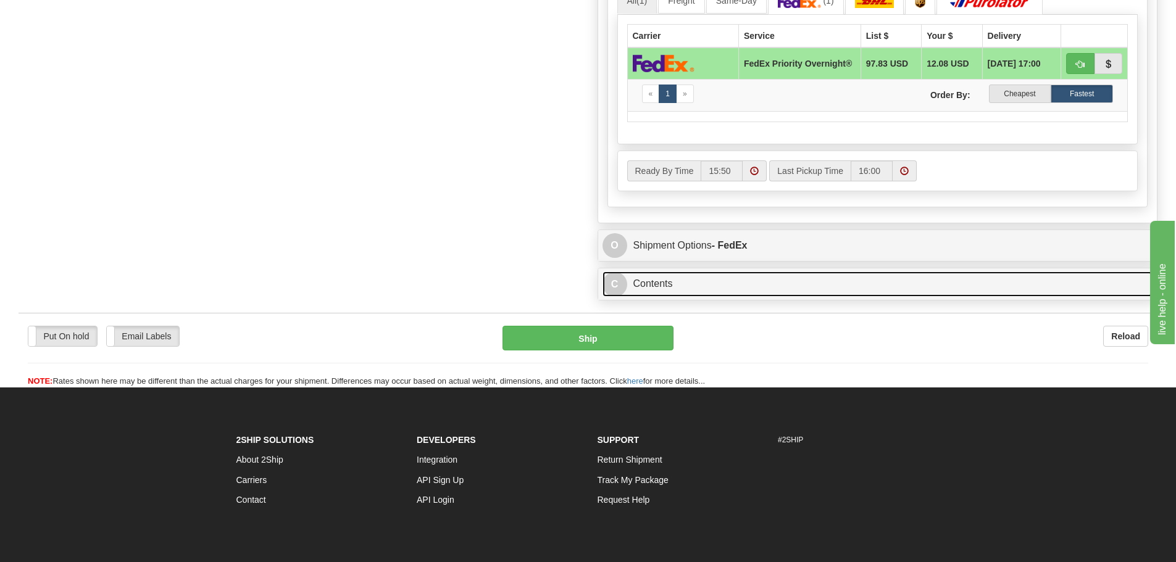
click at [709, 276] on link "C Contents" at bounding box center [878, 284] width 551 height 25
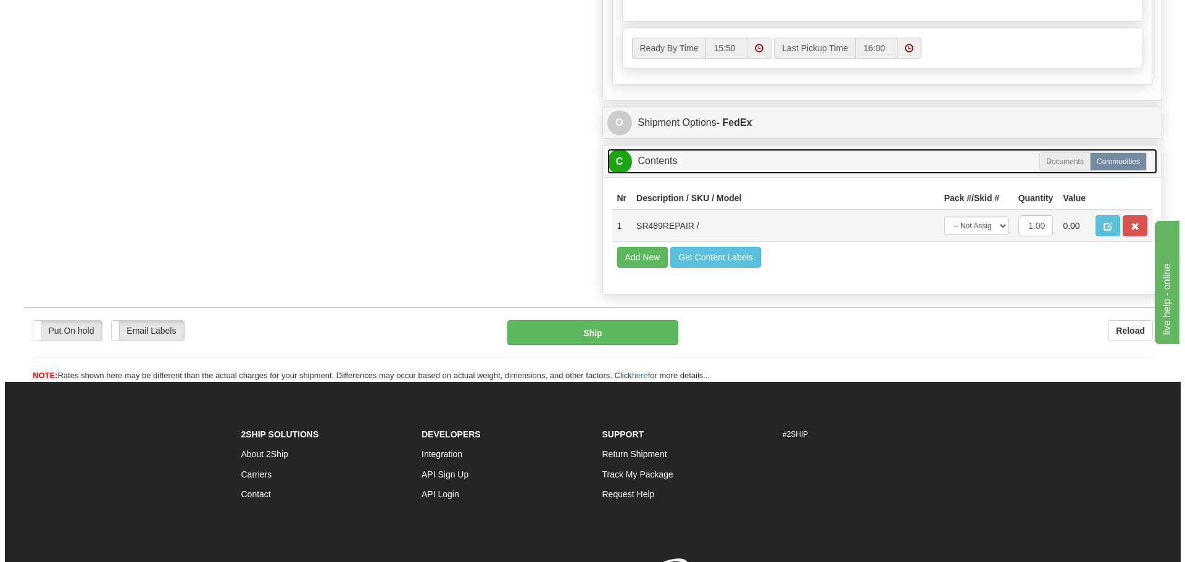
scroll to position [864, 0]
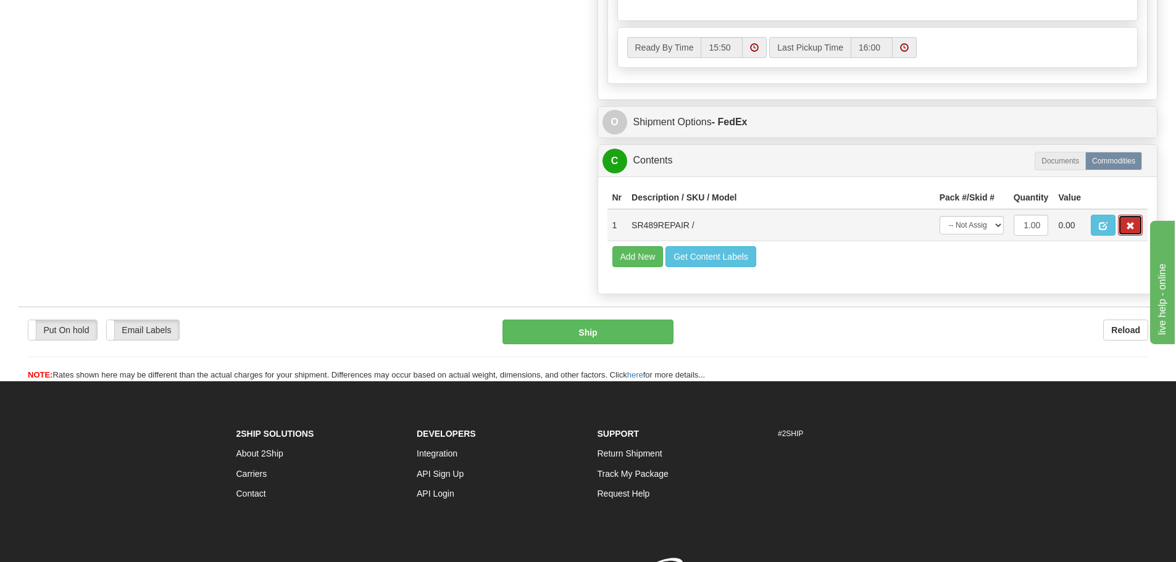
click at [1125, 236] on button "button" at bounding box center [1130, 225] width 25 height 21
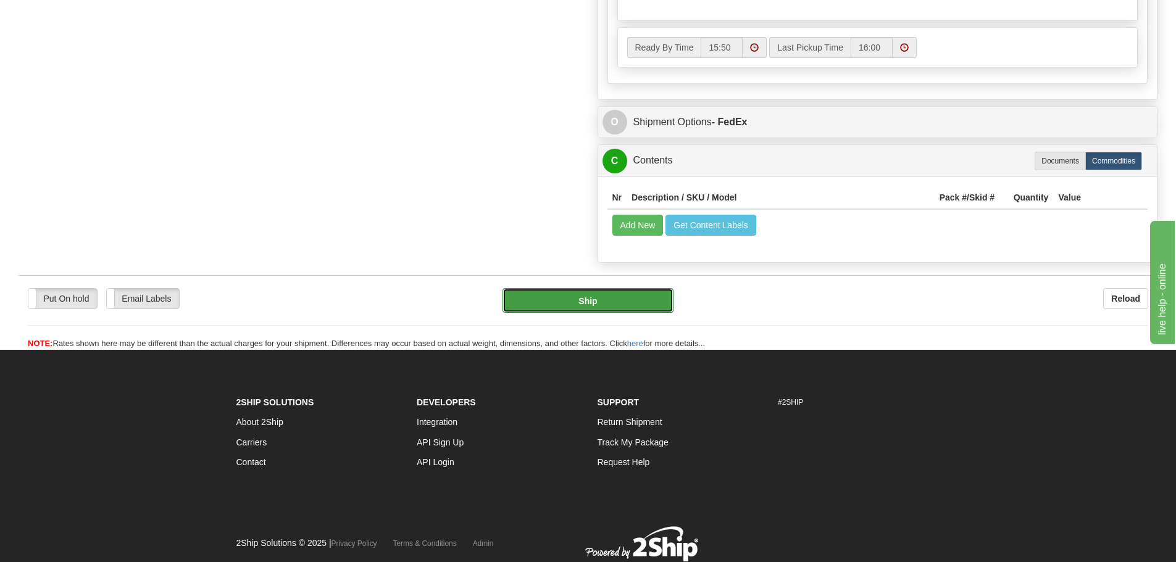
click at [617, 302] on button "Ship" at bounding box center [588, 300] width 171 height 25
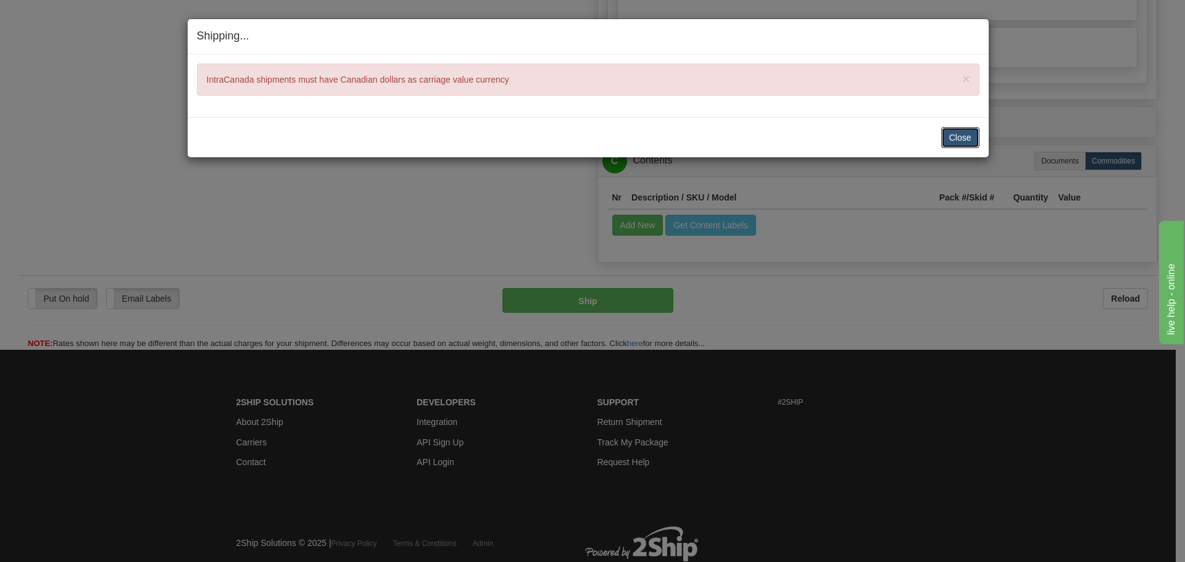
drag, startPoint x: 957, startPoint y: 136, endPoint x: 1021, endPoint y: 118, distance: 66.7
click at [957, 136] on button "Close" at bounding box center [960, 137] width 38 height 21
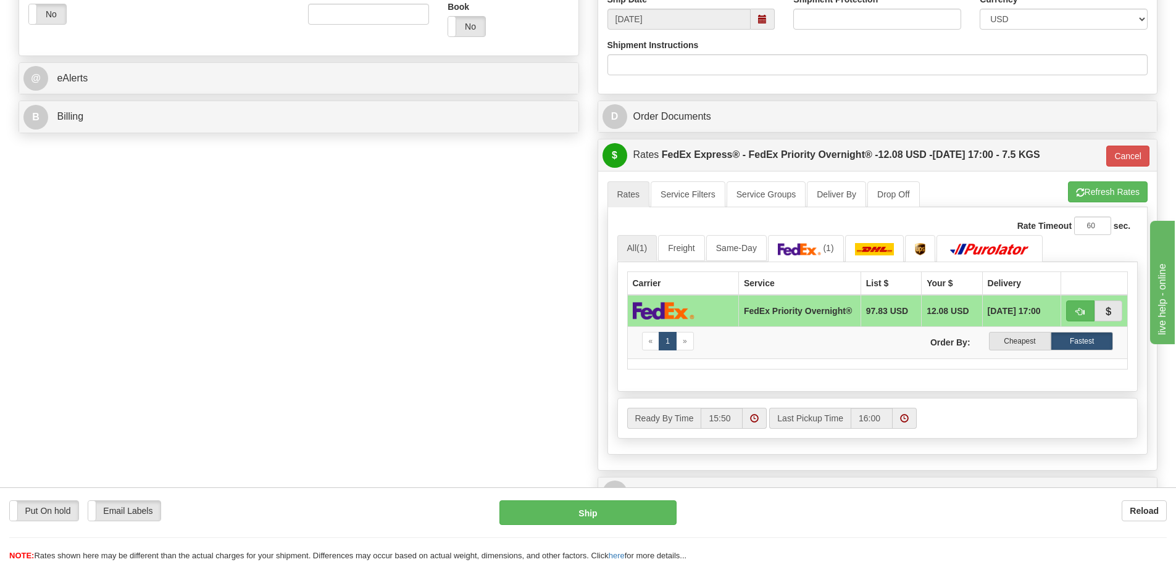
scroll to position [432, 0]
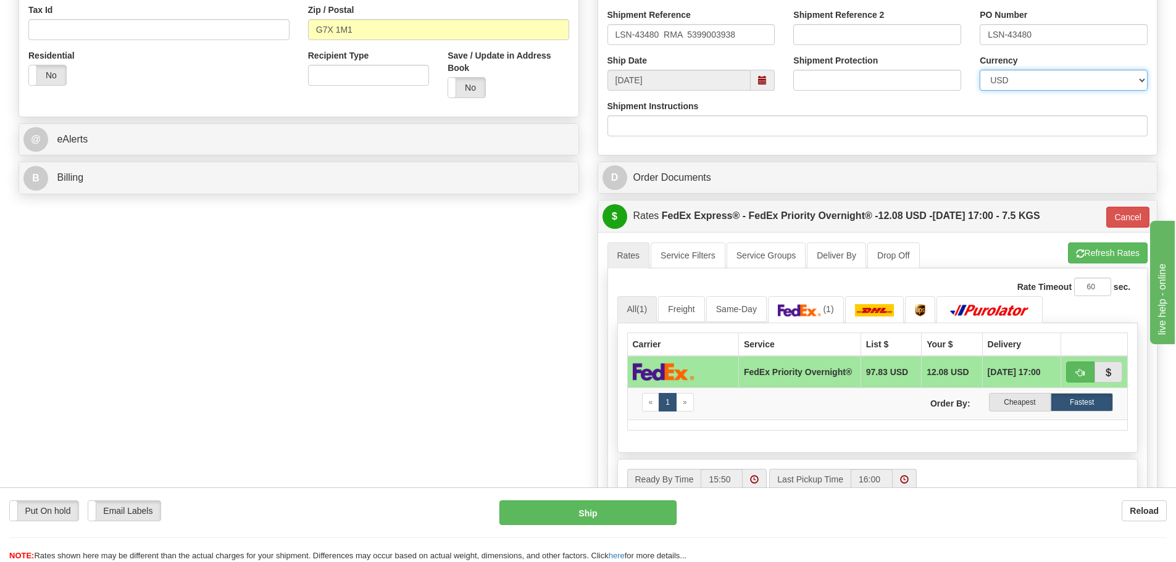
click at [1012, 82] on select "CAD USD EUR ZAR RON ANG ARN AUD AUS AWG BBD BFR BGN BHD BMD BND BRC BRL CHP CKZ…" at bounding box center [1064, 80] width 168 height 21
select select "0"
click at [980, 70] on select "CAD USD EUR ZAR RON ANG ARN AUD AUS AWG BBD BFR BGN BHD BMD BND BRC BRL CHP CKZ…" at bounding box center [1064, 80] width 168 height 21
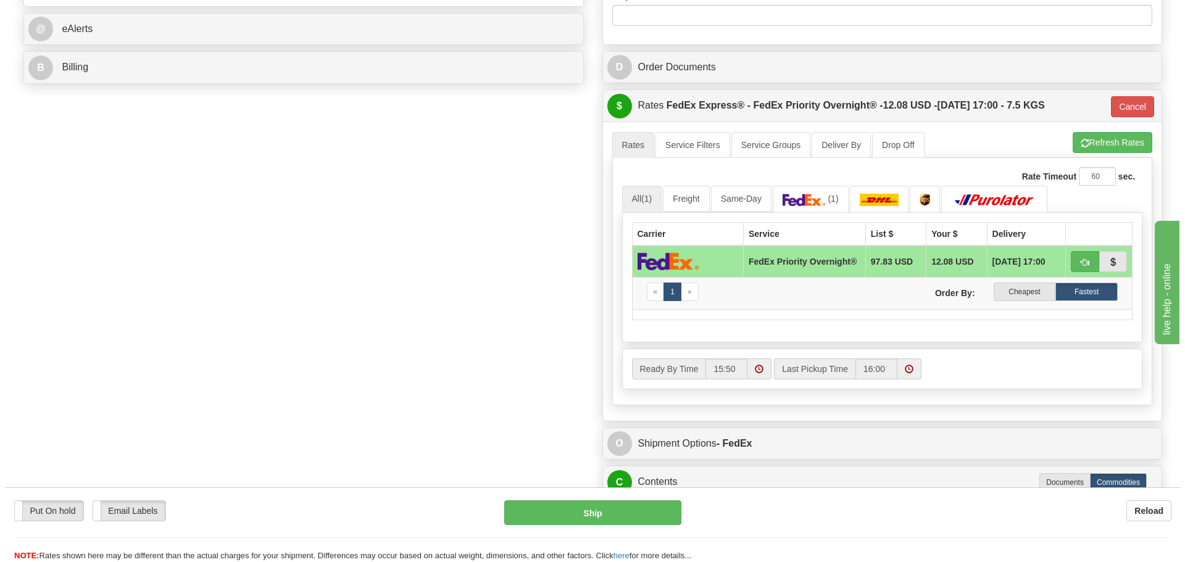
scroll to position [556, 0]
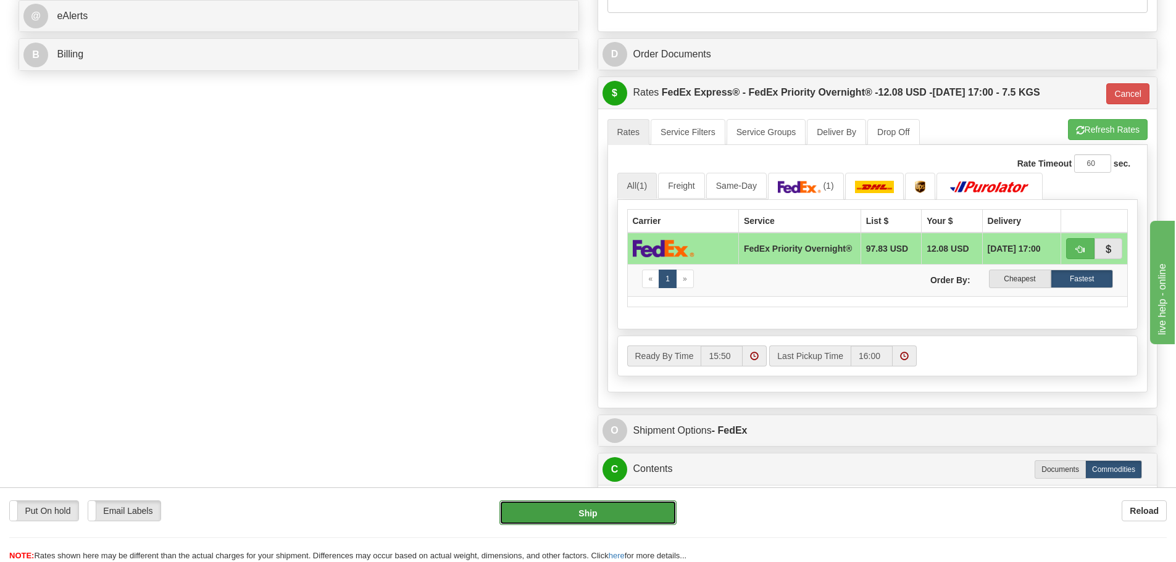
click at [564, 509] on button "Ship" at bounding box center [587, 513] width 177 height 25
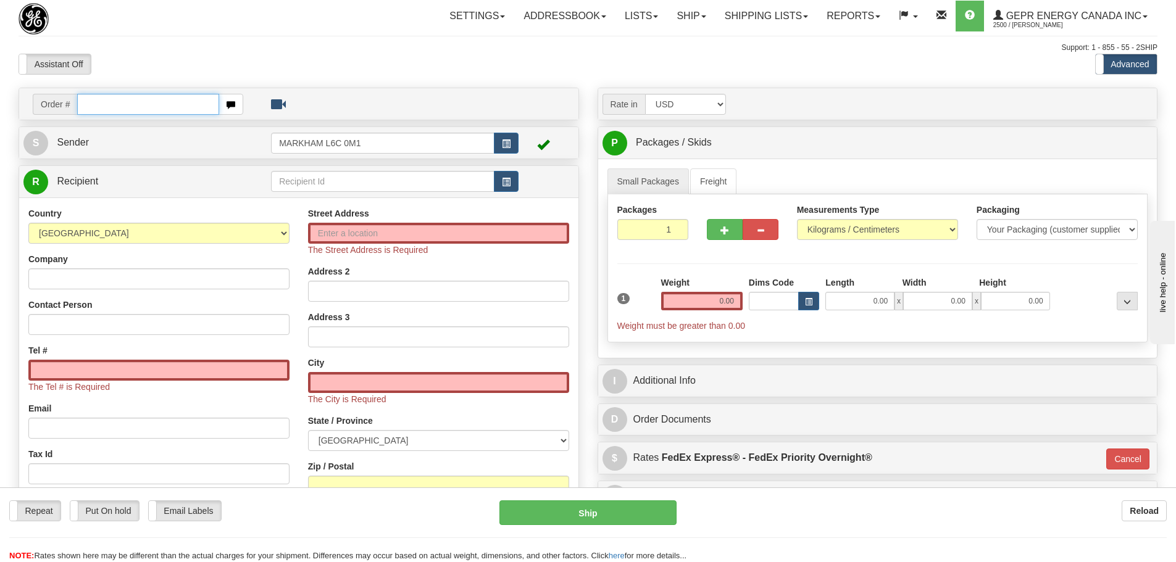
click at [128, 102] on input "text" at bounding box center [148, 104] width 142 height 21
paste input "86684132"
type input "86684132"
click at [154, 74] on body "Training Course Close Toggle navigation Settings Shipping Preferences New Recip…" at bounding box center [588, 281] width 1176 height 562
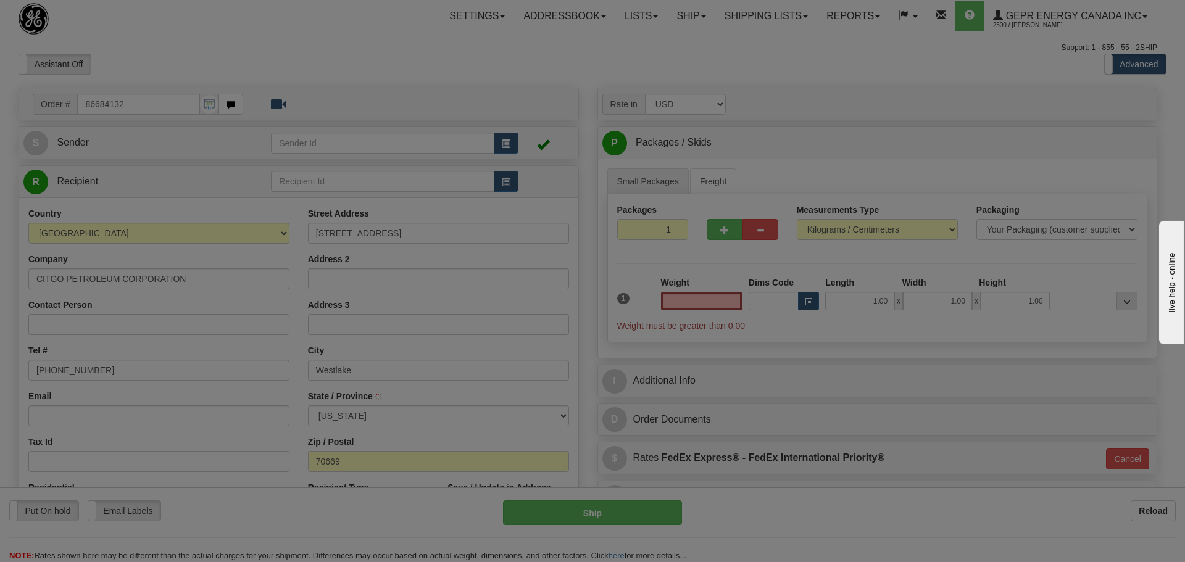
type input "WESTLAKE"
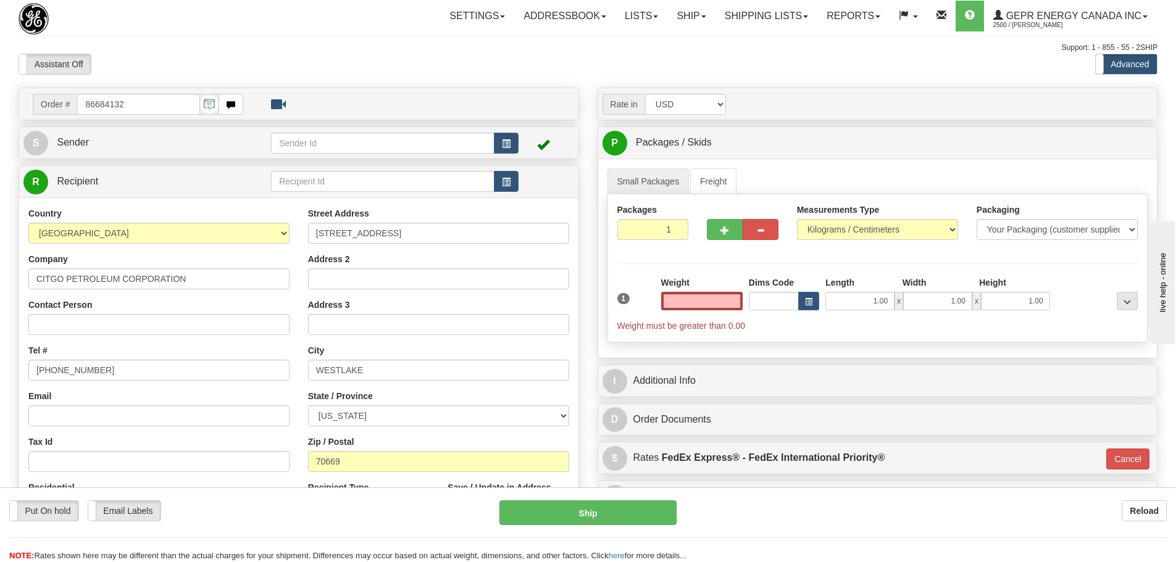
type input "0.00"
click at [390, 20] on div "Settings Shipping Preferences Fields Preferences New Store Connections Addressb…" at bounding box center [687, 16] width 939 height 31
click at [512, 146] on button "button" at bounding box center [506, 143] width 25 height 21
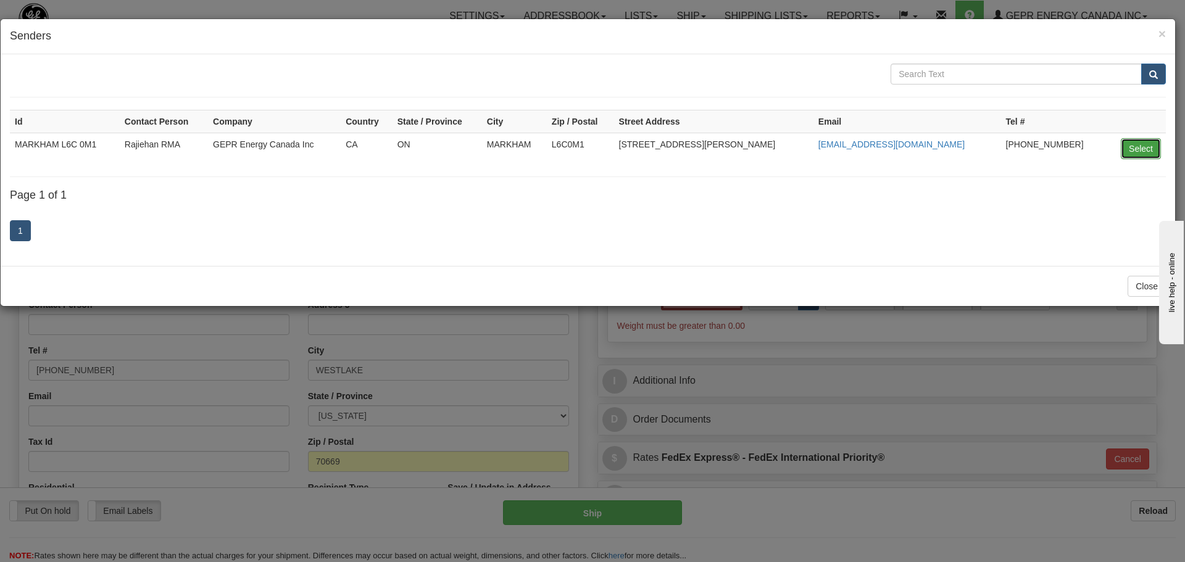
click at [1126, 147] on button "Select" at bounding box center [1141, 148] width 40 height 21
type input "MARKHAM L6C 0M1"
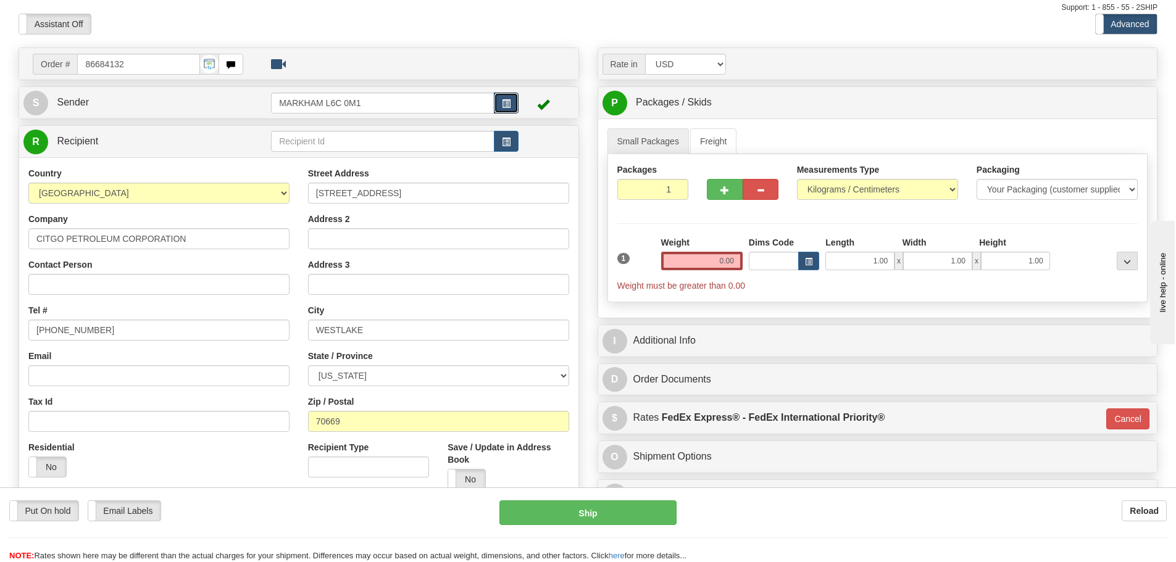
scroll to position [62, 0]
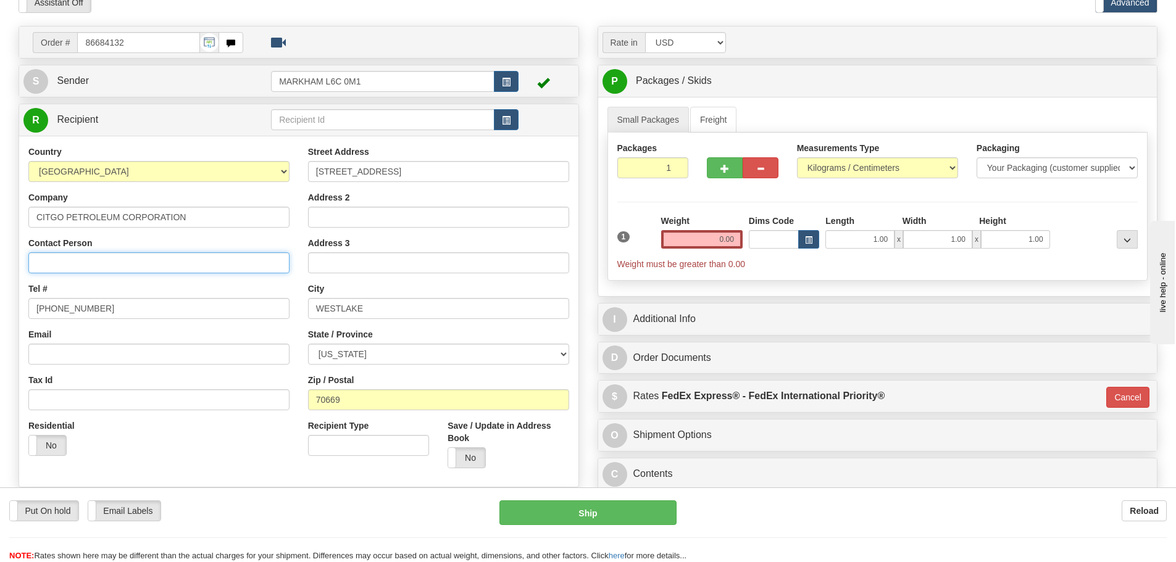
click at [102, 259] on input "Contact Person" at bounding box center [158, 262] width 261 height 21
paste input "[PERSON_NAME]"
type input "[PERSON_NAME]"
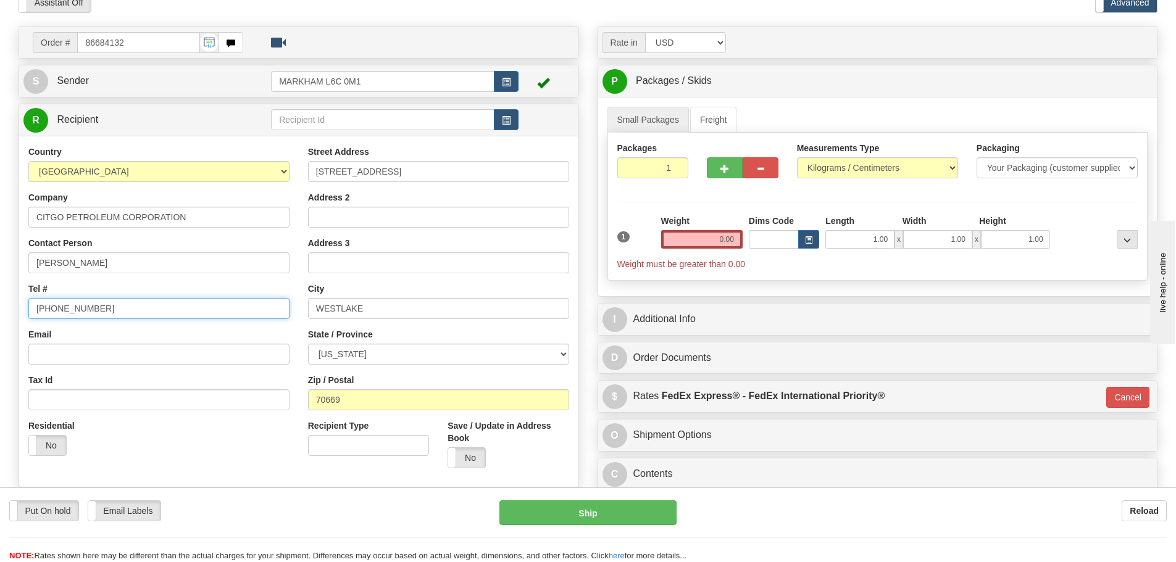
drag, startPoint x: 122, startPoint y: 305, endPoint x: -57, endPoint y: 312, distance: 179.8
click at [0, 312] on html "Training Course Close Toggle navigation Settings Shipping Preferences New Sende…" at bounding box center [588, 219] width 1176 height 562
paste input "[PHONE_NUMBER]"
type input "[PHONE_NUMBER]"
click at [84, 281] on div "Country [GEOGRAPHIC_DATA] [GEOGRAPHIC_DATA] [GEOGRAPHIC_DATA] [GEOGRAPHIC_DATA]…" at bounding box center [159, 306] width 280 height 320
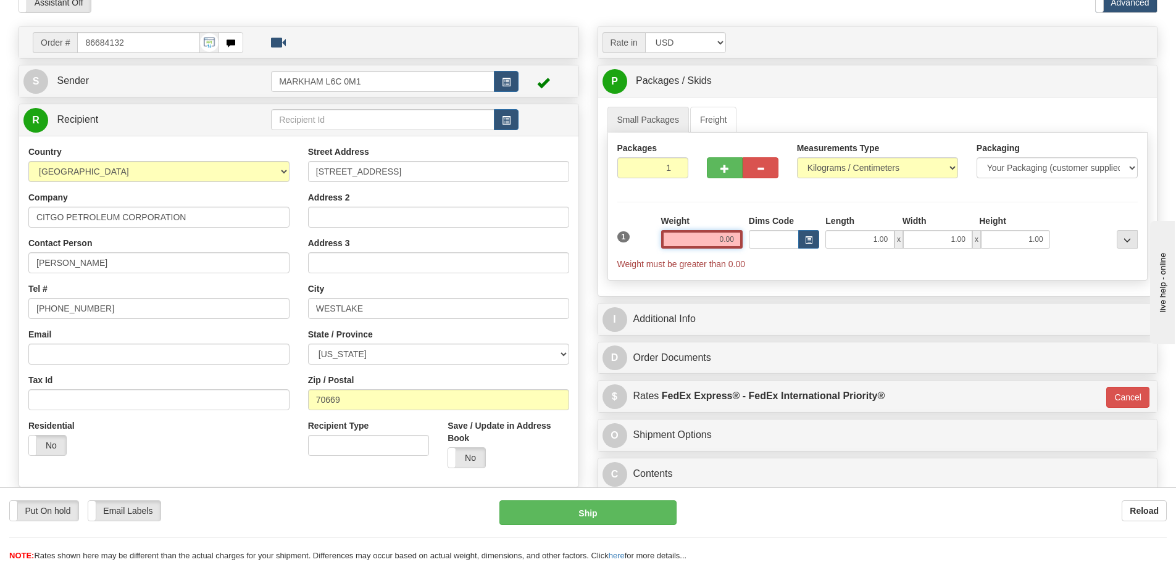
click at [712, 241] on input "0.00" at bounding box center [701, 239] width 81 height 19
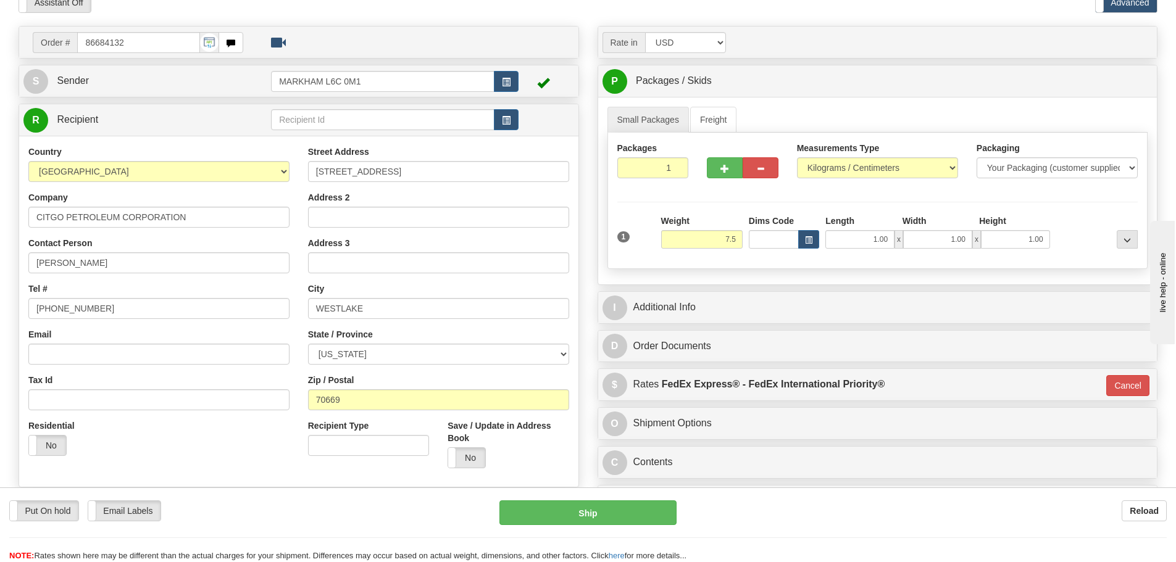
type input "7.50"
type input "01"
click at [749, 194] on div "Packages 1 1 Measurements Type" at bounding box center [877, 201] width 541 height 136
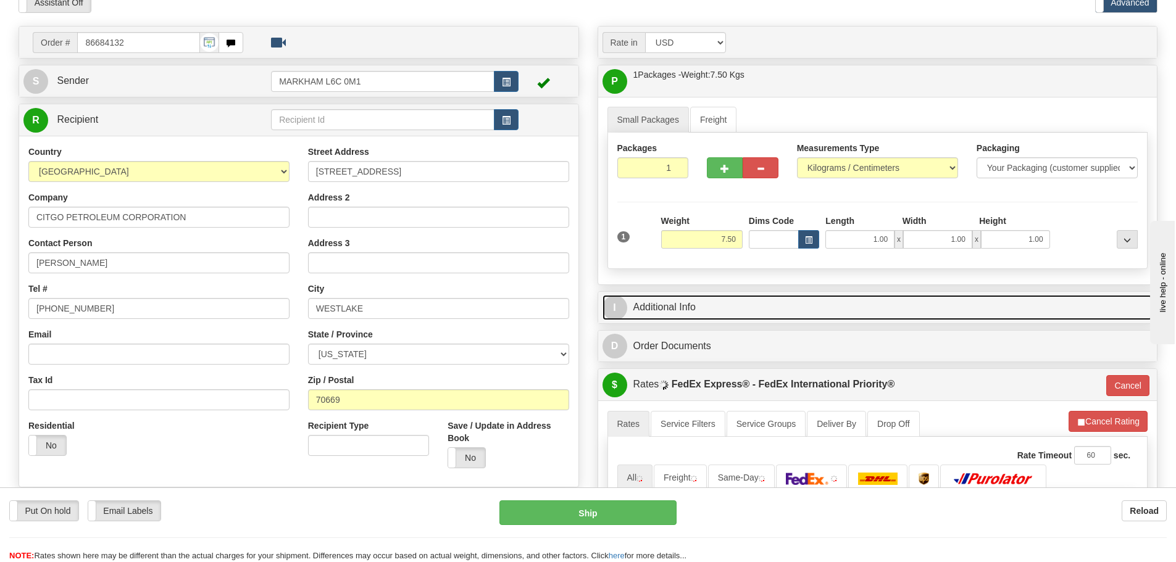
click at [734, 309] on link "I Additional Info" at bounding box center [878, 307] width 551 height 25
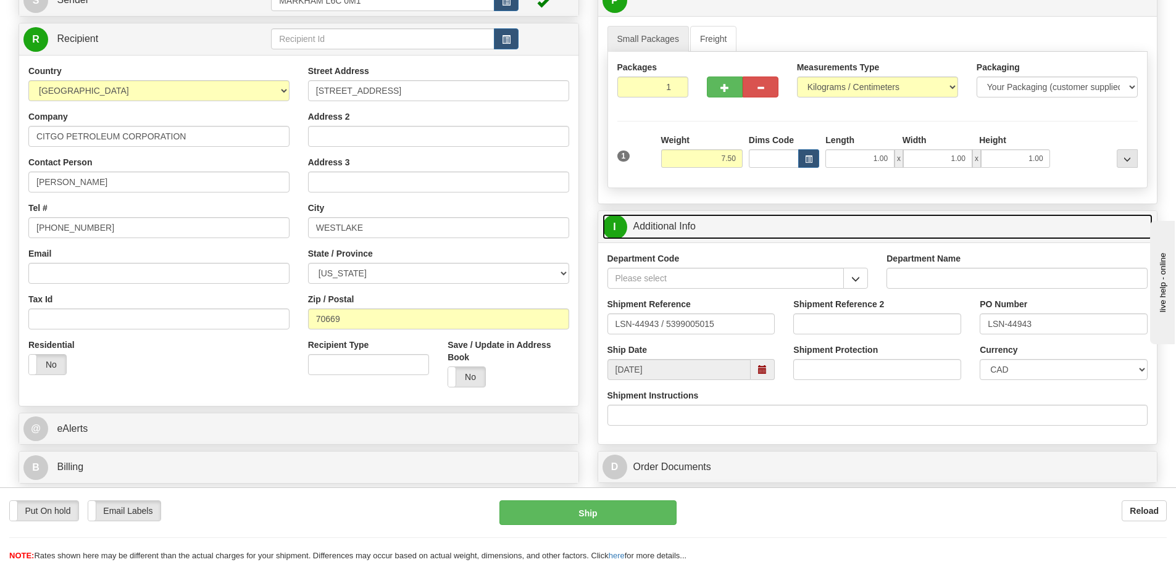
scroll to position [185, 0]
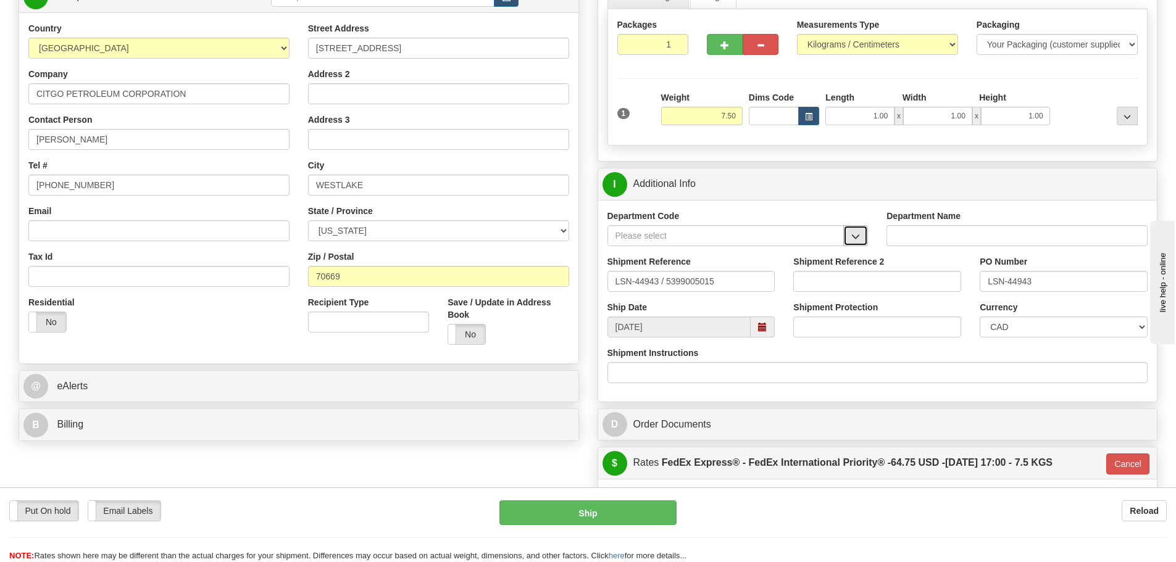
click at [853, 237] on span "button" at bounding box center [855, 237] width 9 height 8
click at [803, 255] on div "SER" at bounding box center [723, 255] width 225 height 14
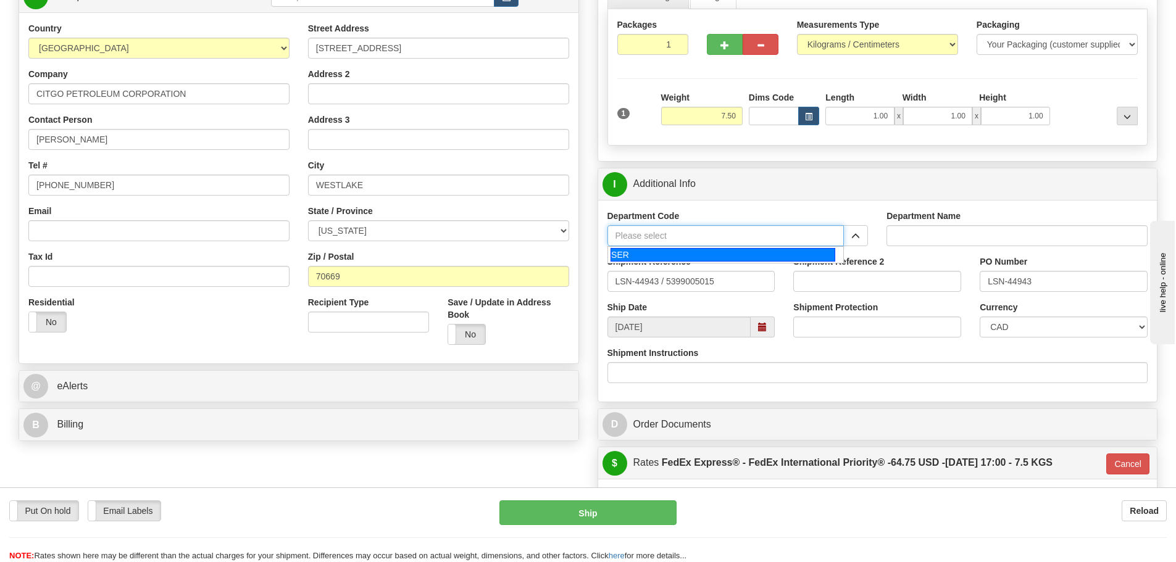
type input "SER"
type input "SERVICE DEPARTMENT"
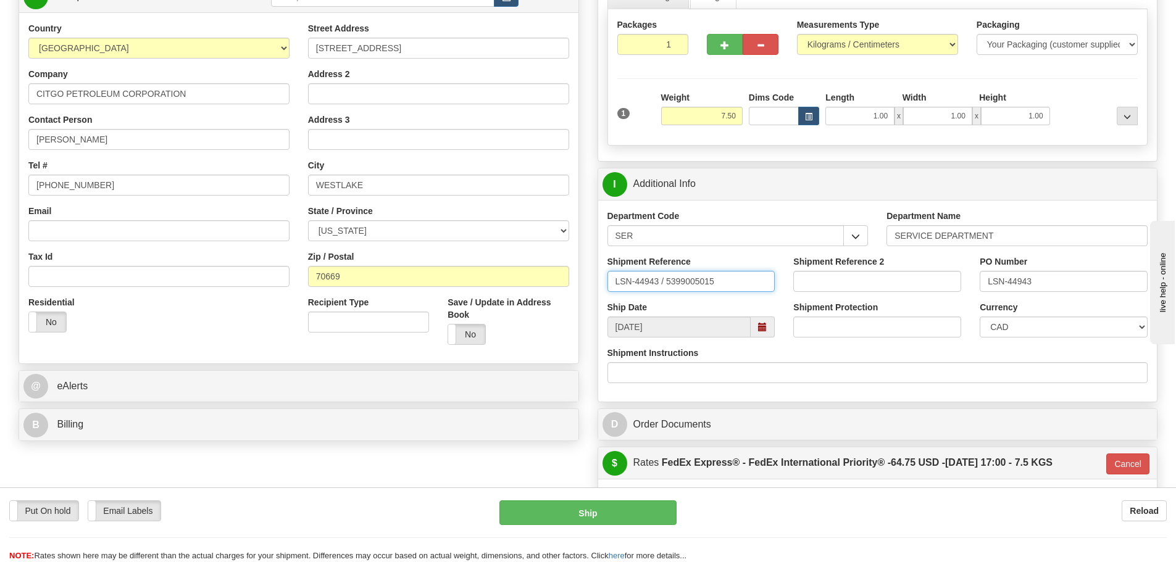
click at [665, 291] on input "LSN-44943 / 5399005015" at bounding box center [691, 281] width 168 height 21
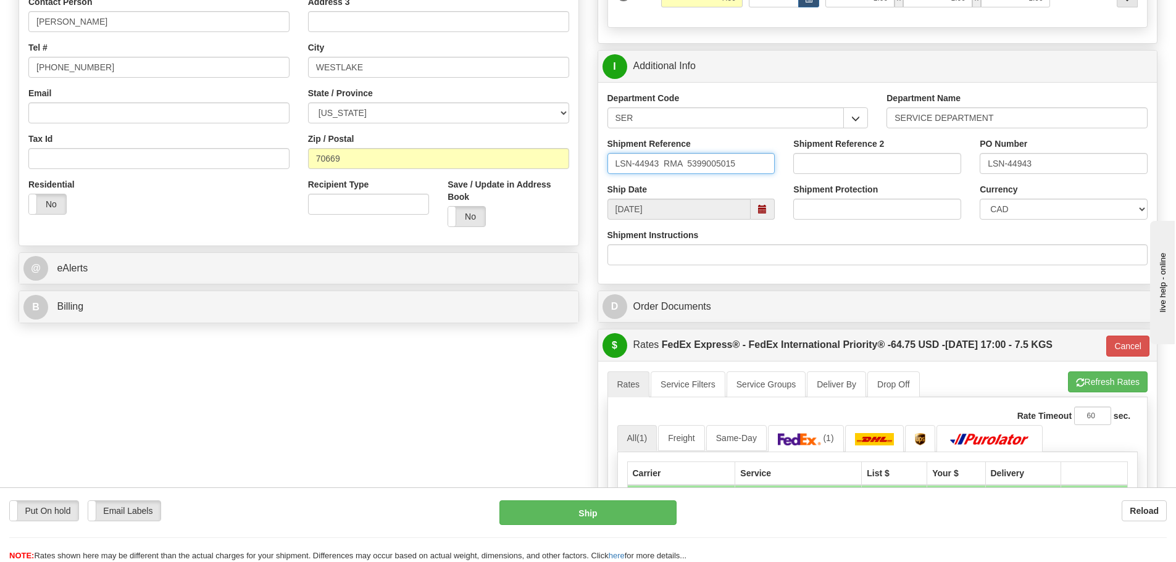
scroll to position [309, 0]
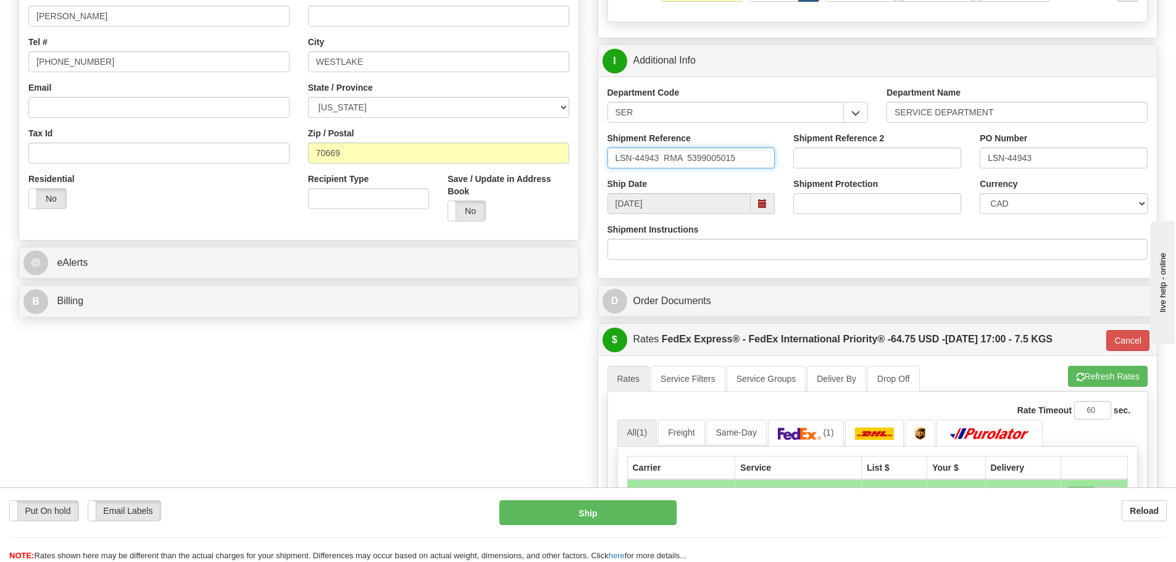
type input "LSN-44943 RMA 5399005015"
click at [1005, 199] on select "CAD USD EUR ZAR RON ANG ARN AUD AUS AWG BBD BFR BGN BHD BMD BND BRC BRL CHP CKZ…" at bounding box center [1064, 203] width 168 height 21
select select "1"
click at [980, 193] on select "CAD USD EUR ZAR RON ANG ARN AUD AUS AWG BBD BFR BGN BHD BMD BND BRC BRL CHP CKZ…" at bounding box center [1064, 203] width 168 height 21
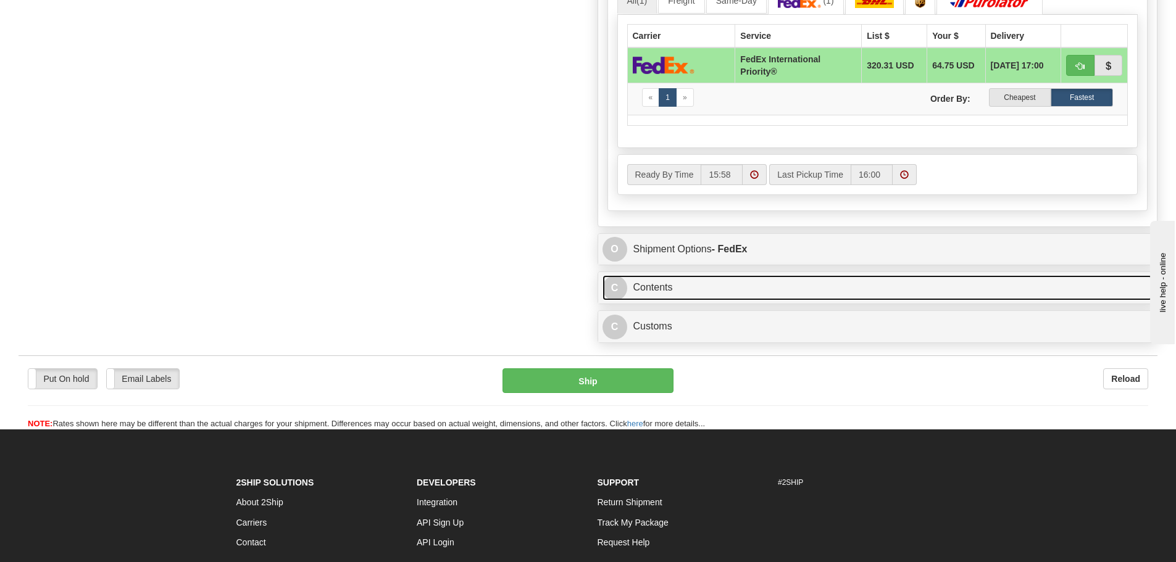
click at [748, 279] on link "C Contents" at bounding box center [878, 287] width 551 height 25
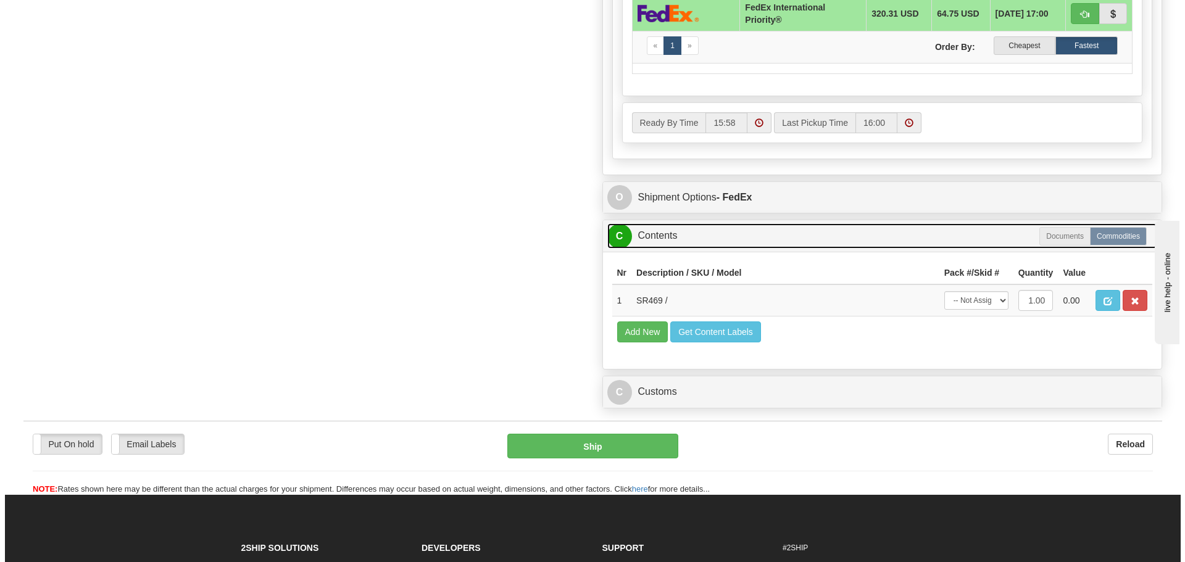
scroll to position [864, 0]
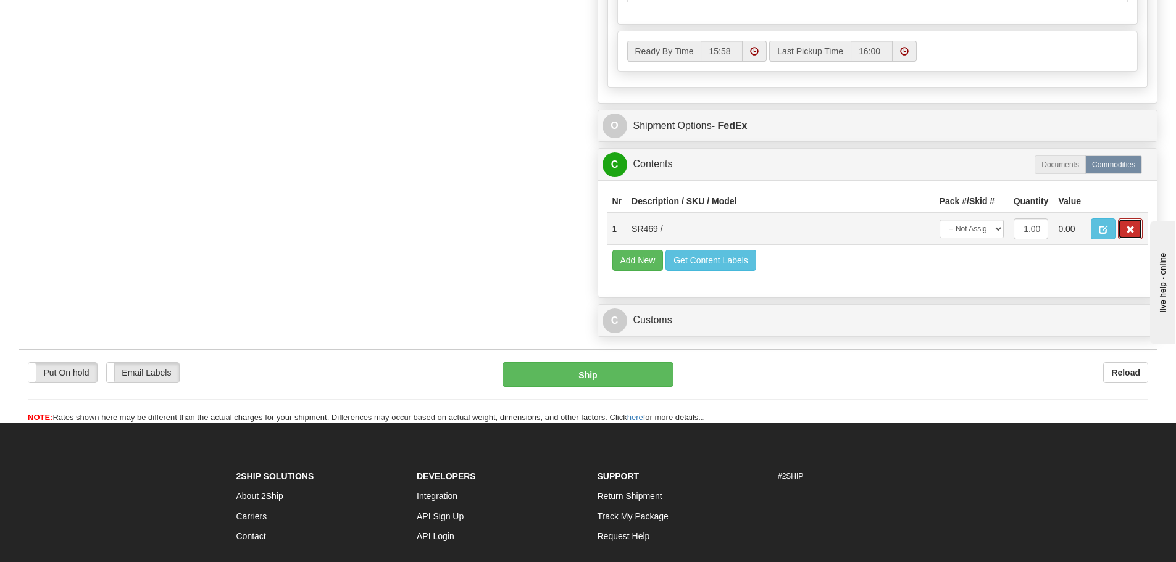
click at [1127, 234] on button "button" at bounding box center [1130, 229] width 25 height 21
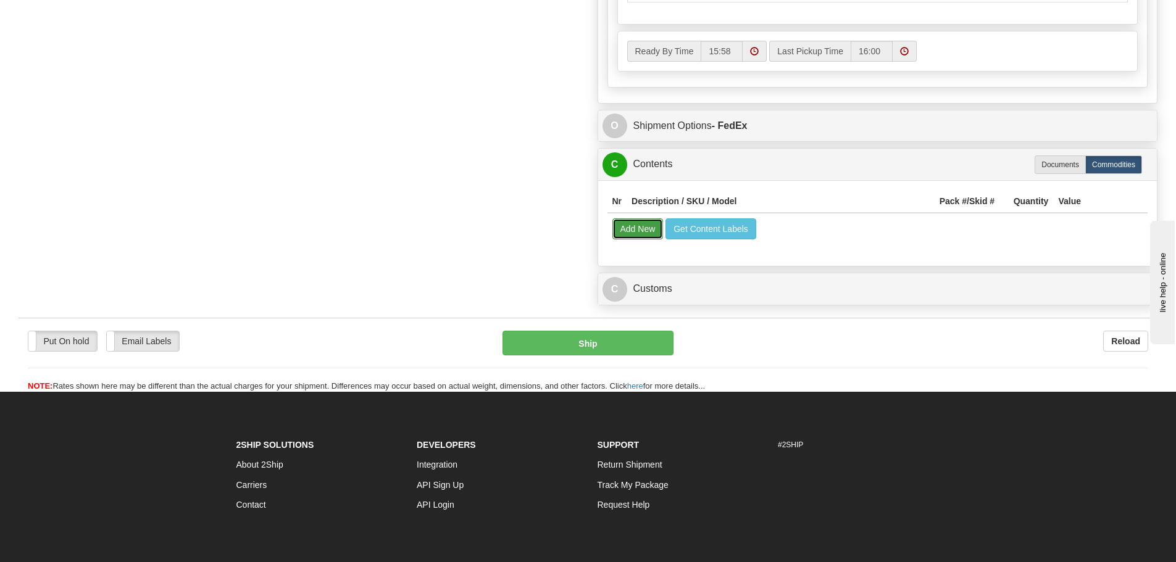
click at [640, 227] on button "Add New" at bounding box center [637, 229] width 51 height 21
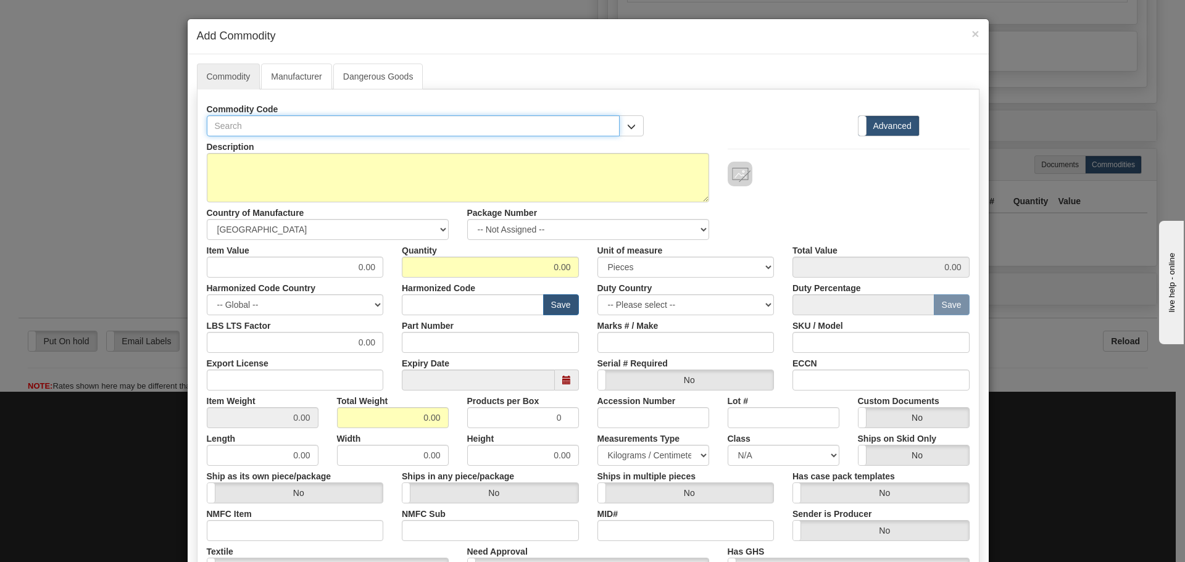
click at [225, 120] on input "text" at bounding box center [414, 125] width 414 height 21
paste input "469-P5-HI-A20-E"
click at [228, 125] on input "469-P5-HI-A20-E" at bounding box center [414, 125] width 414 height 21
click at [238, 125] on input "469P5-HI-A20-E" at bounding box center [414, 125] width 414 height 21
click at [249, 127] on input "469P5HI-A20-E" at bounding box center [414, 125] width 414 height 21
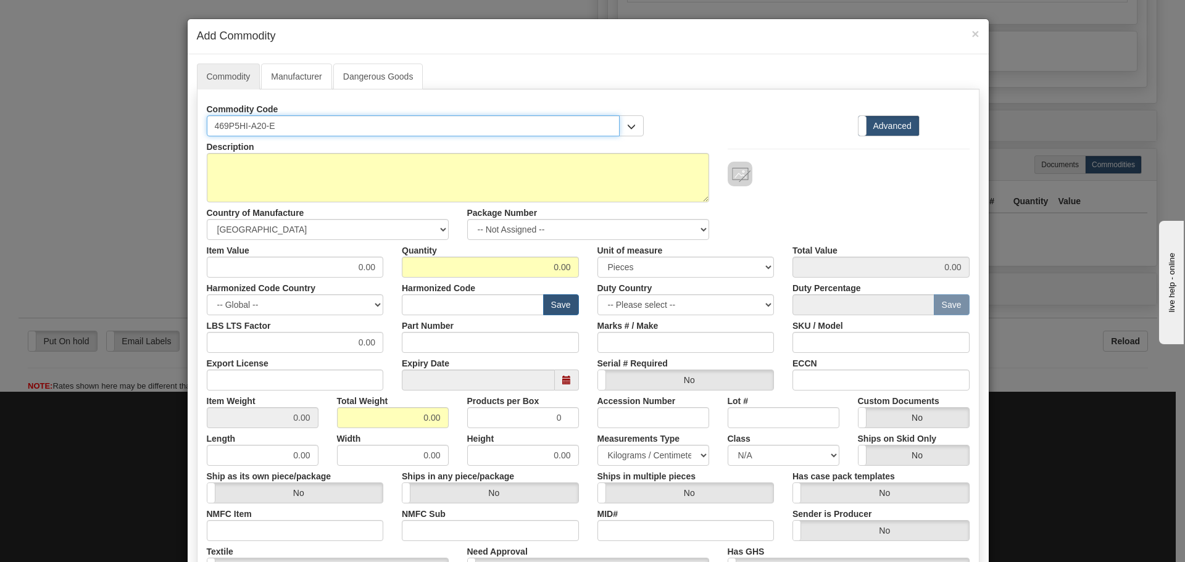
click at [248, 125] on input "469P5HI-A20-E" at bounding box center [414, 125] width 414 height 21
click at [261, 128] on input "469P5HIA20-E" at bounding box center [414, 125] width 414 height 21
type input "469P5HIA20E"
click at [276, 131] on input "469P5HIA20E" at bounding box center [414, 125] width 414 height 21
click at [278, 137] on li "469P5HIA20EH - Obsolete - 469 Motor Protection System Conformal Coated" at bounding box center [425, 145] width 436 height 16
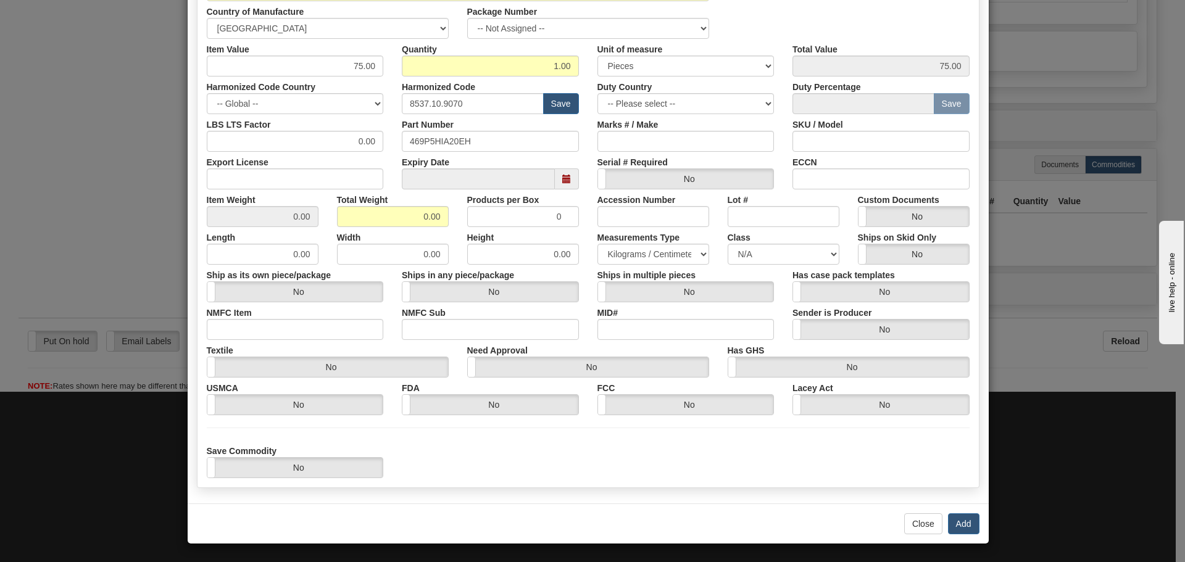
scroll to position [202, 0]
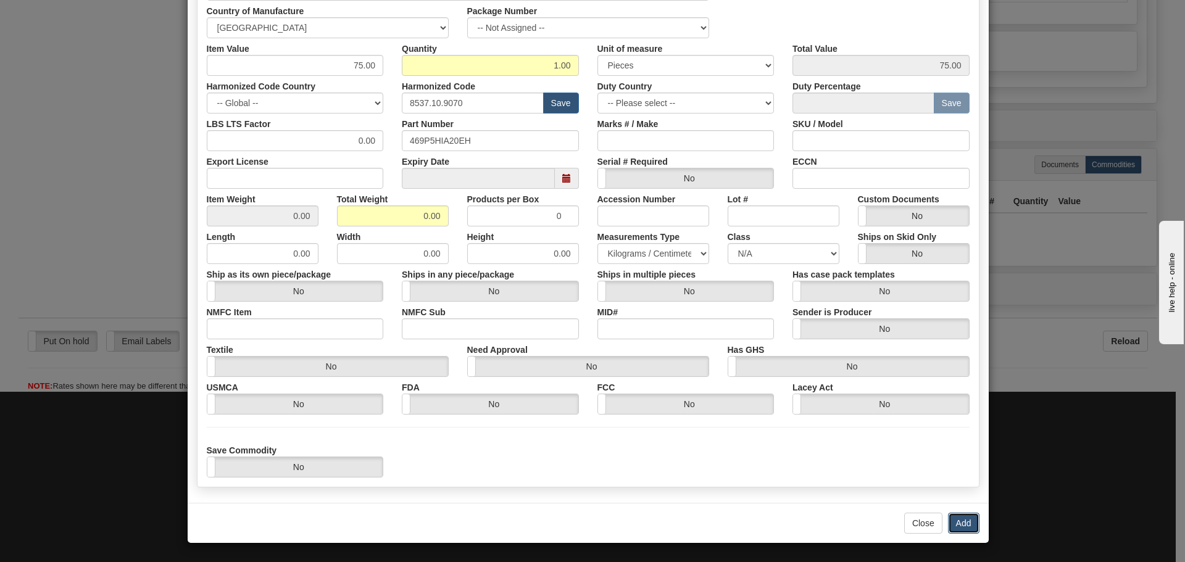
click at [956, 520] on button "Add" at bounding box center [963, 523] width 31 height 21
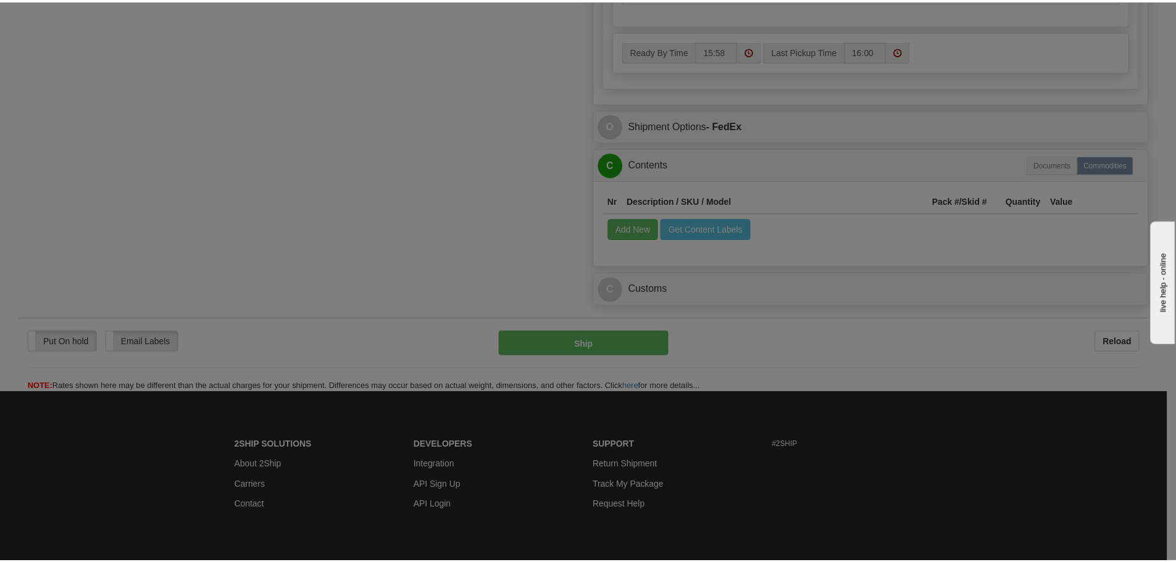
scroll to position [0, 0]
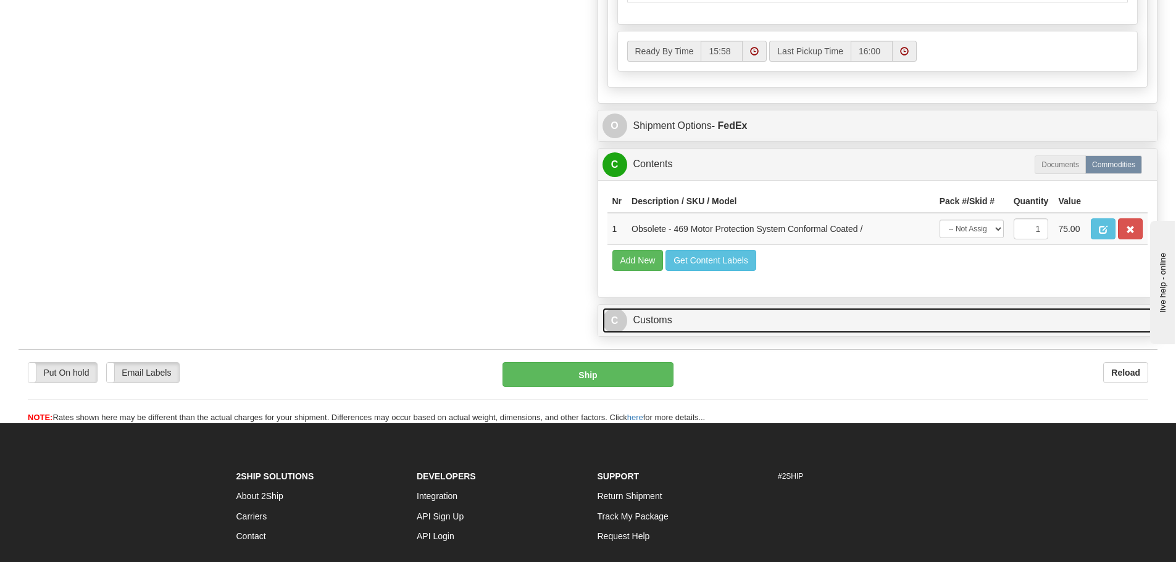
click at [701, 310] on link "C Customs" at bounding box center [878, 320] width 551 height 25
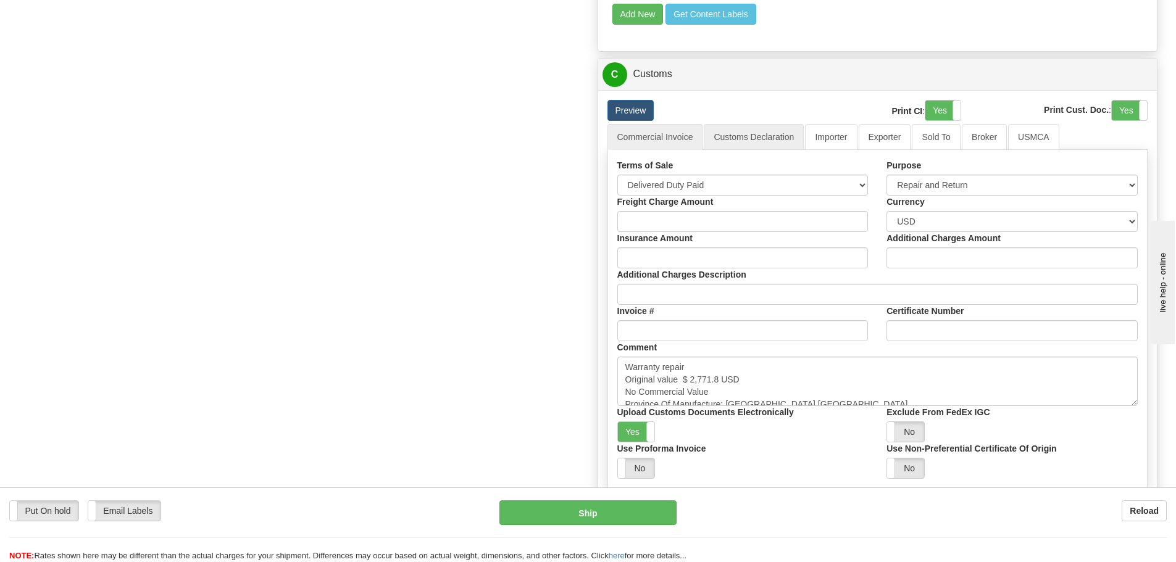
scroll to position [1111, 0]
click at [815, 183] on select "Free Carrier Free On Board Ex Works Delivered Duty Unpaid Delivered Duty Paid C…" at bounding box center [742, 184] width 251 height 21
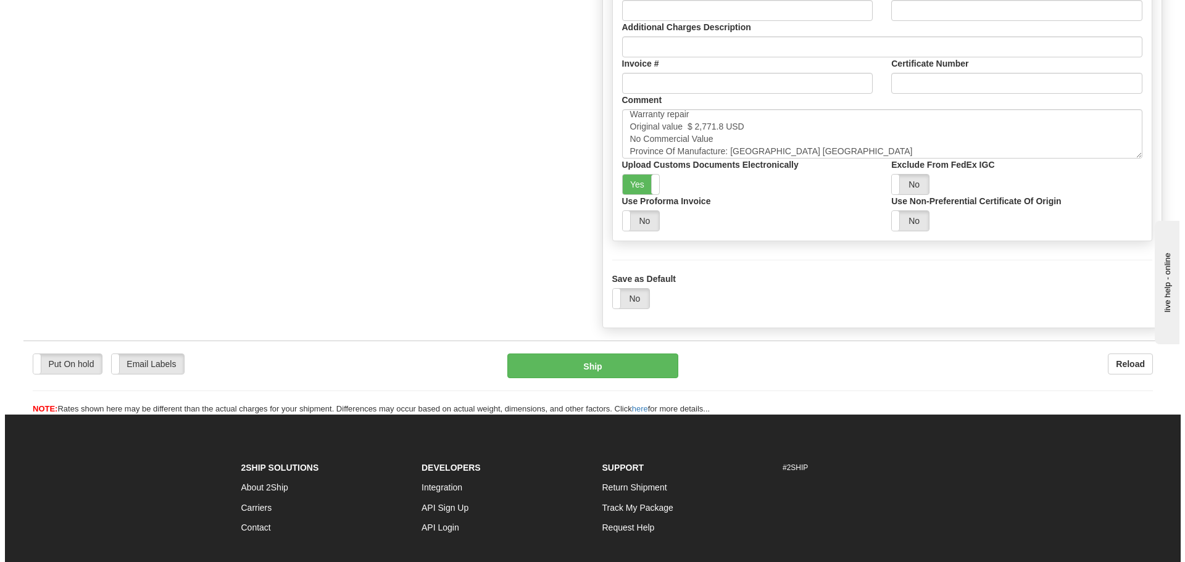
scroll to position [9, 0]
click at [635, 360] on button "Ship" at bounding box center [588, 366] width 171 height 25
